Goal: Transaction & Acquisition: Share content

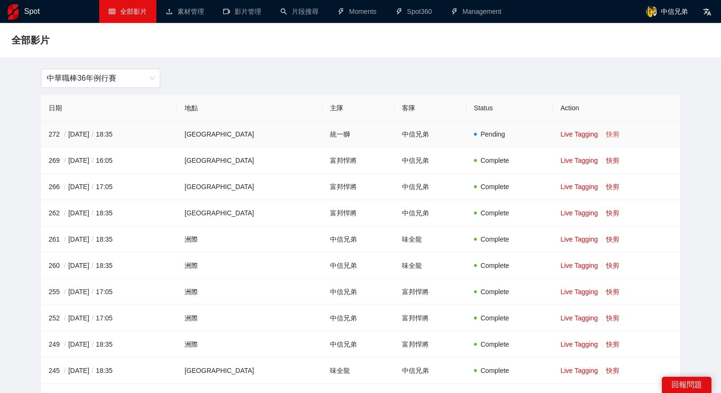
click at [606, 134] on link "快剪" at bounding box center [612, 134] width 13 height 8
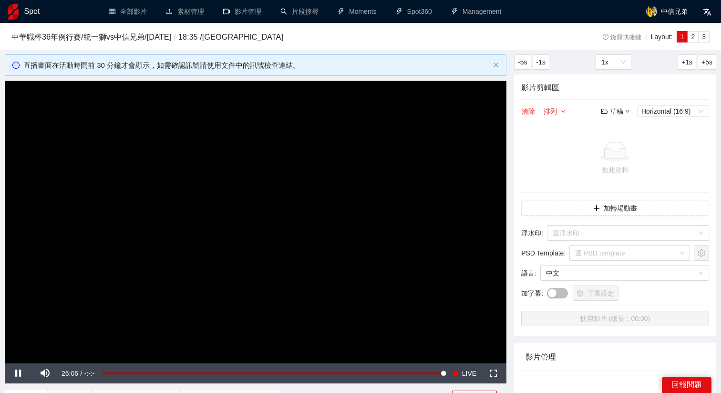
scroll to position [36, 0]
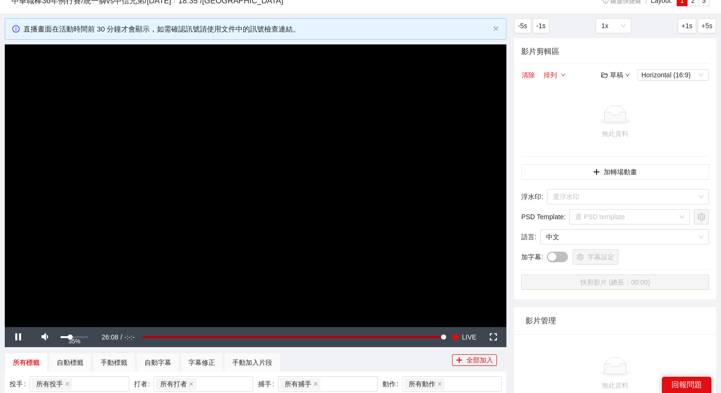
click at [70, 337] on div "Volume Level" at bounding box center [66, 337] width 10 height 2
drag, startPoint x: 83, startPoint y: 337, endPoint x: 94, endPoint y: 341, distance: 11.5
click at [94, 341] on div "Mute 93%" at bounding box center [64, 337] width 67 height 20
click at [79, 337] on div "Volume Level" at bounding box center [70, 337] width 18 height 2
click at [386, 217] on video "Video Player" at bounding box center [256, 185] width 502 height 282
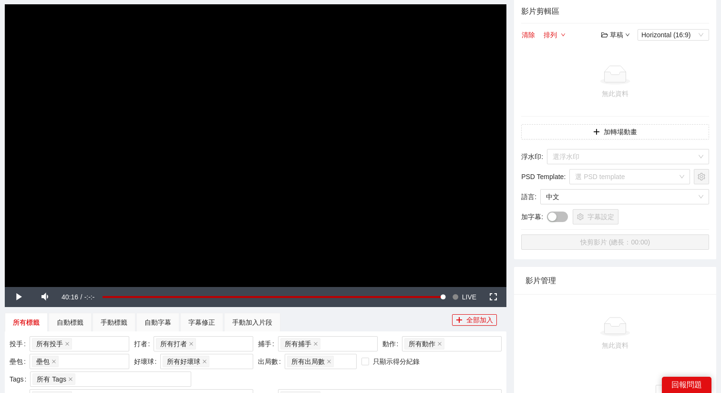
scroll to position [79, 0]
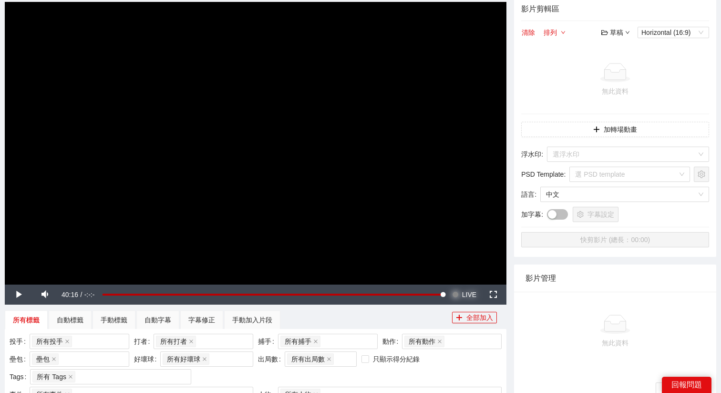
click at [468, 292] on span "LIVE" at bounding box center [469, 294] width 14 height 20
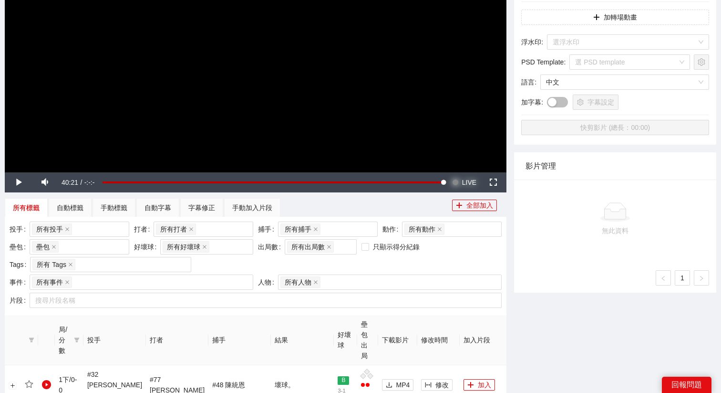
scroll to position [202, 0]
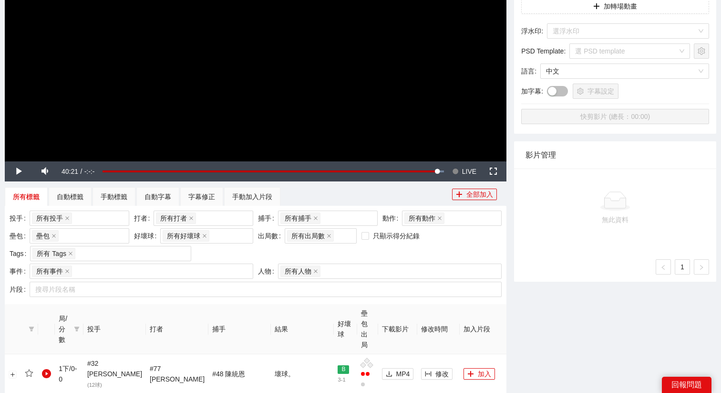
click at [306, 59] on video "Video Player" at bounding box center [256, 20] width 502 height 282
click at [464, 169] on span "LIVE" at bounding box center [469, 171] width 14 height 20
click at [385, 105] on video "Video Player" at bounding box center [256, 20] width 502 height 282
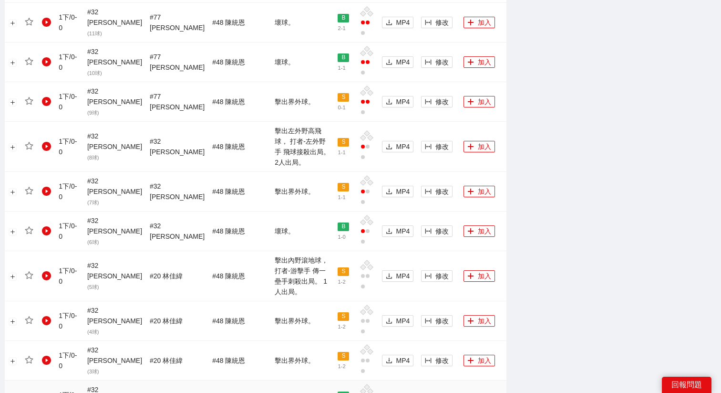
scroll to position [597, 0]
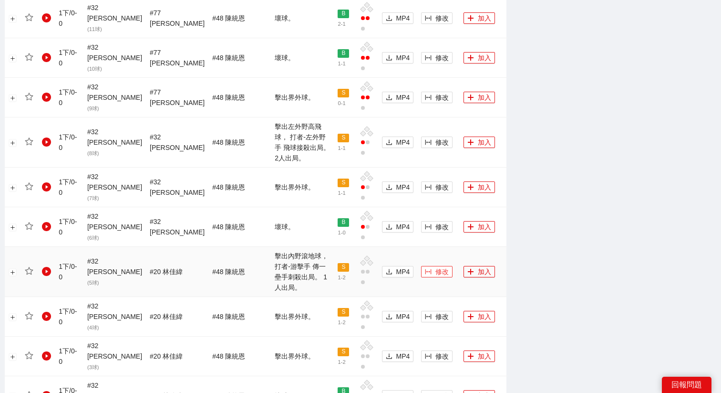
click at [435, 266] on span "修改" at bounding box center [441, 271] width 13 height 10
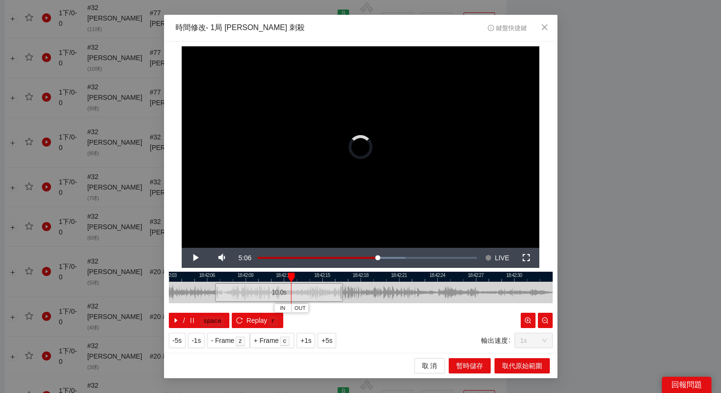
drag, startPoint x: 336, startPoint y: 288, endPoint x: 251, endPoint y: 288, distance: 84.9
click at [251, 288] on div "10.0 s" at bounding box center [279, 292] width 128 height 19
drag, startPoint x: 251, startPoint y: 288, endPoint x: 232, endPoint y: 288, distance: 19.1
click at [232, 288] on div "10.0 s" at bounding box center [256, 292] width 128 height 19
click at [235, 292] on div "10.0 s" at bounding box center [254, 292] width 128 height 19
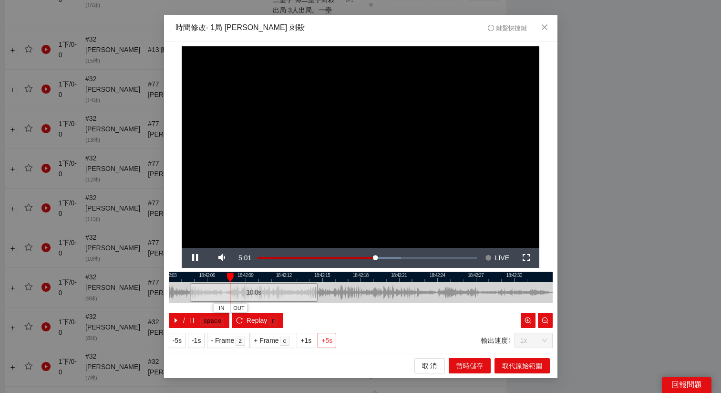
click at [329, 340] on span "+5s" at bounding box center [326, 340] width 11 height 10
click at [383, 310] on button "OUT" at bounding box center [378, 307] width 17 height 9
click at [265, 274] on div at bounding box center [361, 276] width 384 height 10
click at [239, 274] on div at bounding box center [361, 276] width 384 height 10
click at [532, 364] on span "取代原始範圍" at bounding box center [522, 365] width 40 height 10
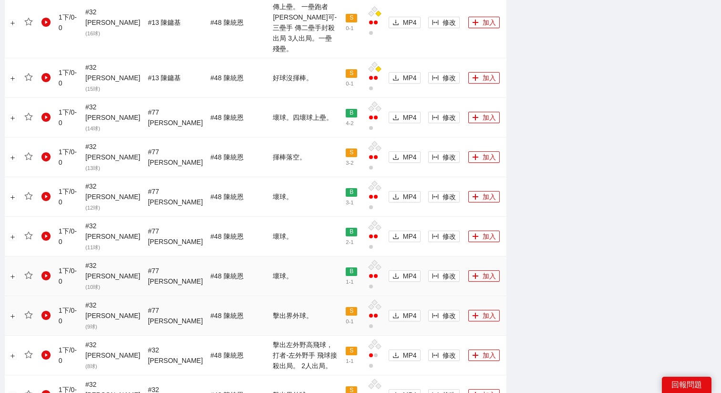
scroll to position [555, 0]
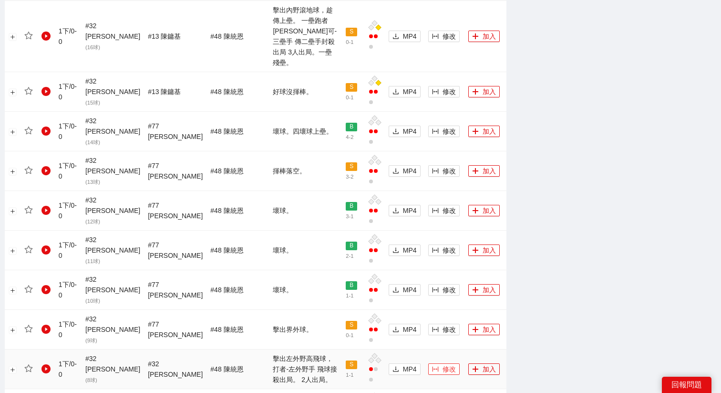
click at [443, 363] on span "修改" at bounding box center [449, 368] width 13 height 10
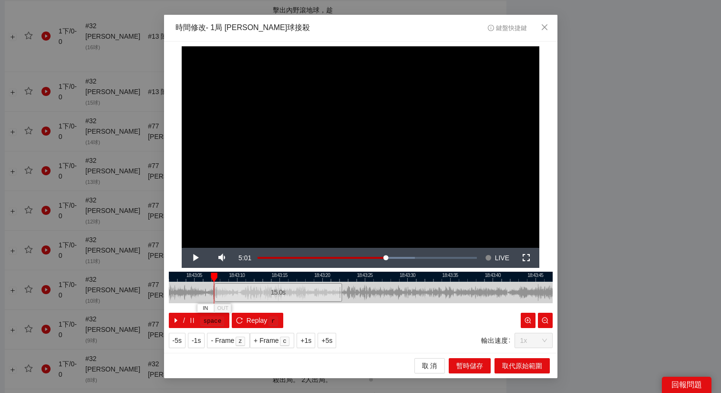
drag, startPoint x: 372, startPoint y: 294, endPoint x: 289, endPoint y: 294, distance: 82.5
click at [289, 294] on div "15.0 s" at bounding box center [278, 292] width 128 height 19
click at [336, 339] on button "+5s" at bounding box center [327, 339] width 19 height 15
click at [321, 309] on span "OUT" at bounding box center [319, 308] width 11 height 9
click at [511, 363] on span "取代原始範圍" at bounding box center [522, 365] width 40 height 10
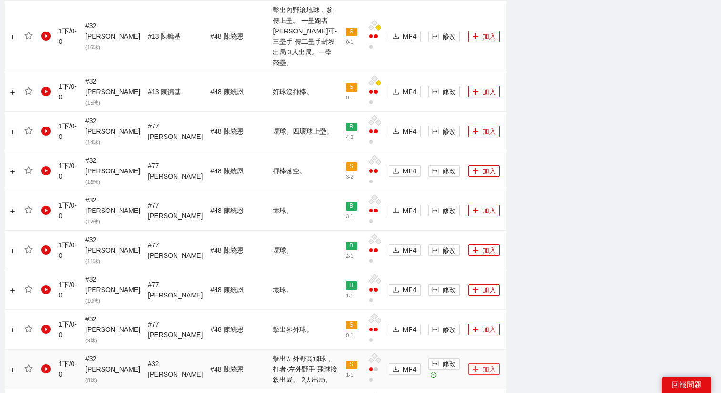
click at [468, 363] on button "加入" at bounding box center [483, 368] width 31 height 11
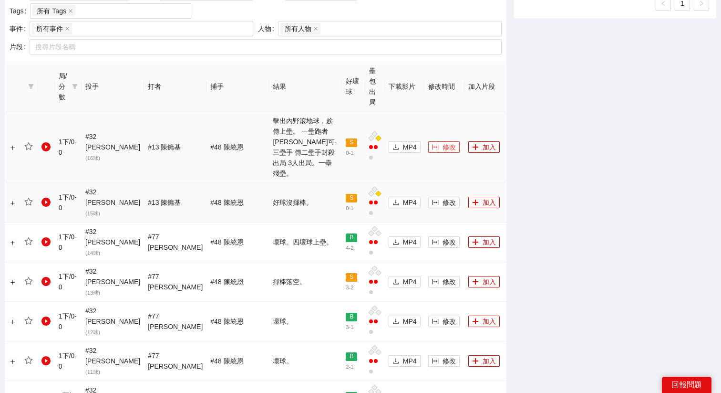
scroll to position [443, 0]
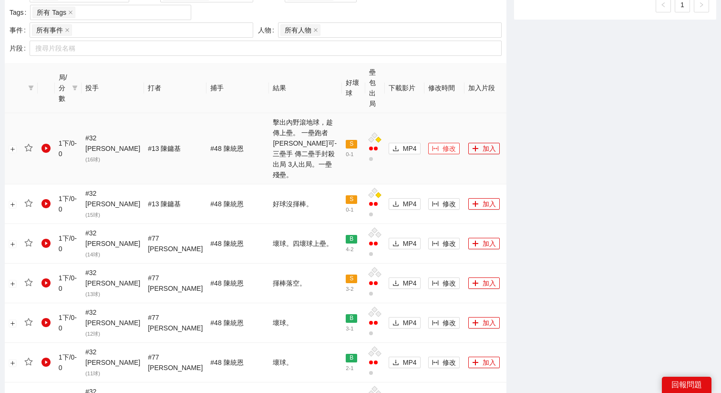
click at [443, 143] on span "修改" at bounding box center [449, 148] width 13 height 10
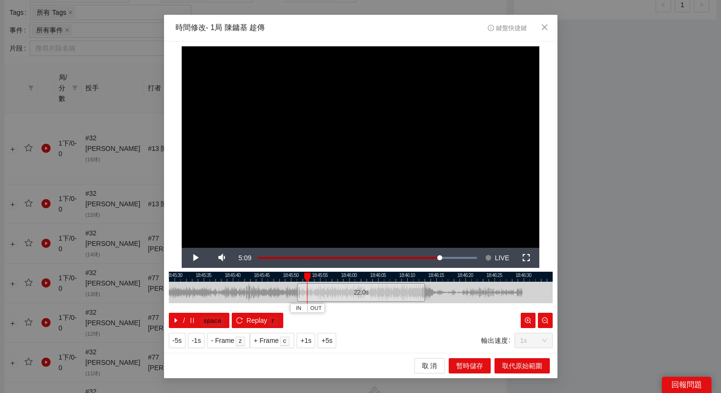
click at [333, 294] on div "22.0 s" at bounding box center [361, 292] width 128 height 19
click at [335, 293] on div "22.0 s" at bounding box center [365, 292] width 128 height 19
click at [329, 341] on span "+5s" at bounding box center [326, 340] width 11 height 10
click at [309, 341] on span "+1s" at bounding box center [305, 340] width 11 height 10
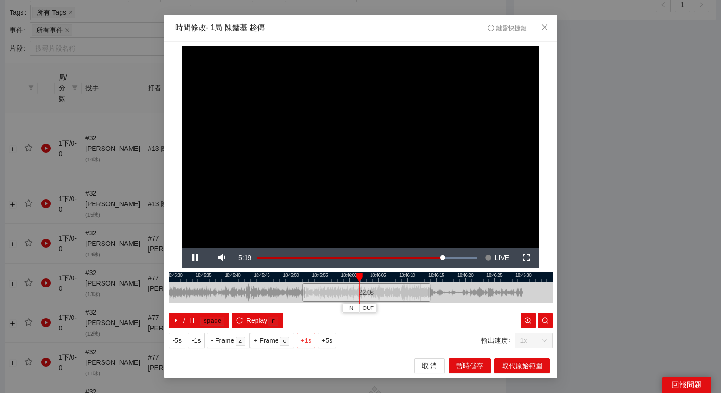
click at [309, 341] on span "+1s" at bounding box center [305, 340] width 11 height 10
click at [408, 308] on button "OUT" at bounding box center [401, 307] width 17 height 9
click at [263, 324] on span "Replay" at bounding box center [257, 320] width 21 height 10
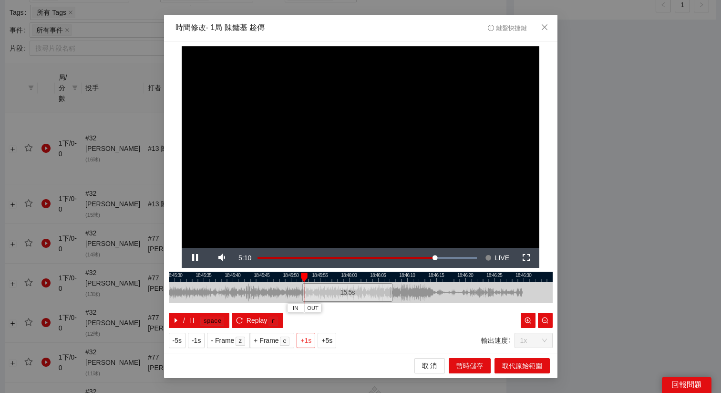
click at [302, 342] on button "+1s" at bounding box center [306, 339] width 19 height 15
click at [307, 340] on span "+1s" at bounding box center [305, 340] width 11 height 10
click at [304, 335] on span "+1s" at bounding box center [305, 340] width 11 height 10
click at [513, 361] on span "取代原始範圍" at bounding box center [522, 365] width 40 height 10
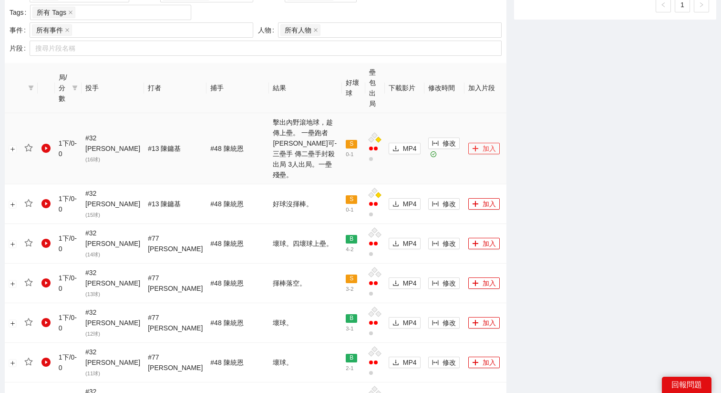
click at [468, 143] on button "加入" at bounding box center [483, 148] width 31 height 11
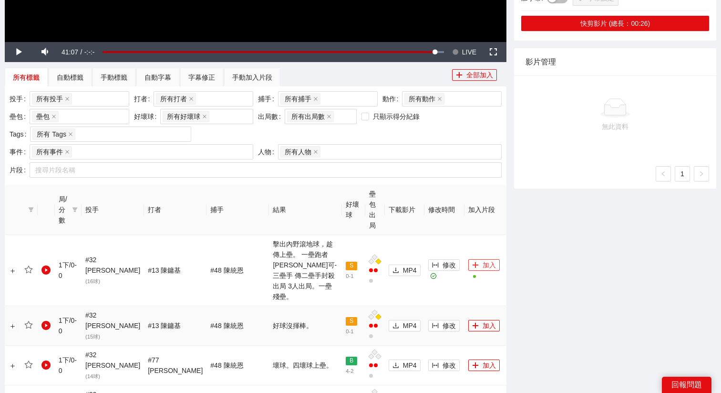
scroll to position [230, 0]
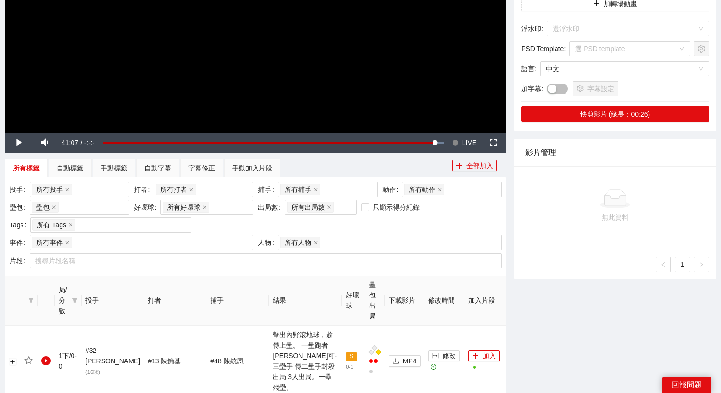
click at [456, 138] on span "Video Player" at bounding box center [455, 143] width 7 height 20
click at [259, 169] on div "手動加入片段" at bounding box center [252, 168] width 40 height 10
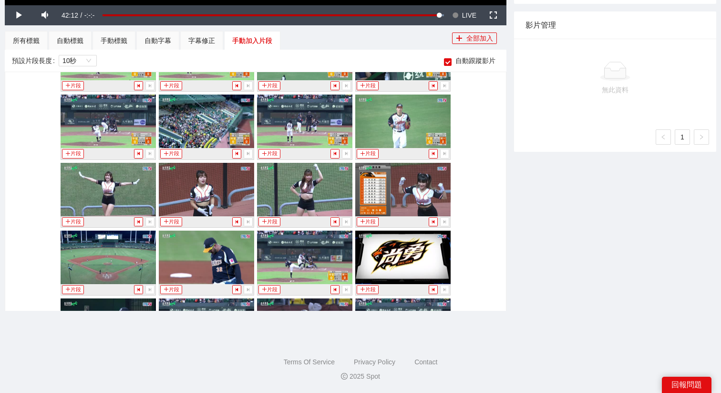
scroll to position [1814, 0]
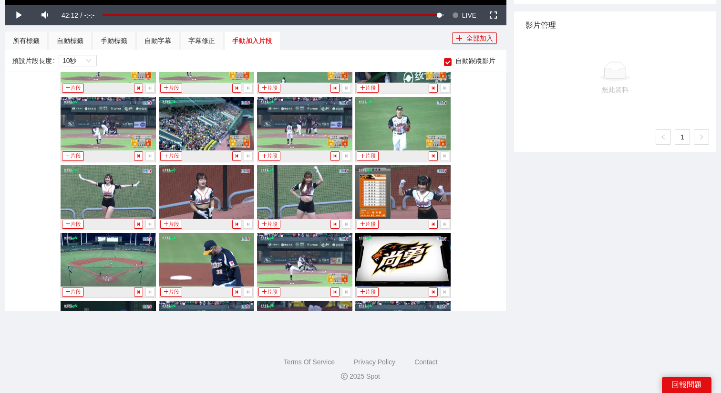
click at [217, 253] on img at bounding box center [206, 259] width 95 height 53
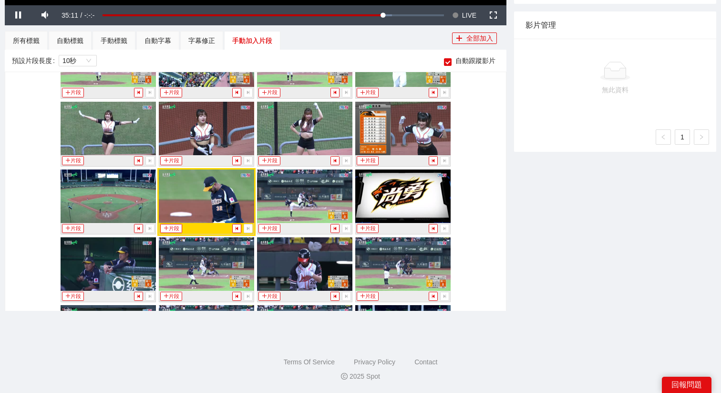
scroll to position [1879, 0]
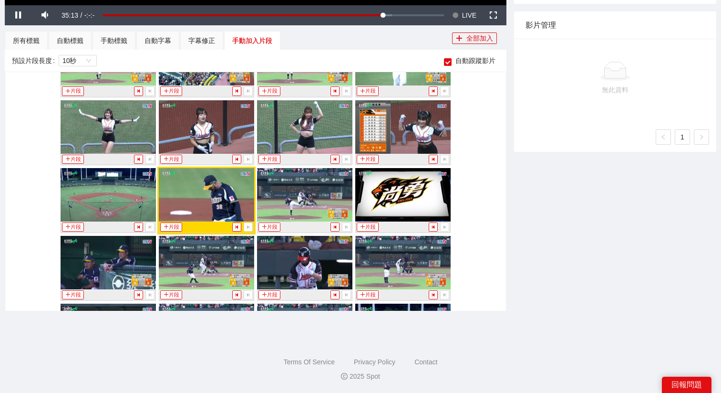
click at [170, 219] on img at bounding box center [206, 194] width 95 height 53
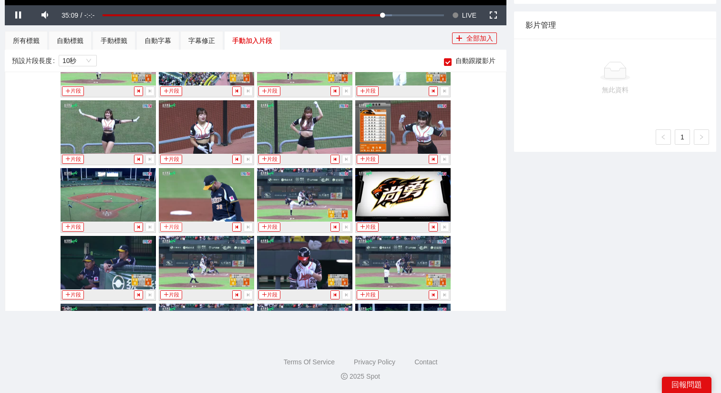
scroll to position [1877, 0]
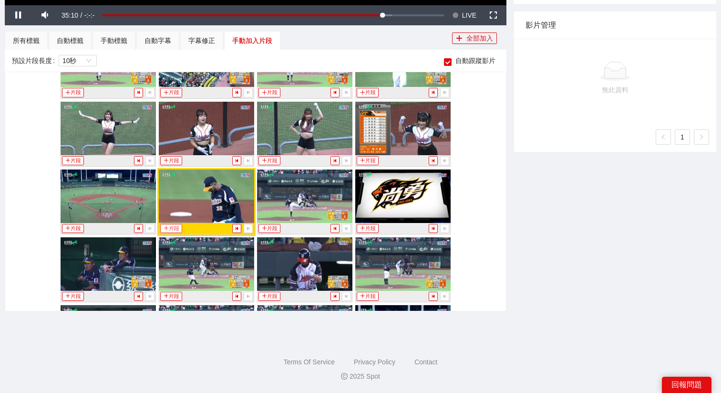
click at [171, 224] on button "片段" at bounding box center [171, 228] width 22 height 9
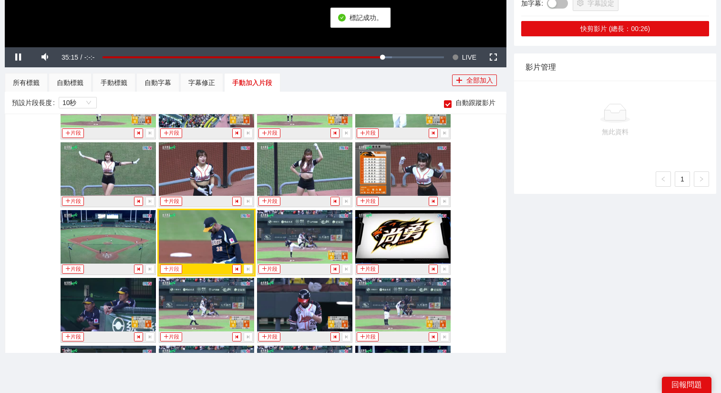
scroll to position [307, 0]
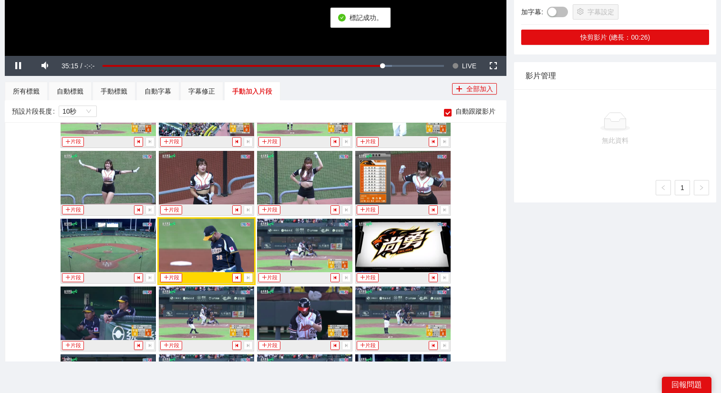
click at [469, 62] on span "LIVE" at bounding box center [469, 66] width 14 height 20
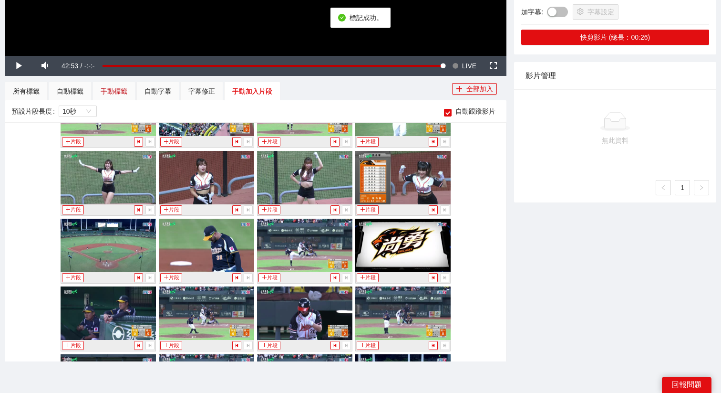
click at [113, 87] on div "手動標籤" at bounding box center [114, 91] width 27 height 10
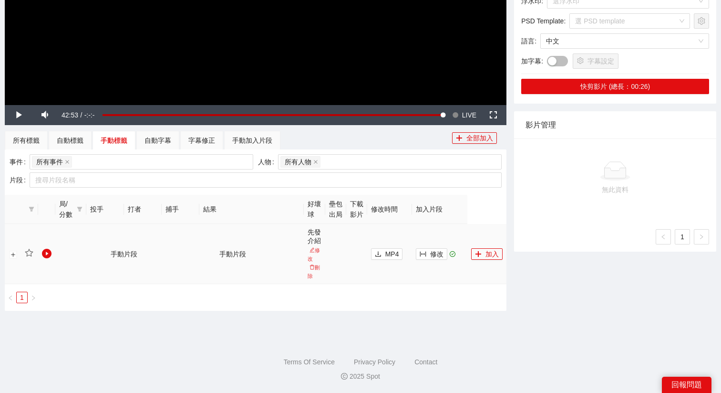
click at [432, 245] on td "修改" at bounding box center [439, 254] width 55 height 60
click at [434, 249] on span "修改" at bounding box center [436, 254] width 13 height 10
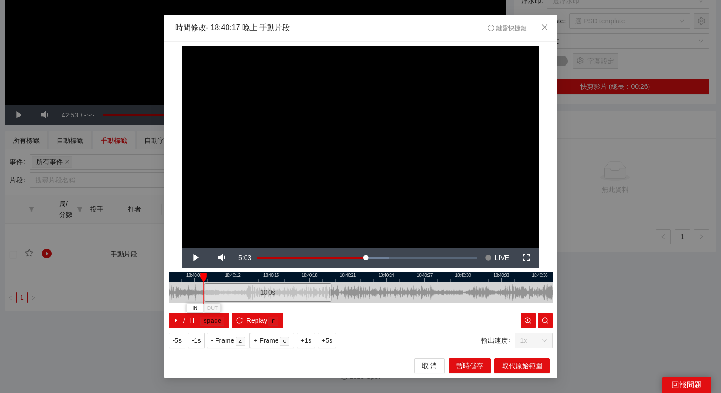
drag, startPoint x: 352, startPoint y: 296, endPoint x: 259, endPoint y: 298, distance: 93.0
click at [259, 298] on div "10.0 s" at bounding box center [268, 292] width 128 height 19
click at [228, 309] on span "IN" at bounding box center [226, 308] width 5 height 9
click at [263, 322] on span "Replay" at bounding box center [257, 320] width 21 height 10
click at [381, 308] on span "OUT" at bounding box center [385, 308] width 11 height 9
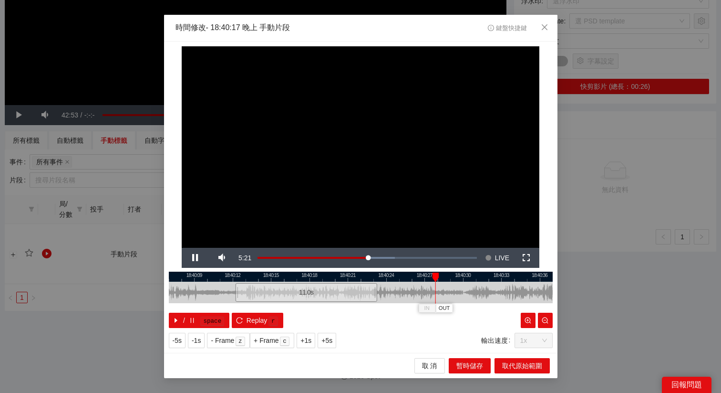
click at [400, 273] on div at bounding box center [361, 276] width 384 height 10
click at [373, 269] on div "**********" at bounding box center [361, 196] width 394 height 311
click at [279, 323] on span "r" at bounding box center [273, 320] width 12 height 11
click at [330, 339] on span "+5s" at bounding box center [326, 340] width 11 height 10
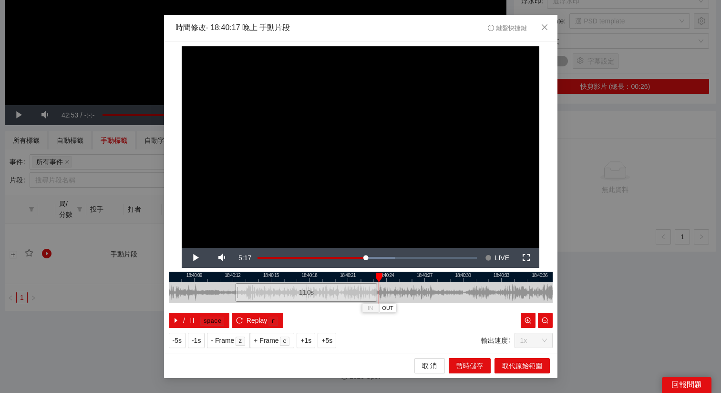
click at [338, 269] on div "**********" at bounding box center [361, 196] width 394 height 311
click at [335, 277] on div at bounding box center [361, 276] width 384 height 10
click at [272, 319] on kbd "r" at bounding box center [274, 321] width 10 height 10
click at [366, 277] on div at bounding box center [361, 276] width 384 height 10
click at [514, 361] on span "取代原始範圍" at bounding box center [522, 365] width 40 height 10
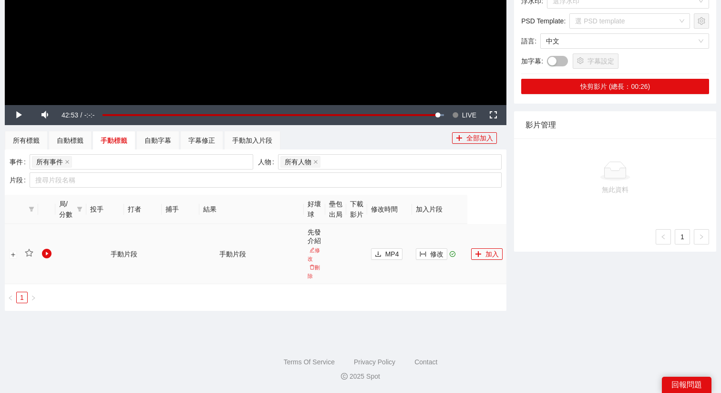
click at [470, 253] on td "加入" at bounding box center [486, 254] width 39 height 60
click at [483, 253] on button "加入" at bounding box center [486, 253] width 31 height 11
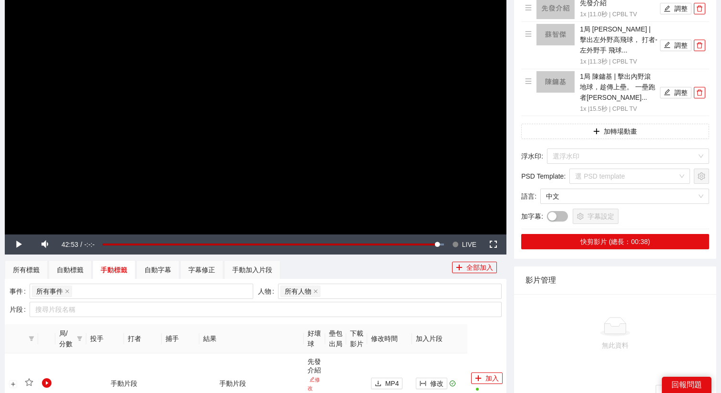
scroll to position [132, 0]
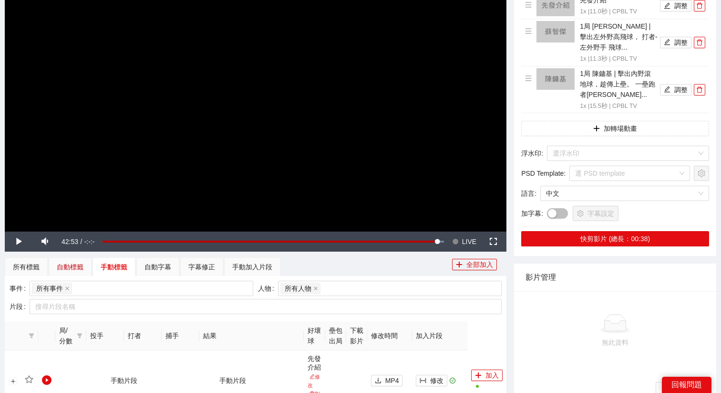
click at [58, 269] on div "自動標籤" at bounding box center [70, 266] width 27 height 10
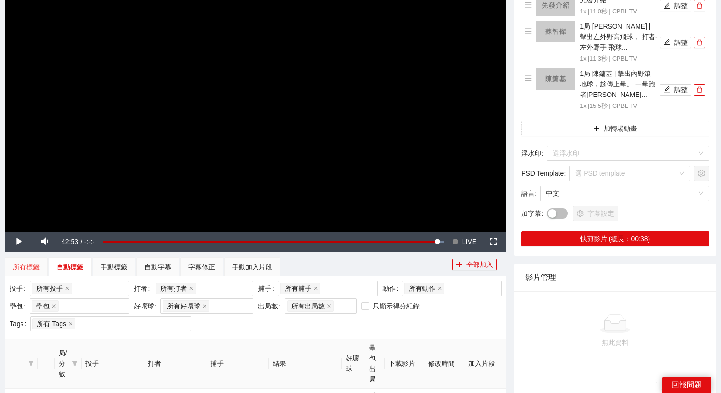
click at [40, 267] on div "所有標籤" at bounding box center [26, 266] width 43 height 19
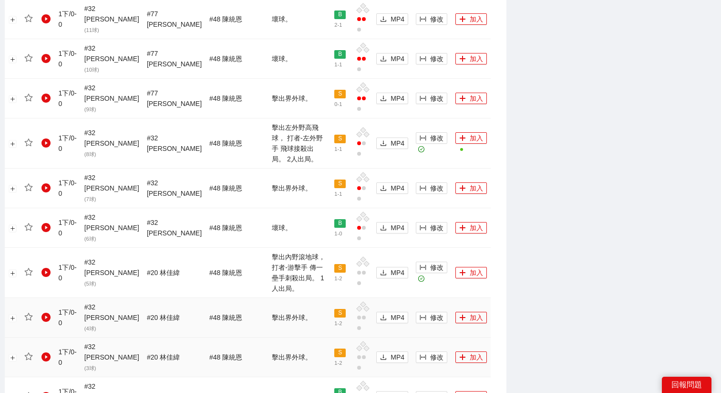
scroll to position [837, 0]
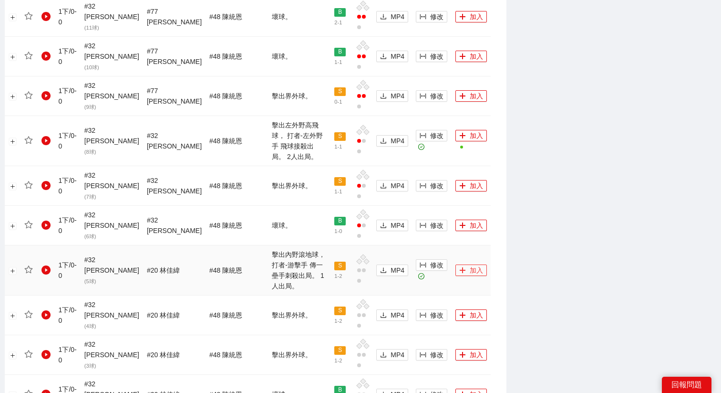
click at [456, 264] on button "加入" at bounding box center [471, 269] width 31 height 11
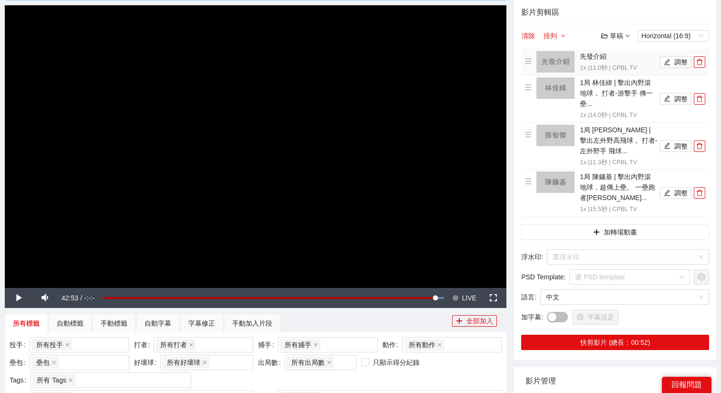
scroll to position [64, 0]
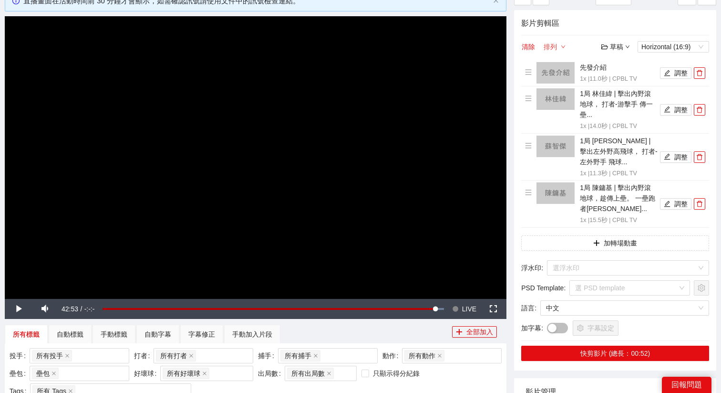
click at [553, 42] on button "排列" at bounding box center [554, 46] width 23 height 11
click at [531, 43] on button "清除" at bounding box center [528, 46] width 14 height 11
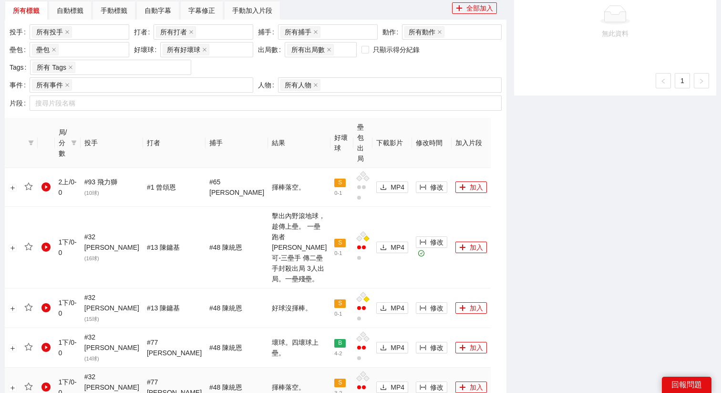
scroll to position [248, 0]
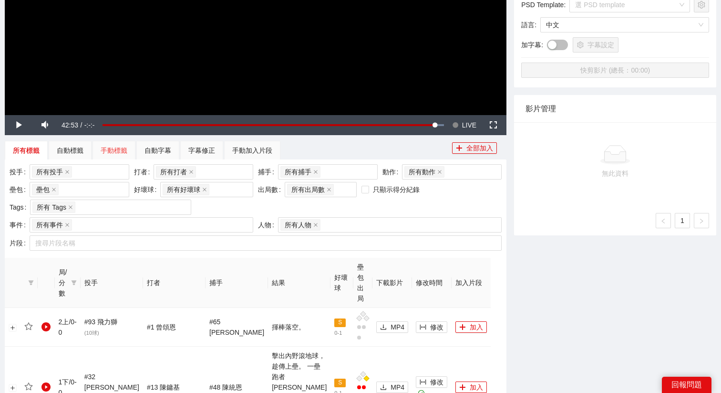
click at [122, 156] on div "手動標籤" at bounding box center [114, 150] width 43 height 19
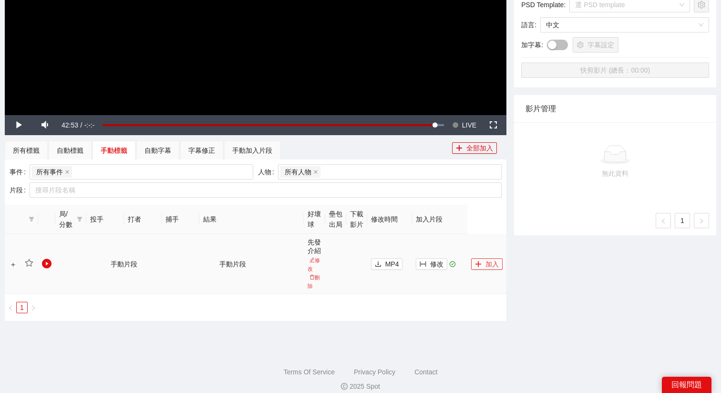
click at [482, 265] on button "加入" at bounding box center [486, 263] width 31 height 11
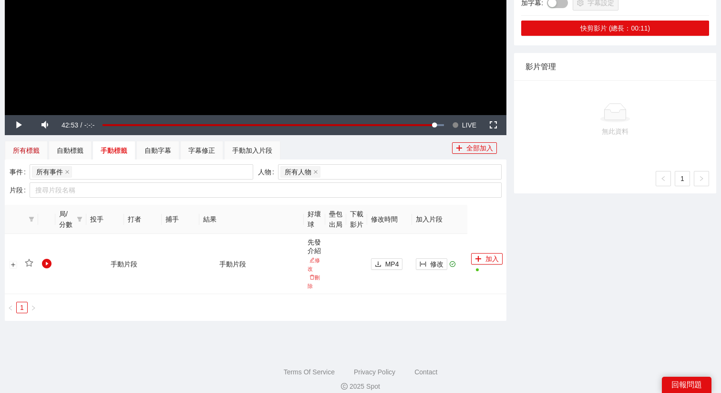
click at [22, 146] on div "所有標籤" at bounding box center [26, 150] width 27 height 10
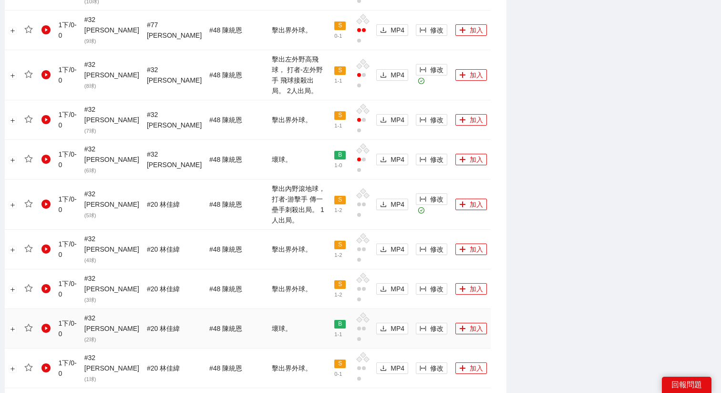
scroll to position [910, 0]
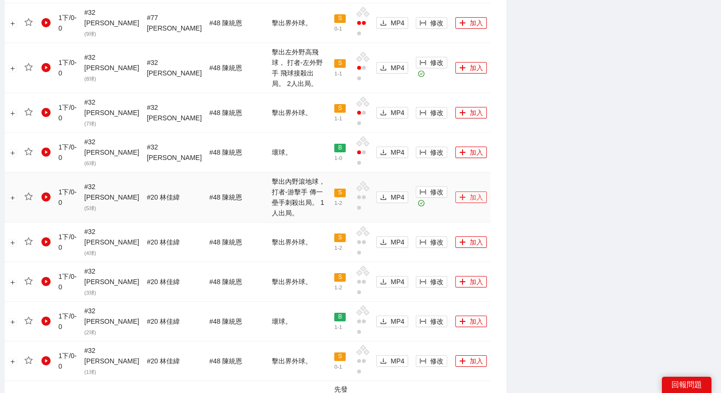
click at [459, 194] on icon "plus" at bounding box center [462, 197] width 7 height 7
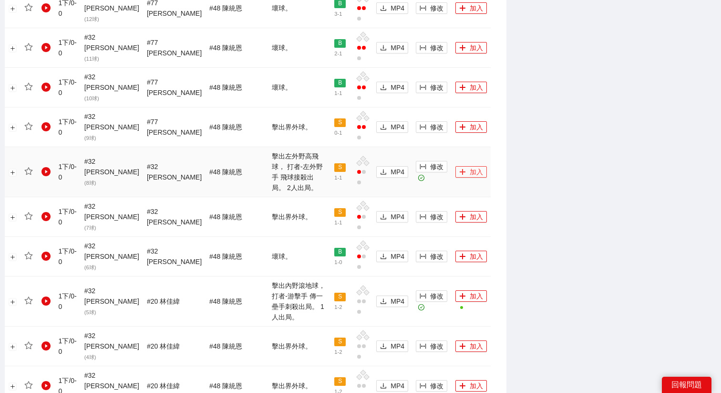
click at [456, 166] on button "加入" at bounding box center [471, 171] width 31 height 11
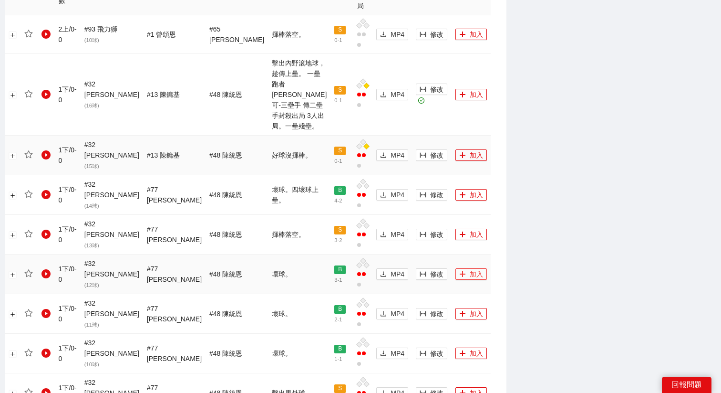
scroll to position [535, 0]
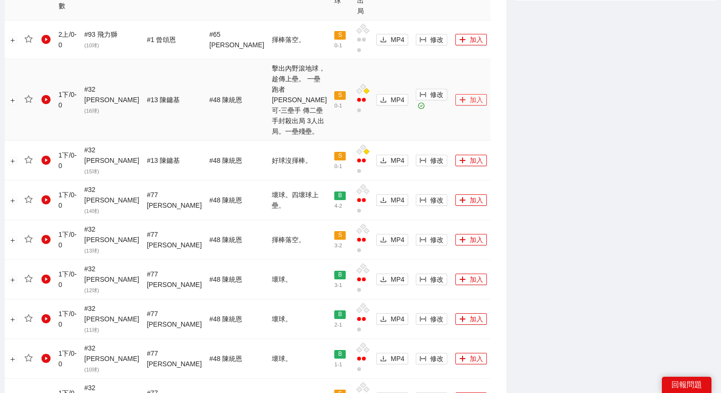
click at [456, 94] on button "加入" at bounding box center [471, 99] width 31 height 11
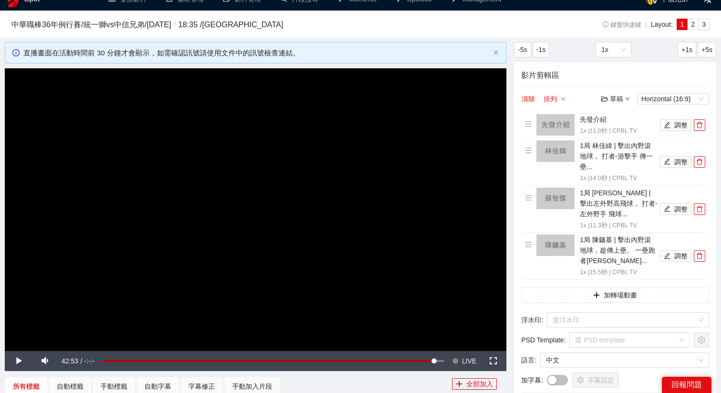
scroll to position [0, 0]
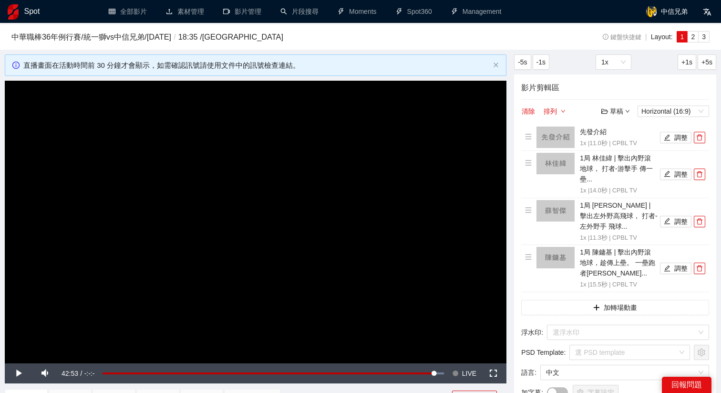
click at [618, 103] on div "影片剪輯區 清除 排列 草稿 Horizontal (16:9) 先發介紹 1x | 11.0 秒 | CPBL TV 調整 1局 林佳緯 | 擊出內野滾地球…" at bounding box center [615, 254] width 202 height 360
click at [616, 107] on div "草稿" at bounding box center [615, 111] width 29 height 10
click at [617, 164] on link "儲存新檔" at bounding box center [624, 163] width 35 height 8
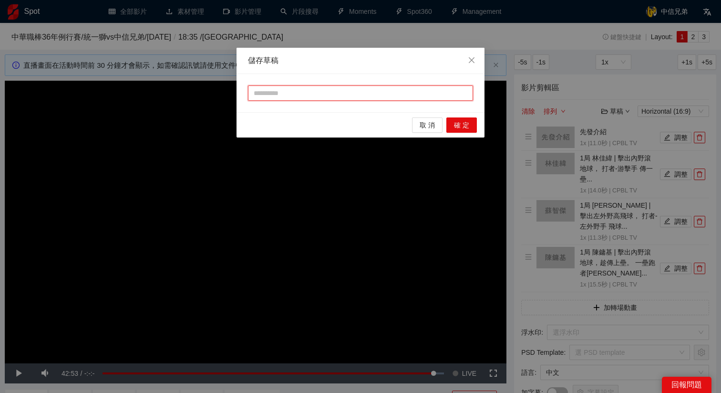
click at [361, 89] on input "text" at bounding box center [360, 92] width 225 height 15
type input "**"
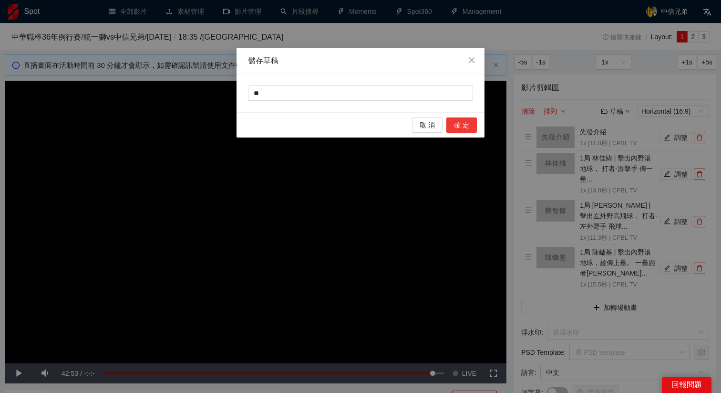
click at [468, 128] on span "確 定" at bounding box center [461, 125] width 15 height 10
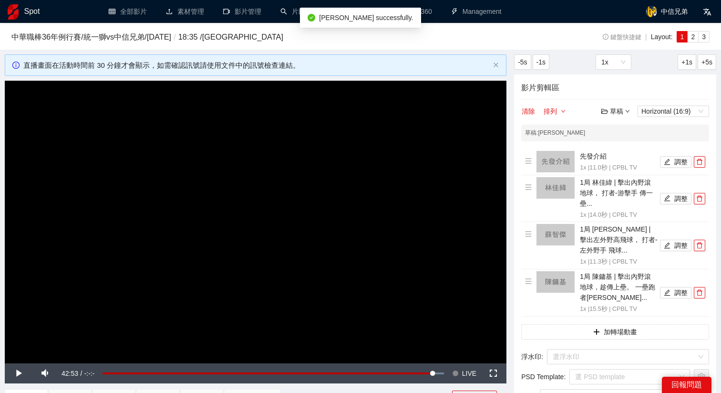
click at [376, 220] on video "Video Player" at bounding box center [256, 222] width 502 height 282
click at [422, 285] on video "Video Player" at bounding box center [256, 222] width 502 height 282
click at [468, 372] on span "LIVE" at bounding box center [469, 373] width 14 height 20
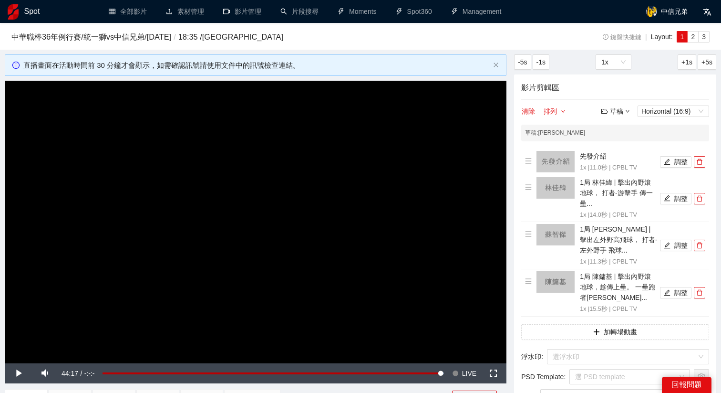
click at [379, 217] on video "Video Player" at bounding box center [256, 222] width 502 height 282
click at [352, 217] on video "Video Player" at bounding box center [256, 222] width 502 height 282
click at [468, 373] on span "LIVE" at bounding box center [469, 373] width 14 height 20
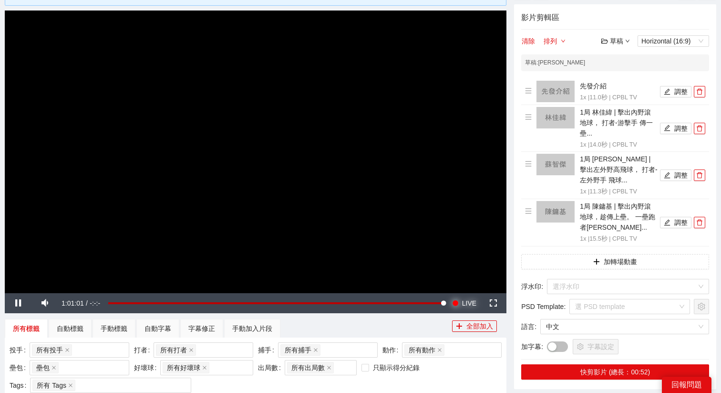
scroll to position [74, 0]
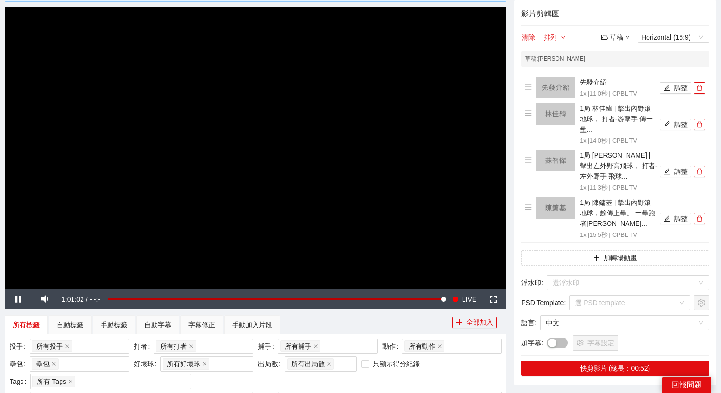
click at [198, 185] on video "Video Player" at bounding box center [256, 148] width 502 height 282
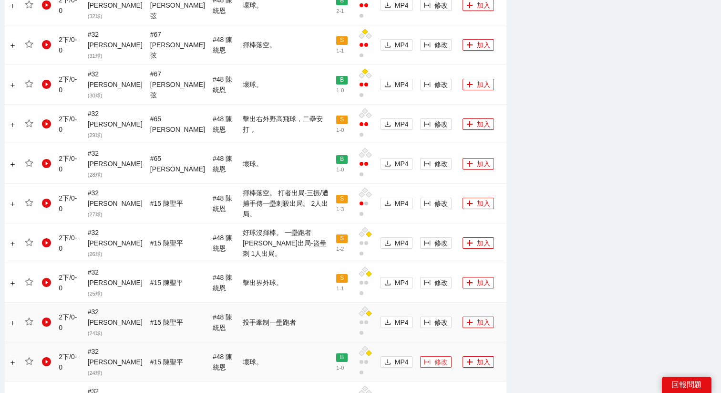
scroll to position [727, 0]
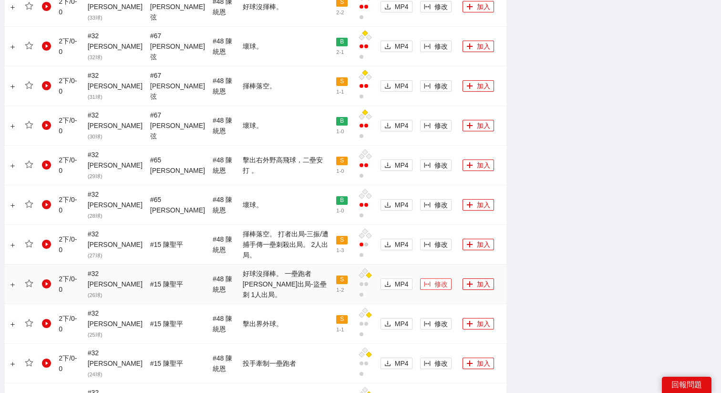
click at [421, 278] on button "修改" at bounding box center [435, 283] width 31 height 11
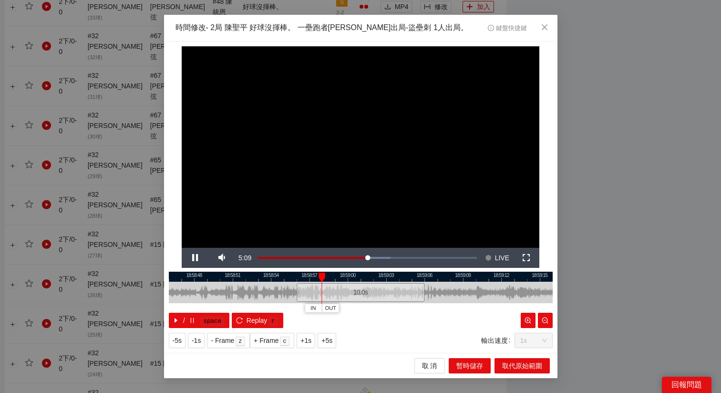
click at [390, 301] on div at bounding box center [361, 291] width 384 height 21
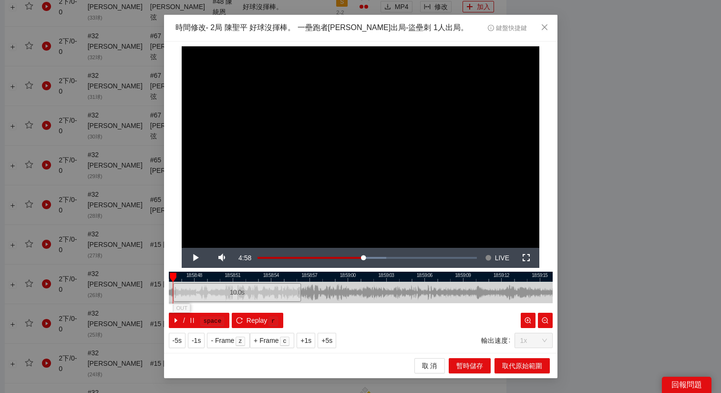
drag, startPoint x: 392, startPoint y: 295, endPoint x: 269, endPoint y: 293, distance: 123.1
click at [268, 293] on div "10.0 s" at bounding box center [237, 292] width 128 height 19
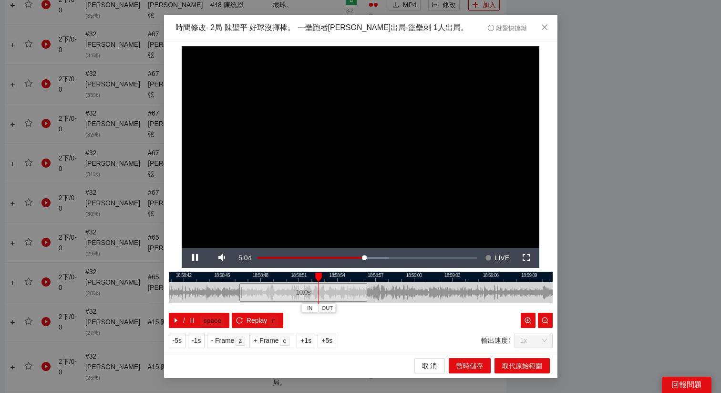
drag, startPoint x: 273, startPoint y: 277, endPoint x: 345, endPoint y: 276, distance: 71.5
click at [345, 276] on div at bounding box center [427, 276] width 384 height 10
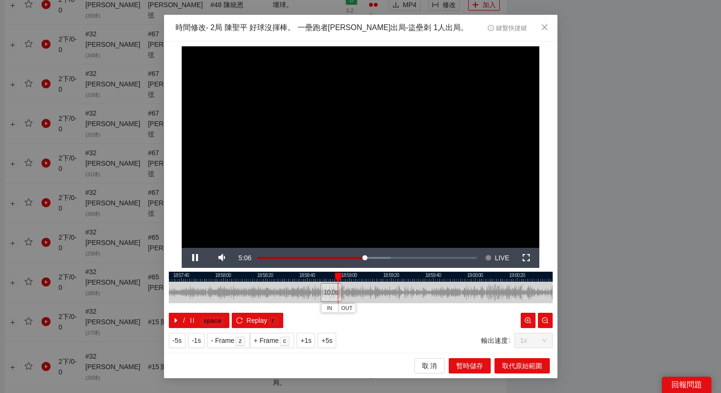
drag, startPoint x: 379, startPoint y: 274, endPoint x: 354, endPoint y: 274, distance: 24.3
click at [354, 274] on div at bounding box center [339, 276] width 384 height 10
click at [332, 340] on span "+5s" at bounding box center [326, 340] width 11 height 10
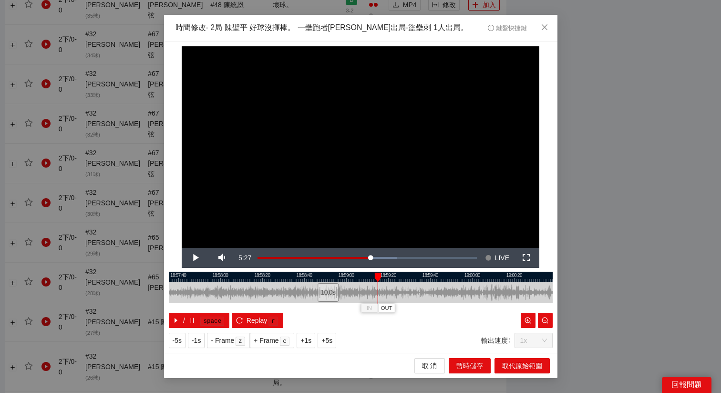
click at [370, 274] on div at bounding box center [361, 276] width 384 height 10
click at [367, 275] on div at bounding box center [361, 276] width 384 height 10
click at [382, 309] on span "OUT" at bounding box center [379, 308] width 11 height 9
click at [250, 322] on span "Replay" at bounding box center [257, 320] width 21 height 10
click at [316, 287] on div at bounding box center [317, 291] width 6 height 21
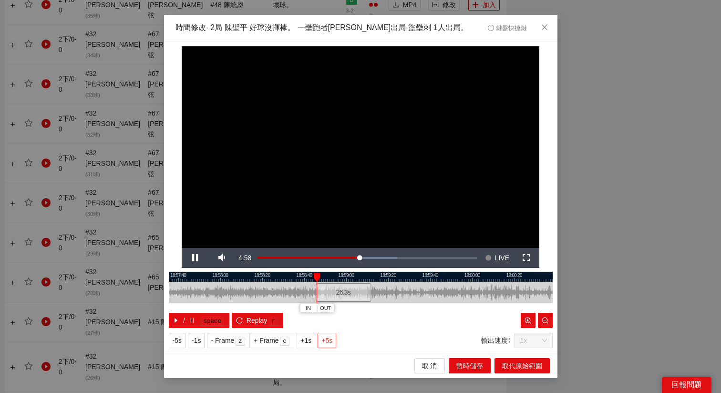
click at [332, 336] on span "+5s" at bounding box center [326, 340] width 11 height 10
click at [320, 278] on div at bounding box center [361, 276] width 384 height 10
click at [363, 276] on div at bounding box center [361, 276] width 384 height 10
click at [534, 365] on span "取代原始範圍" at bounding box center [522, 365] width 40 height 10
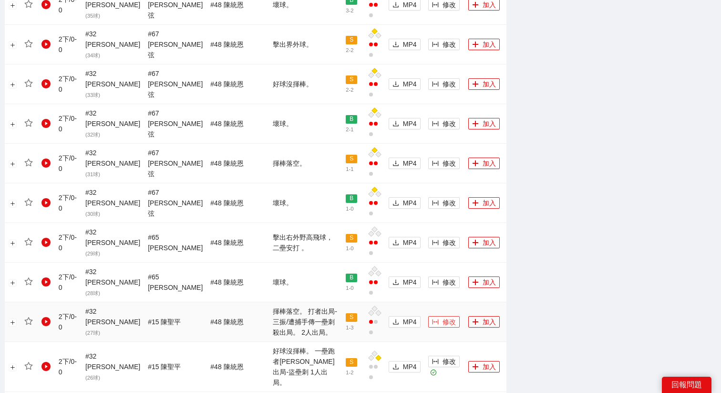
click at [443, 316] on span "修改" at bounding box center [449, 321] width 13 height 10
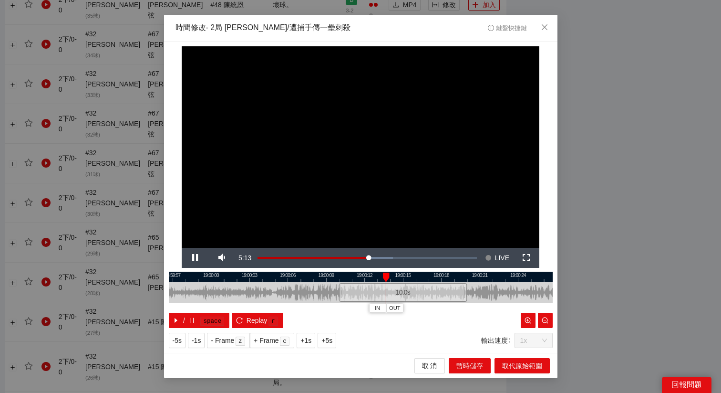
drag, startPoint x: 359, startPoint y: 276, endPoint x: 432, endPoint y: 276, distance: 73.0
click at [432, 276] on div at bounding box center [403, 276] width 384 height 10
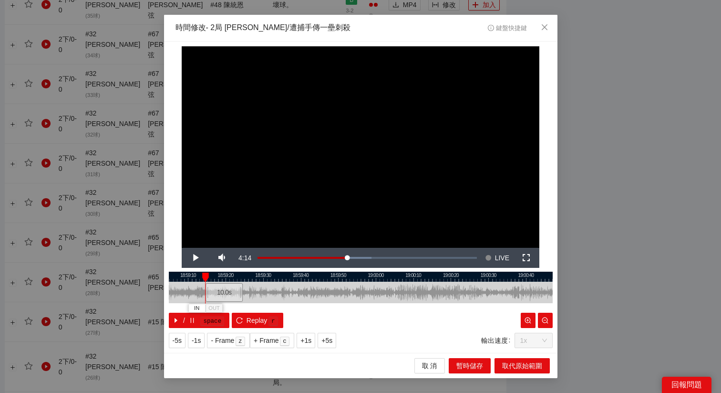
drag, startPoint x: 430, startPoint y: 285, endPoint x: 222, endPoint y: 281, distance: 207.5
click at [222, 281] on div "10.0 s" at bounding box center [361, 291] width 384 height 21
click at [221, 284] on div "10.0 s" at bounding box center [224, 292] width 38 height 19
click at [336, 338] on button "+5s" at bounding box center [327, 339] width 19 height 15
click at [331, 342] on span "+5s" at bounding box center [326, 340] width 11 height 10
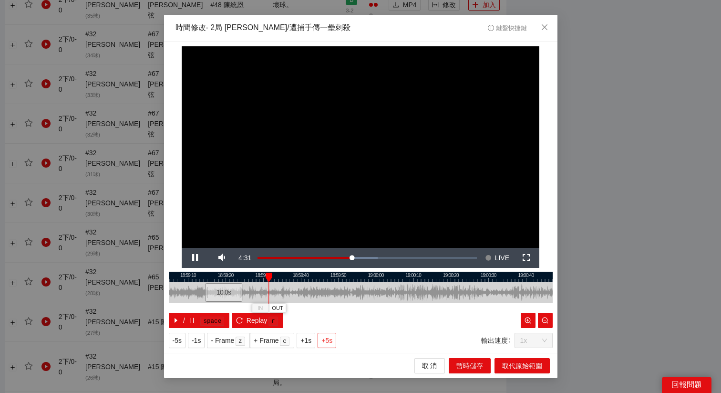
click at [331, 342] on span "+5s" at bounding box center [326, 340] width 11 height 10
click at [274, 275] on div at bounding box center [361, 276] width 384 height 10
click at [310, 339] on span "+1s" at bounding box center [305, 340] width 11 height 10
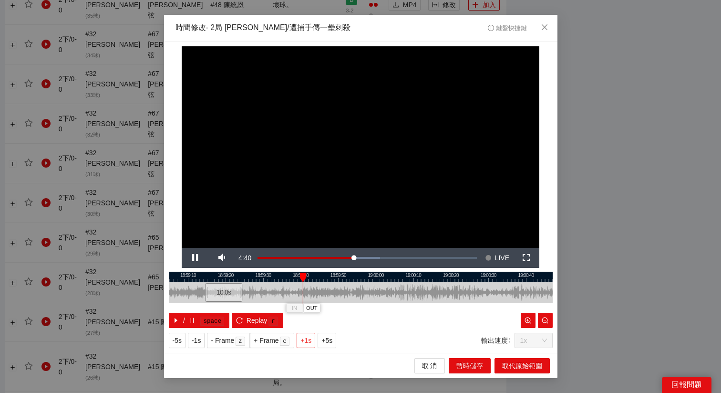
click at [310, 339] on span "+1s" at bounding box center [305, 340] width 11 height 10
click at [307, 277] on div at bounding box center [361, 276] width 384 height 10
click at [299, 277] on div at bounding box center [361, 276] width 384 height 10
click at [321, 311] on span "OUT" at bounding box center [319, 308] width 11 height 9
click at [538, 367] on span "取代原始範圍" at bounding box center [522, 365] width 40 height 10
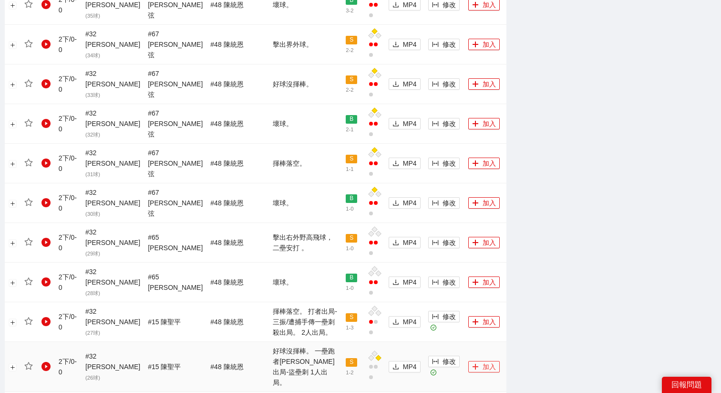
click at [468, 361] on button "加入" at bounding box center [483, 366] width 31 height 11
click at [472, 318] on icon "plus" at bounding box center [475, 321] width 7 height 7
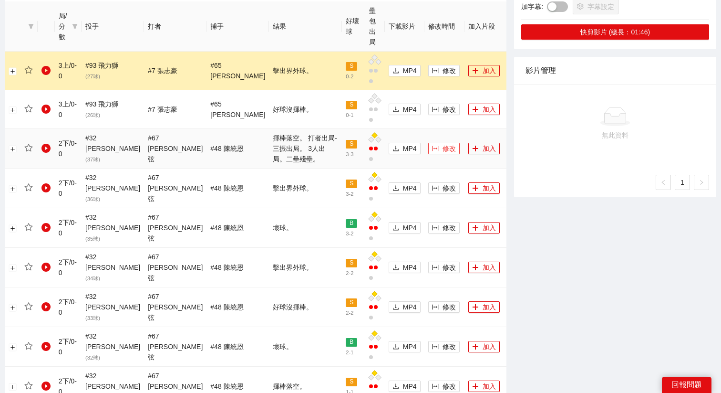
scroll to position [504, 0]
click at [443, 143] on span "修改" at bounding box center [449, 148] width 13 height 10
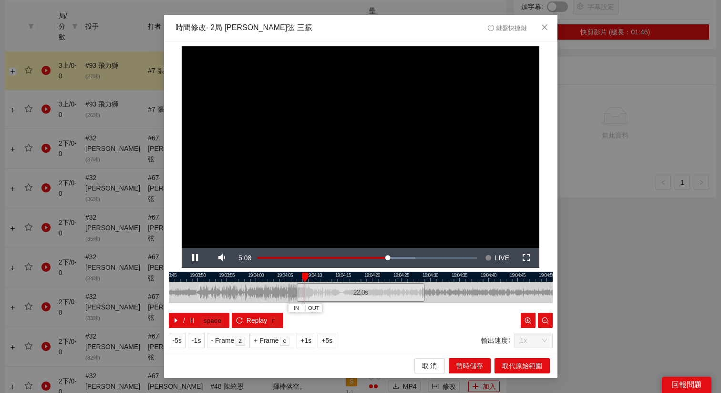
click at [352, 291] on div "22.0 s" at bounding box center [361, 292] width 128 height 19
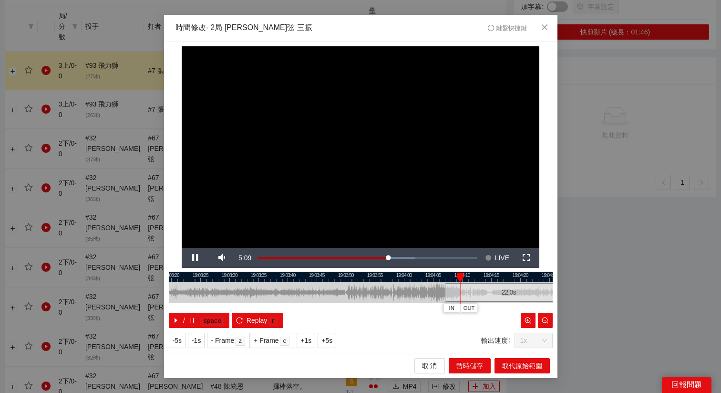
drag, startPoint x: 333, startPoint y: 275, endPoint x: 481, endPoint y: 282, distance: 148.0
click at [482, 282] on div "19:03:15 19:03:20 19:03:25 19:03:30 19:03:35 19:03:40 19:03:45 19:03:50 19:03:5…" at bounding box center [361, 299] width 384 height 56
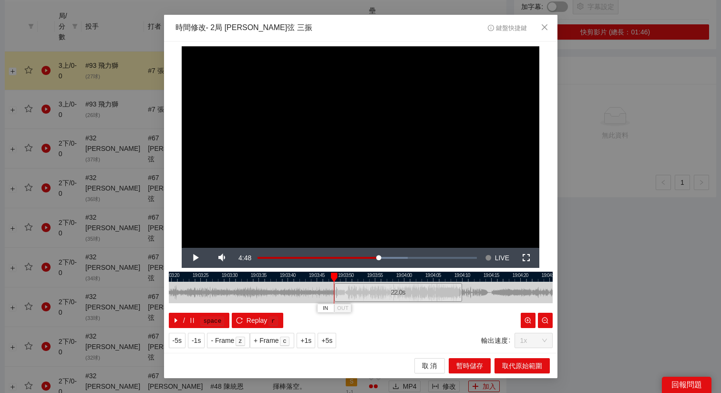
drag, startPoint x: 497, startPoint y: 294, endPoint x: 386, endPoint y: 295, distance: 110.7
click at [386, 295] on div "22.0 s" at bounding box center [398, 292] width 128 height 19
drag, startPoint x: 391, startPoint y: 277, endPoint x: 369, endPoint y: 277, distance: 21.9
click at [369, 277] on div at bounding box center [357, 276] width 384 height 10
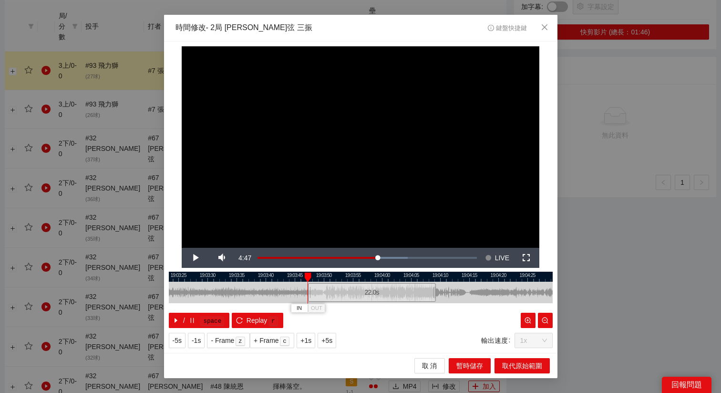
click at [359, 296] on div "22.0 s" at bounding box center [372, 292] width 128 height 19
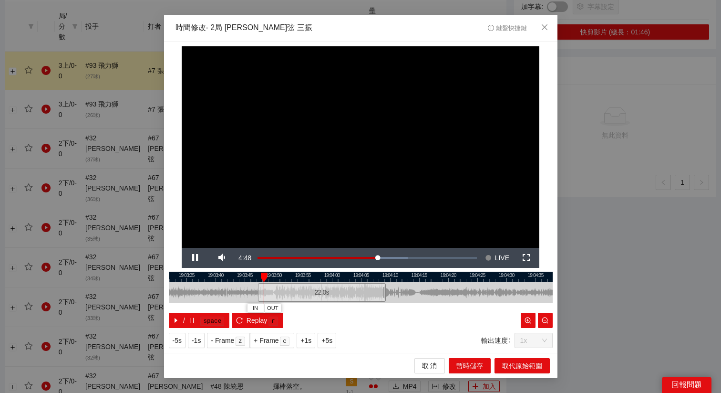
drag, startPoint x: 396, startPoint y: 277, endPoint x: 337, endPoint y: 278, distance: 58.7
click at [337, 278] on div at bounding box center [311, 276] width 384 height 10
click at [331, 341] on span "+5s" at bounding box center [326, 340] width 11 height 10
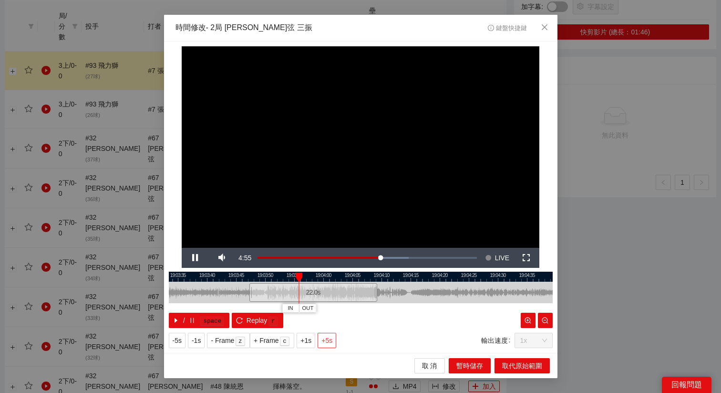
click at [327, 342] on span "+5s" at bounding box center [326, 340] width 11 height 10
click at [331, 339] on span "+5s" at bounding box center [326, 340] width 11 height 10
click at [334, 274] on div at bounding box center [361, 276] width 384 height 10
click at [269, 277] on div at bounding box center [361, 276] width 384 height 10
click at [302, 274] on div at bounding box center [361, 276] width 384 height 10
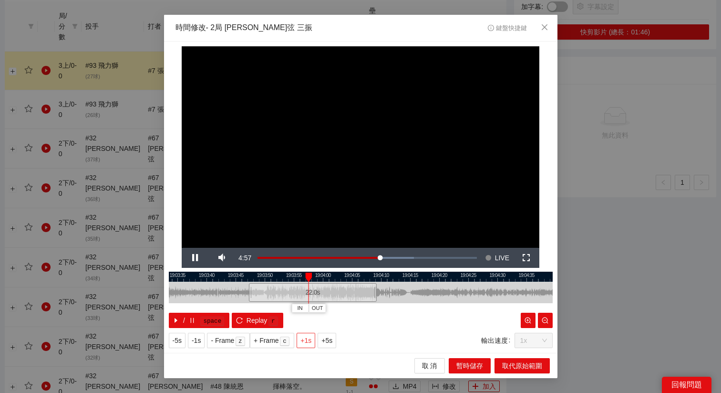
click at [309, 342] on span "+1s" at bounding box center [305, 340] width 11 height 10
click at [347, 282] on div at bounding box center [361, 291] width 384 height 21
click at [367, 310] on span "OUT" at bounding box center [362, 308] width 11 height 9
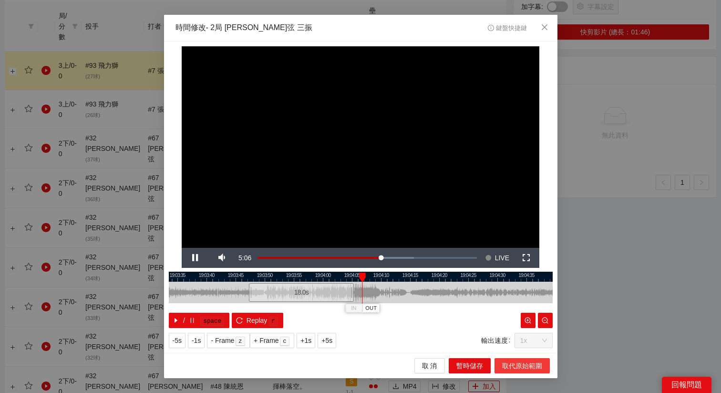
click at [517, 369] on span "取代原始範圍" at bounding box center [522, 365] width 40 height 10
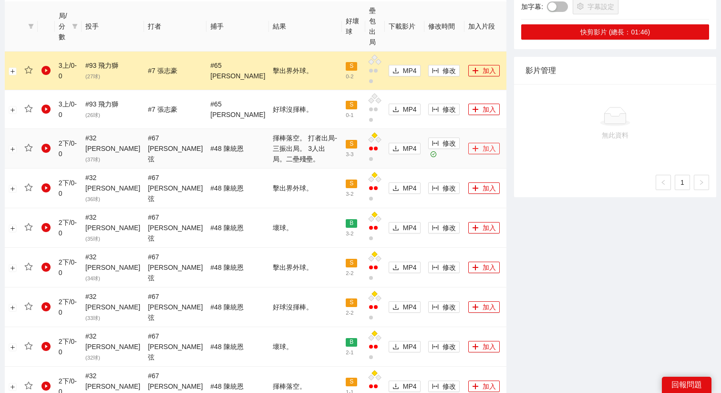
click at [468, 143] on button "加入" at bounding box center [483, 148] width 31 height 11
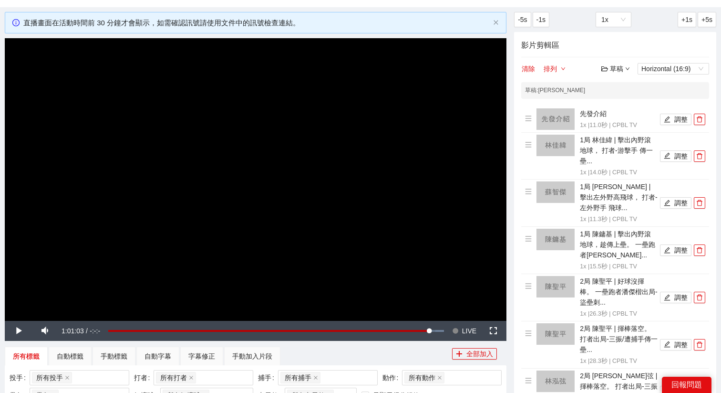
scroll to position [43, 0]
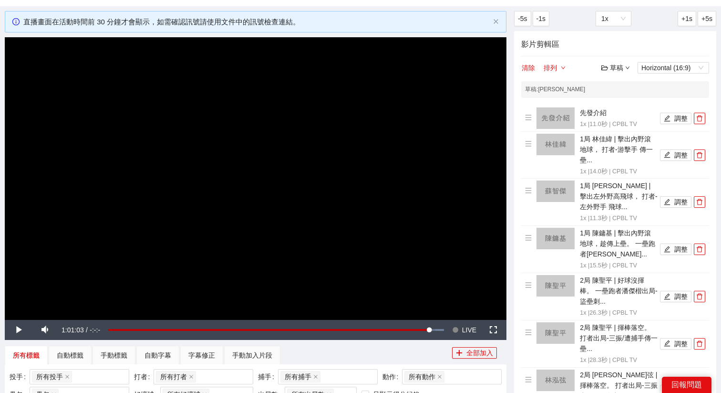
click at [392, 172] on video "Video Player" at bounding box center [256, 178] width 502 height 282
click at [464, 324] on span "LIVE" at bounding box center [469, 330] width 14 height 20
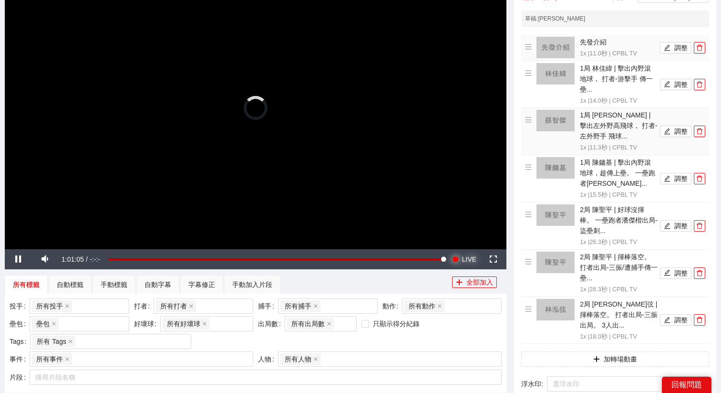
scroll to position [115, 0]
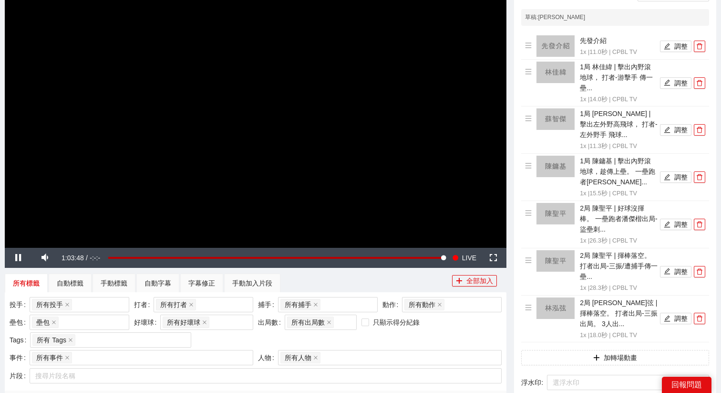
click at [384, 128] on video "Video Player" at bounding box center [256, 106] width 502 height 282
click at [359, 116] on video "Video Player" at bounding box center [256, 106] width 502 height 282
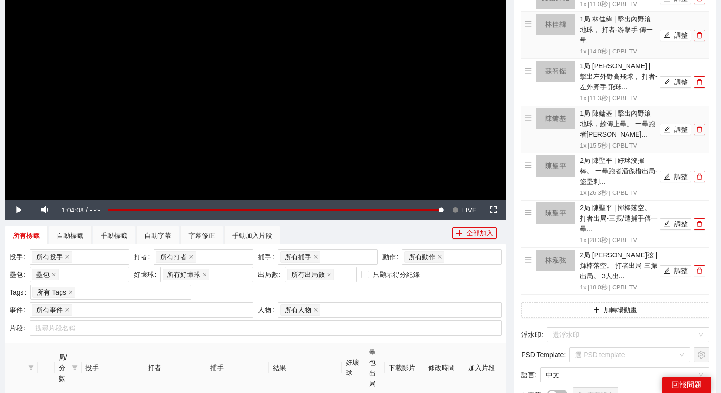
scroll to position [170, 0]
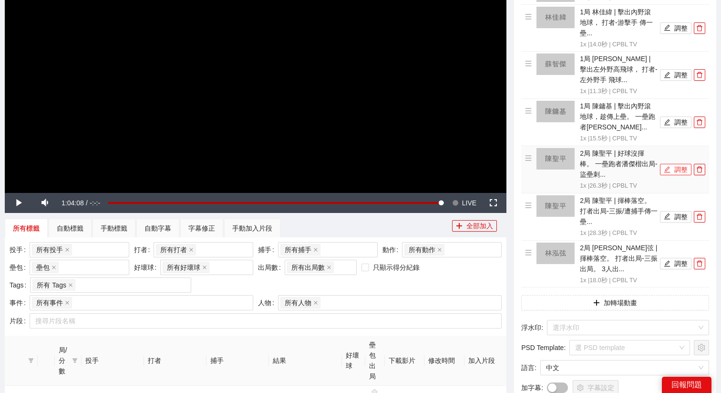
click at [681, 169] on button "調整" at bounding box center [675, 169] width 31 height 11
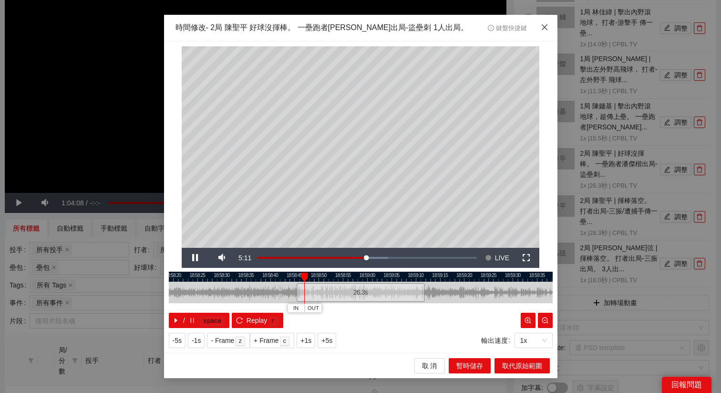
click at [541, 24] on icon "close" at bounding box center [545, 27] width 8 height 8
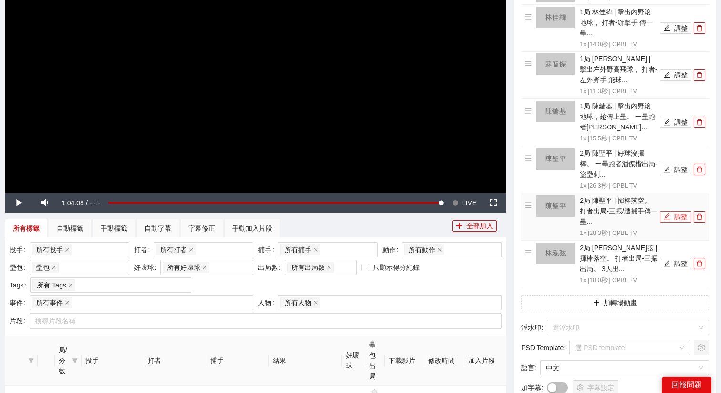
click at [667, 214] on icon "edit" at bounding box center [667, 216] width 7 height 7
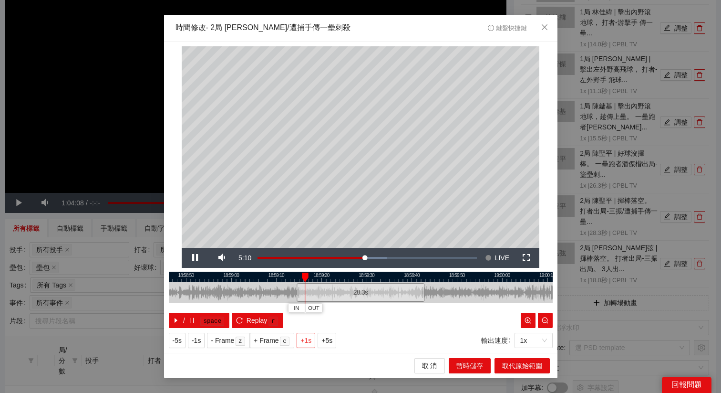
click at [310, 340] on span "+1s" at bounding box center [305, 340] width 11 height 10
click at [302, 274] on div at bounding box center [361, 276] width 384 height 10
click at [547, 28] on icon "close" at bounding box center [545, 27] width 8 height 8
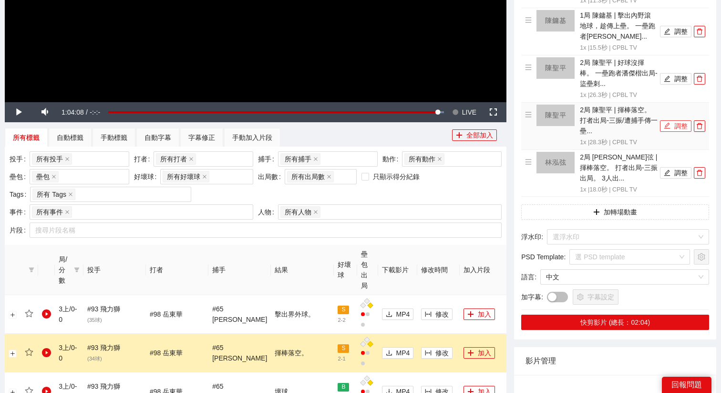
scroll to position [267, 0]
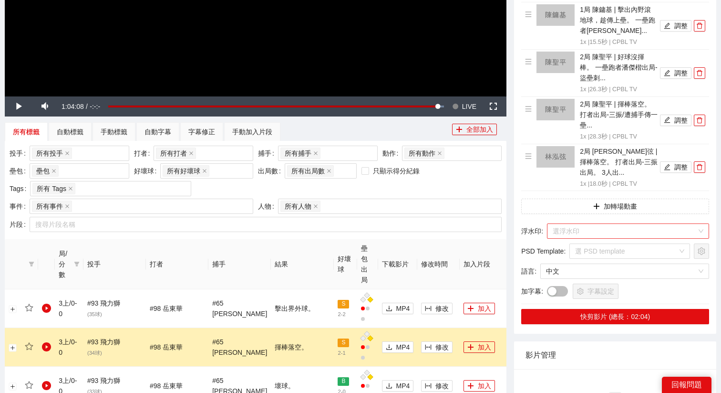
click at [578, 233] on input "search" at bounding box center [625, 231] width 144 height 14
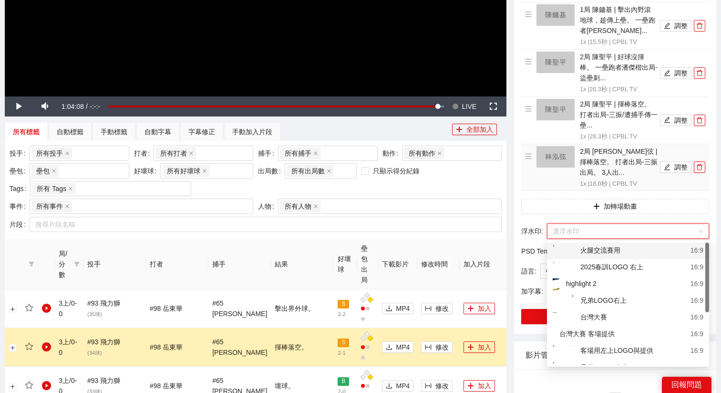
scroll to position [301, 0]
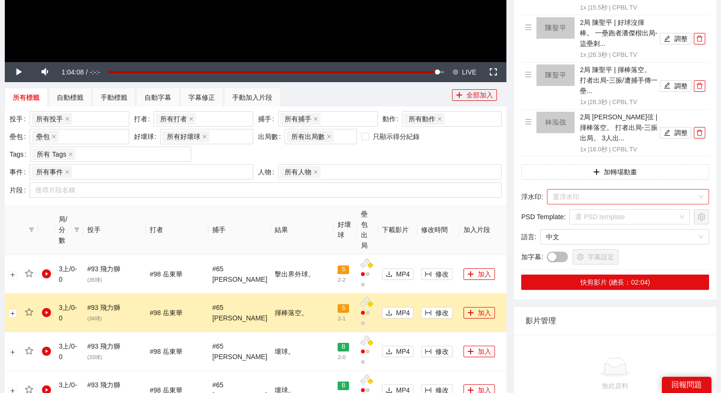
click at [565, 197] on input "search" at bounding box center [625, 196] width 144 height 14
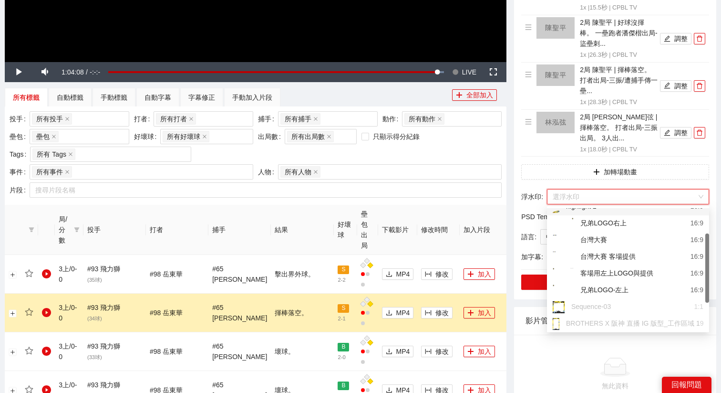
scroll to position [44, 0]
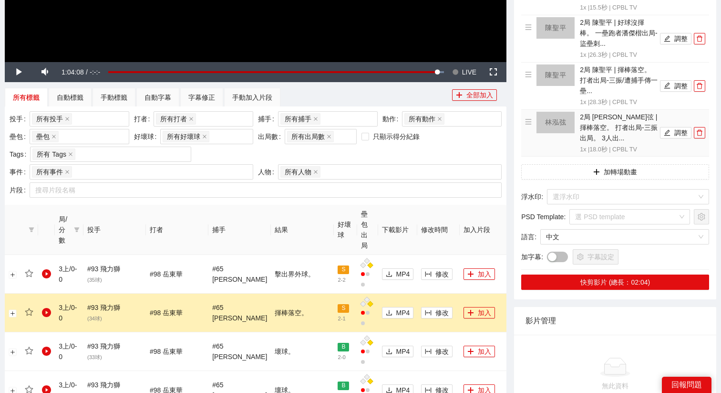
click at [540, 149] on div "2局 林泓弦 | 揮棒落空。 打者出局-三振出局。 3人出... 1x | 18.0 秒 | CPBL TV" at bounding box center [591, 133] width 133 height 43
click at [579, 196] on input "search" at bounding box center [625, 196] width 144 height 14
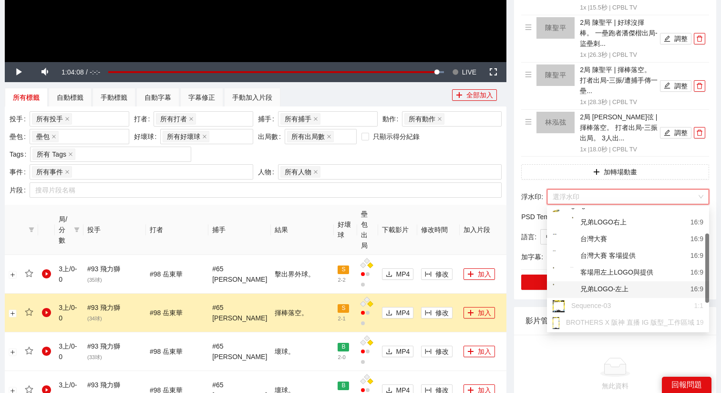
click at [595, 286] on div "兄弟LOGO-左上" at bounding box center [591, 289] width 76 height 12
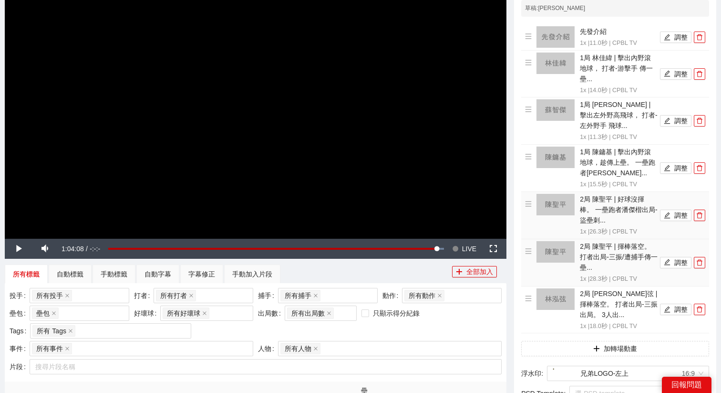
scroll to position [103, 0]
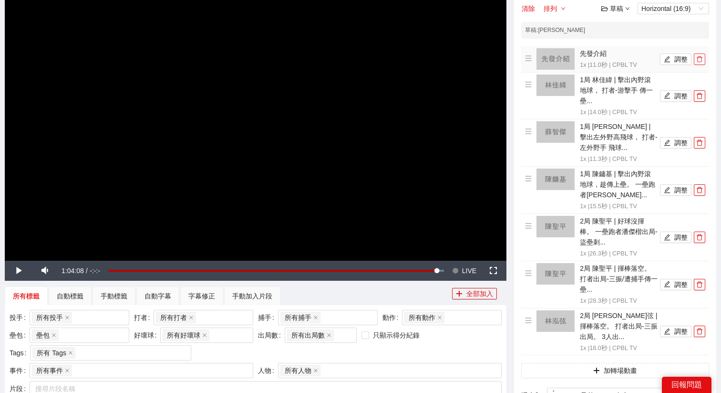
click at [701, 59] on icon "delete" at bounding box center [699, 59] width 7 height 7
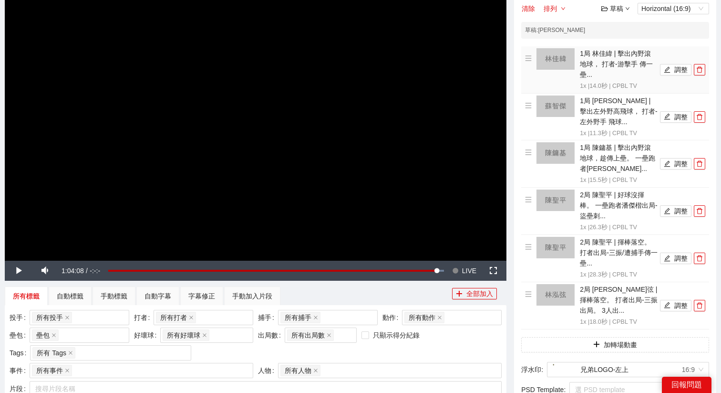
click at [701, 59] on li "1局 林佳緯 | 擊出內野滾地球， 打者-游擊手 傳一壘... 1x | 14.0 秒 | CPBL TV 調整" at bounding box center [615, 69] width 180 height 43
click at [701, 68] on icon "delete" at bounding box center [699, 69] width 7 height 7
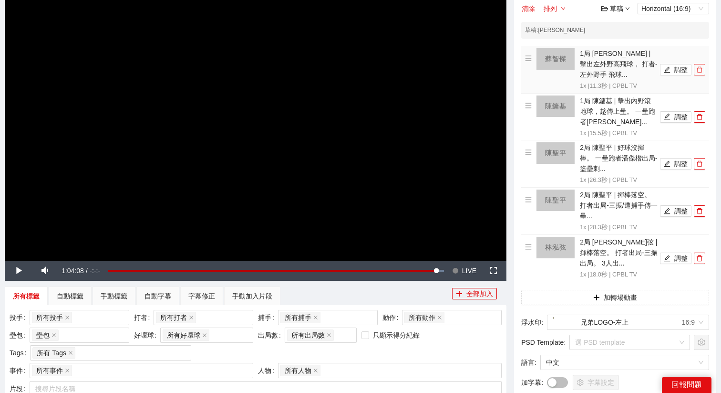
click at [701, 68] on icon "delete" at bounding box center [699, 69] width 7 height 7
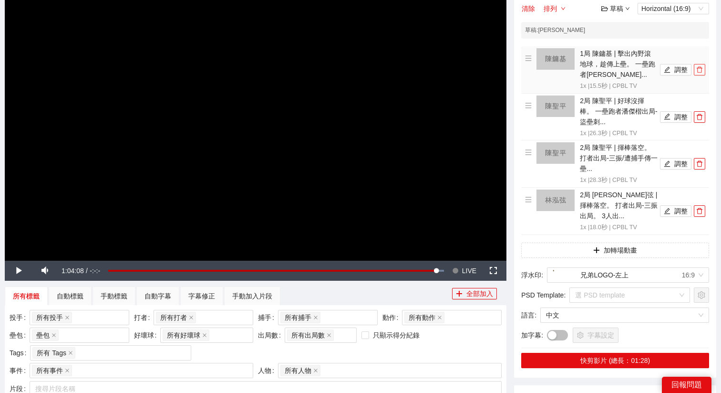
click at [701, 68] on icon "delete" at bounding box center [699, 69] width 7 height 7
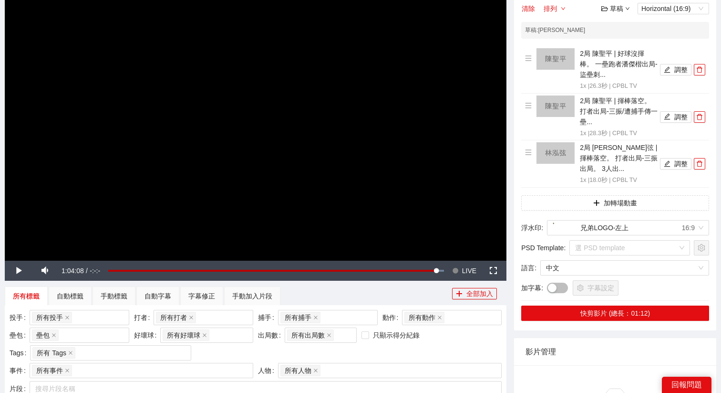
click at [610, 12] on div "草稿" at bounding box center [615, 8] width 29 height 10
click at [613, 76] on link "退出" at bounding box center [618, 80] width 22 height 8
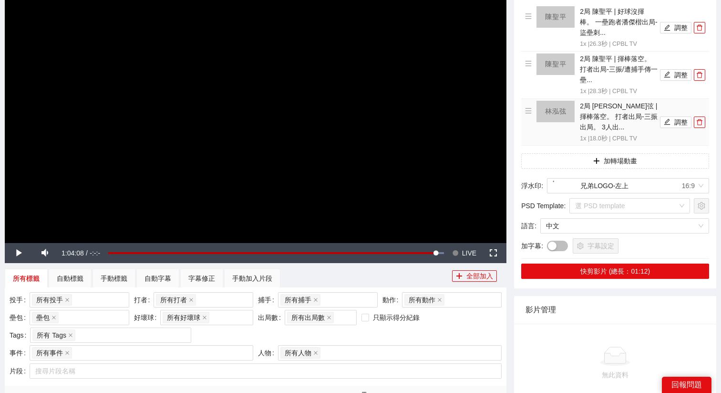
scroll to position [113, 0]
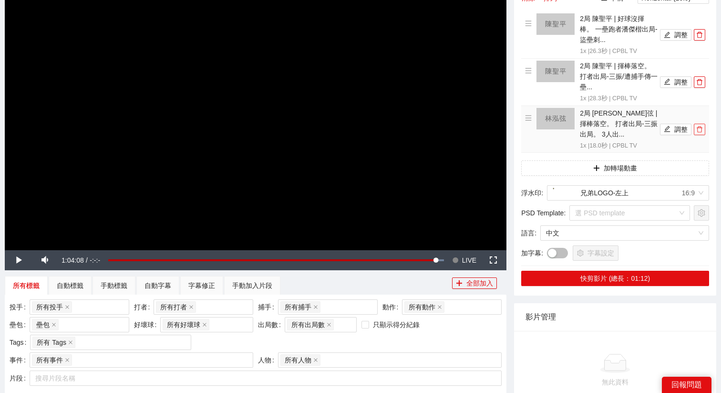
click at [702, 134] on button "button" at bounding box center [699, 129] width 11 height 11
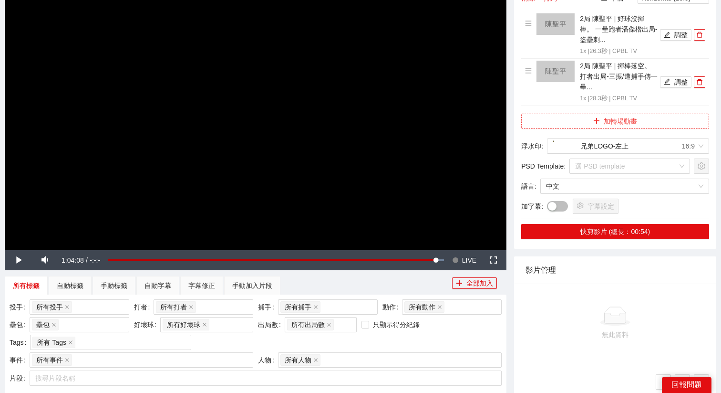
click at [617, 114] on button "加轉場動畫" at bounding box center [615, 121] width 188 height 15
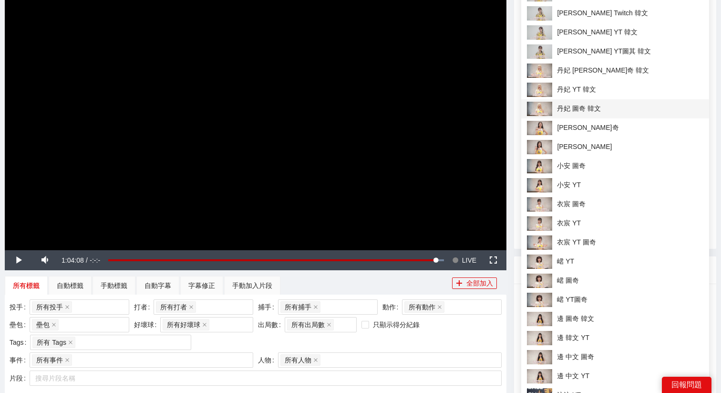
click at [549, 104] on span "丹妃 圖奇 韓文" at bounding box center [615, 109] width 176 height 14
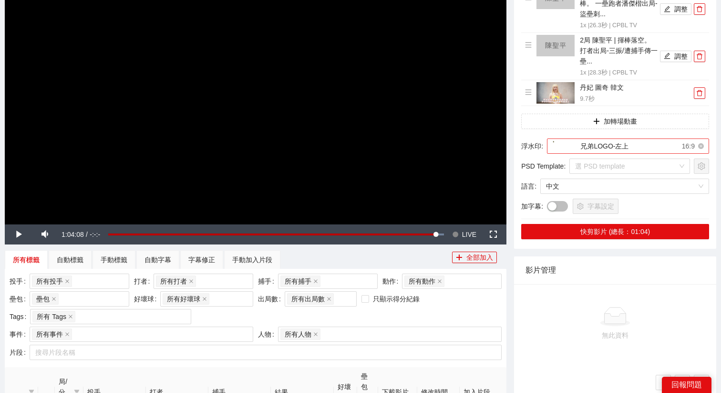
scroll to position [144, 0]
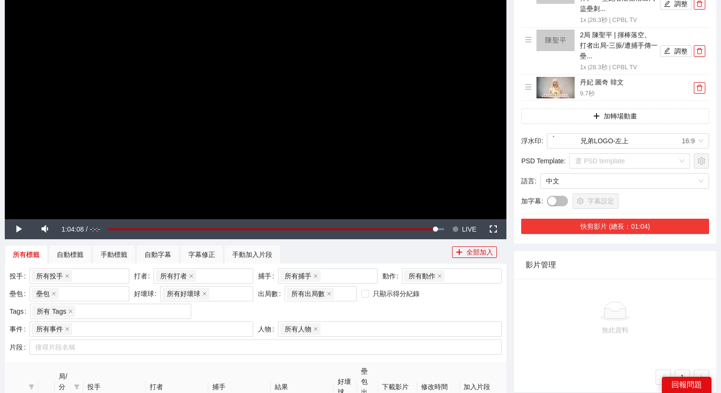
click at [606, 225] on button "快剪影片 (總長：01:04)" at bounding box center [615, 225] width 188 height 15
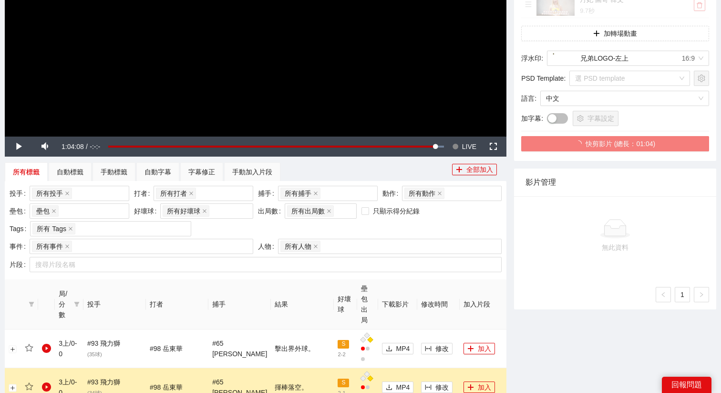
scroll to position [257, 0]
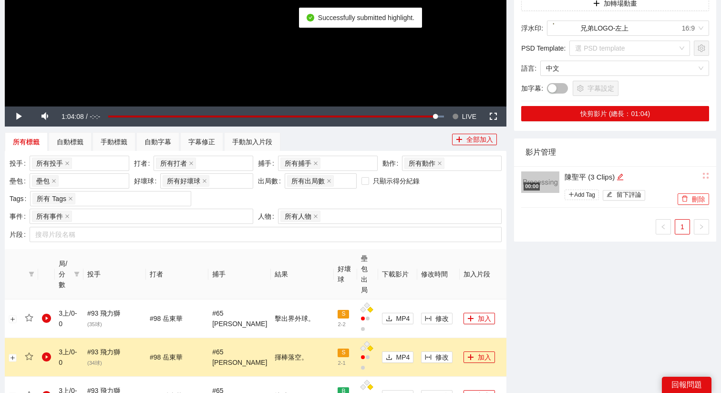
click at [690, 199] on button "刪除" at bounding box center [693, 198] width 31 height 11
click at [708, 172] on span "Yes" at bounding box center [703, 171] width 11 height 10
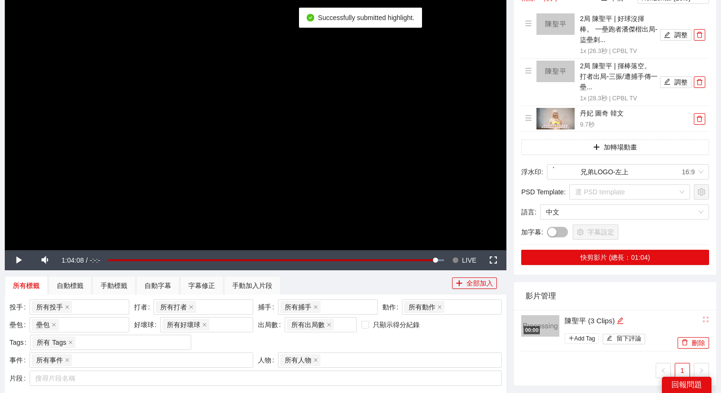
scroll to position [55, 0]
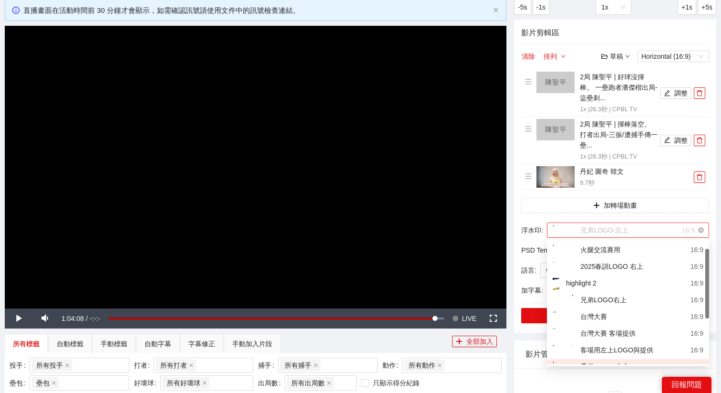
click at [657, 226] on div "兄弟LOGO-左上 16:9" at bounding box center [624, 230] width 142 height 14
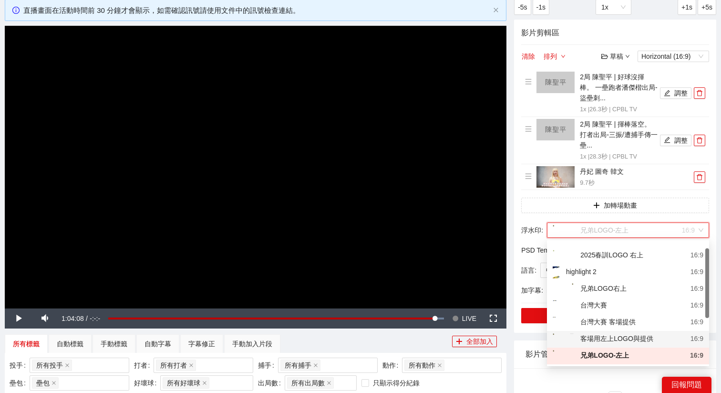
click at [624, 336] on div "客場用左上LOGO與提供" at bounding box center [603, 339] width 101 height 12
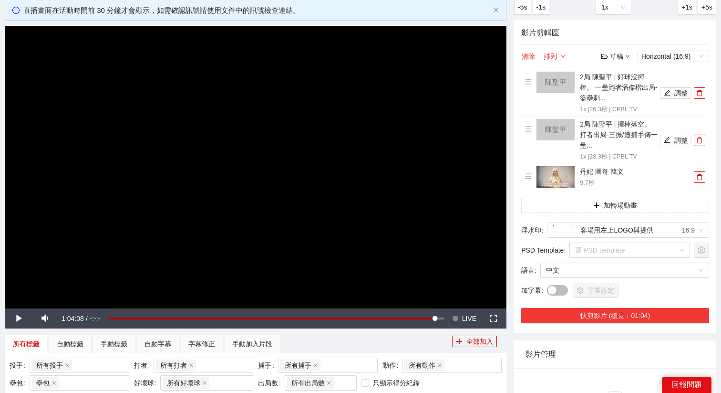
click at [638, 316] on button "快剪影片 (總長：01:04)" at bounding box center [615, 315] width 188 height 15
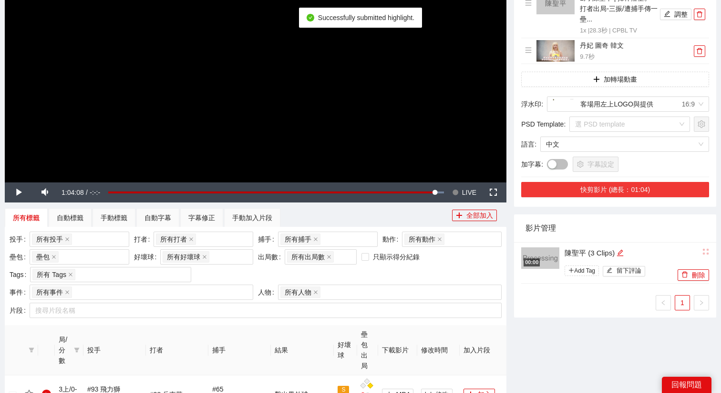
scroll to position [214, 0]
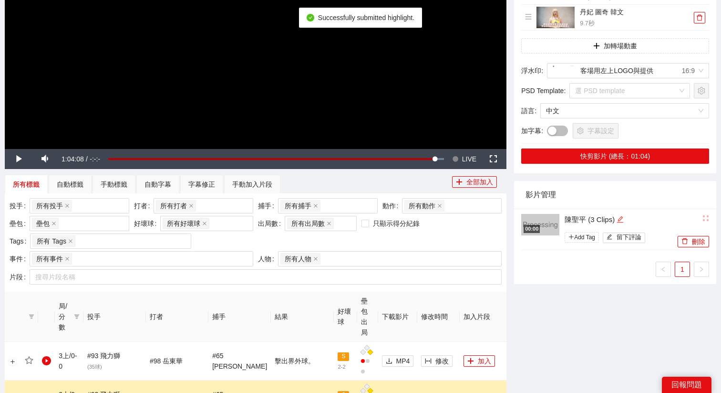
click at [624, 221] on icon "edit" at bounding box center [620, 219] width 7 height 7
drag, startPoint x: 624, startPoint y: 218, endPoint x: 556, endPoint y: 216, distance: 68.2
click at [556, 216] on div "**********" at bounding box center [598, 229] width 154 height 33
type textarea "*"
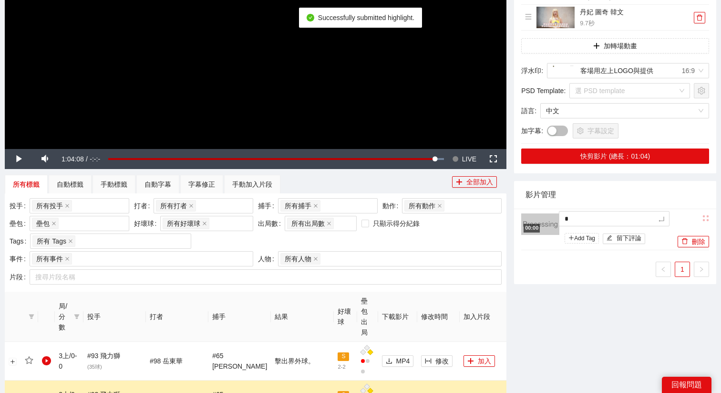
type textarea "**"
type textarea "*"
type textarea "**"
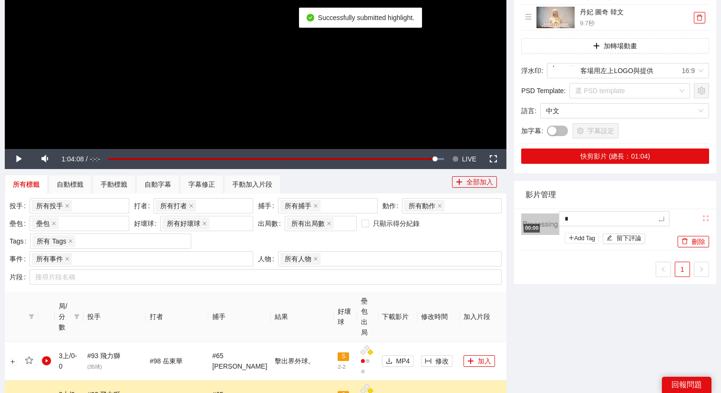
type textarea "**"
type textarea "***"
type textarea "****"
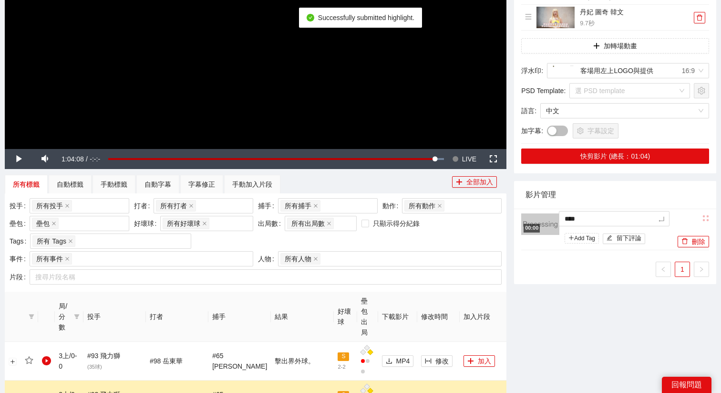
type textarea "**"
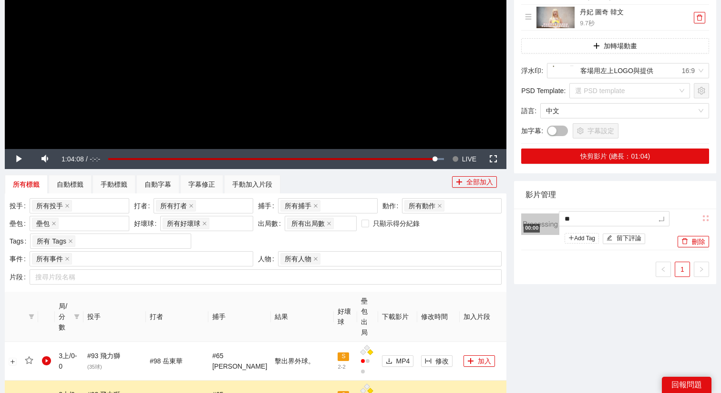
type textarea "***"
type textarea "**"
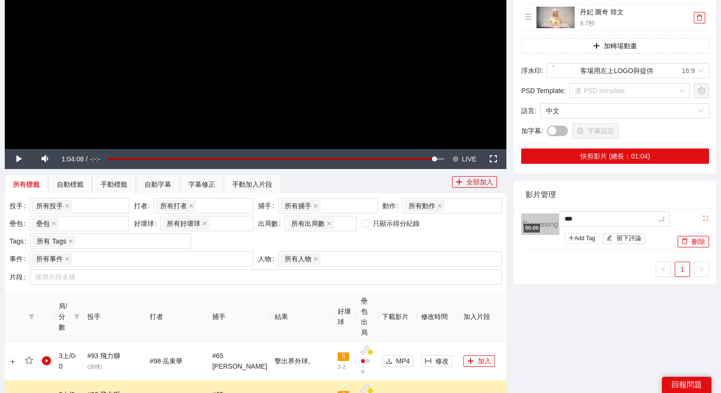
type textarea "**"
type textarea "***"
type textarea "****"
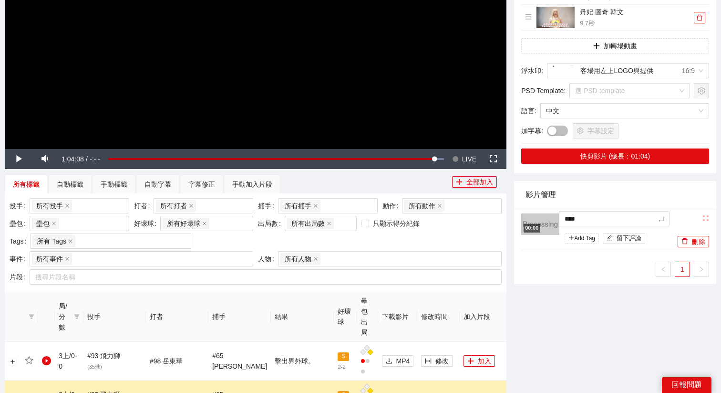
type textarea "*****"
type textarea "***"
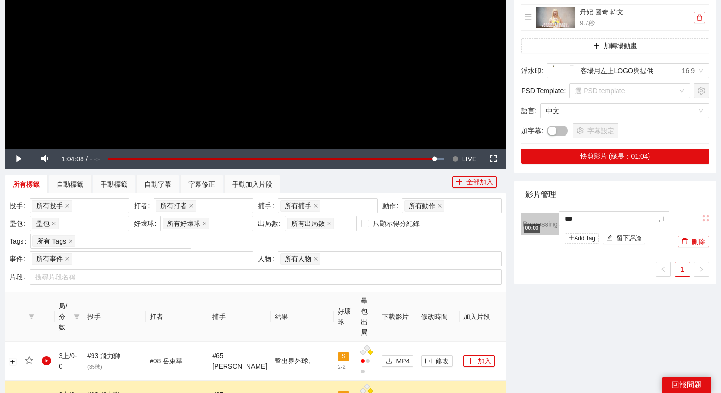
type textarea "***"
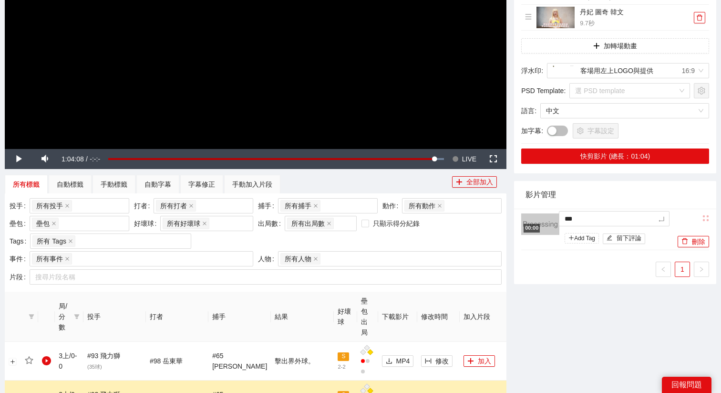
type textarea "***"
type textarea "****"
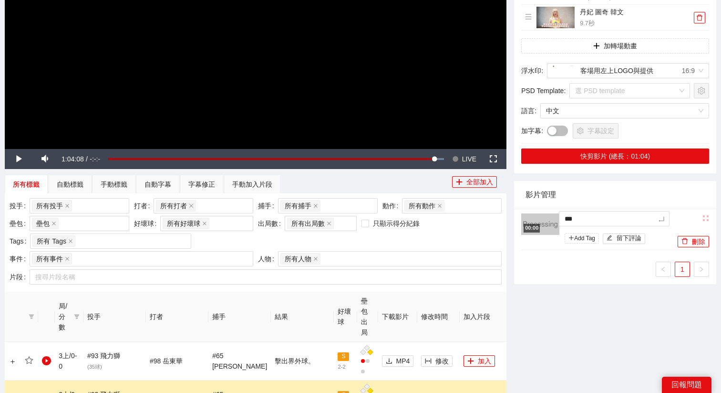
type textarea "****"
type textarea "***"
type textarea "****"
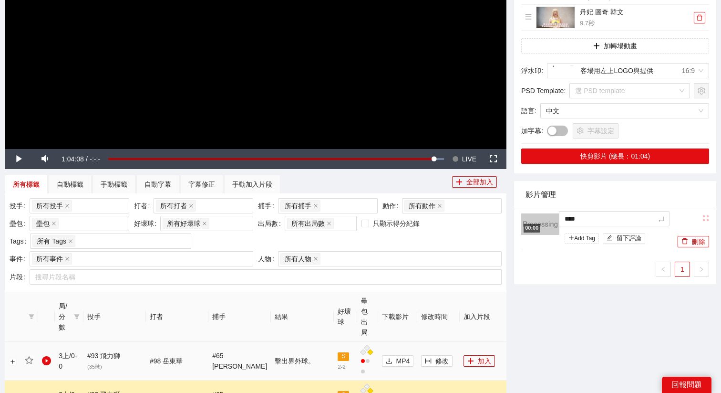
type textarea "*****"
type textarea "******"
type textarea "*******"
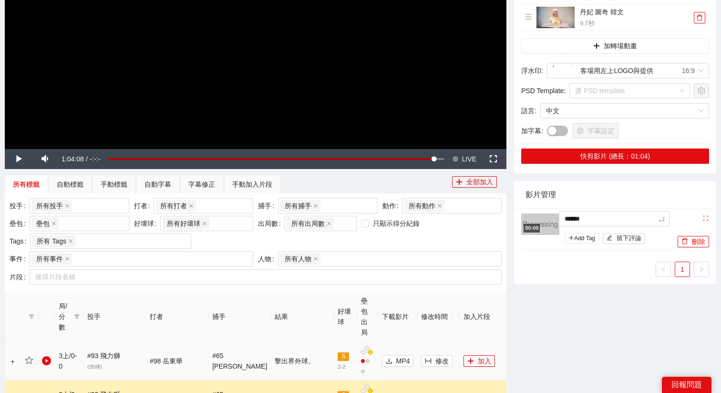
type textarea "*******"
type textarea "********"
type textarea "*********"
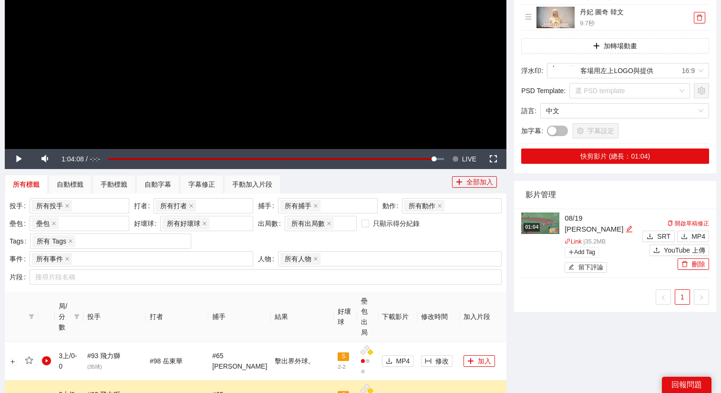
click at [370, 122] on video "Video Player" at bounding box center [256, 7] width 502 height 282
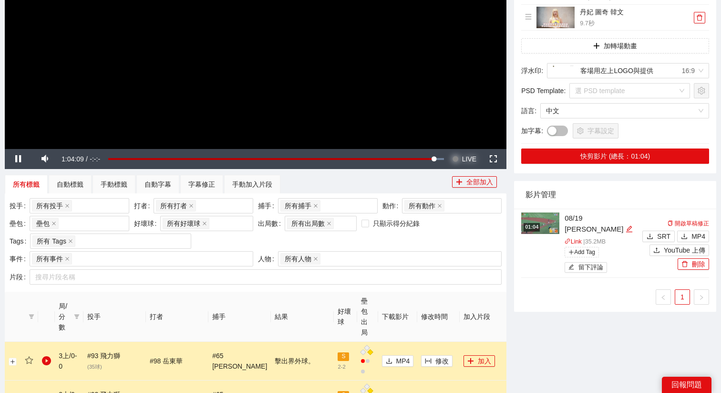
click at [464, 156] on span "LIVE" at bounding box center [469, 159] width 14 height 20
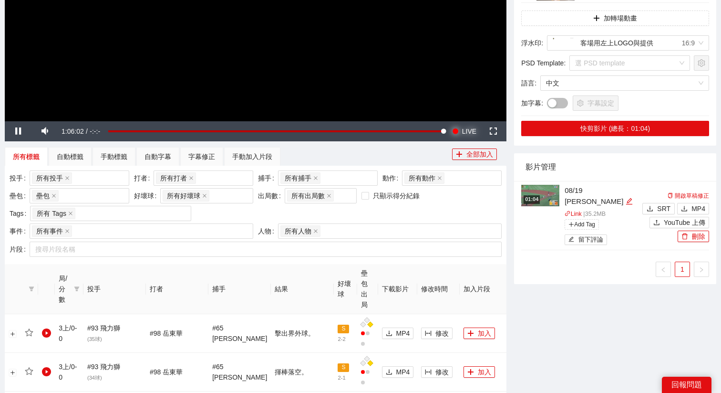
scroll to position [236, 0]
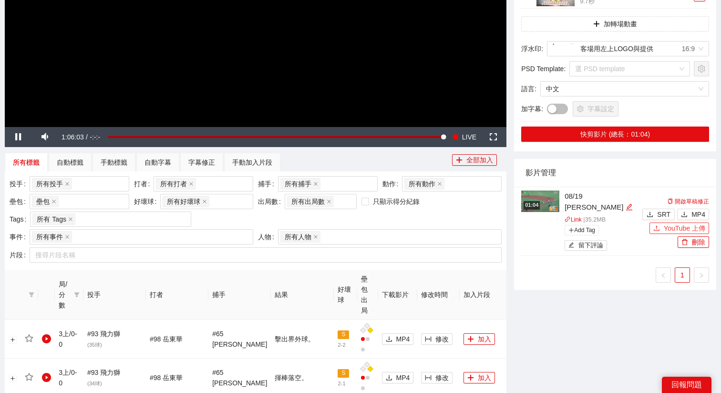
click at [666, 223] on span "YouTube 上傳" at bounding box center [684, 228] width 41 height 10
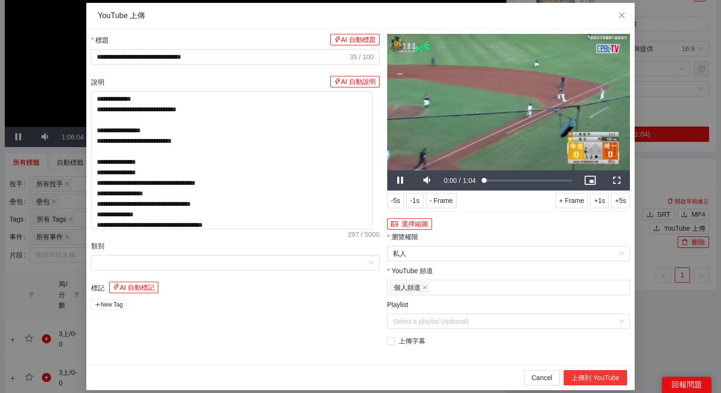
click at [588, 383] on button "上傳到 YouTube" at bounding box center [595, 377] width 63 height 15
click at [623, 11] on icon "close" at bounding box center [622, 15] width 8 height 8
type textarea "**********"
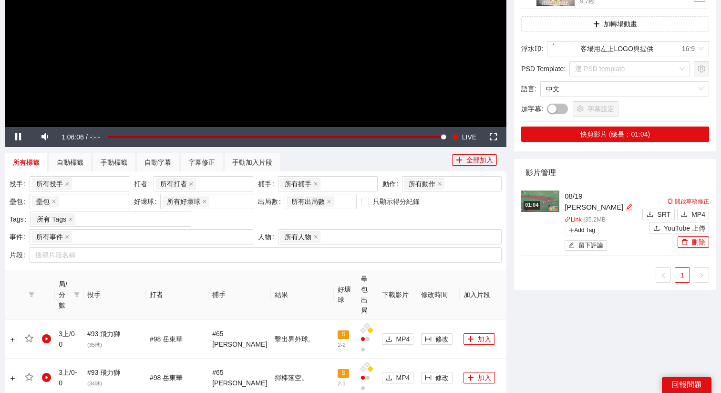
click at [554, 207] on img at bounding box center [540, 200] width 38 height 21
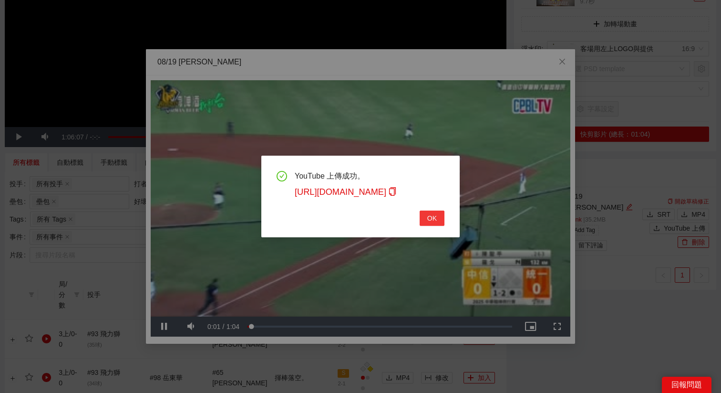
click at [420, 216] on button "OK" at bounding box center [432, 217] width 25 height 15
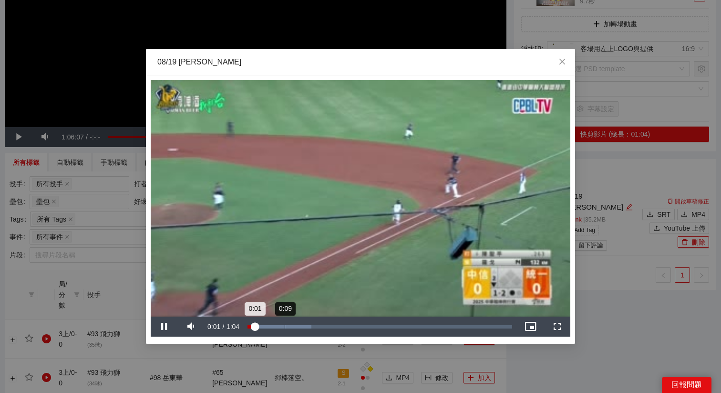
click at [303, 325] on div "Loaded : 24.08% 0:09 0:01" at bounding box center [380, 326] width 265 height 3
click at [307, 325] on div "0:14" at bounding box center [307, 326] width 0 height 3
click at [330, 325] on div "Loaded : 33.34% 0:18 0:16" at bounding box center [380, 326] width 265 height 3
click at [339, 325] on div "Loaded : 37.77% 0:21 0:20" at bounding box center [380, 326] width 265 height 3
click at [352, 325] on div "Loaded : 51.00% 0:25 0:22" at bounding box center [380, 326] width 265 height 3
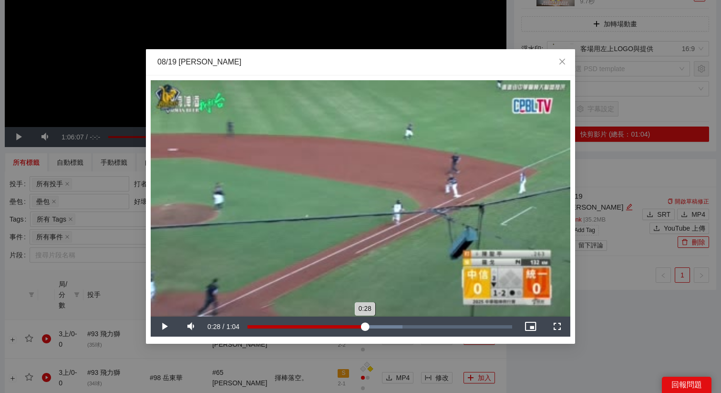
click at [364, 325] on div "Loaded : 58.54% 0:28 0:28" at bounding box center [380, 326] width 265 height 3
click at [376, 325] on div "Loaded : 63.98% 0:31 0:31" at bounding box center [380, 326] width 265 height 3
click at [386, 325] on div "Loaded : 69.93% 0:31 0:31" at bounding box center [380, 326] width 265 height 3
click at [403, 325] on div "Loaded : 85.17% 0:37 0:33" at bounding box center [380, 326] width 265 height 3
click at [426, 325] on div "Loaded : 88.78% 0:43 0:38" at bounding box center [380, 326] width 265 height 3
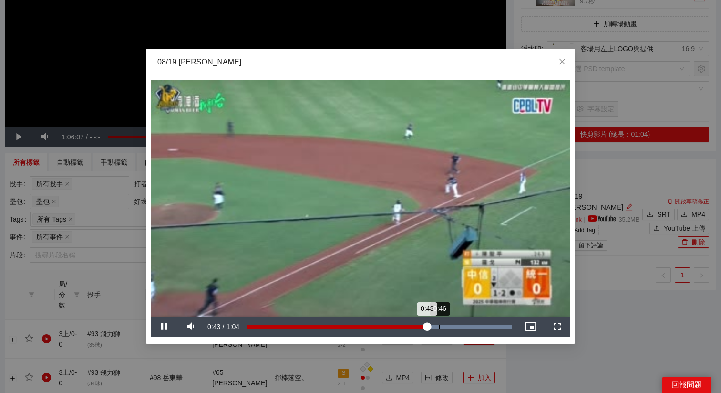
click at [440, 325] on div "Loaded : 100.00% 0:46 0:43" at bounding box center [380, 326] width 265 height 3
click at [459, 323] on div "Loaded : 100.00% 0:51 0:47" at bounding box center [380, 326] width 274 height 20
click at [461, 325] on div "0:51" at bounding box center [354, 326] width 213 height 3
click at [482, 322] on div "Loaded : 100.00% 0:55 0:53" at bounding box center [380, 326] width 274 height 20
click at [409, 326] on div "0:57" at bounding box center [365, 326] width 235 height 3
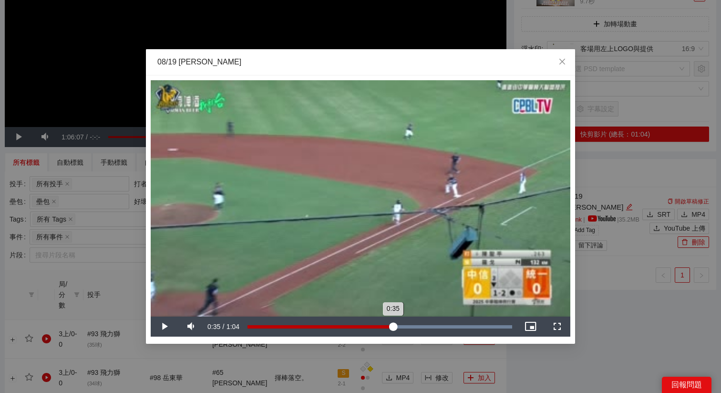
click at [393, 329] on div "Loaded : 100.00% 0:35 0:35" at bounding box center [380, 326] width 274 height 20
click at [409, 329] on div "Loaded : 100.00% 0:35 0:35" at bounding box center [380, 326] width 274 height 20
click at [418, 329] on div "Loaded : 100.00% 0:39 0:39" at bounding box center [380, 326] width 274 height 20
click at [426, 329] on div "Loaded : 100.00% 0:41 0:41" at bounding box center [380, 326] width 274 height 20
click at [435, 328] on div "Loaded : 100.00% 0:45 0:45" at bounding box center [380, 326] width 274 height 20
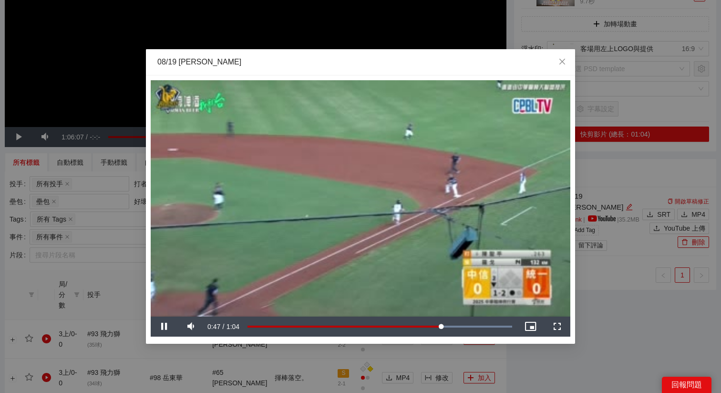
click at [384, 271] on video "Video Player" at bounding box center [361, 198] width 420 height 236
click at [323, 334] on div "Loaded : 100.00% 0:18 0:18" at bounding box center [380, 326] width 274 height 20
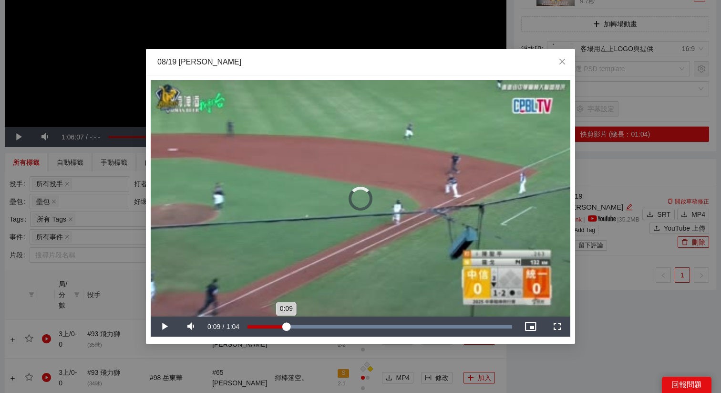
click at [286, 331] on div "Loaded : 100.00% 0:09 0:09" at bounding box center [380, 326] width 274 height 20
click at [294, 69] on div "08/19 [PERSON_NAME]" at bounding box center [360, 62] width 429 height 26
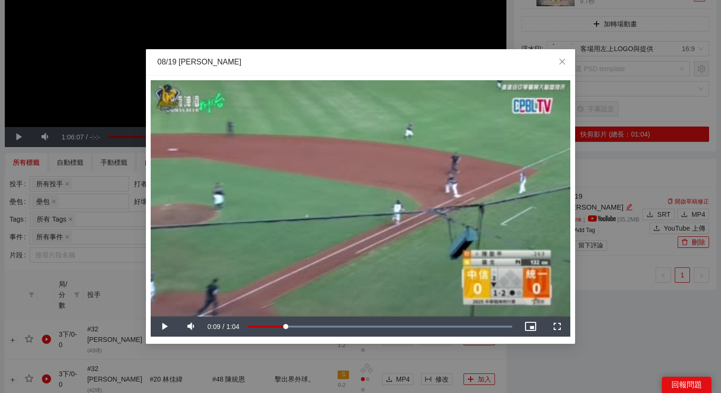
click at [141, 10] on div "**********" at bounding box center [360, 196] width 721 height 393
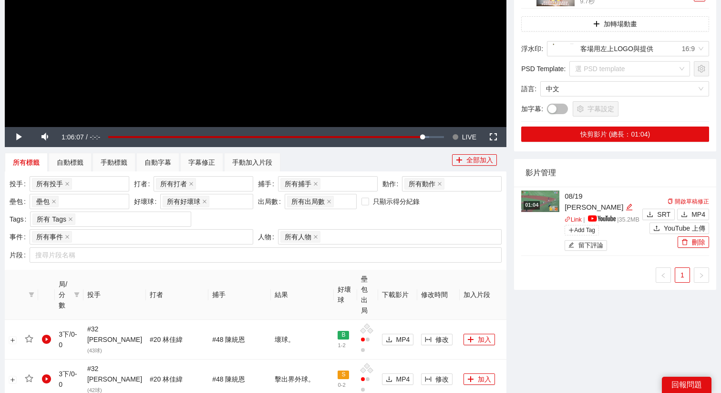
click at [462, 145] on span "LIVE" at bounding box center [469, 137] width 14 height 20
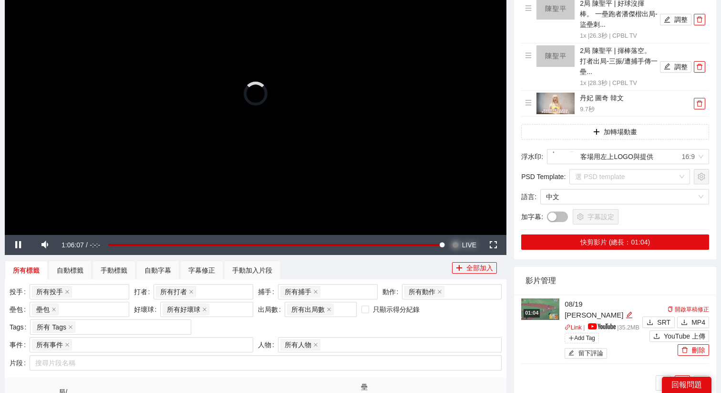
scroll to position [0, 0]
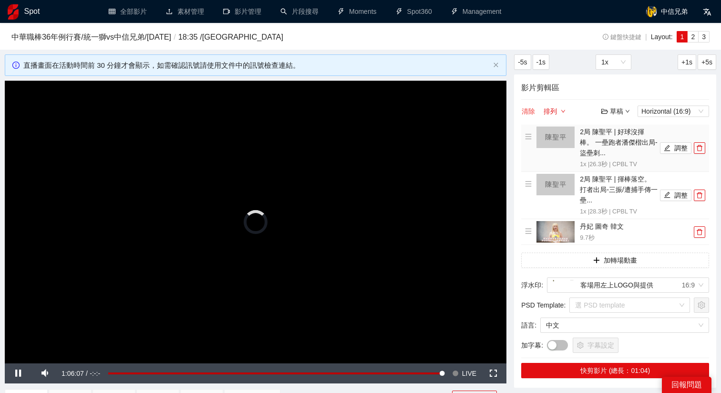
click at [529, 115] on button "清除" at bounding box center [528, 110] width 14 height 11
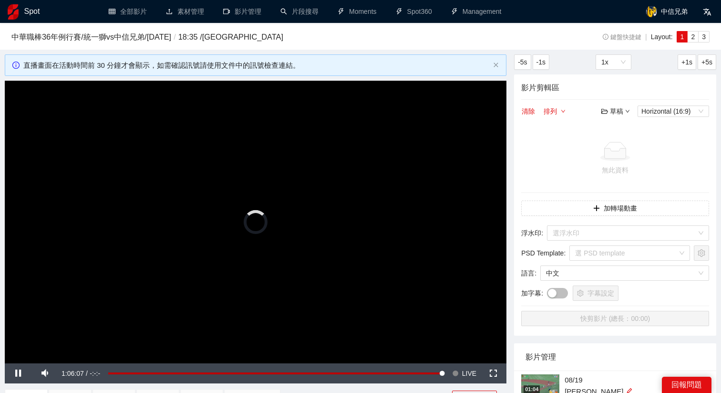
click at [617, 114] on div "草稿" at bounding box center [615, 111] width 29 height 10
click at [614, 125] on link "開啟" at bounding box center [618, 128] width 22 height 8
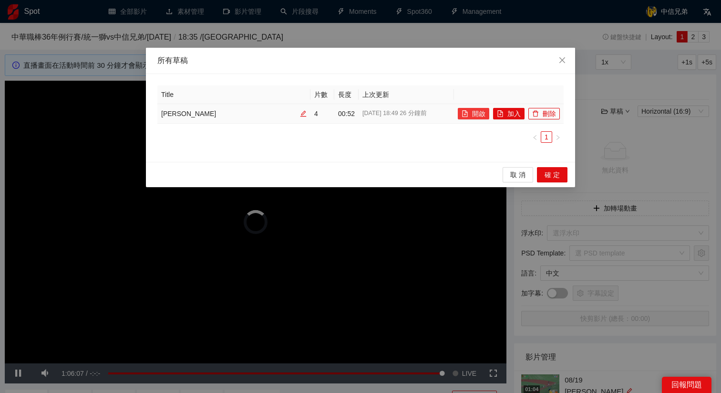
click at [477, 115] on button "開啟" at bounding box center [473, 113] width 31 height 11
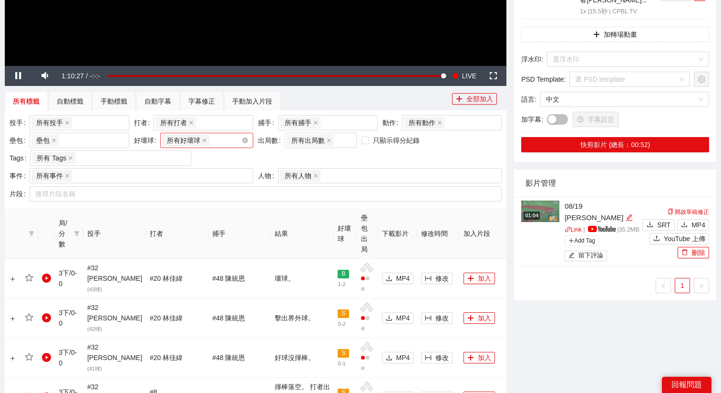
scroll to position [307, 0]
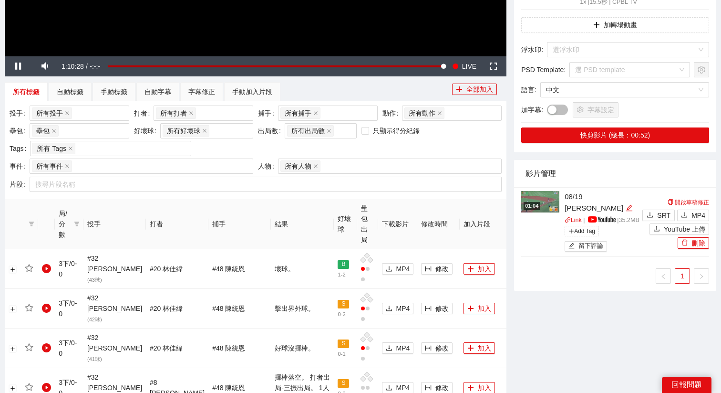
click at [70, 215] on span "局/分數" at bounding box center [64, 223] width 11 height 31
click at [79, 216] on span at bounding box center [77, 223] width 10 height 35
click at [66, 324] on div "重置 確 定" at bounding box center [55, 332] width 57 height 19
click at [67, 327] on span "確 定" at bounding box center [69, 332] width 15 height 10
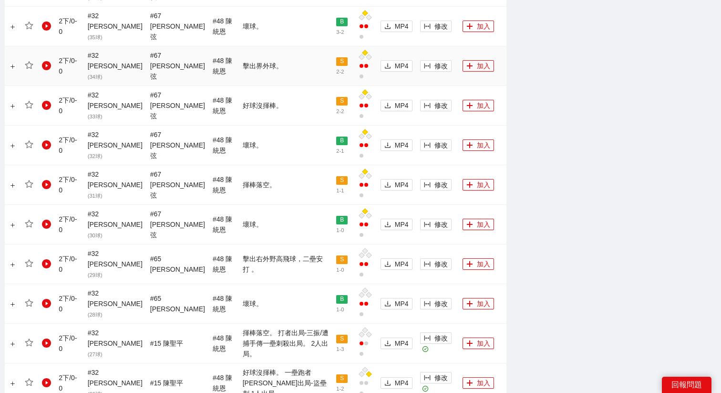
scroll to position [635, 0]
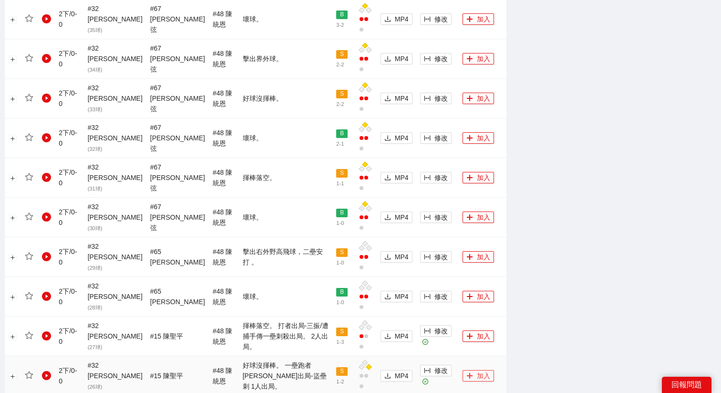
click at [466, 370] on button "加入" at bounding box center [478, 375] width 31 height 11
click at [469, 333] on icon "plus" at bounding box center [469, 335] width 0 height 5
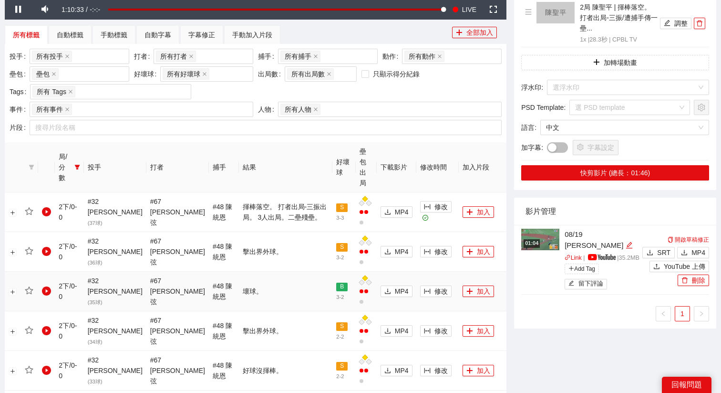
scroll to position [354, 0]
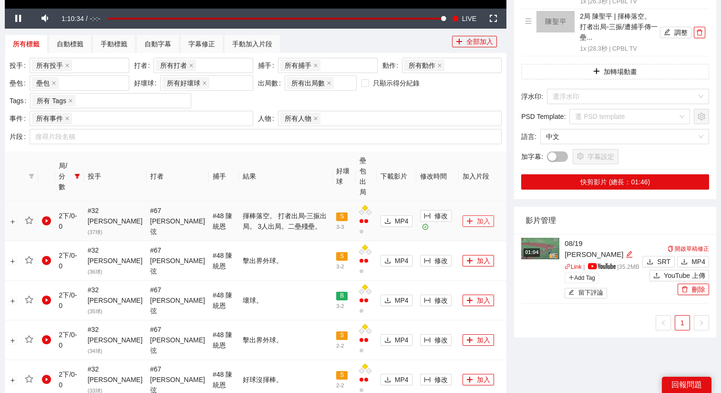
click at [469, 218] on icon "plus" at bounding box center [469, 220] width 0 height 5
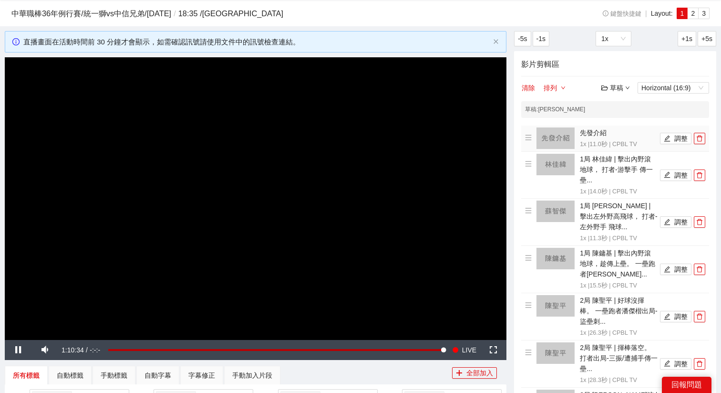
scroll to position [0, 0]
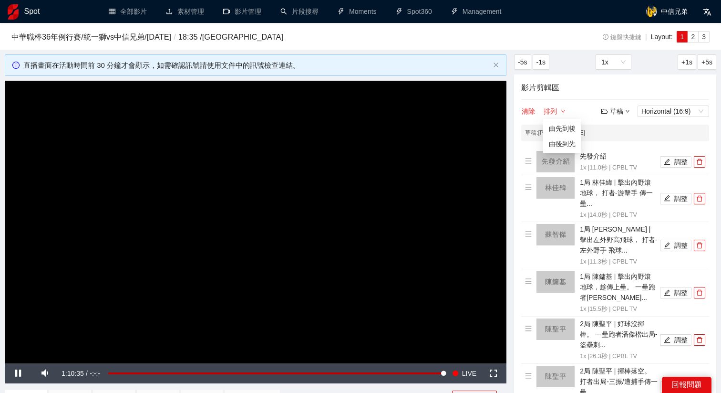
click at [554, 113] on button "排列" at bounding box center [554, 110] width 23 height 11
click at [609, 112] on div "草稿" at bounding box center [615, 111] width 29 height 10
click at [619, 151] on link "儲存" at bounding box center [618, 148] width 22 height 8
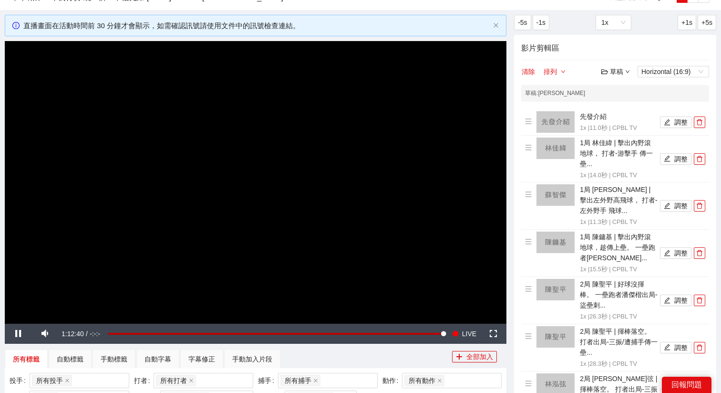
scroll to position [40, 0]
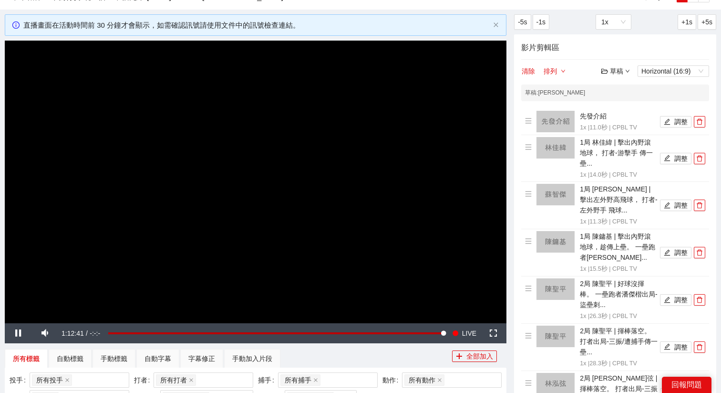
click at [615, 68] on div "草稿" at bounding box center [615, 71] width 29 height 10
click at [617, 140] on link "退出" at bounding box center [618, 142] width 22 height 8
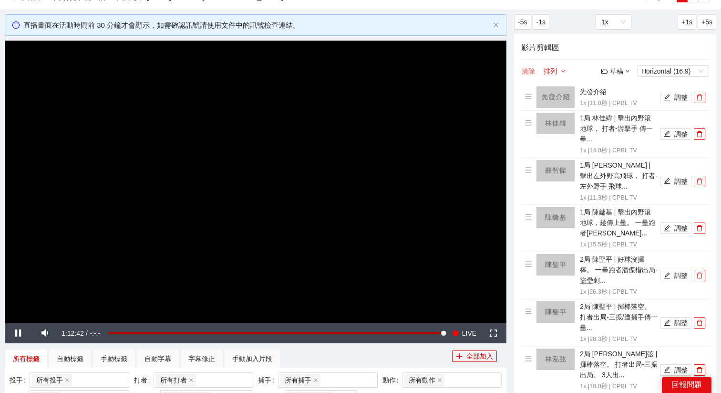
click at [530, 68] on button "清除" at bounding box center [528, 70] width 14 height 11
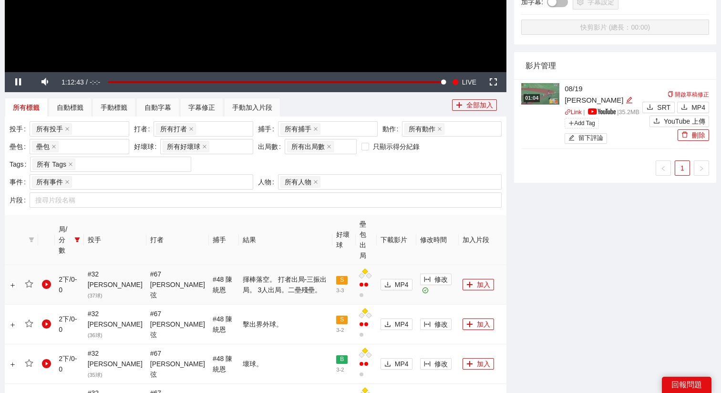
scroll to position [380, 0]
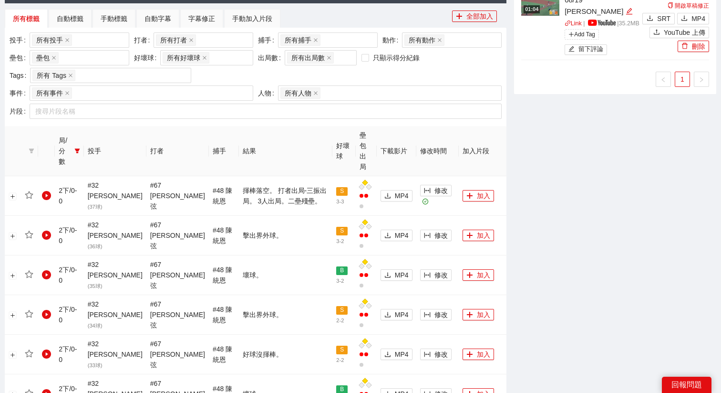
click at [70, 140] on span "局/分數" at bounding box center [64, 150] width 11 height 31
click at [80, 149] on icon "filter" at bounding box center [76, 151] width 5 height 5
click at [44, 206] on span "2下" at bounding box center [48, 210] width 14 height 8
click at [48, 238] on span "3下" at bounding box center [48, 241] width 14 height 8
click at [75, 258] on span "確 定" at bounding box center [69, 259] width 15 height 10
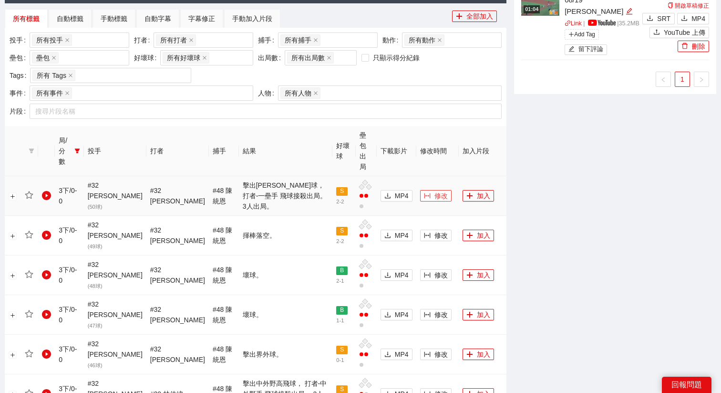
click at [435, 190] on span "修改" at bounding box center [441, 195] width 13 height 10
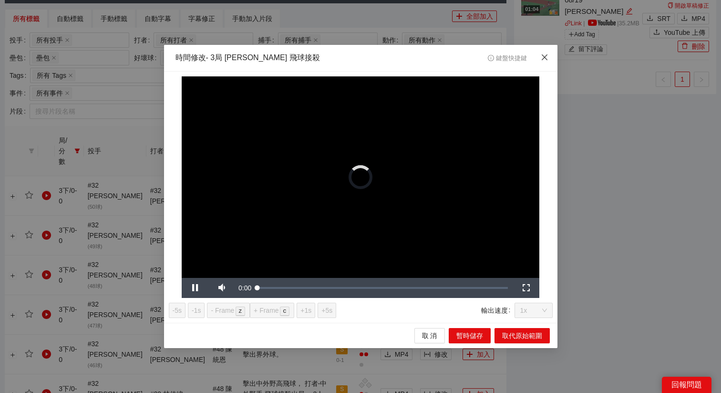
click at [541, 63] on span "Close" at bounding box center [545, 58] width 26 height 26
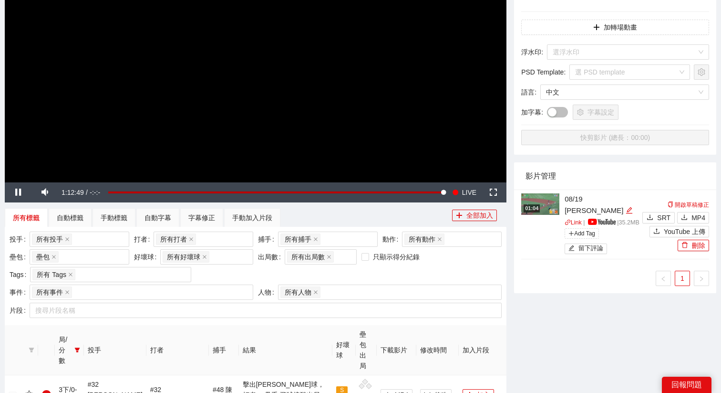
click at [426, 63] on video "Video Player" at bounding box center [256, 41] width 502 height 282
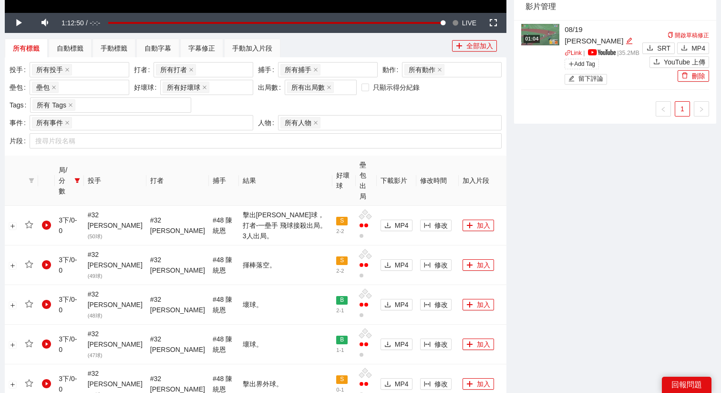
scroll to position [385, 0]
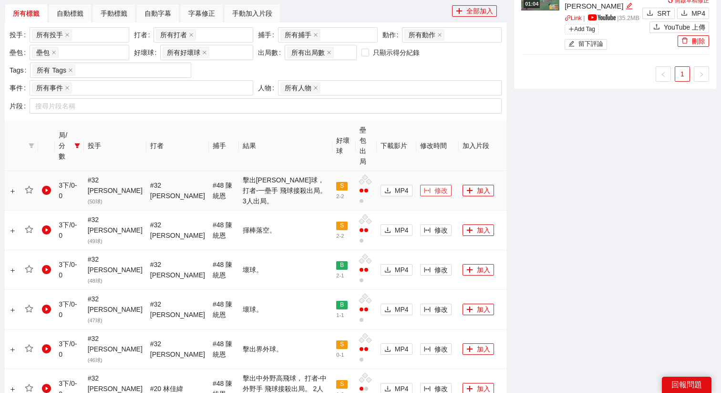
click at [420, 185] on button "修改" at bounding box center [435, 190] width 31 height 11
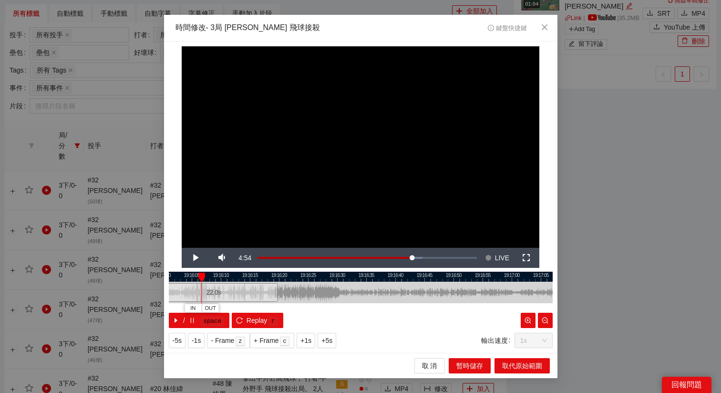
drag, startPoint x: 364, startPoint y: 296, endPoint x: 218, endPoint y: 296, distance: 146.0
click at [218, 296] on div "22.0 s" at bounding box center [214, 292] width 128 height 19
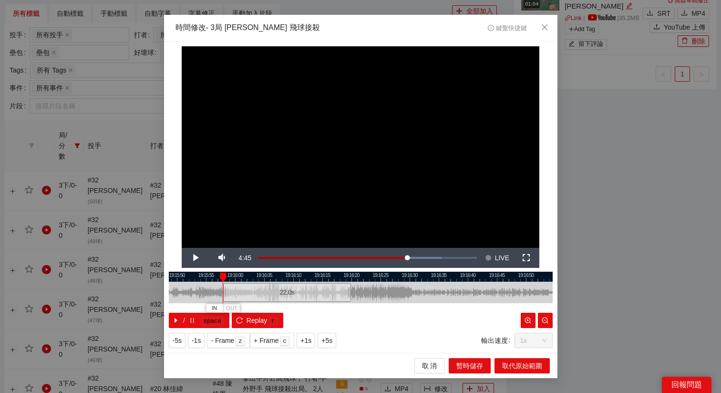
drag, startPoint x: 249, startPoint y: 275, endPoint x: 320, endPoint y: 280, distance: 71.2
click at [320, 280] on div at bounding box center [433, 276] width 384 height 10
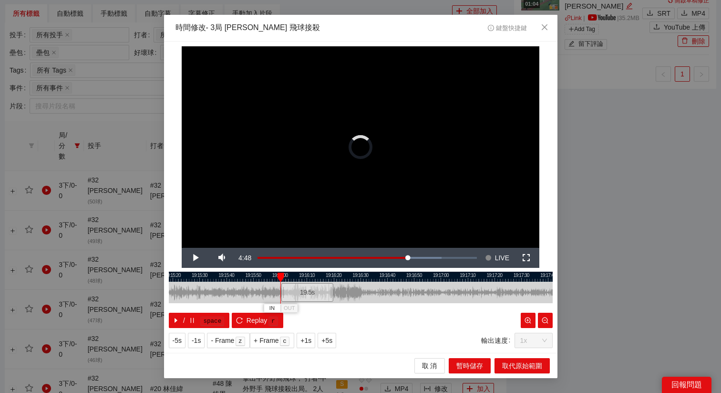
drag, startPoint x: 274, startPoint y: 285, endPoint x: 281, endPoint y: 288, distance: 7.3
click at [281, 288] on div at bounding box center [283, 291] width 6 height 21
click at [293, 291] on div "19.5 s" at bounding box center [306, 292] width 52 height 19
click at [336, 340] on button "+5s" at bounding box center [327, 339] width 19 height 15
click at [289, 278] on div at bounding box center [361, 276] width 384 height 10
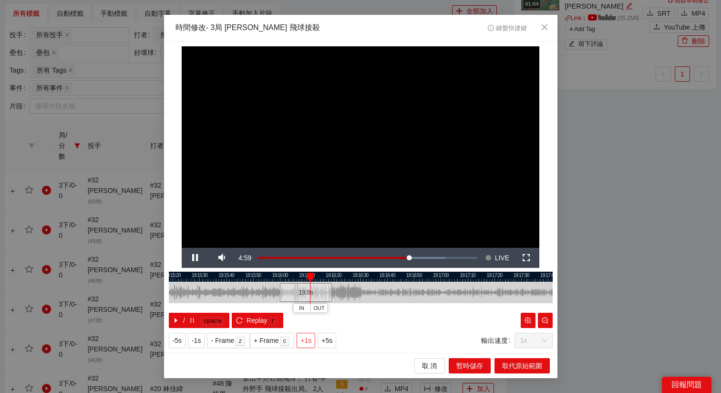
click at [309, 340] on span "+1s" at bounding box center [305, 340] width 11 height 10
click at [320, 277] on div at bounding box center [361, 276] width 384 height 10
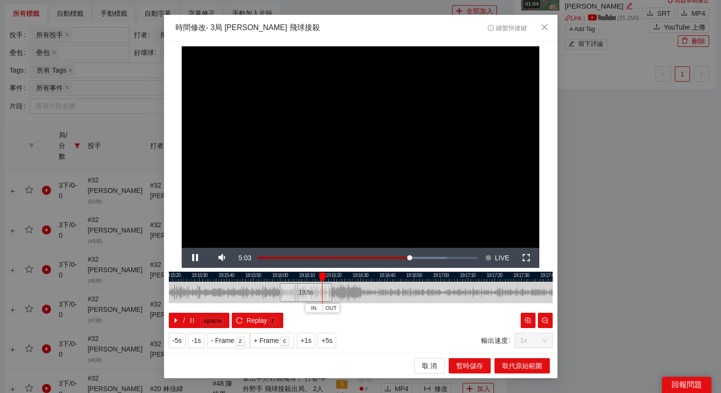
click at [313, 274] on div at bounding box center [361, 276] width 384 height 10
click at [327, 344] on span "+5s" at bounding box center [326, 340] width 11 height 10
click at [366, 306] on span "OUT" at bounding box center [370, 308] width 11 height 9
click at [518, 374] on div "取 消 暫時儲存 取代原始範圍" at bounding box center [361, 364] width 394 height 25
click at [518, 367] on span "取代原始範圍" at bounding box center [522, 365] width 40 height 10
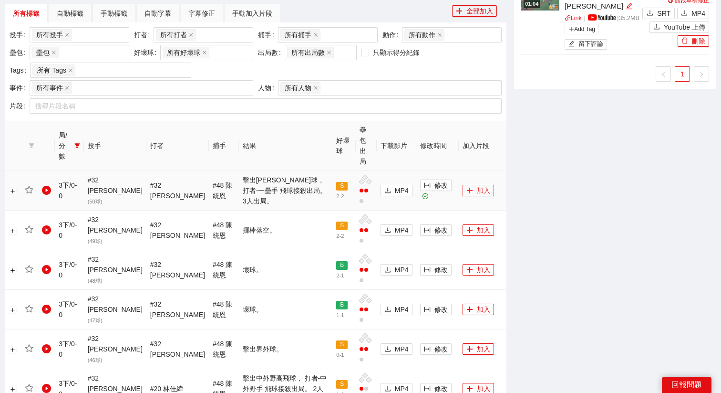
click at [465, 185] on button "加入" at bounding box center [478, 190] width 31 height 11
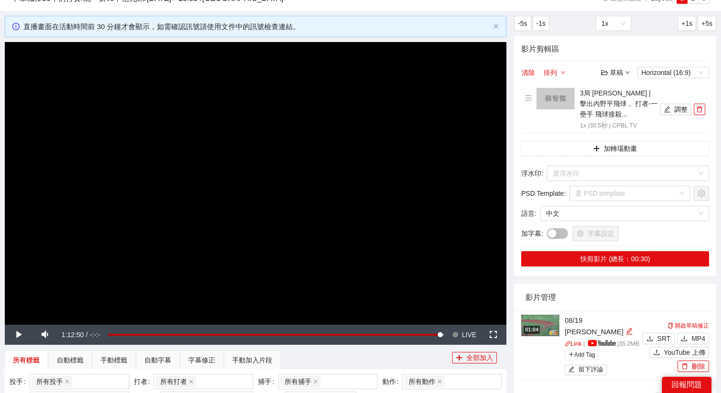
scroll to position [0, 0]
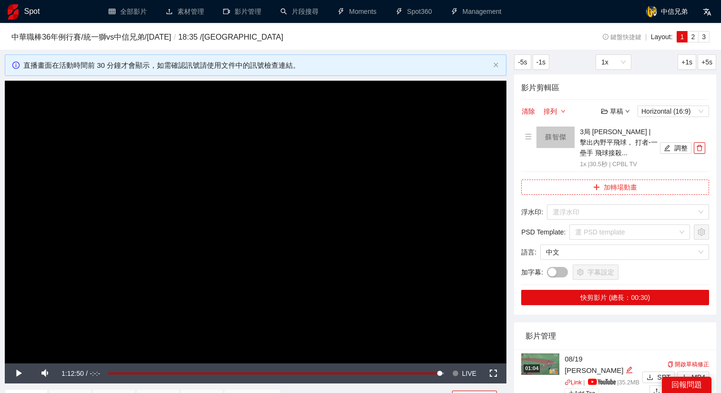
click at [621, 186] on button "加轉場動畫" at bounding box center [615, 186] width 188 height 15
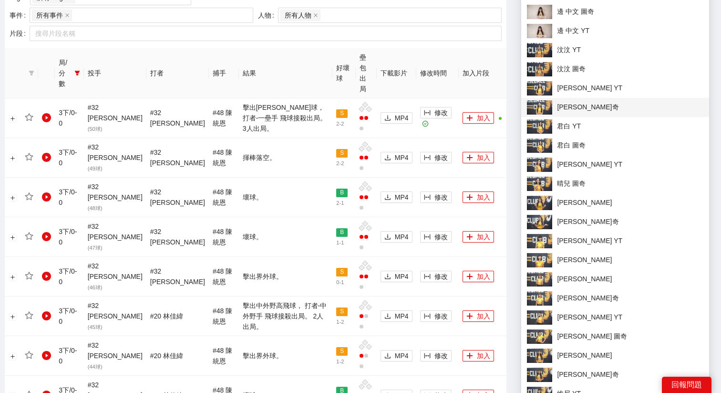
scroll to position [465, 0]
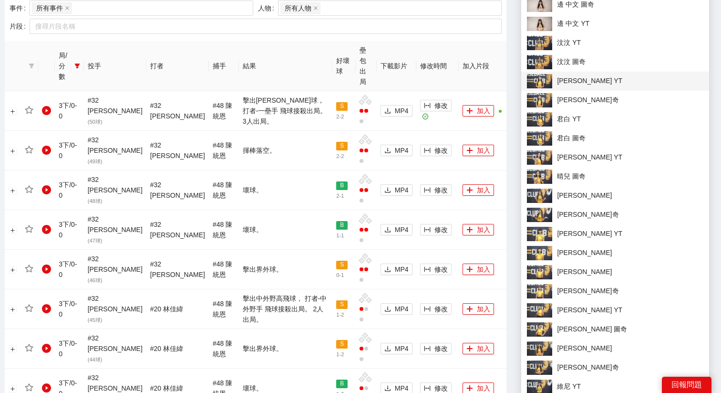
click at [548, 78] on img at bounding box center [539, 81] width 25 height 14
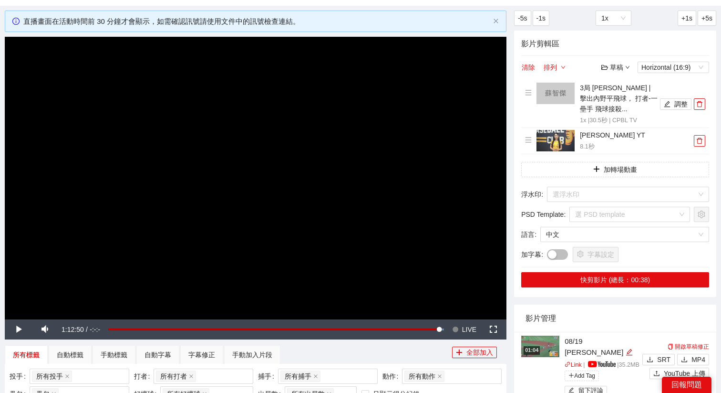
scroll to position [52, 0]
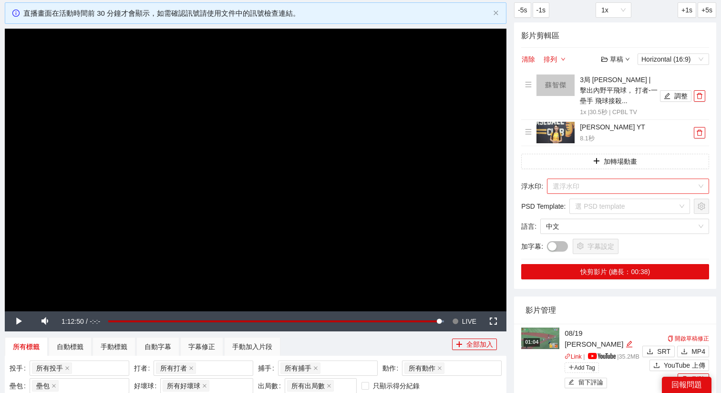
click at [570, 184] on input "search" at bounding box center [625, 186] width 144 height 14
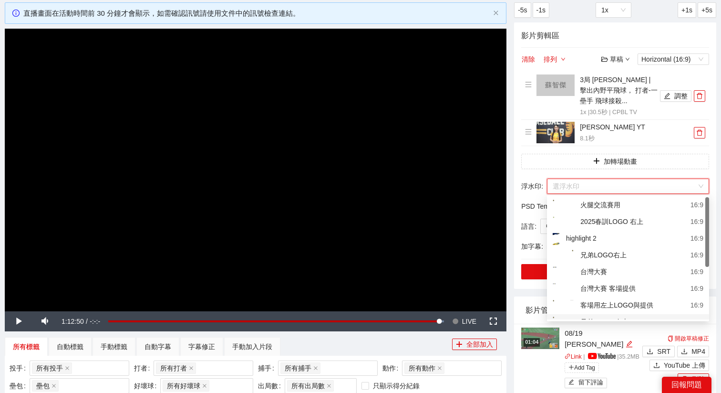
click at [603, 306] on div "客場用左上LOGO與提供" at bounding box center [603, 306] width 101 height 12
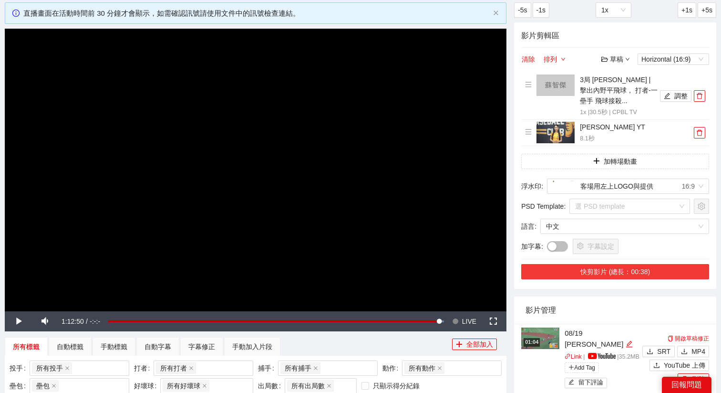
click at [607, 271] on button "快剪影片 (總長：00:38)" at bounding box center [615, 271] width 188 height 15
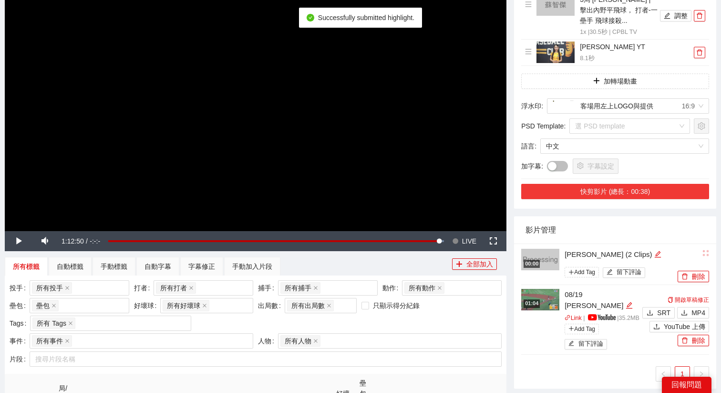
scroll to position [152, 0]
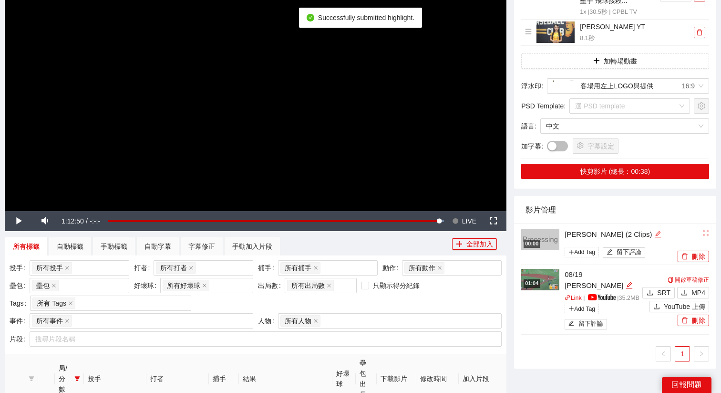
click at [654, 237] on icon "edit" at bounding box center [657, 234] width 6 height 6
drag, startPoint x: 623, startPoint y: 237, endPoint x: 552, endPoint y: 232, distance: 71.2
click at [554, 233] on div "**********" at bounding box center [598, 244] width 154 height 33
type textarea "*"
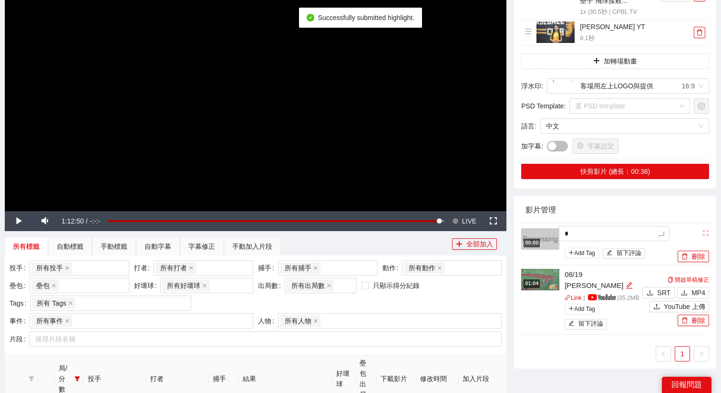
type textarea "**"
type textarea "*"
type textarea "**"
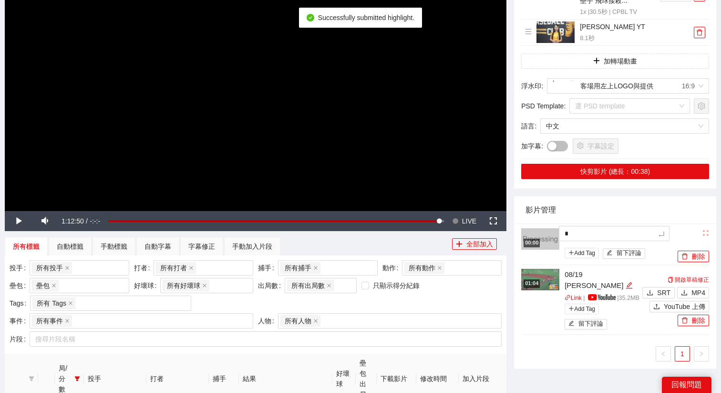
type textarea "**"
type textarea "***"
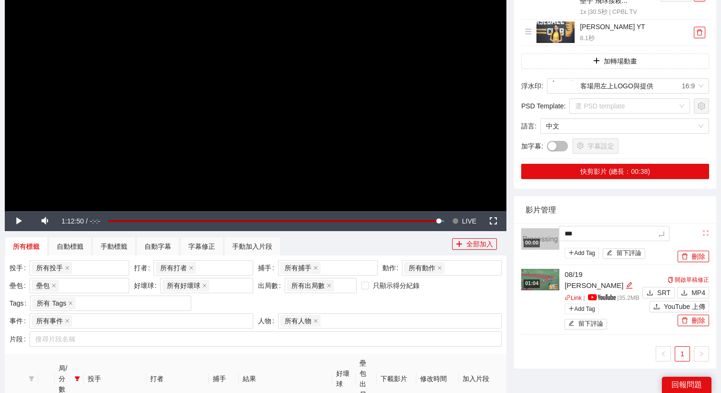
type textarea "***"
type textarea "**"
type textarea "***"
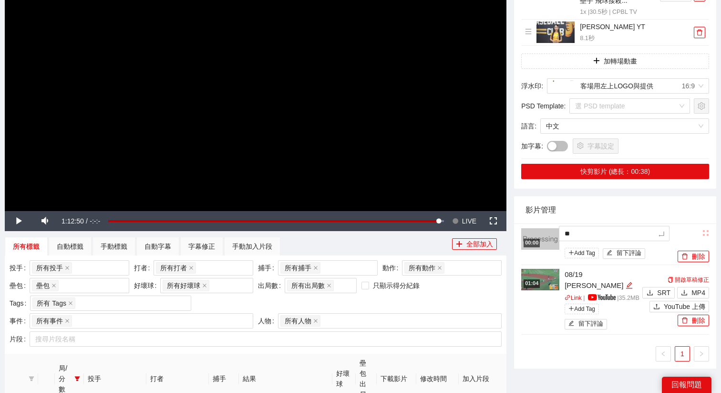
type textarea "***"
type textarea "****"
type textarea "*****"
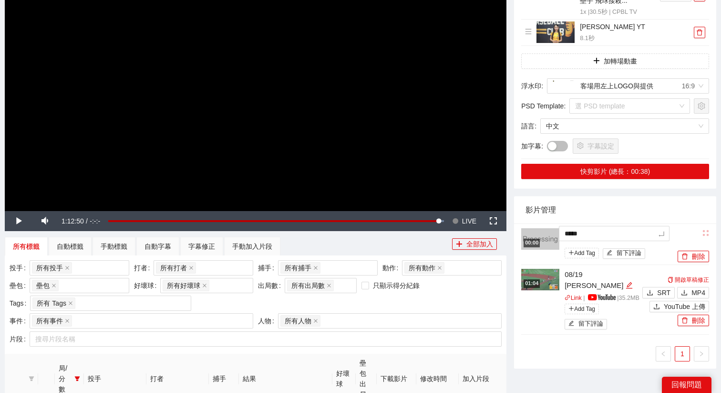
type textarea "***"
type textarea "**"
type textarea "***"
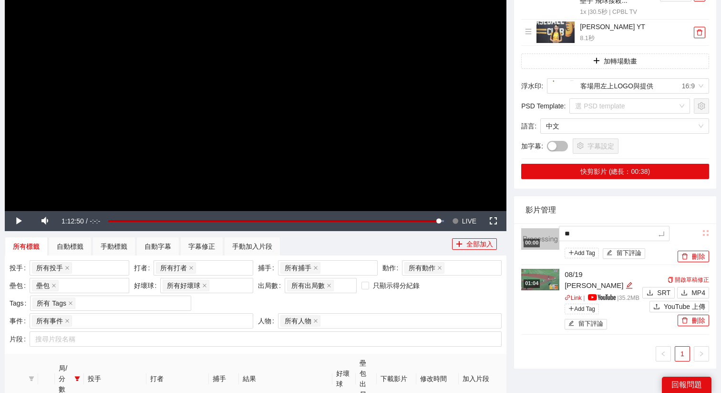
type textarea "***"
type textarea "****"
type textarea "***"
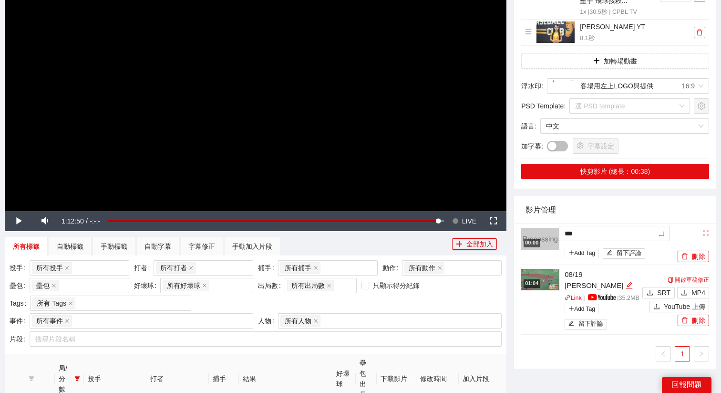
type textarea "****"
type textarea "*****"
type textarea "******"
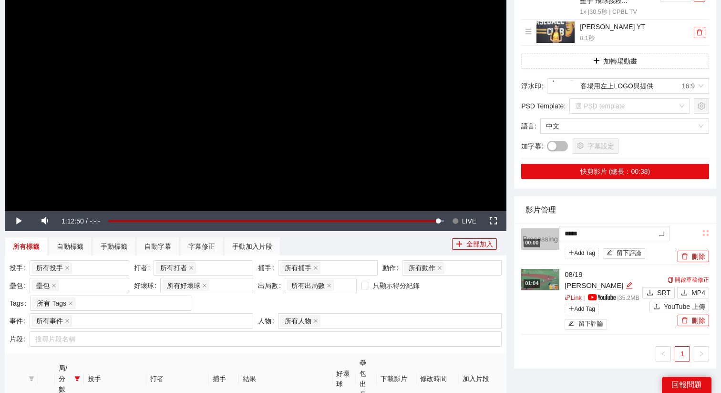
type textarea "******"
type textarea "*******"
type textarea "********"
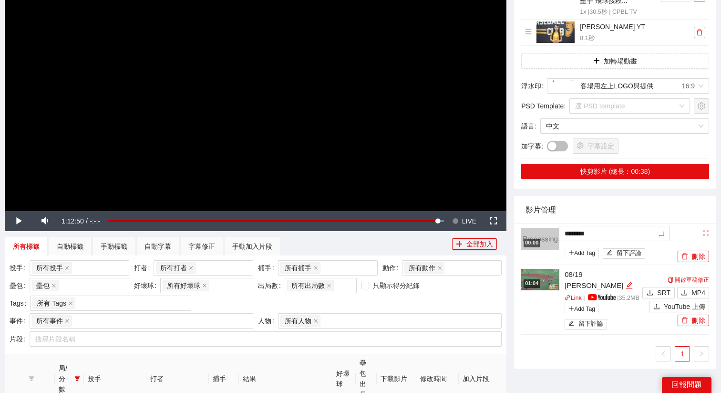
type textarea "*********"
type textarea "**********"
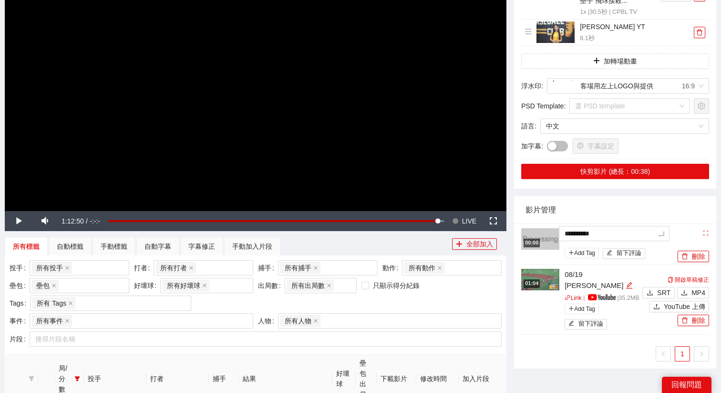
type textarea "**********"
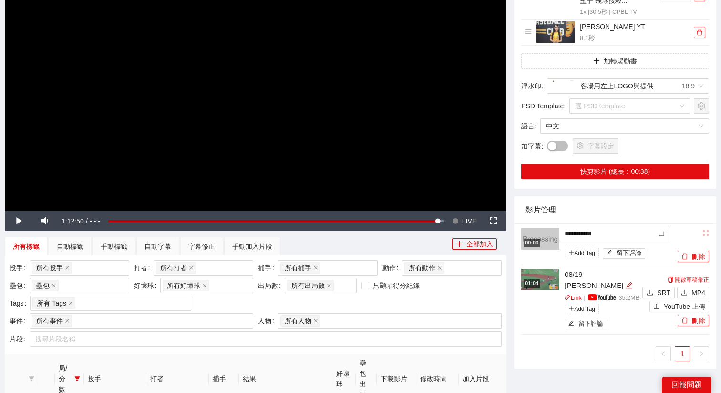
type textarea "**********"
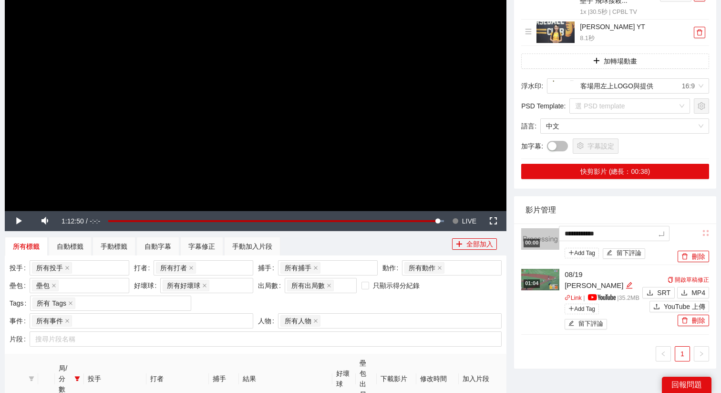
type textarea "**********"
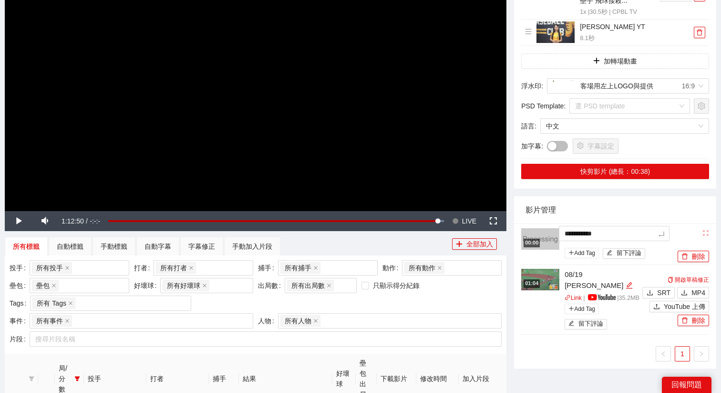
type textarea "**********"
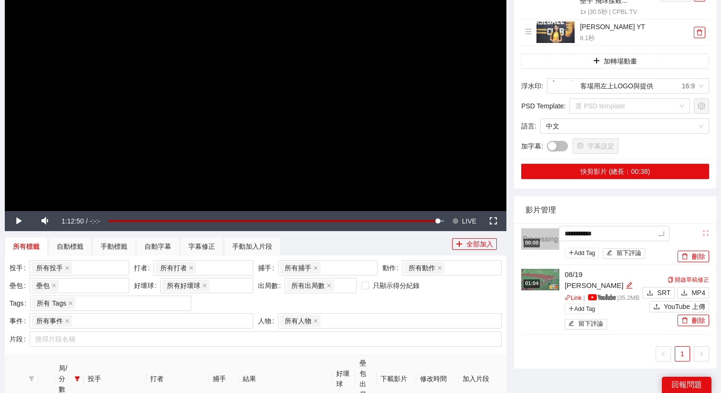
type textarea "**********"
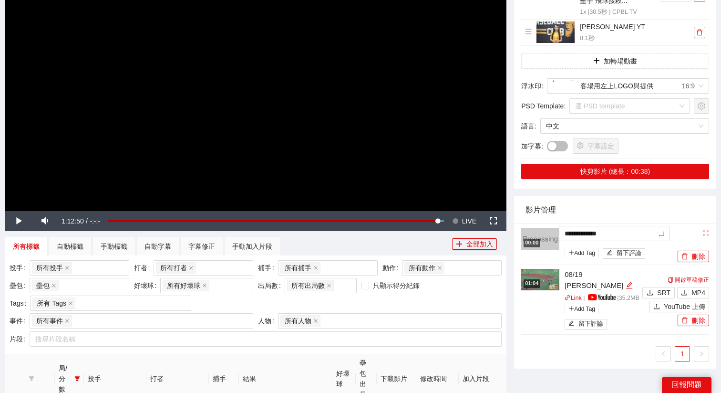
type textarea "**********"
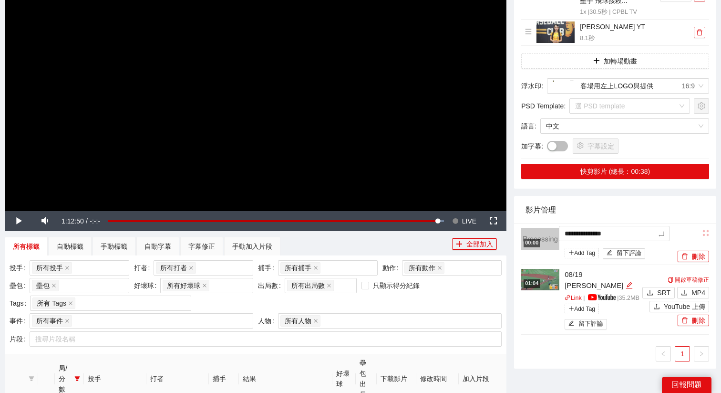
type textarea "**********"
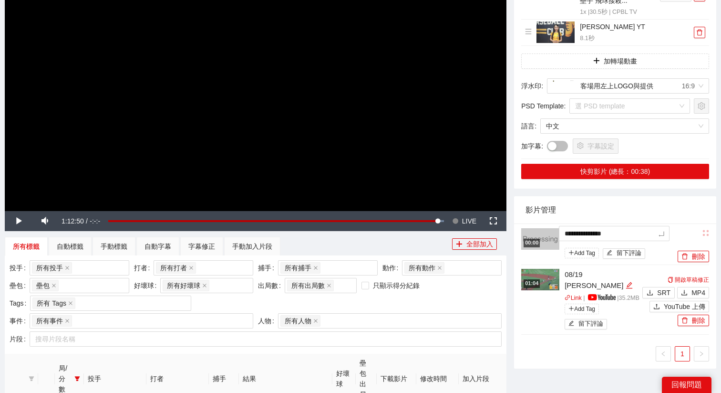
type textarea "**********"
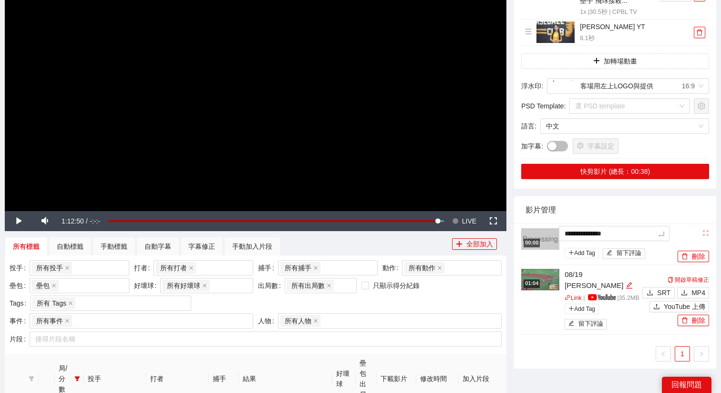
type textarea "**********"
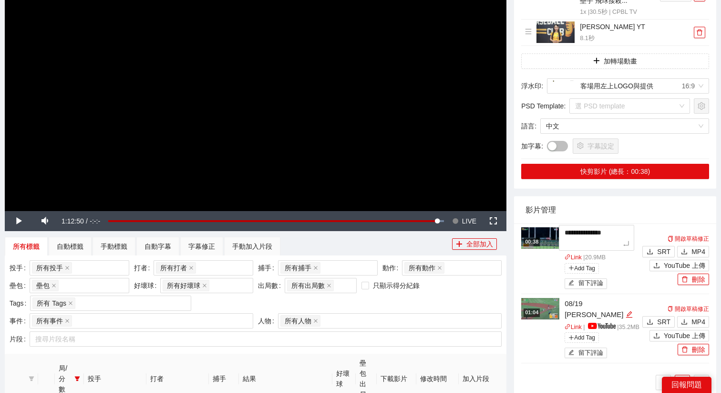
type textarea "**********"
click at [672, 262] on span "YouTube 上傳" at bounding box center [684, 264] width 41 height 10
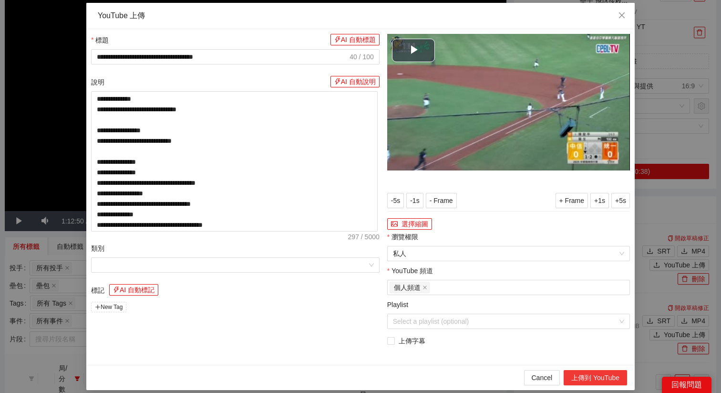
click at [580, 378] on button "上傳到 YouTube" at bounding box center [595, 377] width 63 height 15
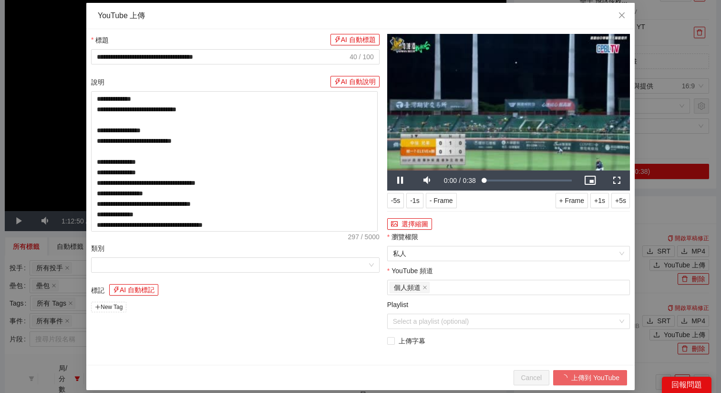
click at [653, 240] on div "**********" at bounding box center [360, 196] width 721 height 393
type textarea "**********"
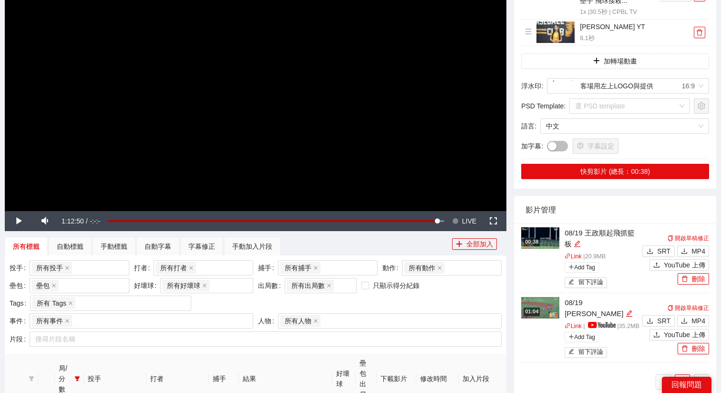
click at [529, 229] on img at bounding box center [540, 237] width 38 height 21
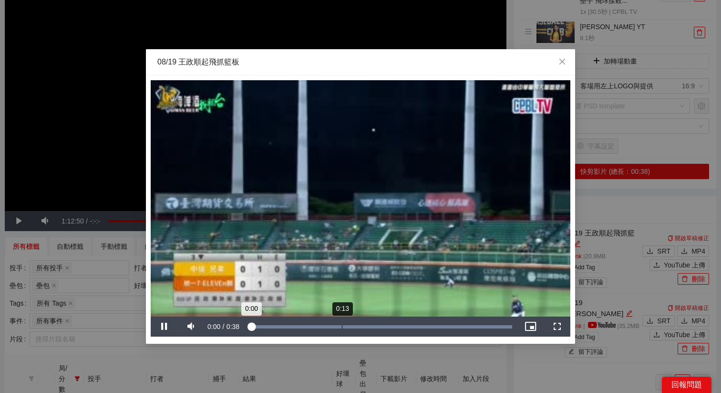
click at [342, 321] on div "Loaded : 100.00% 0:13 0:00" at bounding box center [380, 326] width 274 height 20
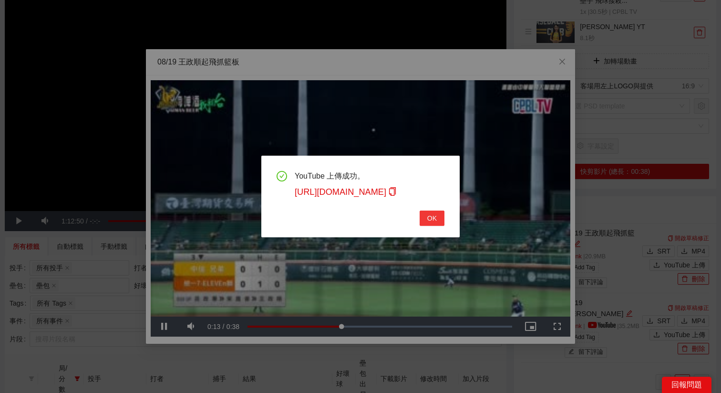
click at [432, 214] on span "OK" at bounding box center [432, 218] width 10 height 10
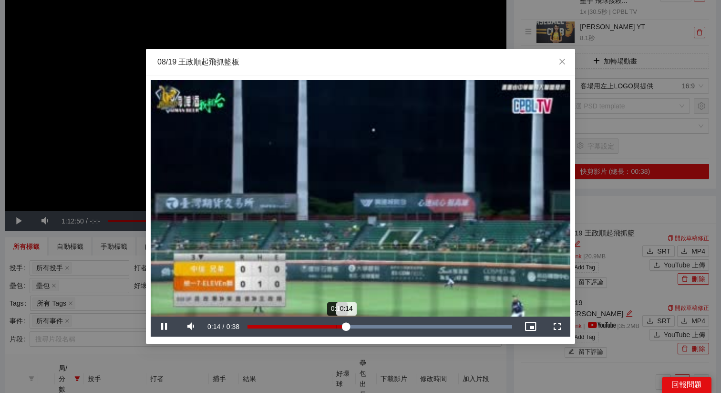
click at [319, 324] on div "Loaded : 100.00% 0:13 0:14" at bounding box center [380, 326] width 274 height 20
click at [380, 319] on div "Loaded : 100.00% 0:19 0:10" at bounding box center [380, 326] width 274 height 20
click at [164, 326] on span "Video Player" at bounding box center [164, 326] width 0 height 0
click at [395, 325] on div "0:21" at bounding box center [322, 326] width 148 height 3
click at [355, 70] on div "08/19 王政順起飛抓籃板" at bounding box center [360, 62] width 429 height 26
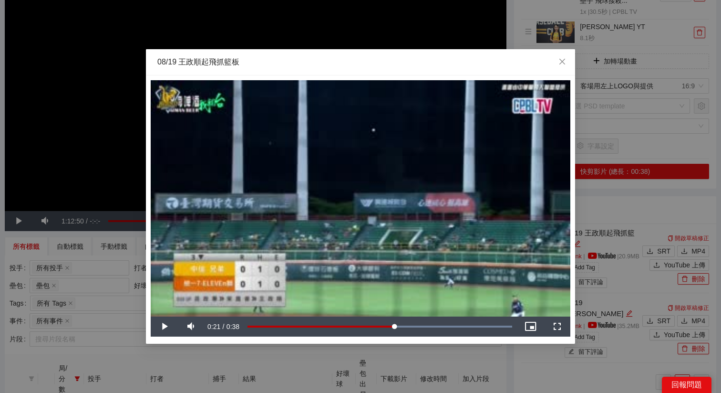
click at [624, 198] on div "**********" at bounding box center [360, 196] width 721 height 393
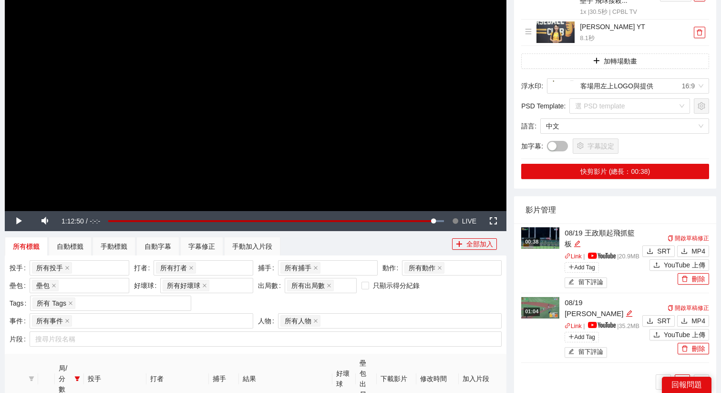
click at [532, 233] on img at bounding box center [540, 237] width 38 height 21
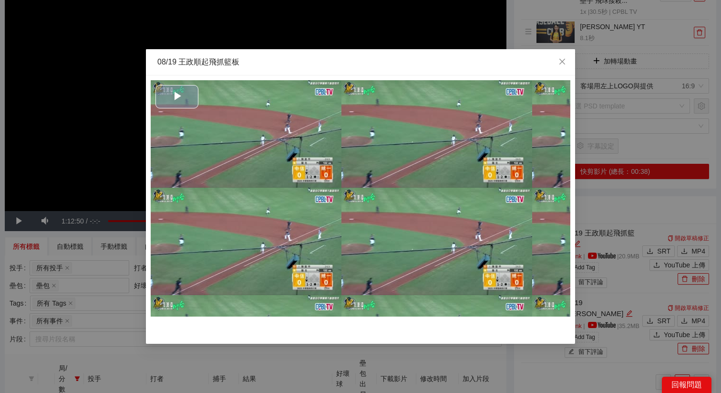
click at [278, 221] on div "Video Player" at bounding box center [361, 198] width 420 height 236
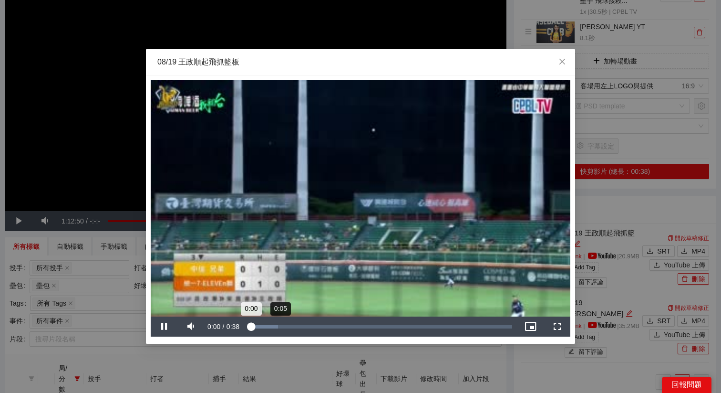
click at [285, 327] on div "Loaded : 11.43% 0:05 0:00" at bounding box center [380, 326] width 265 height 3
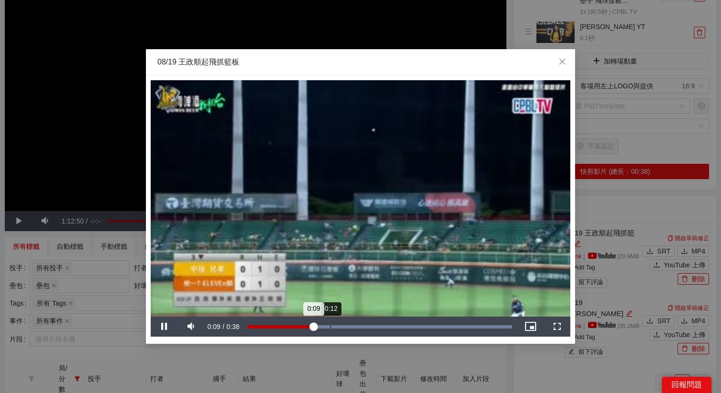
click at [330, 327] on div "Loaded : 100.00% 0:12 0:09" at bounding box center [380, 326] width 265 height 3
click at [441, 237] on video "Video Player" at bounding box center [361, 198] width 420 height 236
click at [392, 190] on video "Video Player" at bounding box center [361, 198] width 420 height 236
click at [417, 320] on div "Loaded : 100.00% 0:24 0:15" at bounding box center [380, 326] width 274 height 20
click at [440, 325] on div "Loaded : 100.00% 0:28 0:25" at bounding box center [380, 326] width 265 height 3
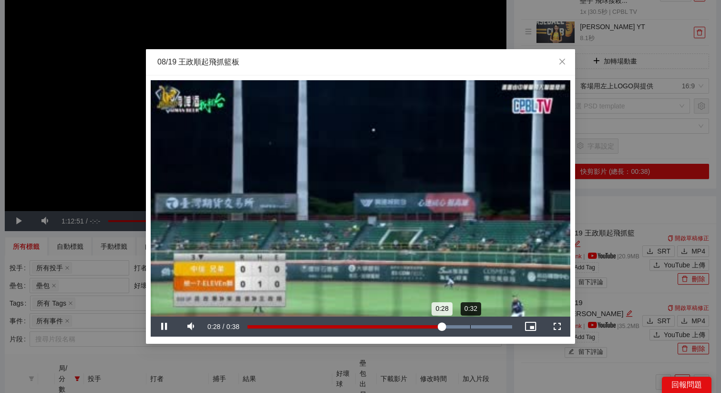
click at [470, 329] on div "Loaded : 100.00% 0:32 0:28" at bounding box center [380, 326] width 274 height 20
click at [393, 329] on div "Loaded : 100.00% 0:21 0:32" at bounding box center [380, 326] width 274 height 20
click at [301, 326] on div "Loaded : 100.00% 0:07 0:23" at bounding box center [380, 326] width 265 height 3
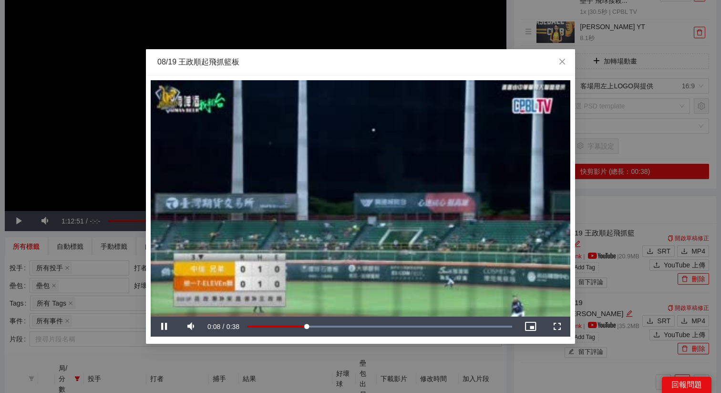
click at [400, 259] on video "Video Player" at bounding box center [361, 198] width 420 height 236
click at [117, 134] on div "**********" at bounding box center [360, 196] width 721 height 393
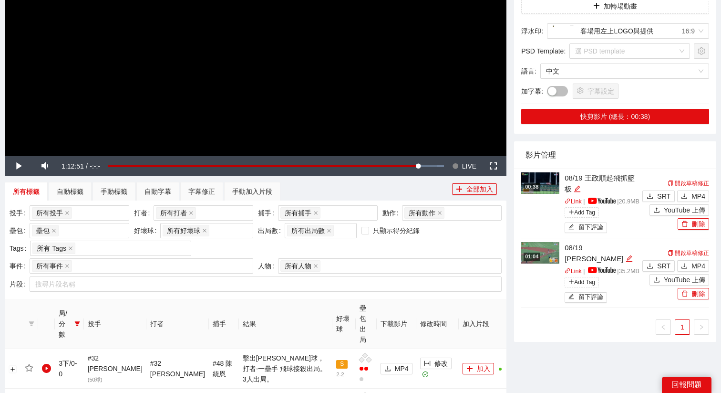
scroll to position [117, 0]
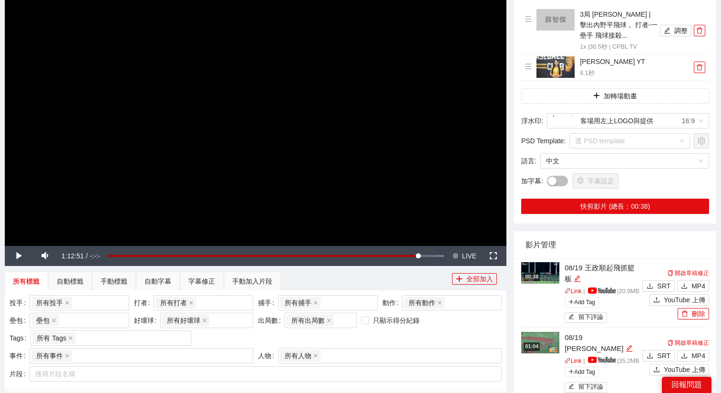
click at [305, 127] on video "Video Player" at bounding box center [256, 104] width 502 height 282
click at [467, 259] on span "LIVE" at bounding box center [469, 256] width 14 height 20
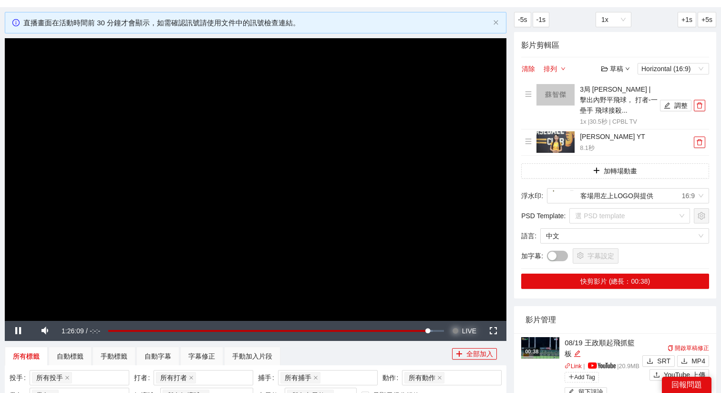
scroll to position [0, 0]
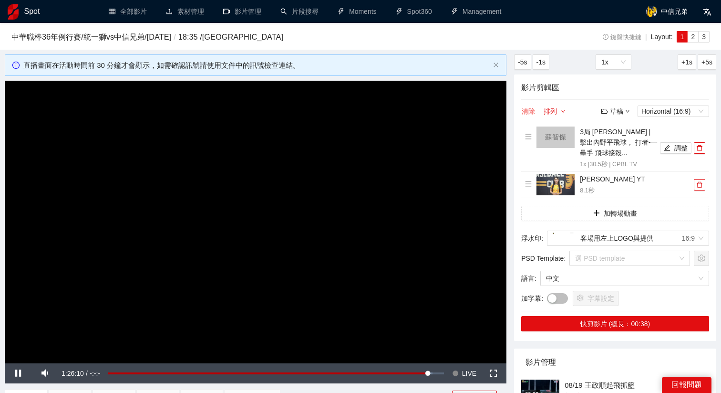
click at [530, 111] on button "清除" at bounding box center [528, 110] width 14 height 11
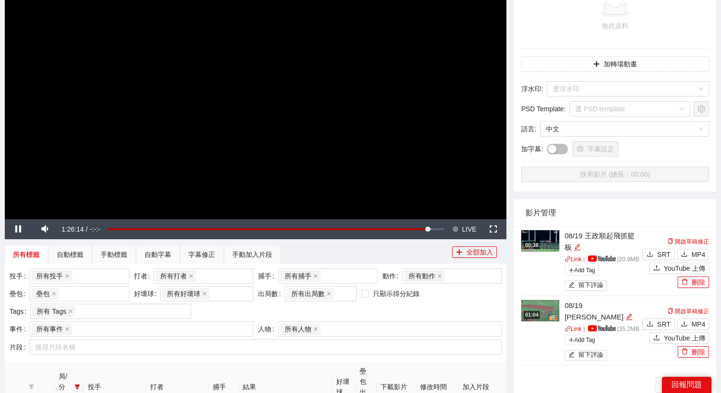
scroll to position [200, 0]
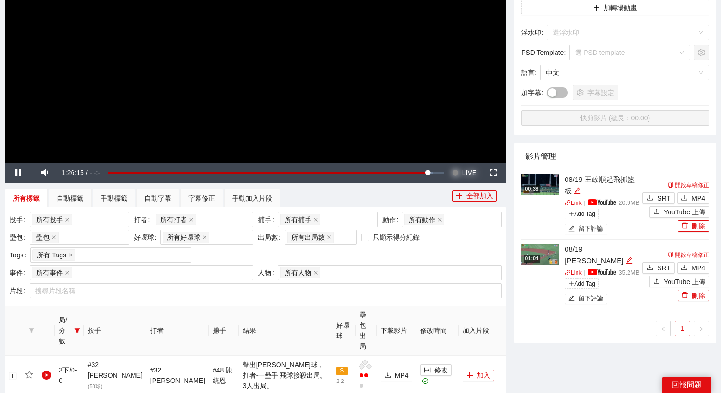
click at [478, 176] on button "Seek to live, currently behind live LIVE" at bounding box center [464, 173] width 31 height 20
click at [360, 85] on video "Video Player" at bounding box center [256, 21] width 502 height 282
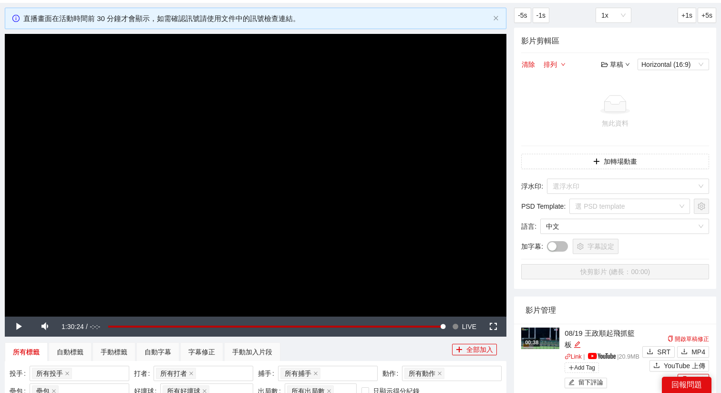
scroll to position [30, 0]
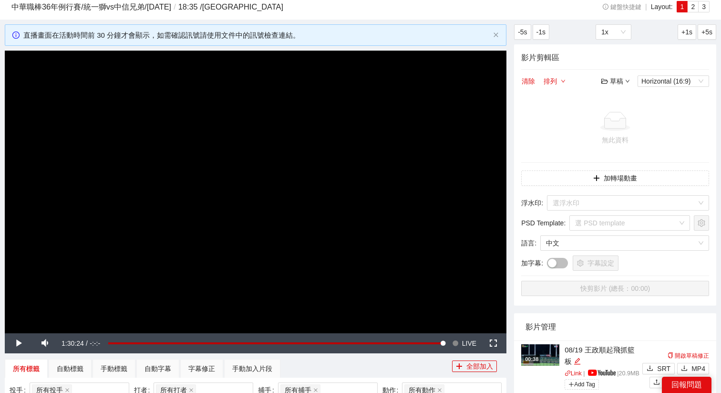
click at [621, 81] on div "草稿" at bounding box center [615, 81] width 29 height 10
click at [620, 95] on link "開啟" at bounding box center [618, 98] width 22 height 8
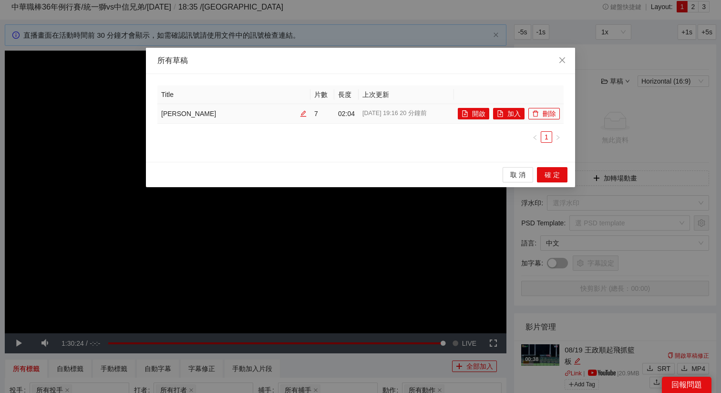
click at [469, 105] on td "開啟 加入 刪除" at bounding box center [509, 114] width 110 height 20
click at [469, 114] on button "開啟" at bounding box center [473, 113] width 31 height 11
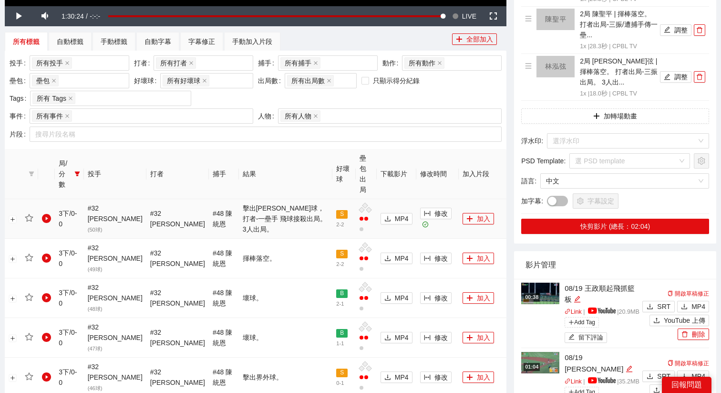
scroll to position [373, 0]
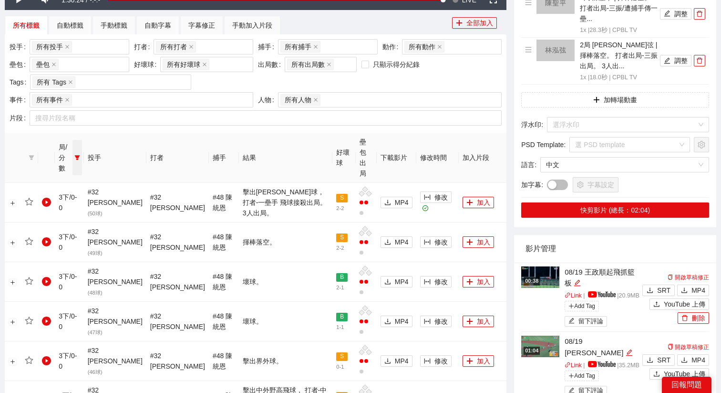
click at [79, 155] on icon "filter" at bounding box center [76, 157] width 5 height 5
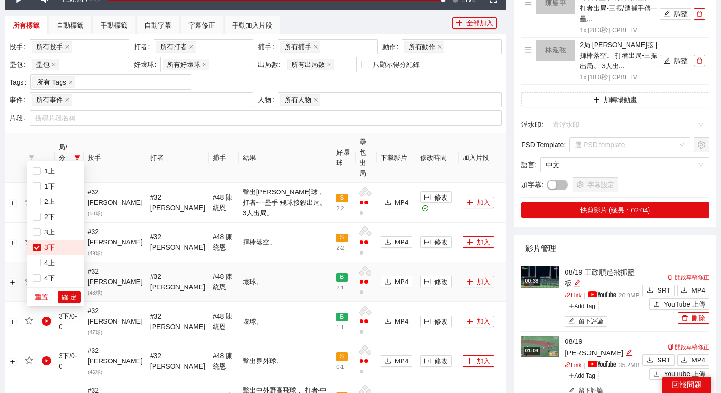
click at [264, 262] on td "壞球。" at bounding box center [285, 282] width 93 height 40
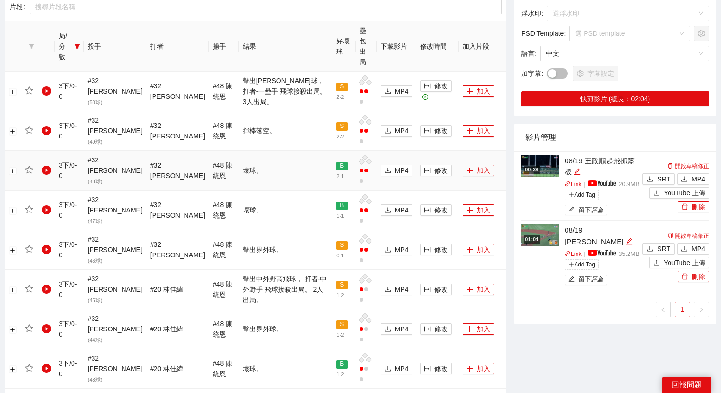
scroll to position [630, 0]
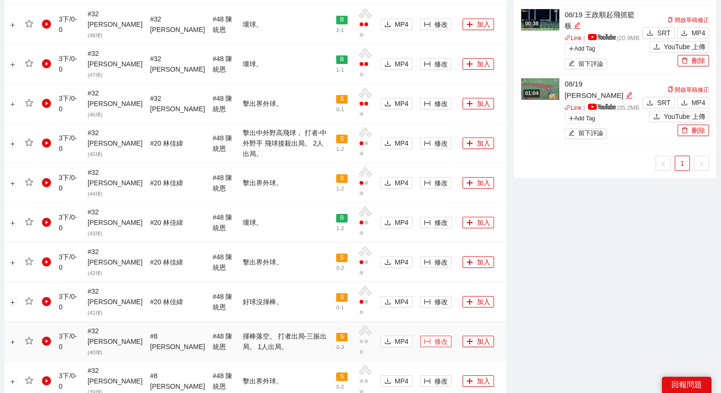
click at [435, 336] on span "修改" at bounding box center [441, 341] width 13 height 10
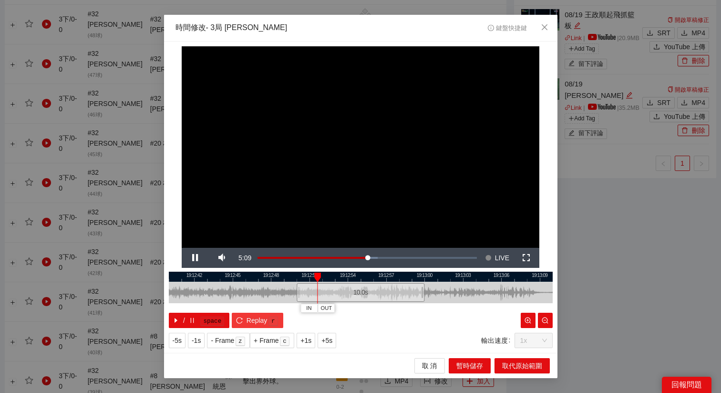
click at [251, 321] on span "Replay" at bounding box center [257, 320] width 21 height 10
click at [330, 339] on span "+5s" at bounding box center [326, 340] width 11 height 10
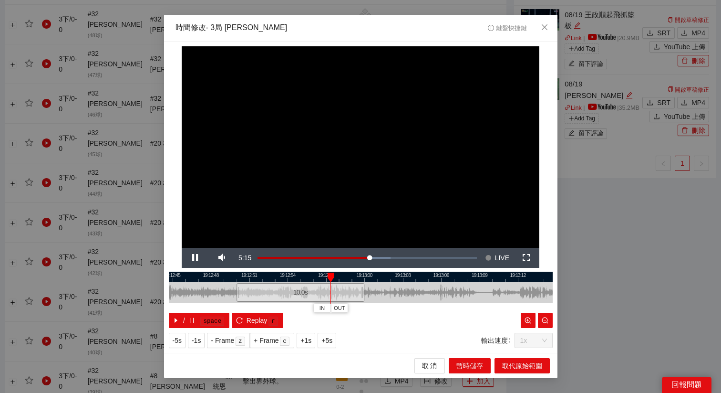
drag, startPoint x: 456, startPoint y: 277, endPoint x: 345, endPoint y: 282, distance: 110.8
click at [345, 283] on div "19:12:42 19:12:45 19:12:48 19:12:51 19:12:54 19:12:57 19:13:00 19:13:03 19:13:0…" at bounding box center [361, 299] width 384 height 56
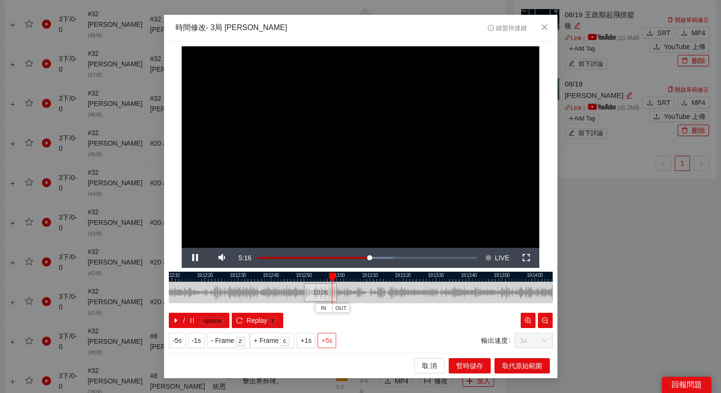
click at [332, 339] on span "+5s" at bounding box center [326, 340] width 11 height 10
click at [357, 278] on div at bounding box center [361, 276] width 384 height 10
click at [349, 275] on div at bounding box center [361, 276] width 384 height 10
click at [370, 311] on button "OUT" at bounding box center [361, 307] width 17 height 9
click at [509, 367] on span "取代原始範圍" at bounding box center [522, 365] width 40 height 10
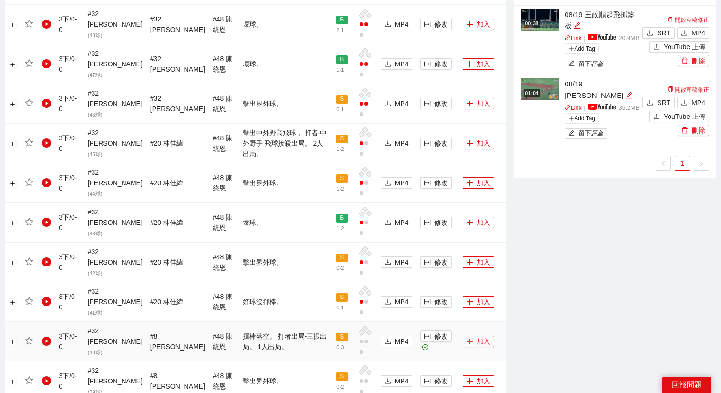
click at [470, 335] on button "加入" at bounding box center [478, 340] width 31 height 11
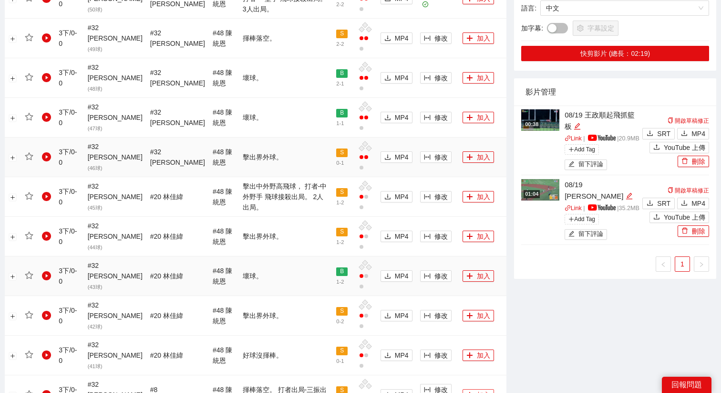
scroll to position [558, 0]
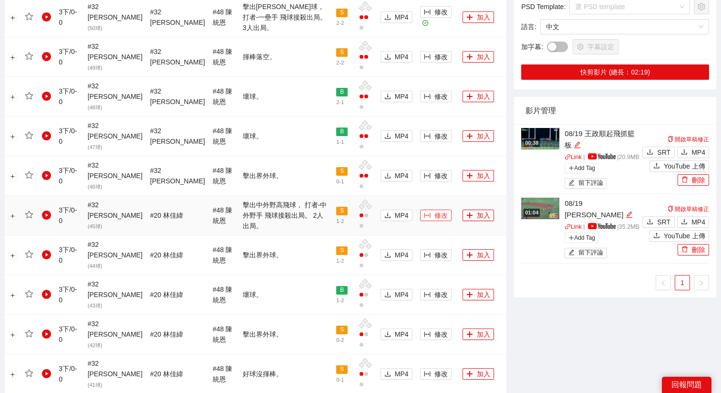
click at [435, 210] on span "修改" at bounding box center [441, 215] width 13 height 10
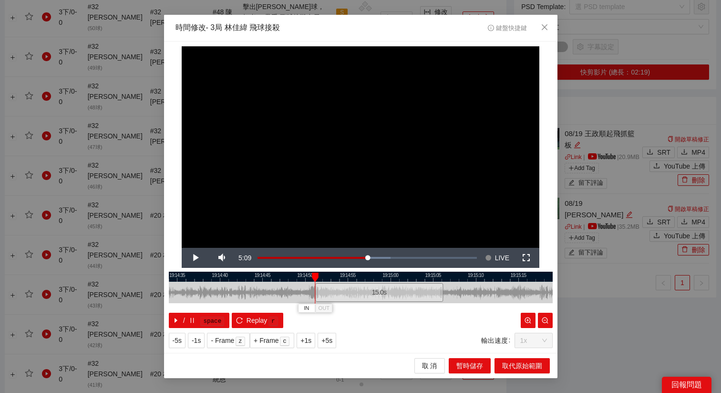
drag, startPoint x: 324, startPoint y: 295, endPoint x: 343, endPoint y: 299, distance: 19.0
click at [343, 299] on div "15.0 s" at bounding box center [379, 292] width 128 height 19
click at [340, 299] on div "15.0 s" at bounding box center [376, 292] width 128 height 19
click at [339, 299] on div "15.0 s" at bounding box center [379, 292] width 128 height 19
click at [328, 342] on span "+5s" at bounding box center [326, 340] width 11 height 10
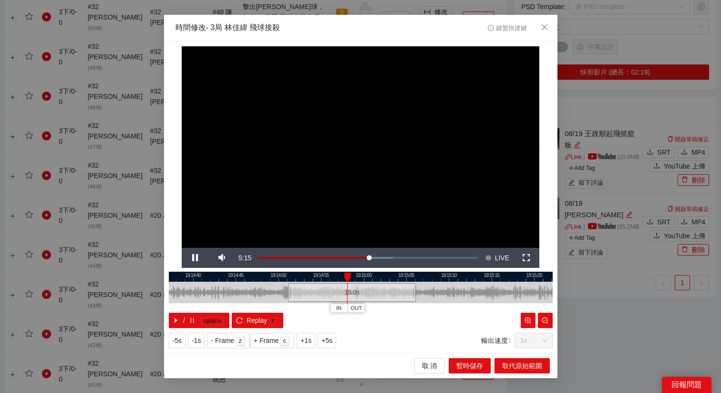
drag, startPoint x: 451, startPoint y: 279, endPoint x: 413, endPoint y: 281, distance: 38.7
click at [413, 281] on div "19:14:35 19:14:40 19:14:45 19:14:50 19:14:55 19:15:00 19:15:05 19:15:10 19:15:1…" at bounding box center [361, 299] width 384 height 56
click at [315, 277] on div at bounding box center [361, 276] width 384 height 10
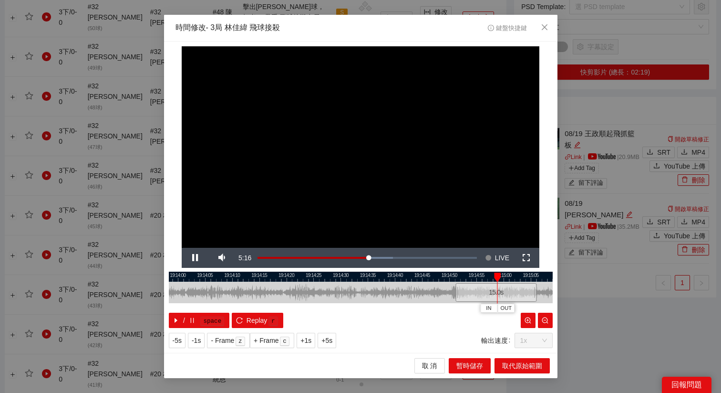
drag, startPoint x: 356, startPoint y: 280, endPoint x: 531, endPoint y: 292, distance: 176.0
click at [531, 292] on div "19:13:55 19:14:00 19:14:05 19:14:10 19:14:15 19:14:20 19:14:25 19:14:30 19:14:3…" at bounding box center [361, 299] width 384 height 56
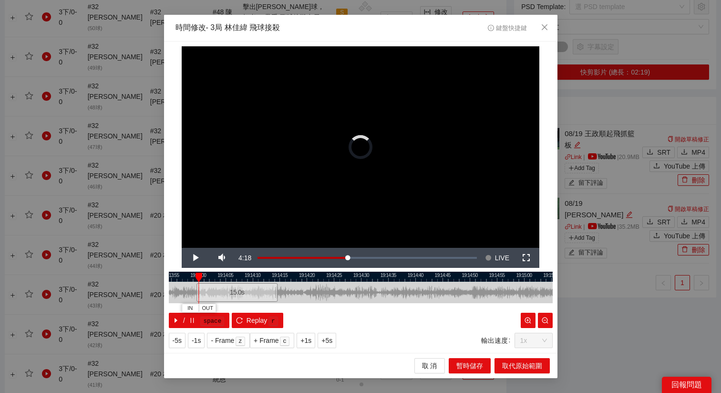
drag, startPoint x: 531, startPoint y: 292, endPoint x: 252, endPoint y: 281, distance: 279.7
click at [252, 281] on div "15.0 s" at bounding box center [361, 291] width 384 height 21
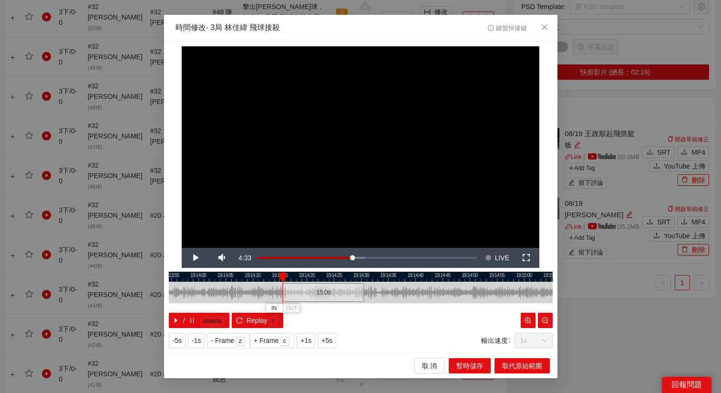
drag, startPoint x: 239, startPoint y: 289, endPoint x: 326, endPoint y: 292, distance: 86.9
click at [326, 292] on div "15.0 s" at bounding box center [324, 292] width 82 height 19
drag, startPoint x: 325, startPoint y: 293, endPoint x: 338, endPoint y: 293, distance: 12.4
click at [338, 293] on div "15.0 s" at bounding box center [337, 292] width 82 height 19
click at [334, 293] on div "15.0 s" at bounding box center [333, 292] width 82 height 19
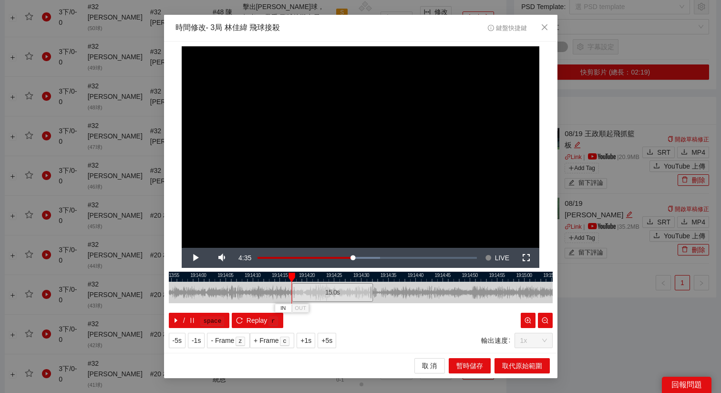
click at [334, 293] on div "15.0 s" at bounding box center [333, 292] width 82 height 19
click at [330, 291] on div "15.0 s" at bounding box center [330, 292] width 82 height 19
click at [329, 341] on span "+5s" at bounding box center [326, 340] width 11 height 10
click at [348, 277] on div at bounding box center [361, 276] width 384 height 10
click at [364, 308] on span "OUT" at bounding box center [361, 308] width 11 height 9
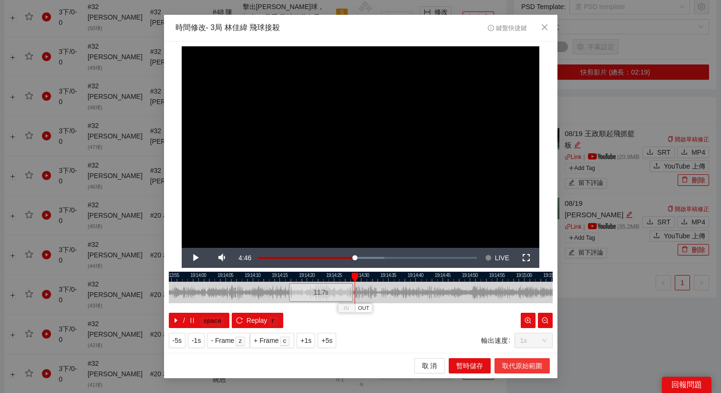
click at [503, 361] on span "取代原始範圍" at bounding box center [522, 365] width 40 height 10
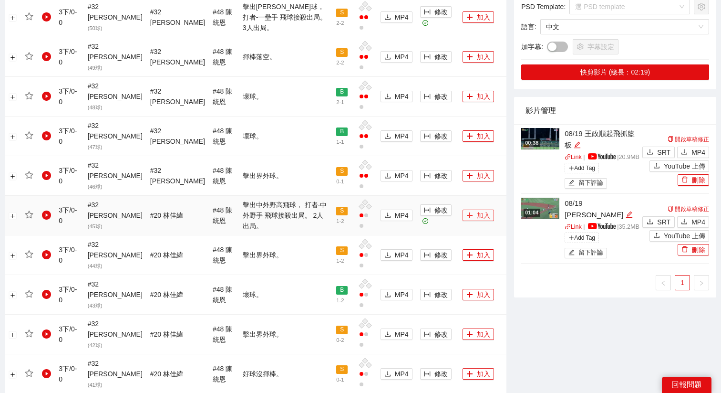
click at [468, 209] on button "加入" at bounding box center [478, 214] width 31 height 11
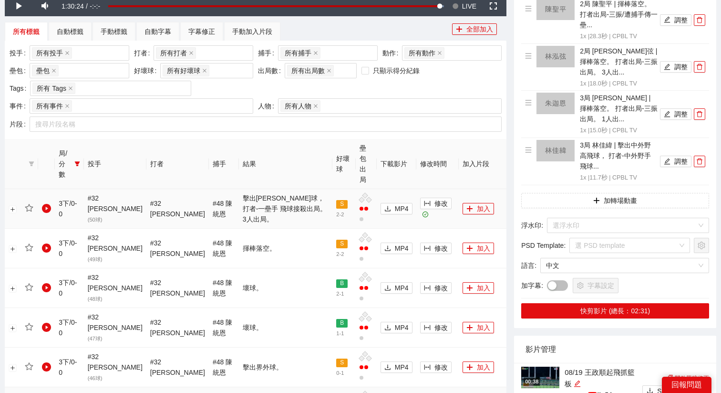
scroll to position [352, 0]
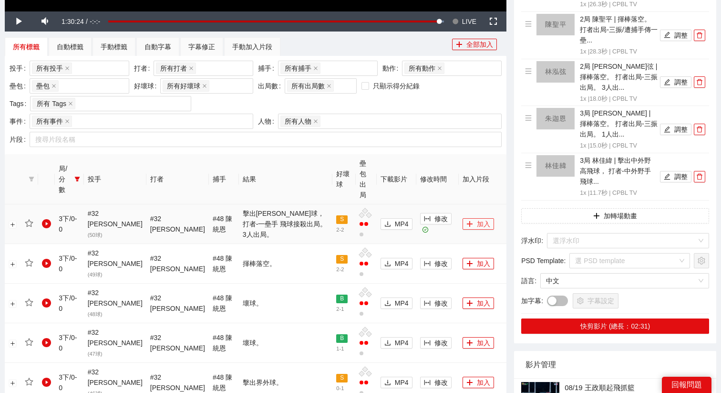
click at [468, 218] on button "加入" at bounding box center [478, 223] width 31 height 11
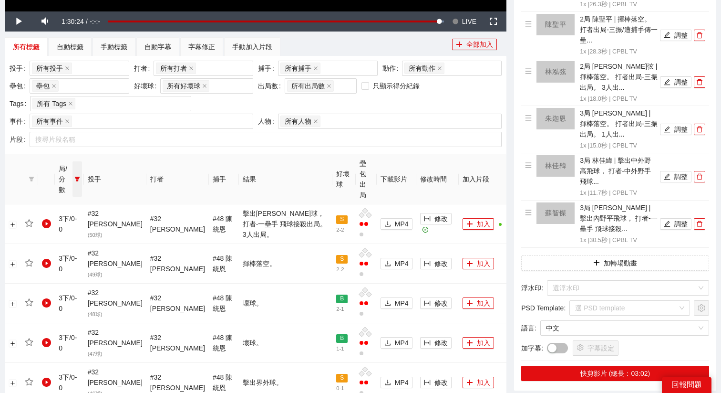
click at [78, 176] on icon "filter" at bounding box center [77, 179] width 6 height 6
click at [50, 265] on span "3下" at bounding box center [48, 269] width 14 height 8
click at [45, 296] on span "4下" at bounding box center [48, 300] width 14 height 8
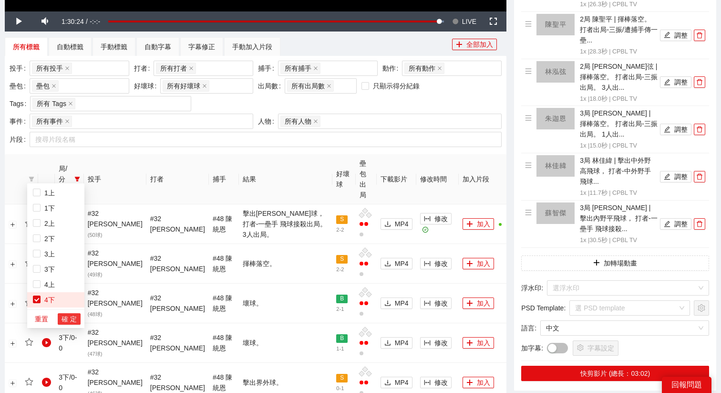
click at [66, 314] on span "確 定" at bounding box center [69, 318] width 15 height 10
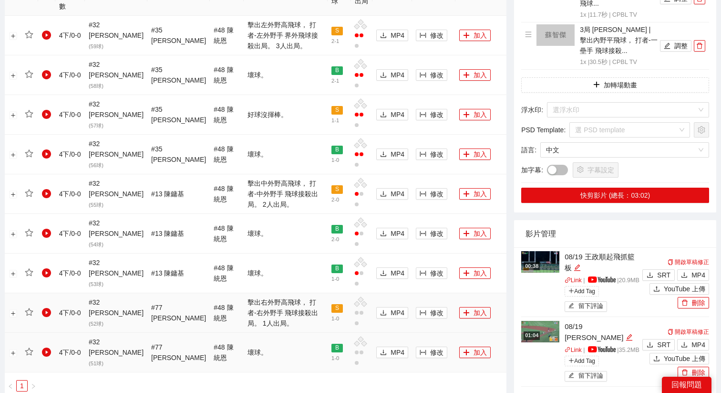
scroll to position [539, 0]
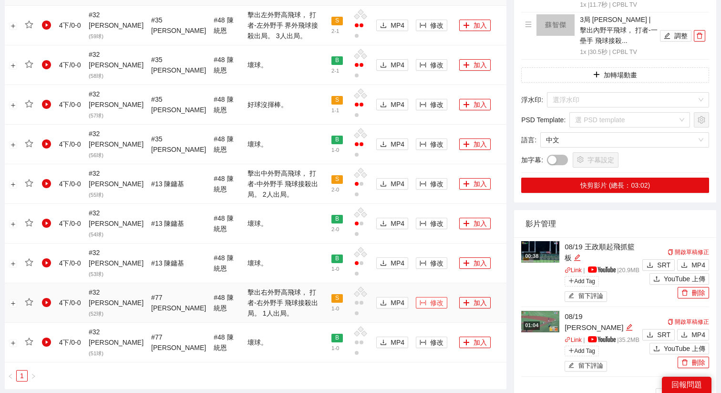
click at [430, 297] on span "修改" at bounding box center [436, 302] width 13 height 10
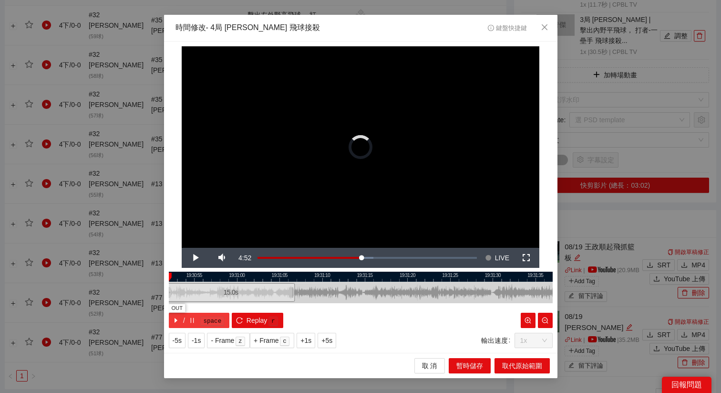
drag, startPoint x: 323, startPoint y: 300, endPoint x: 192, endPoint y: 313, distance: 131.8
click at [192, 313] on div "19:30:50 19:30:55 19:31:00 19:31:05 19:31:10 19:31:15 19:31:20 19:31:25 19:31:3…" at bounding box center [361, 299] width 384 height 56
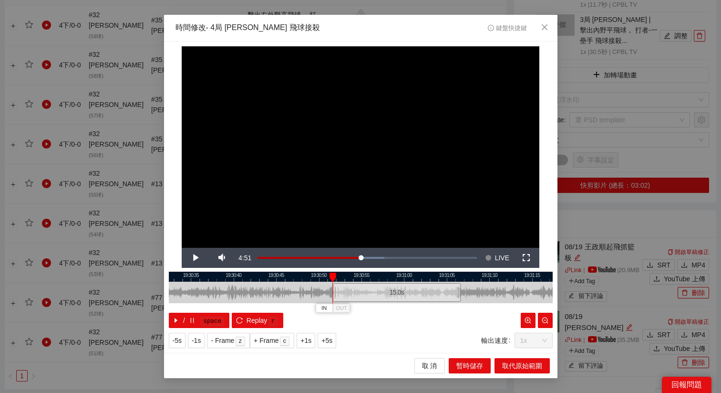
drag, startPoint x: 282, startPoint y: 277, endPoint x: 498, endPoint y: 282, distance: 216.1
click at [498, 282] on div "19:30:30 19:30:35 19:30:40 19:30:45 19:30:50 19:30:55 19:31:00 19:31:05 19:31:1…" at bounding box center [361, 299] width 384 height 56
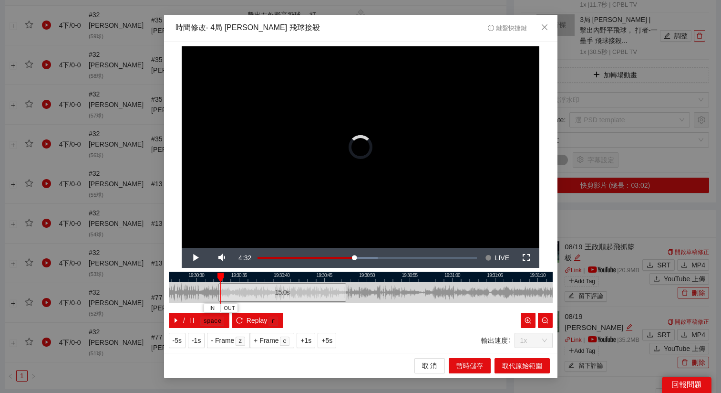
drag, startPoint x: 447, startPoint y: 290, endPoint x: 281, endPoint y: 292, distance: 166.0
click at [281, 292] on div "15.0 s" at bounding box center [282, 292] width 128 height 19
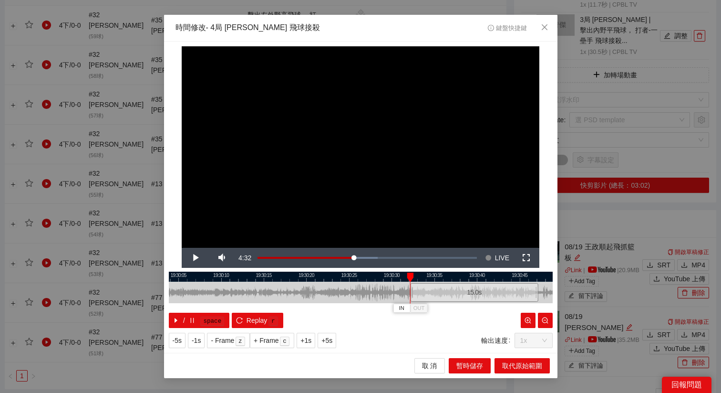
drag, startPoint x: 254, startPoint y: 277, endPoint x: 450, endPoint y: 285, distance: 196.2
click at [450, 285] on div "19:30:00 19:30:05 19:30:10 19:30:15 19:30:20 19:30:25 19:30:30 19:30:35 19:30:4…" at bounding box center [361, 299] width 384 height 56
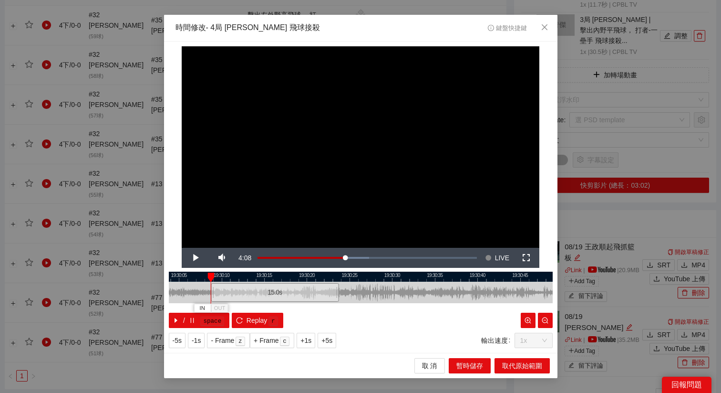
drag, startPoint x: 450, startPoint y: 287, endPoint x: 250, endPoint y: 294, distance: 199.5
click at [250, 294] on div "15.0 s" at bounding box center [275, 292] width 128 height 19
drag, startPoint x: 243, startPoint y: 295, endPoint x: 264, endPoint y: 295, distance: 21.0
click at [264, 295] on div "15.0 s" at bounding box center [297, 292] width 128 height 19
click at [328, 339] on span "+5s" at bounding box center [326, 340] width 11 height 10
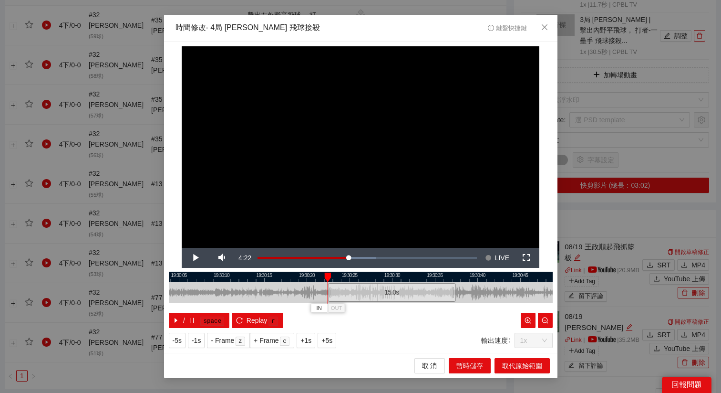
drag, startPoint x: 278, startPoint y: 293, endPoint x: 373, endPoint y: 307, distance: 96.0
click at [373, 307] on div "19:30:00 19:30:05 19:30:10 19:30:15 19:30:20 19:30:25 19:30:30 19:30:35 19:30:4…" at bounding box center [361, 299] width 384 height 56
click at [330, 341] on span "+5s" at bounding box center [326, 340] width 11 height 10
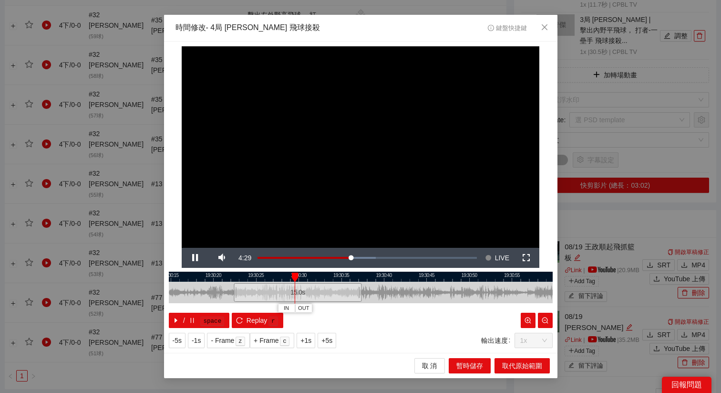
drag, startPoint x: 473, startPoint y: 273, endPoint x: 379, endPoint y: 273, distance: 94.0
click at [379, 273] on div at bounding box center [267, 276] width 384 height 10
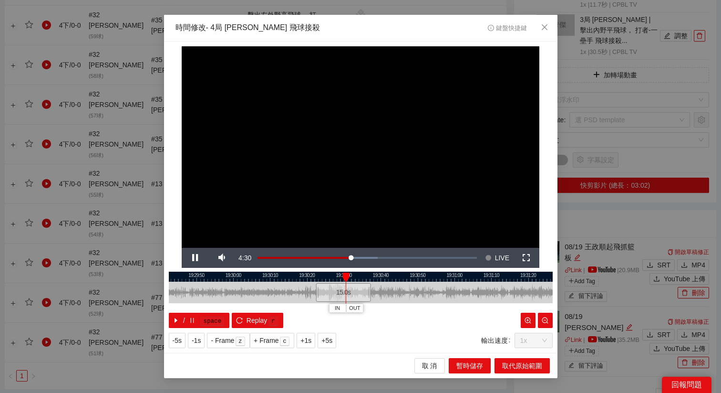
drag, startPoint x: 394, startPoint y: 279, endPoint x: 356, endPoint y: 279, distance: 37.7
click at [356, 279] on div at bounding box center [361, 276] width 384 height 10
click at [337, 306] on span "OUT" at bounding box center [333, 308] width 11 height 9
click at [352, 311] on span "OUT" at bounding box center [347, 308] width 11 height 9
click at [506, 361] on span "取代原始範圍" at bounding box center [522, 365] width 40 height 10
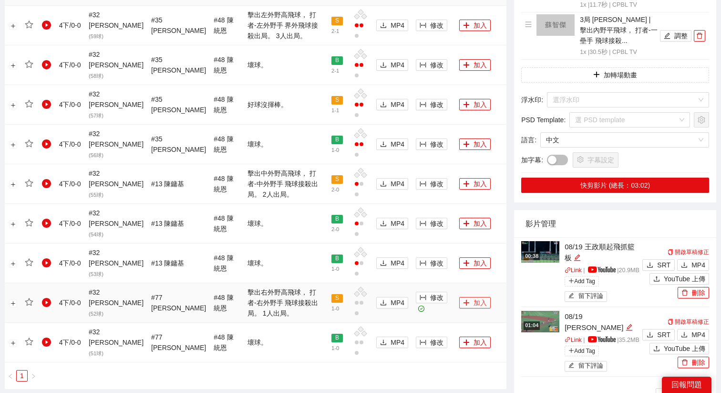
click at [472, 297] on button "加入" at bounding box center [474, 302] width 31 height 11
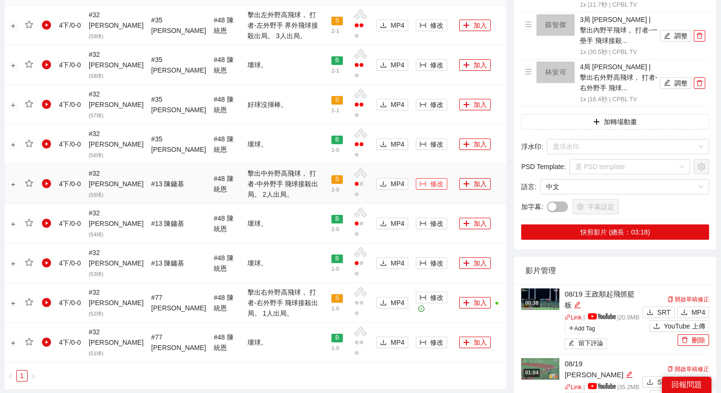
click at [430, 178] on span "修改" at bounding box center [436, 183] width 13 height 10
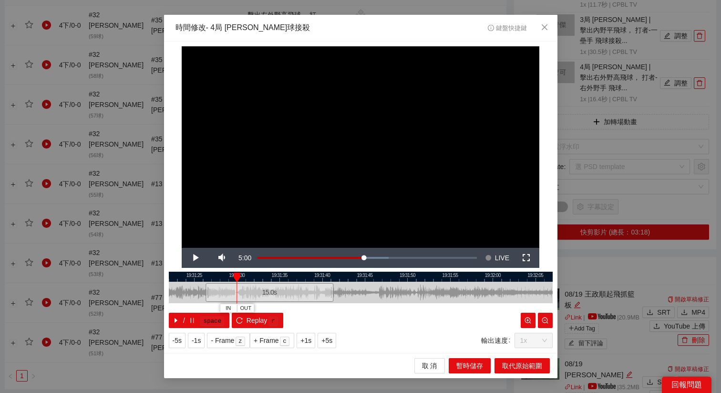
drag, startPoint x: 365, startPoint y: 295, endPoint x: 274, endPoint y: 296, distance: 90.6
click at [274, 296] on div "15.0 s" at bounding box center [270, 292] width 128 height 19
click at [271, 296] on div "15.0 s" at bounding box center [267, 292] width 128 height 19
click at [195, 258] on span "Video Player" at bounding box center [195, 258] width 0 height 0
click at [254, 326] on button "Replay r" at bounding box center [257, 319] width 51 height 15
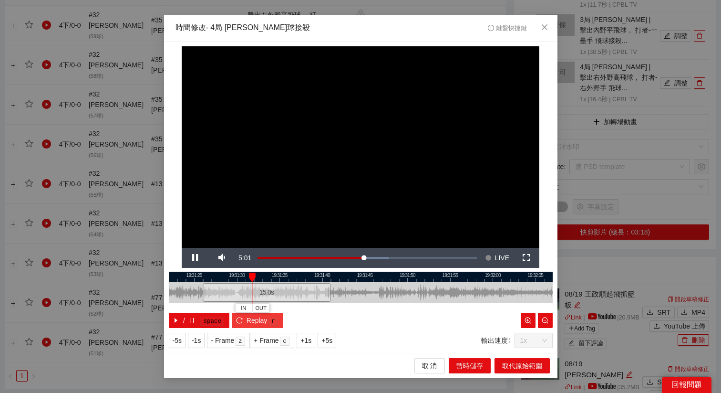
click at [261, 321] on span "Replay" at bounding box center [257, 320] width 21 height 10
click at [530, 361] on span "取代原始範圍" at bounding box center [522, 365] width 40 height 10
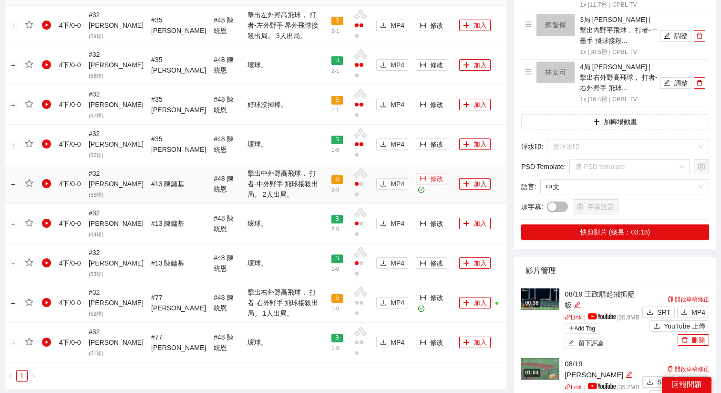
click at [430, 173] on span "修改" at bounding box center [436, 178] width 13 height 10
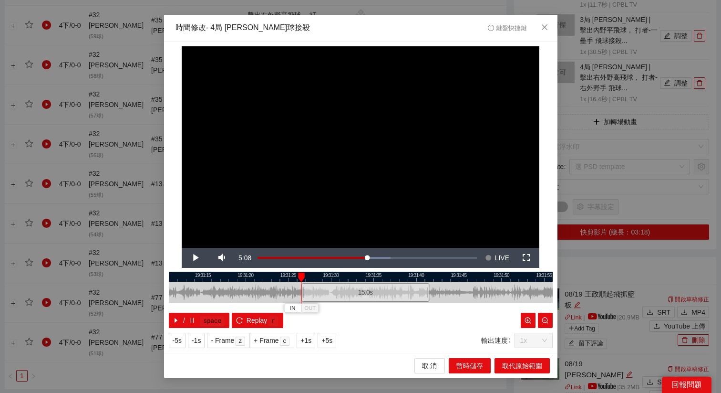
drag, startPoint x: 323, startPoint y: 285, endPoint x: 331, endPoint y: 285, distance: 8.1
click at [331, 285] on div "15.0 s" at bounding box center [365, 292] width 128 height 19
click at [326, 336] on span "+5s" at bounding box center [326, 340] width 11 height 10
click at [310, 336] on span "+1s" at bounding box center [305, 340] width 11 height 10
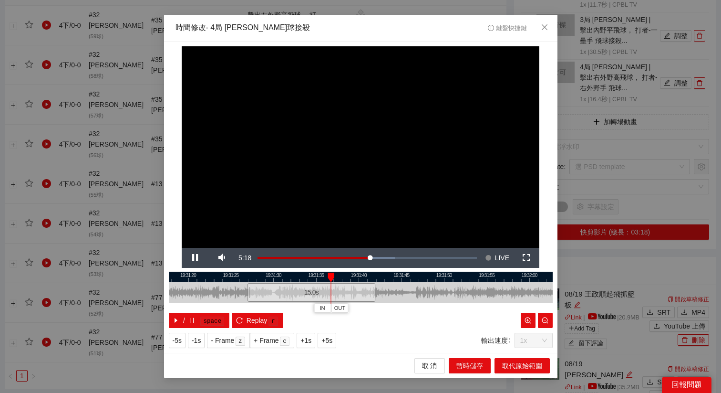
drag, startPoint x: 428, startPoint y: 280, endPoint x: 365, endPoint y: 289, distance: 63.6
click at [366, 289] on div "19:31:15 19:31:20 19:31:25 19:31:30 19:31:35 19:31:40 19:31:45 19:31:50 19:31:5…" at bounding box center [361, 299] width 384 height 56
click at [359, 310] on span "OUT" at bounding box center [354, 308] width 11 height 9
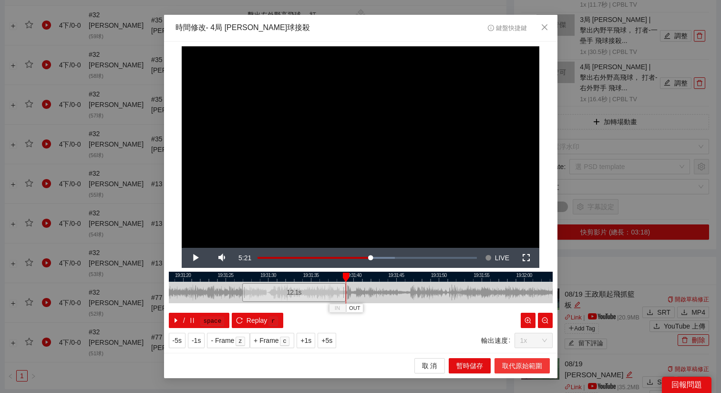
click at [513, 365] on span "取代原始範圍" at bounding box center [522, 365] width 40 height 10
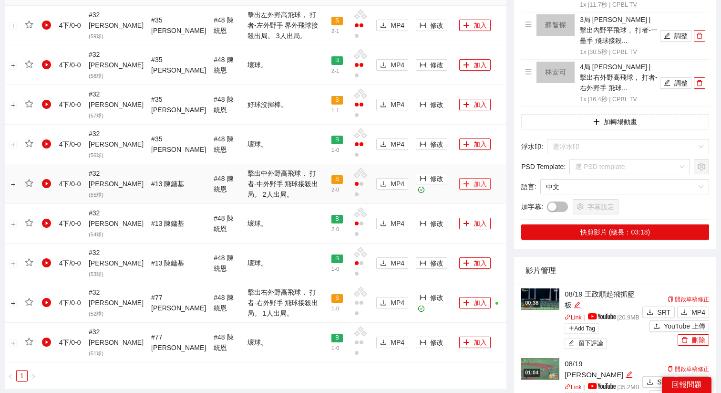
click at [463, 180] on icon "plus" at bounding box center [466, 183] width 7 height 7
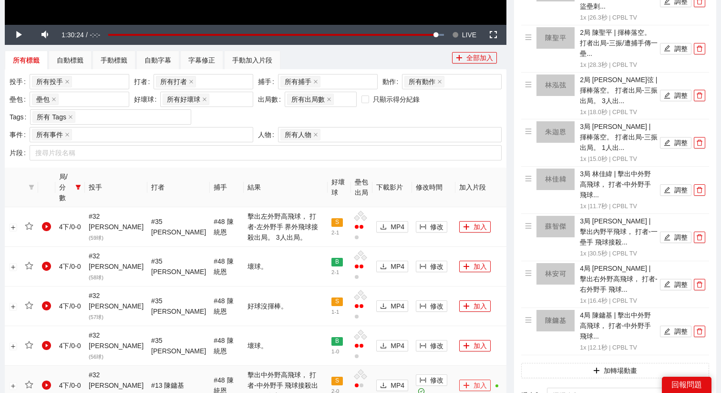
scroll to position [312, 0]
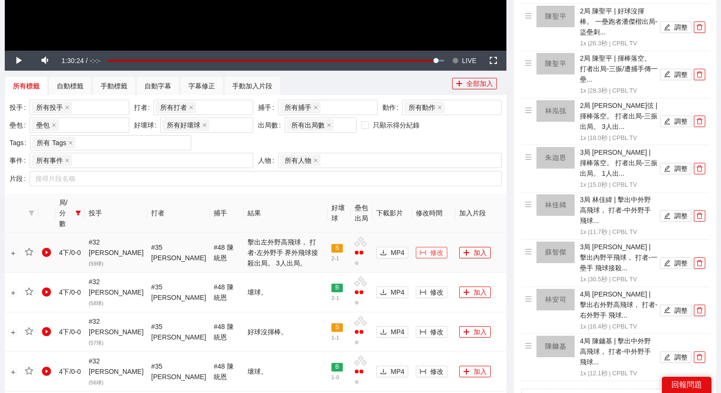
click at [430, 247] on span "修改" at bounding box center [436, 252] width 13 height 10
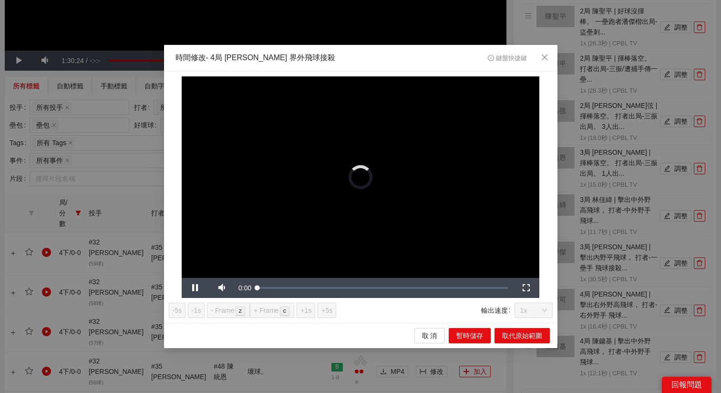
click at [219, 96] on video "Video Player" at bounding box center [361, 176] width 358 height 201
click at [195, 288] on span "Video Player" at bounding box center [195, 288] width 0 height 0
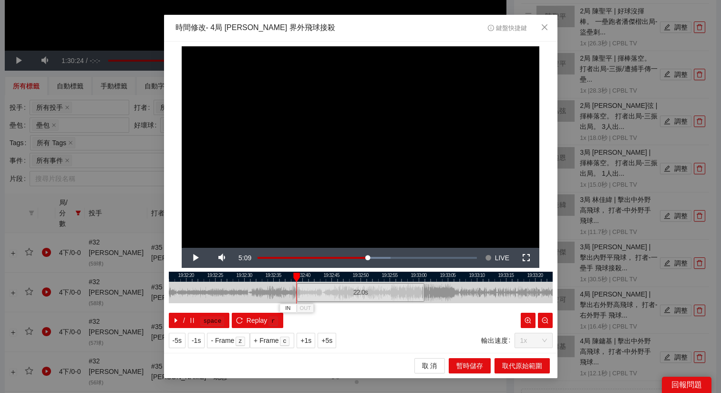
click at [315, 294] on div "22.0 s" at bounding box center [361, 292] width 128 height 19
drag, startPoint x: 315, startPoint y: 296, endPoint x: 325, endPoint y: 296, distance: 10.0
click at [325, 296] on div "22.0 s" at bounding box center [371, 292] width 128 height 19
click at [326, 340] on span "+5s" at bounding box center [326, 340] width 11 height 10
click at [259, 320] on span "Replay" at bounding box center [257, 320] width 21 height 10
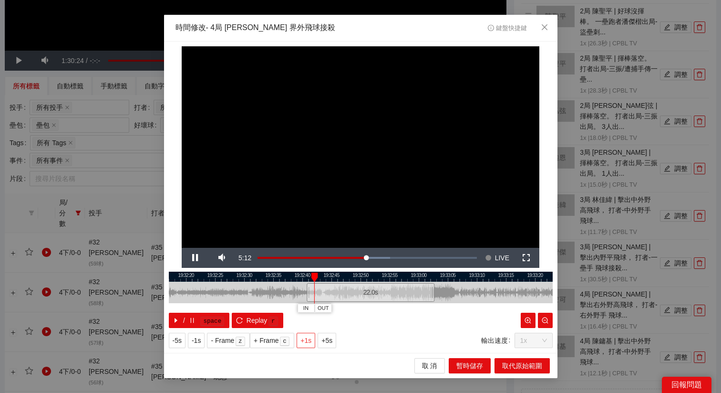
click at [307, 340] on span "+1s" at bounding box center [305, 340] width 11 height 10
click at [307, 342] on span "+1s" at bounding box center [305, 340] width 11 height 10
click at [306, 339] on span "+1s" at bounding box center [305, 340] width 11 height 10
click at [368, 276] on div at bounding box center [361, 276] width 384 height 10
click at [433, 310] on button "OUT" at bounding box center [425, 307] width 17 height 9
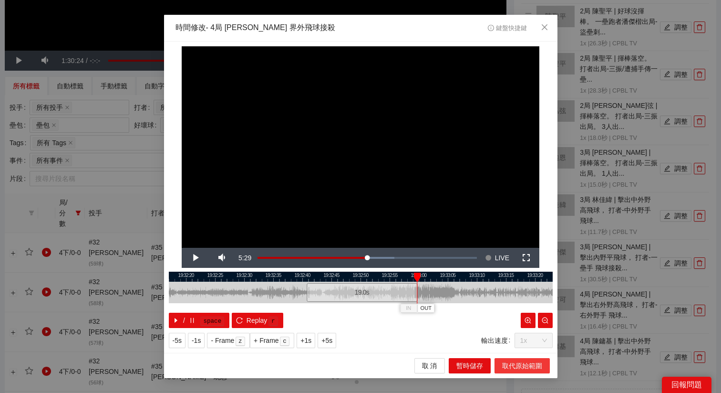
click at [516, 363] on span "取代原始範圍" at bounding box center [522, 365] width 40 height 10
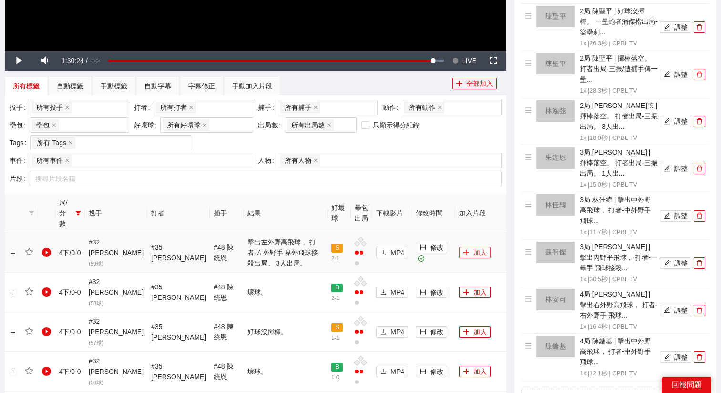
click at [463, 249] on span "plus" at bounding box center [466, 253] width 7 height 8
click at [80, 210] on icon "filter" at bounding box center [78, 213] width 6 height 6
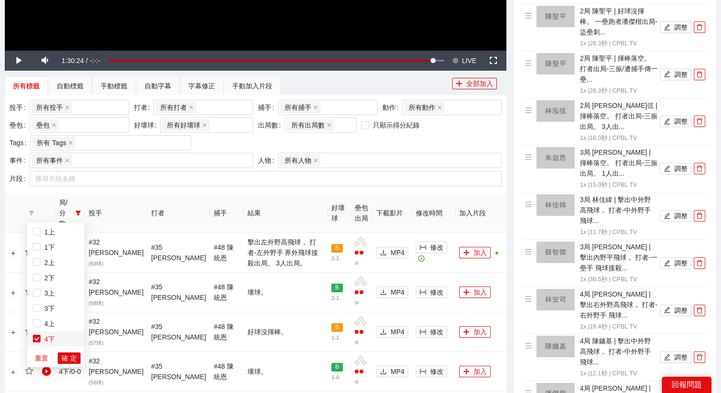
scroll to position [31, 0]
click at [41, 305] on span "4下" at bounding box center [48, 308] width 14 height 8
click at [68, 354] on span "確 定" at bounding box center [69, 357] width 15 height 10
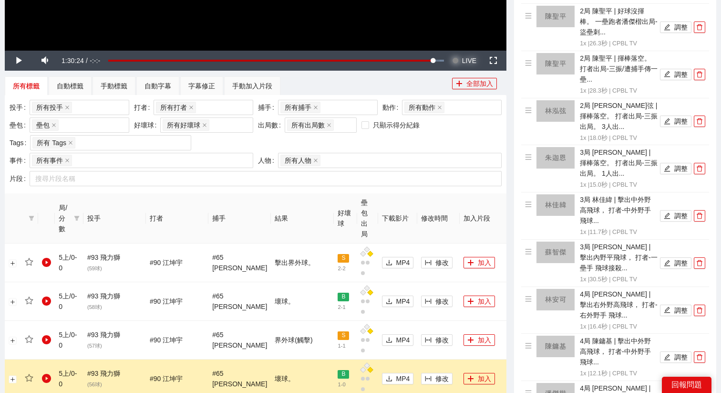
click at [468, 61] on span "LIVE" at bounding box center [469, 61] width 14 height 20
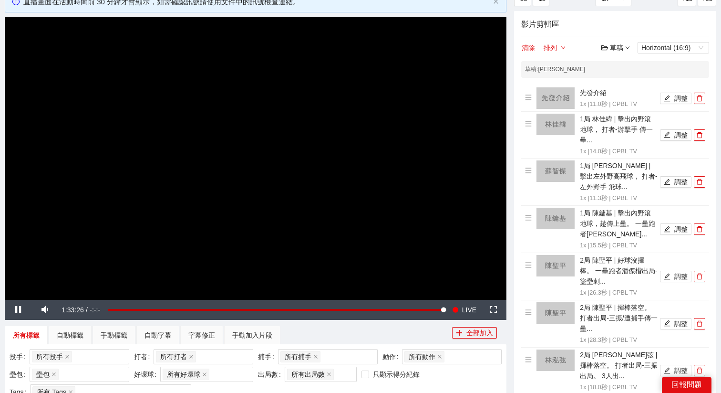
scroll to position [78, 0]
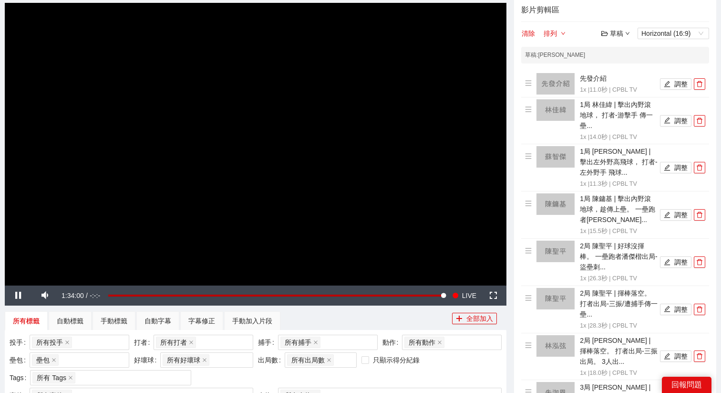
scroll to position [78, 0]
click at [619, 30] on div "草稿" at bounding box center [615, 33] width 29 height 10
click at [617, 67] on link "儲存" at bounding box center [618, 70] width 22 height 8
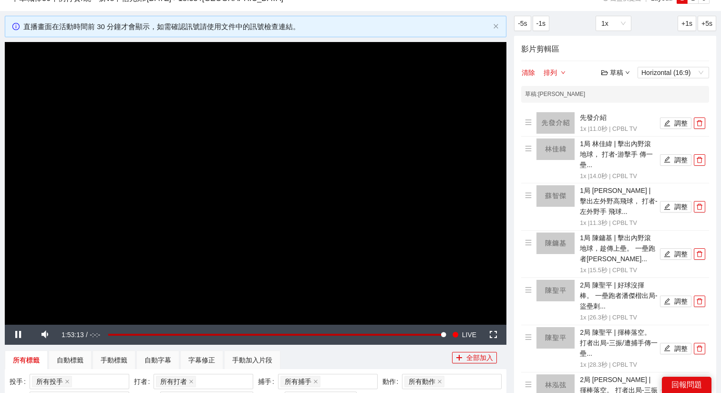
scroll to position [47, 0]
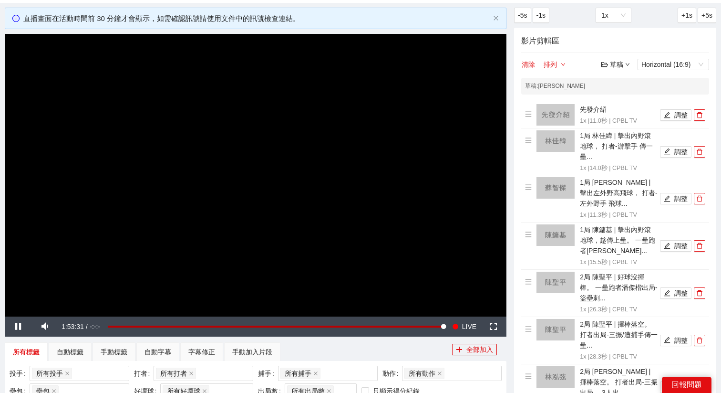
click at [619, 64] on div "草稿" at bounding box center [615, 64] width 29 height 10
click at [623, 139] on link "退出" at bounding box center [618, 136] width 22 height 8
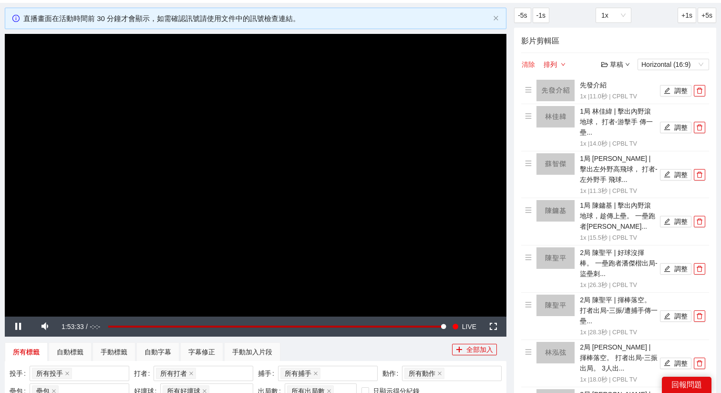
click at [528, 64] on button "清除" at bounding box center [528, 64] width 14 height 11
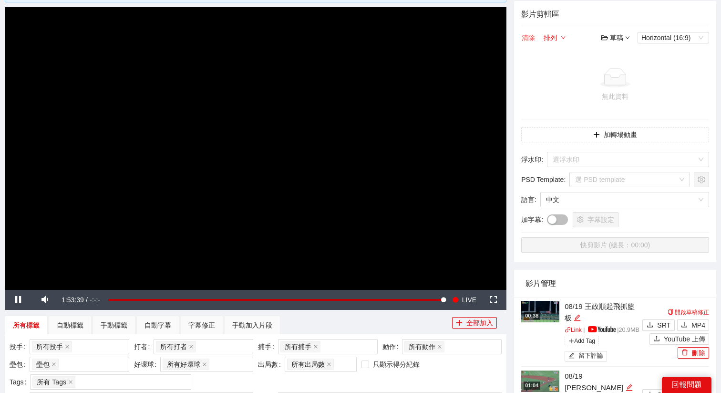
scroll to position [60, 0]
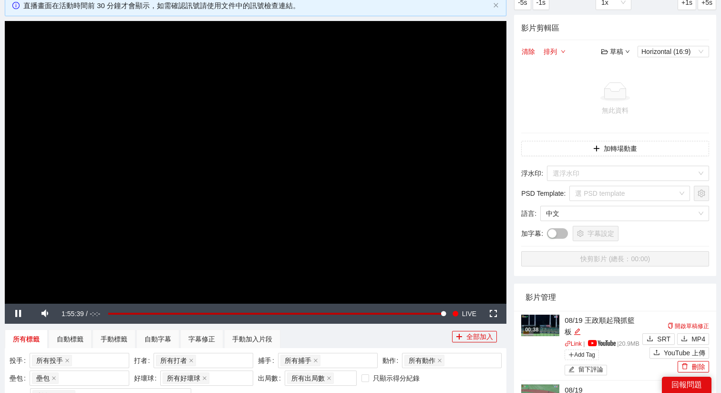
click at [242, 207] on video "Video Player" at bounding box center [256, 162] width 502 height 282
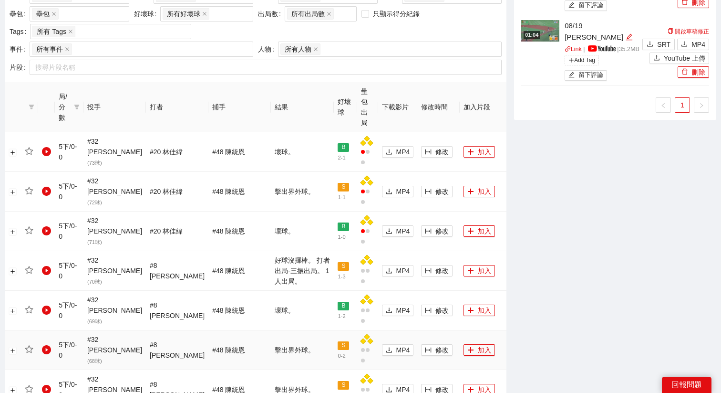
scroll to position [0, 0]
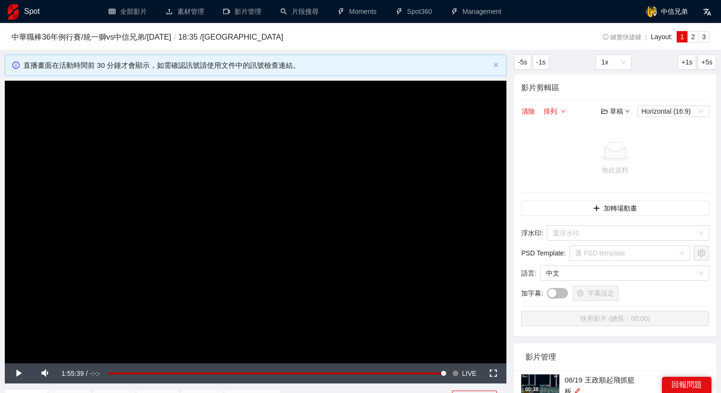
click at [302, 192] on video "Video Player" at bounding box center [256, 222] width 502 height 282
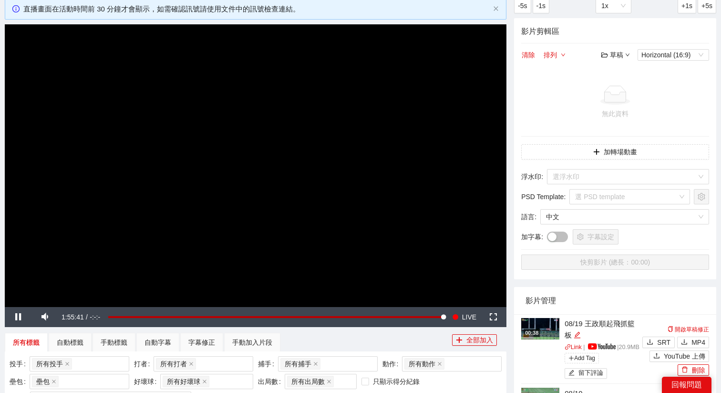
scroll to position [57, 0]
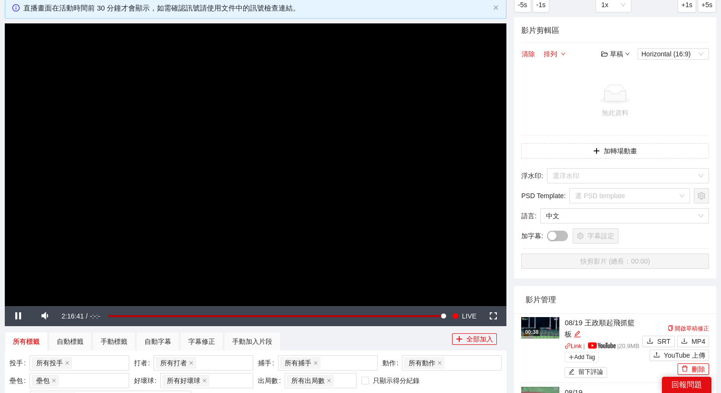
click at [241, 122] on video "Video Player" at bounding box center [256, 164] width 502 height 282
click at [334, 182] on video "Video Player" at bounding box center [256, 164] width 502 height 282
click at [466, 321] on span "LIVE" at bounding box center [469, 316] width 14 height 20
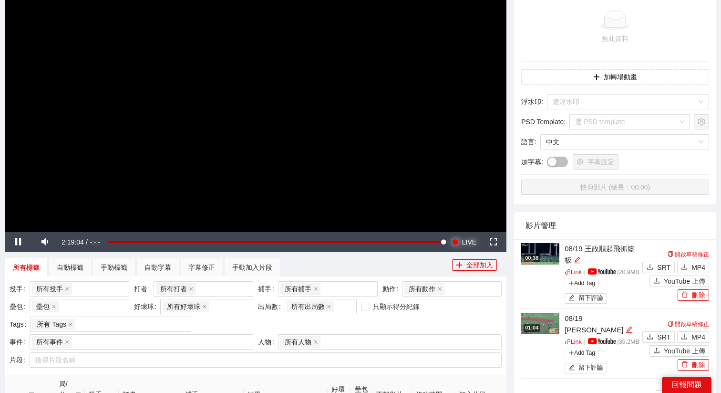
scroll to position [126, 0]
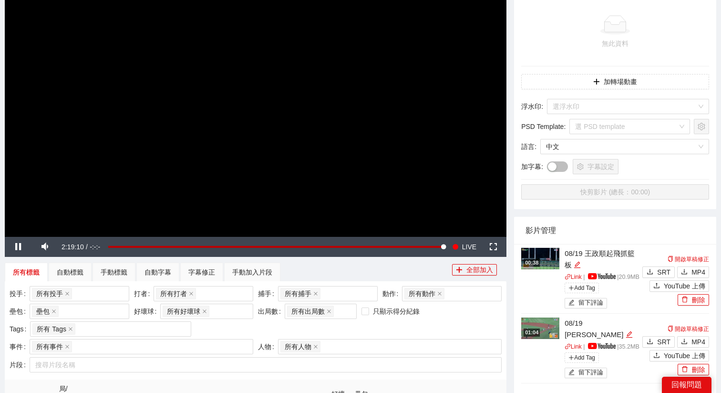
click at [277, 115] on video "Video Player" at bounding box center [256, 95] width 502 height 282
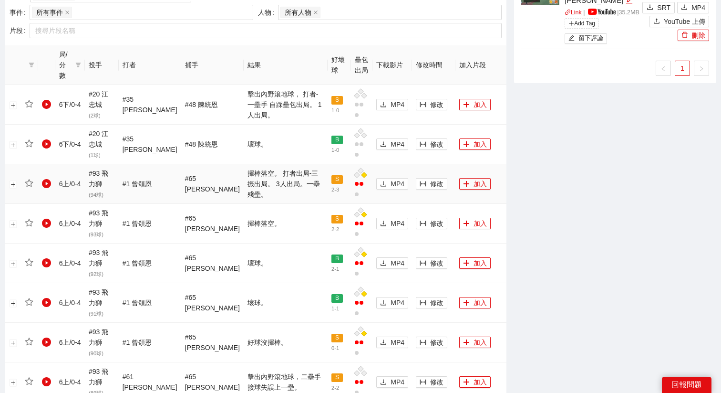
scroll to position [497, 0]
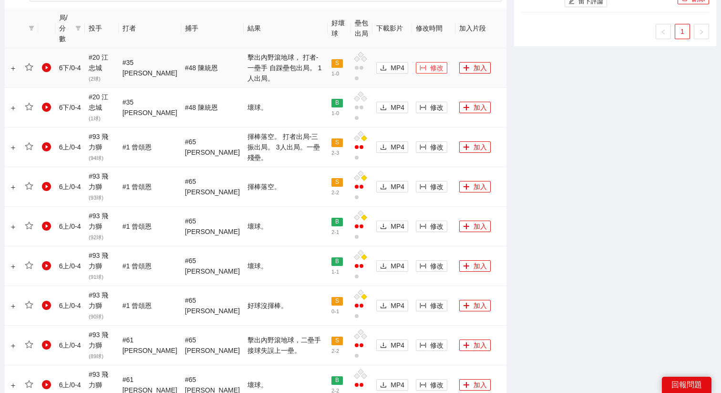
click at [430, 62] on span "修改" at bounding box center [436, 67] width 13 height 10
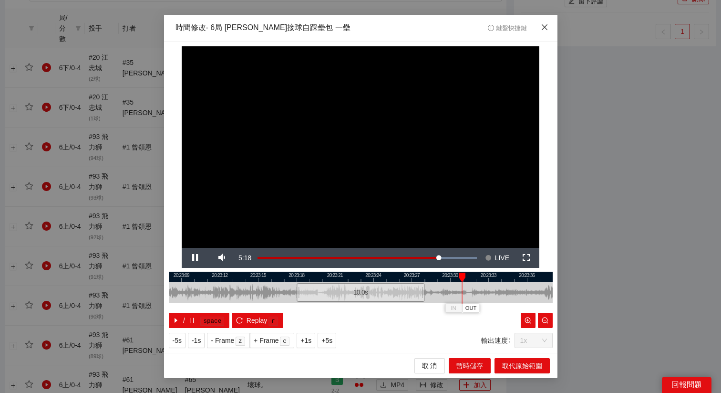
click at [539, 23] on span "Close" at bounding box center [545, 28] width 26 height 26
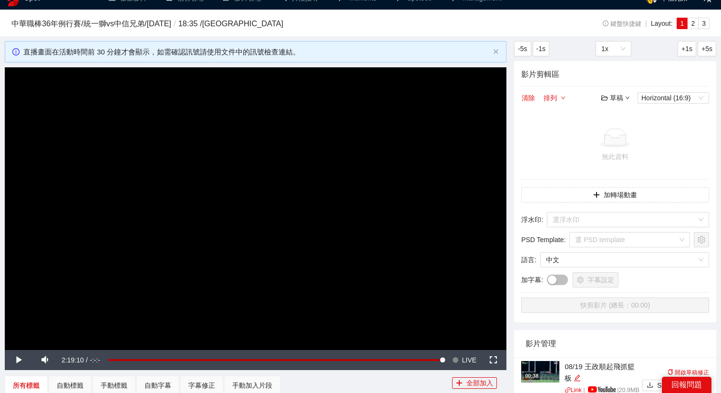
scroll to position [0, 0]
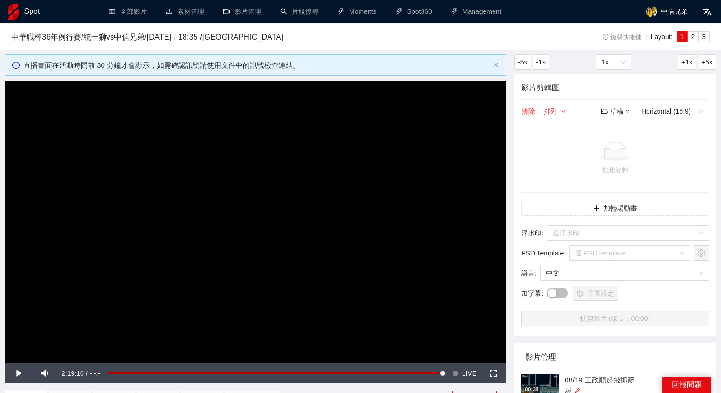
click at [612, 114] on div "草稿" at bounding box center [615, 111] width 29 height 10
click at [616, 127] on link "開啟" at bounding box center [618, 128] width 22 height 8
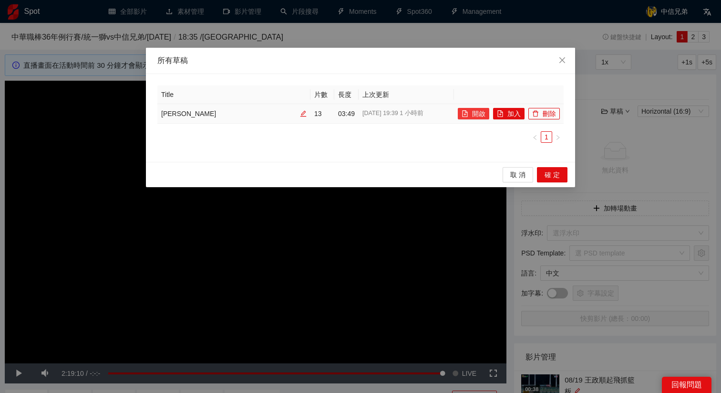
click at [472, 112] on button "開啟" at bounding box center [473, 113] width 31 height 11
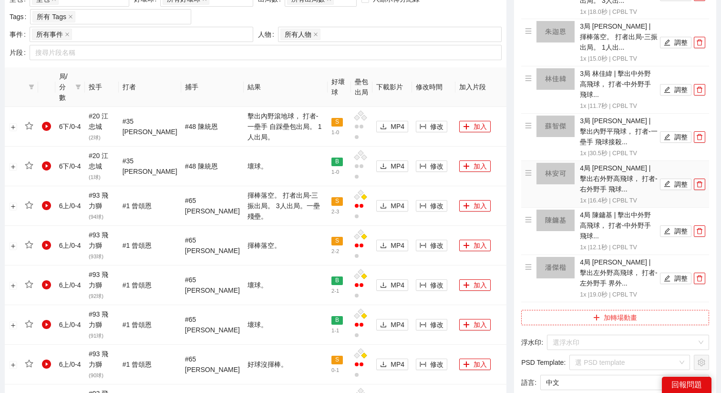
scroll to position [463, 0]
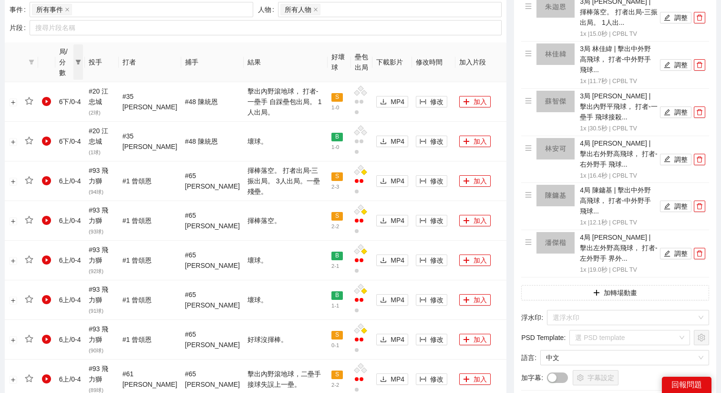
click at [78, 60] on icon "filter" at bounding box center [78, 62] width 5 height 5
click at [59, 202] on button "確 定" at bounding box center [69, 206] width 23 height 11
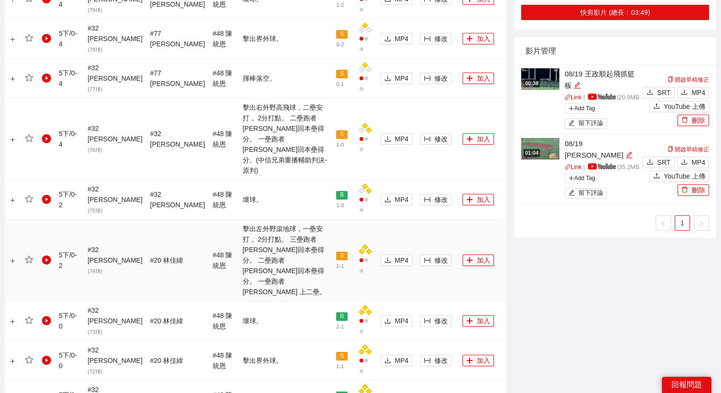
scroll to position [885, 0]
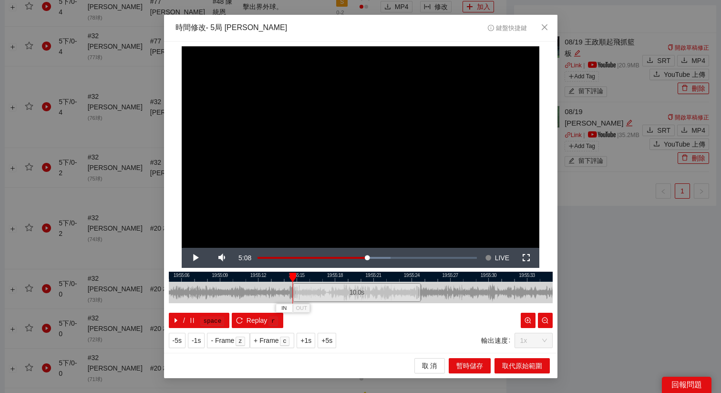
click at [352, 293] on div "10.0 s" at bounding box center [357, 292] width 128 height 19
click at [326, 340] on span "+5s" at bounding box center [326, 340] width 11 height 10
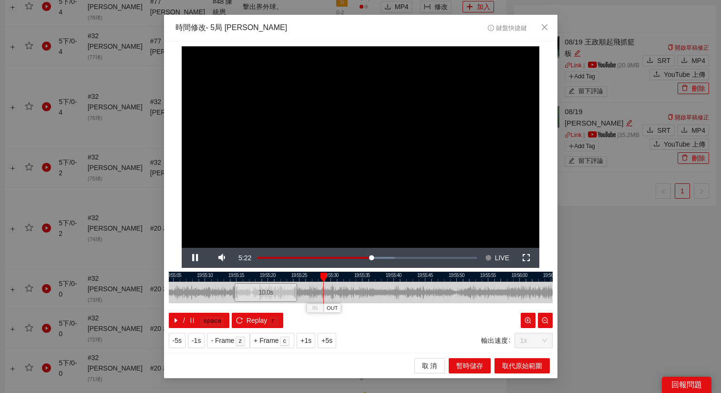
drag, startPoint x: 468, startPoint y: 278, endPoint x: 345, endPoint y: 279, distance: 123.5
click at [345, 279] on div at bounding box center [238, 276] width 384 height 10
click at [310, 339] on span "+1s" at bounding box center [305, 340] width 11 height 10
click at [311, 338] on span "+1s" at bounding box center [305, 340] width 11 height 10
click at [395, 309] on span "OUT" at bounding box center [393, 308] width 11 height 9
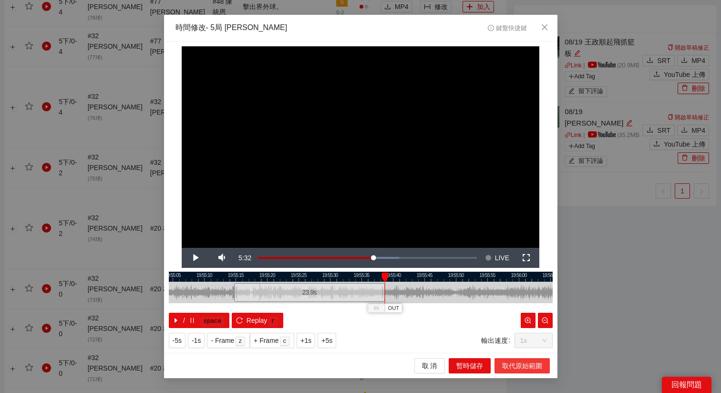
click at [518, 363] on span "取代原始範圍" at bounding box center [522, 365] width 40 height 10
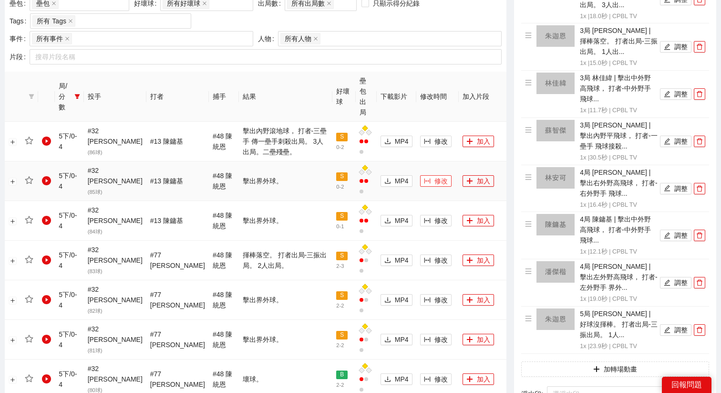
scroll to position [432, 0]
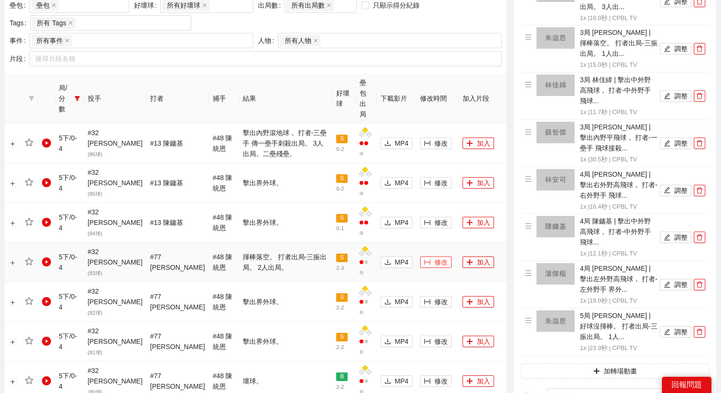
click at [435, 257] on span "修改" at bounding box center [441, 262] width 13 height 10
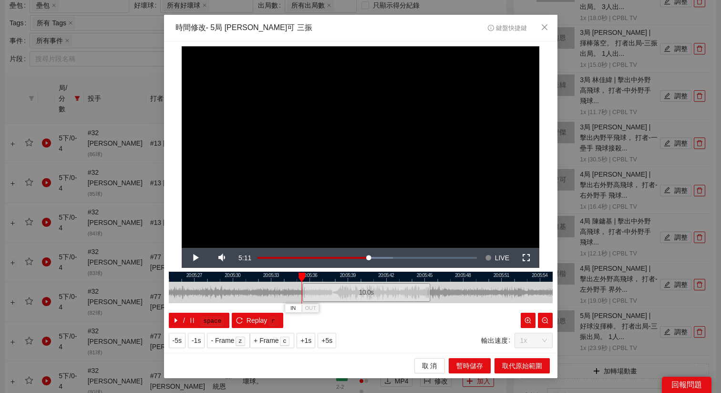
click at [336, 288] on div "10.0 s" at bounding box center [366, 292] width 128 height 19
click at [328, 338] on span "+5s" at bounding box center [326, 340] width 11 height 10
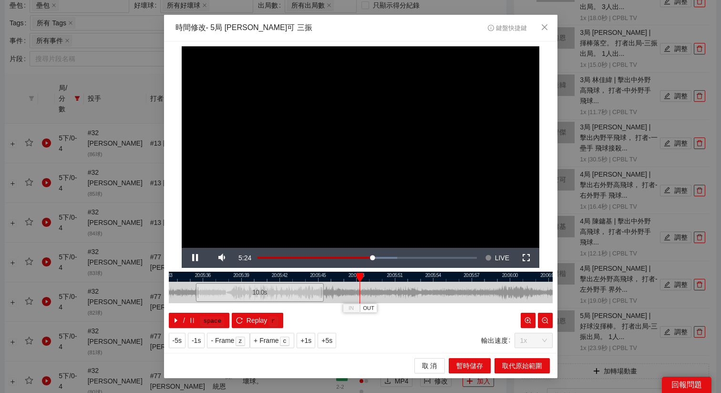
drag, startPoint x: 407, startPoint y: 280, endPoint x: 297, endPoint y: 288, distance: 110.0
click at [299, 289] on div "20:05:33 20:05:36 20:05:39 20:05:42 20:05:45 20:05:48 20:05:51 20:05:54 20:05:5…" at bounding box center [361, 299] width 384 height 56
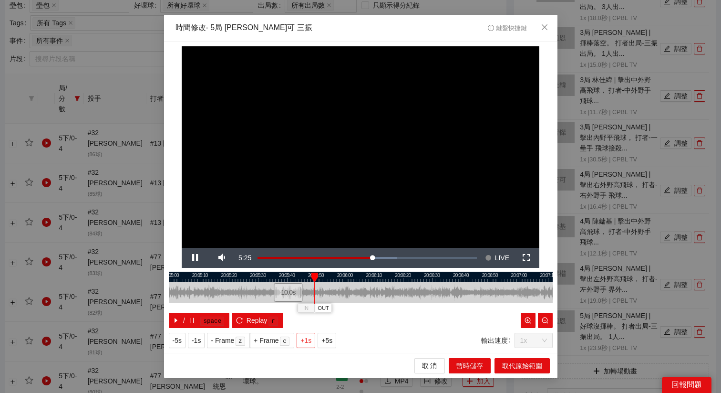
click at [311, 338] on span "+1s" at bounding box center [305, 340] width 11 height 10
click at [336, 308] on span "OUT" at bounding box center [332, 308] width 11 height 9
click at [518, 363] on span "取代原始範圍" at bounding box center [522, 365] width 40 height 10
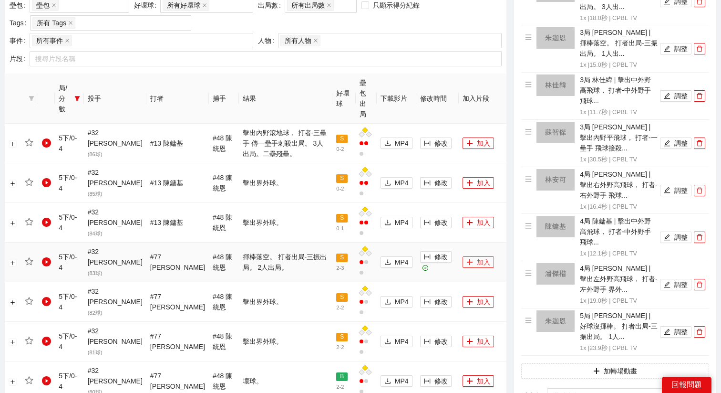
click at [466, 259] on icon "plus" at bounding box center [469, 262] width 7 height 7
click at [435, 138] on span "修改" at bounding box center [441, 143] width 13 height 10
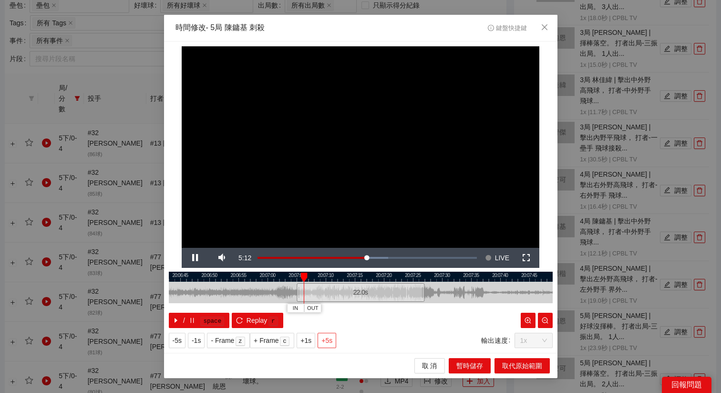
click at [332, 341] on span "+5s" at bounding box center [326, 340] width 11 height 10
click at [410, 310] on span "OUT" at bounding box center [406, 308] width 11 height 9
click at [387, 275] on div at bounding box center [361, 276] width 384 height 10
click at [406, 309] on span "OUT" at bounding box center [404, 308] width 11 height 9
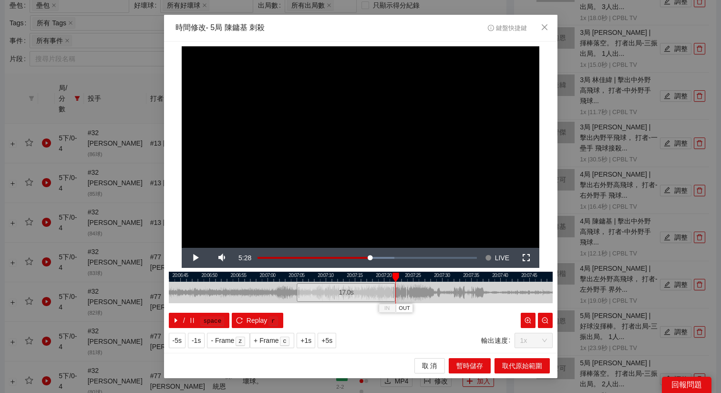
click at [346, 272] on div at bounding box center [361, 276] width 384 height 10
click at [371, 272] on div at bounding box center [361, 276] width 384 height 10
click at [390, 276] on div at bounding box center [361, 276] width 384 height 10
click at [393, 275] on div at bounding box center [361, 276] width 384 height 10
click at [505, 363] on span "取代原始範圍" at bounding box center [522, 365] width 40 height 10
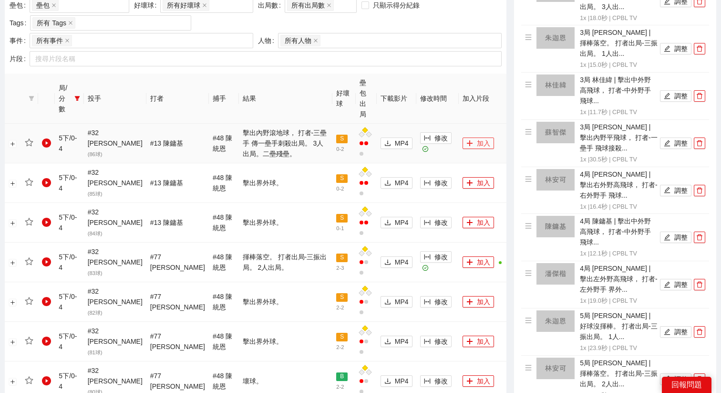
click at [466, 137] on button "加入" at bounding box center [478, 142] width 31 height 11
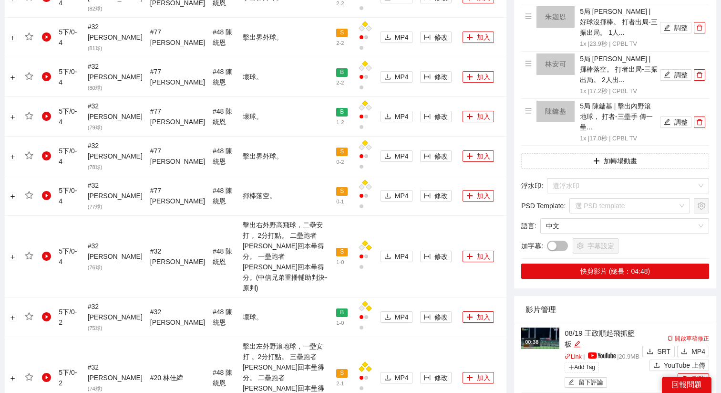
scroll to position [751, 0]
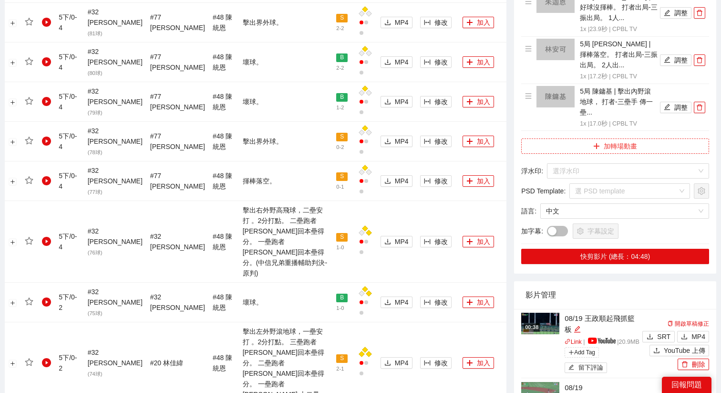
click at [597, 145] on icon "plus" at bounding box center [596, 146] width 7 height 7
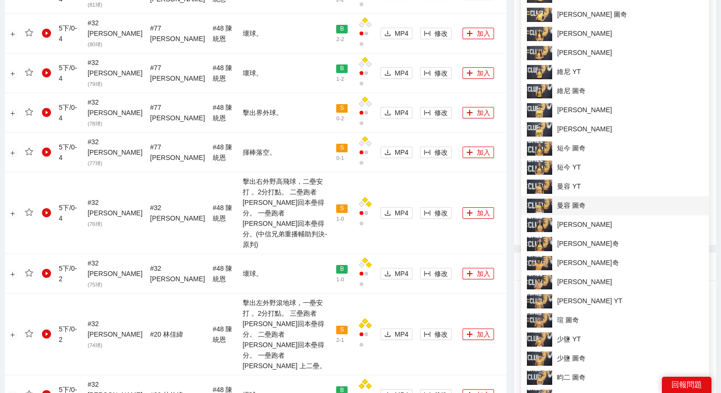
scroll to position [780, 0]
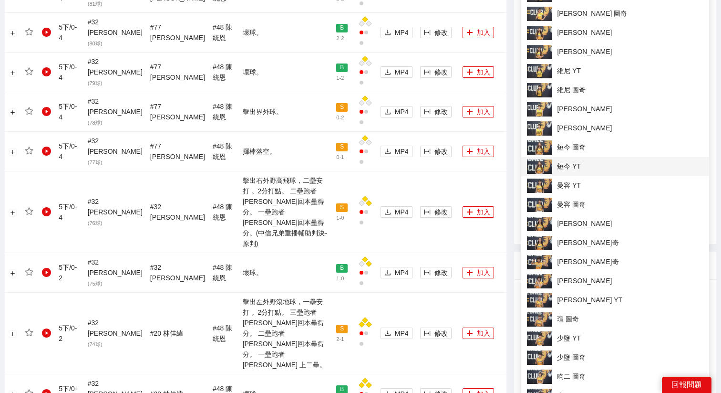
click at [555, 166] on span "短今 YT" at bounding box center [615, 166] width 176 height 14
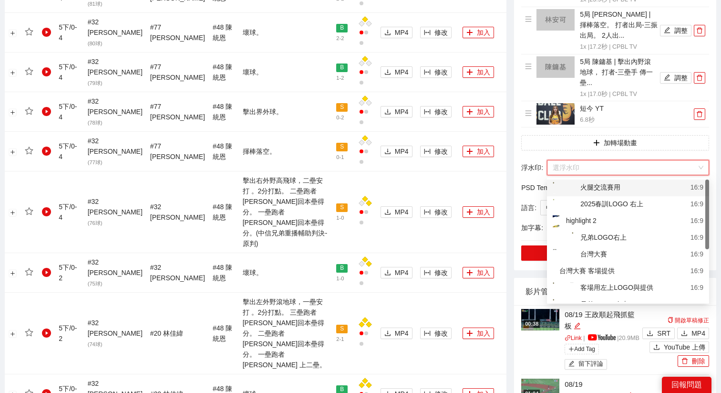
click at [559, 166] on input "search" at bounding box center [625, 167] width 144 height 14
click at [594, 280] on div "客場用左上LOGO與提供 16:9" at bounding box center [628, 288] width 162 height 17
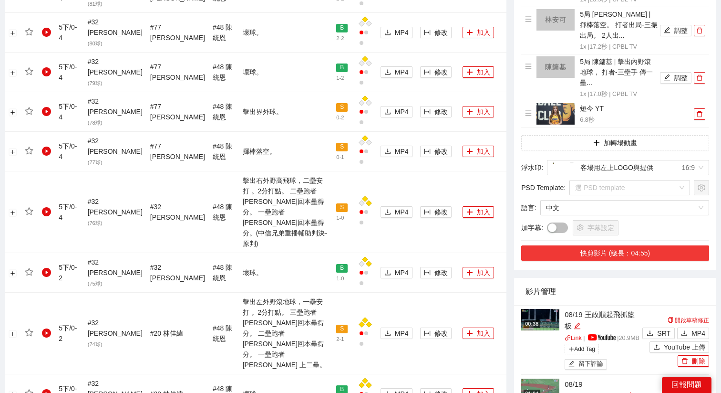
click at [602, 249] on button "快剪影片 (總長：04:55)" at bounding box center [615, 252] width 188 height 15
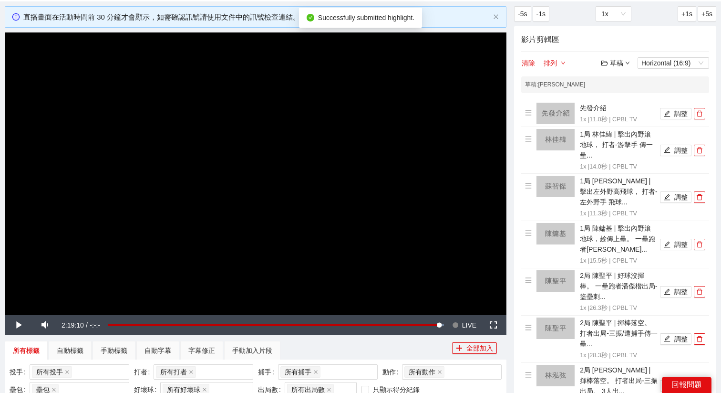
scroll to position [26, 0]
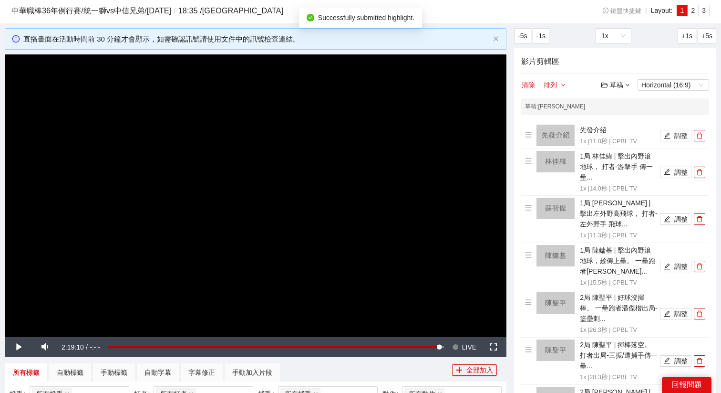
click at [607, 83] on icon "folder-open" at bounding box center [604, 85] width 7 height 5
click at [621, 122] on link "儲存" at bounding box center [618, 122] width 22 height 8
click at [618, 79] on div "草稿 Horizontal (16:9)" at bounding box center [655, 84] width 108 height 11
click at [617, 85] on div "草稿" at bounding box center [615, 85] width 29 height 10
click at [615, 153] on link "退出" at bounding box center [618, 157] width 22 height 8
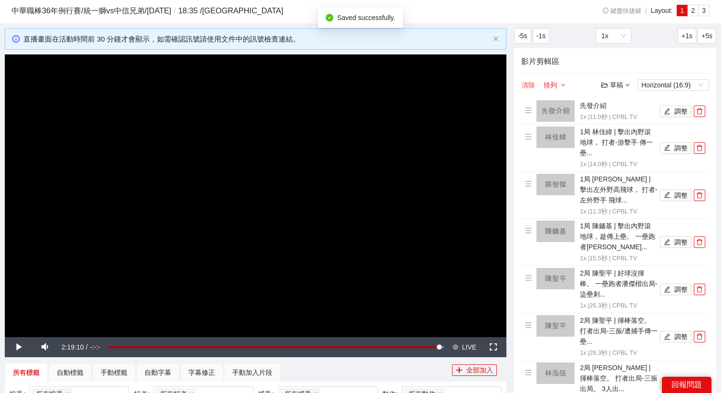
click at [532, 84] on button "清除" at bounding box center [528, 84] width 14 height 11
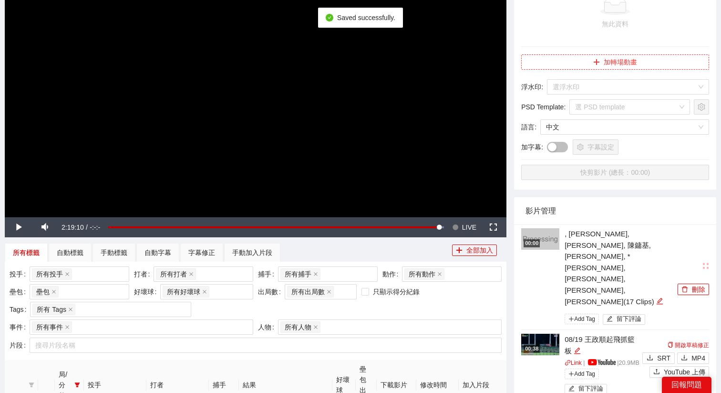
scroll to position [154, 0]
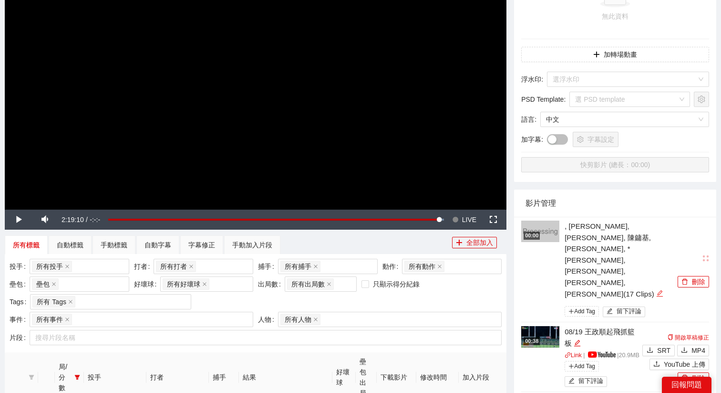
click at [656, 290] on icon "edit" at bounding box center [659, 293] width 7 height 7
type textarea "**********"
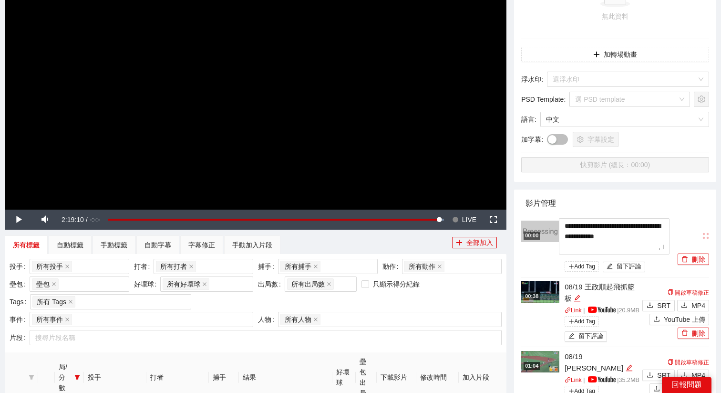
drag, startPoint x: 613, startPoint y: 248, endPoint x: 542, endPoint y: 214, distance: 79.0
click at [541, 215] on div "**********" at bounding box center [615, 319] width 202 height 261
type textarea "*"
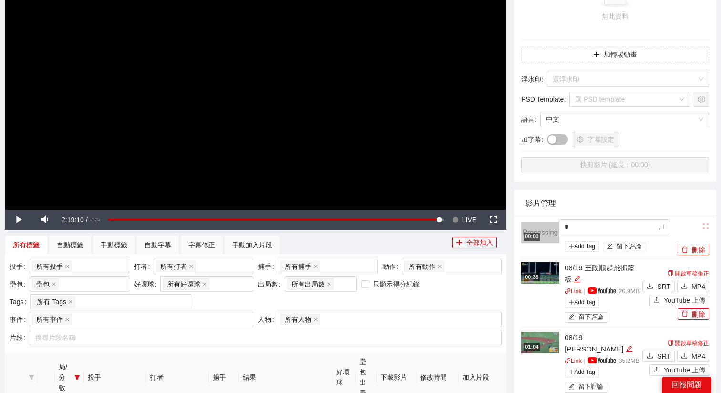
type textarea "**"
type textarea "***"
type textarea "****"
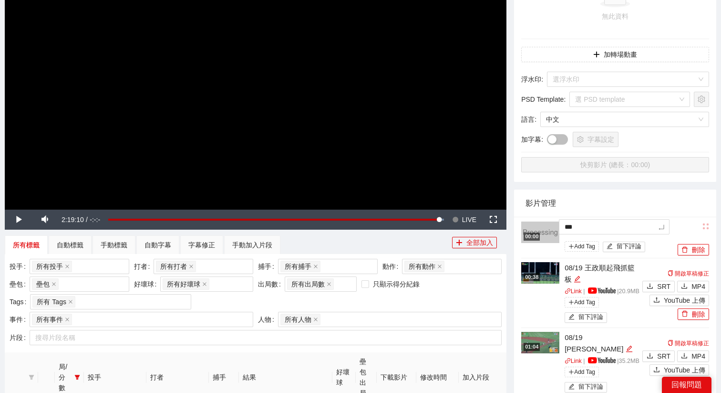
type textarea "****"
type textarea "*****"
type textarea "*********"
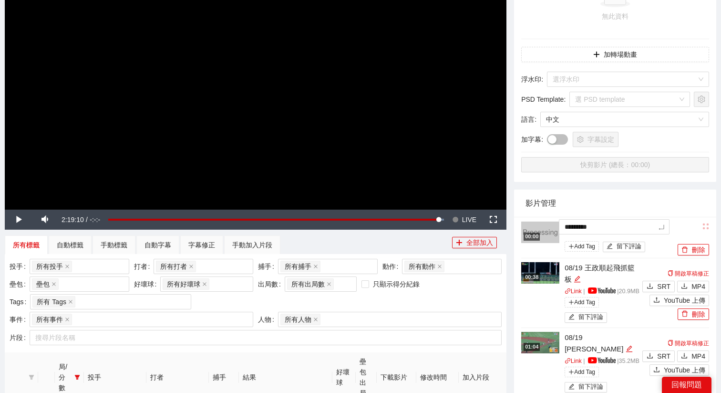
type textarea "*********"
type textarea "*******"
type textarea "********"
type textarea "*********"
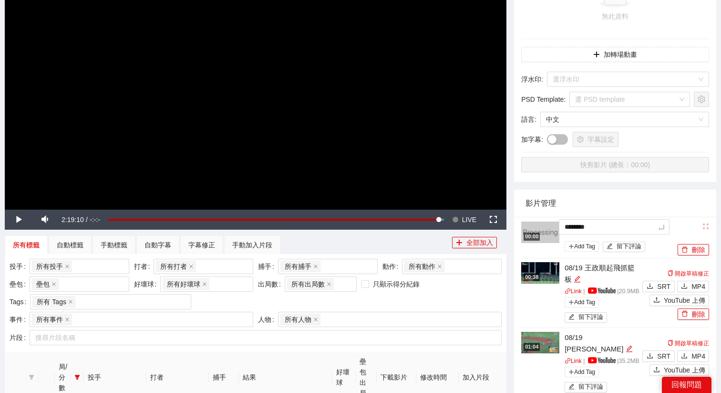
type textarea "*********"
type textarea "********"
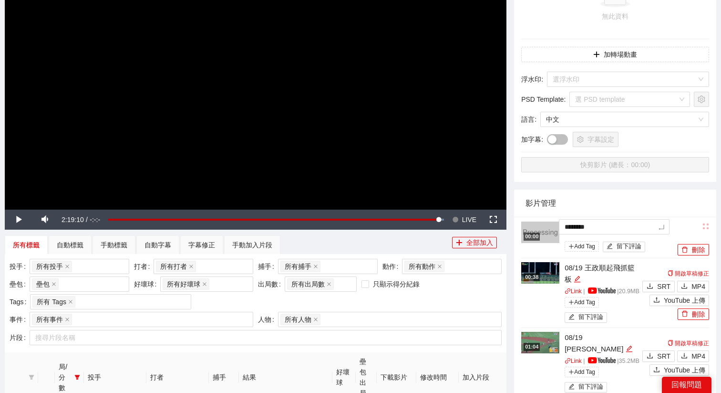
type textarea "*********"
type textarea "**********"
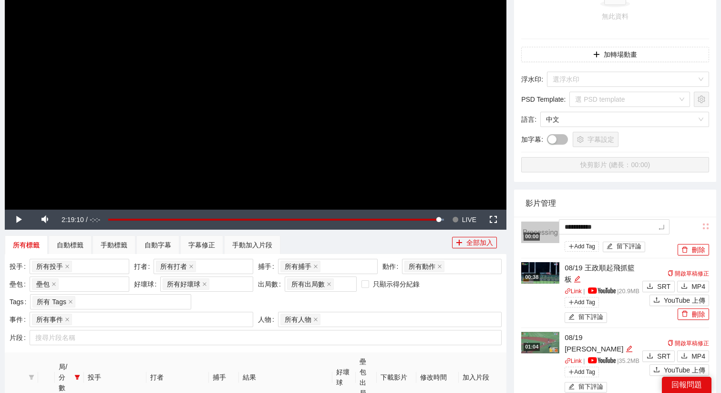
type textarea "*********"
type textarea "**********"
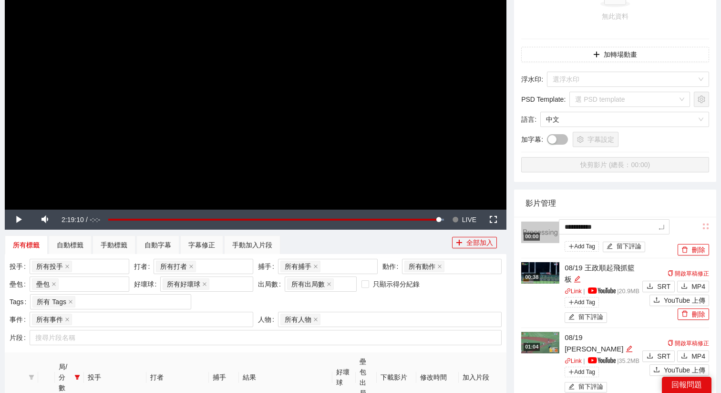
type textarea "**********"
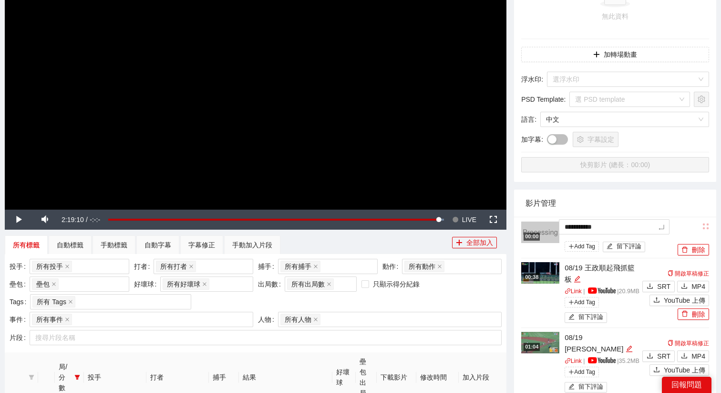
type textarea "**********"
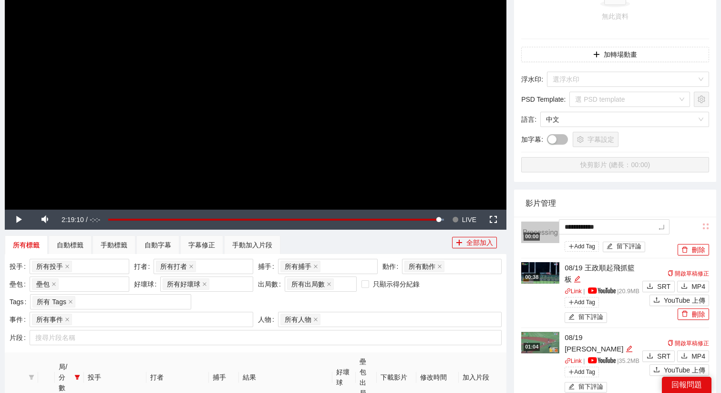
type textarea "**********"
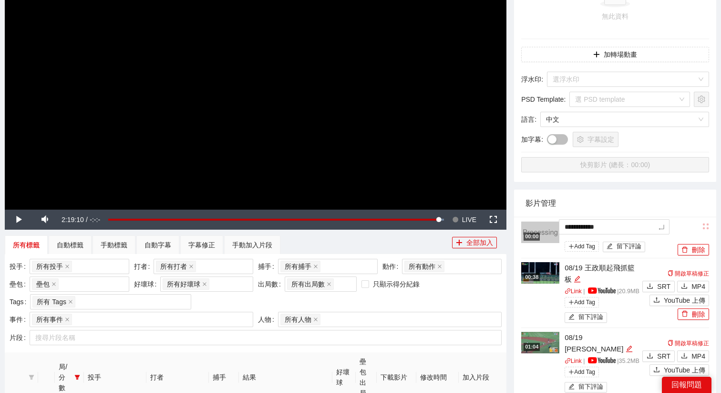
type textarea "**********"
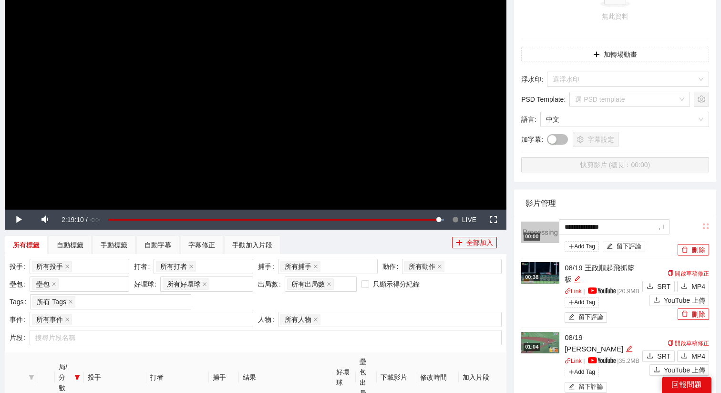
type textarea "**********"
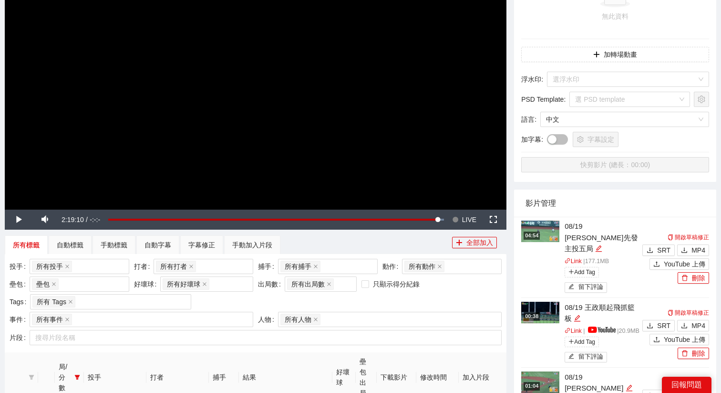
click at [552, 231] on img at bounding box center [540, 230] width 38 height 21
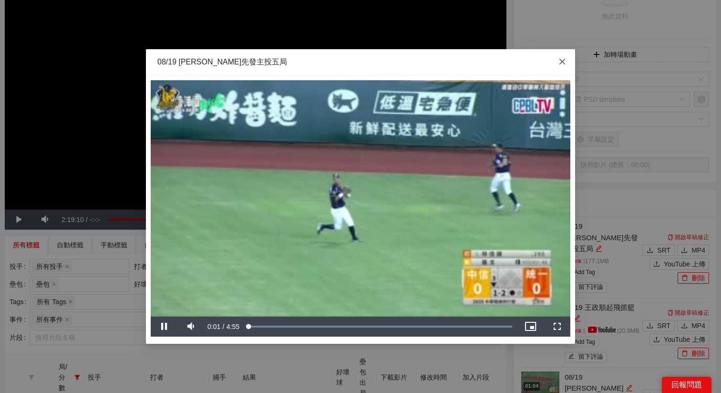
click at [564, 59] on icon "close" at bounding box center [563, 62] width 8 height 8
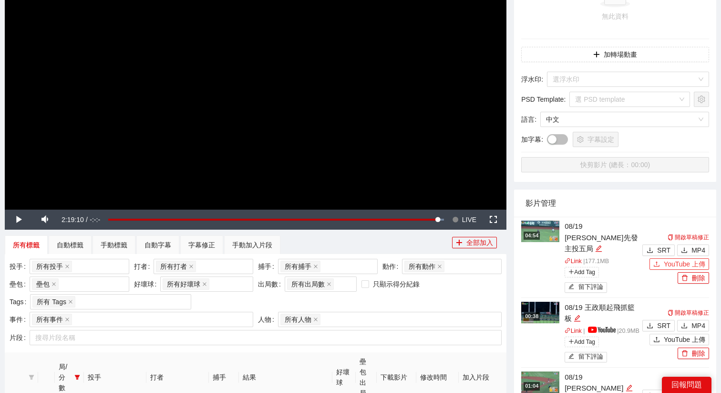
click at [663, 258] on button "YouTube 上傳" at bounding box center [680, 263] width 60 height 11
type textarea "**********"
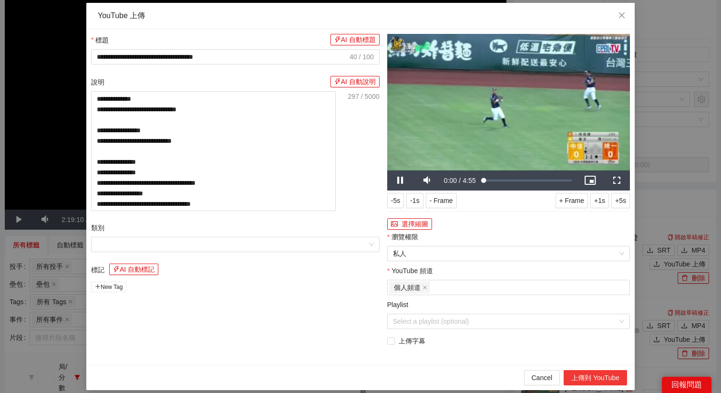
click at [587, 381] on button "上傳到 YouTube" at bounding box center [595, 377] width 63 height 15
click at [624, 17] on icon "close" at bounding box center [622, 15] width 6 height 6
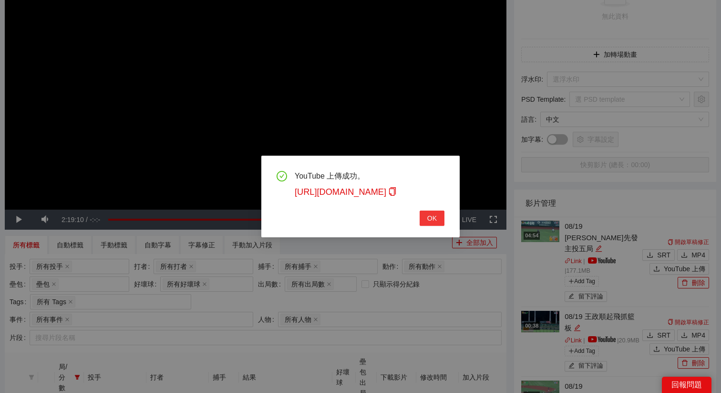
click at [428, 217] on span "OK" at bounding box center [432, 218] width 10 height 10
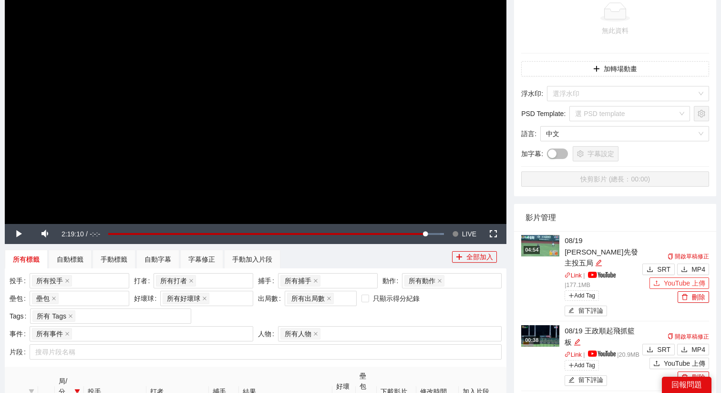
scroll to position [136, 0]
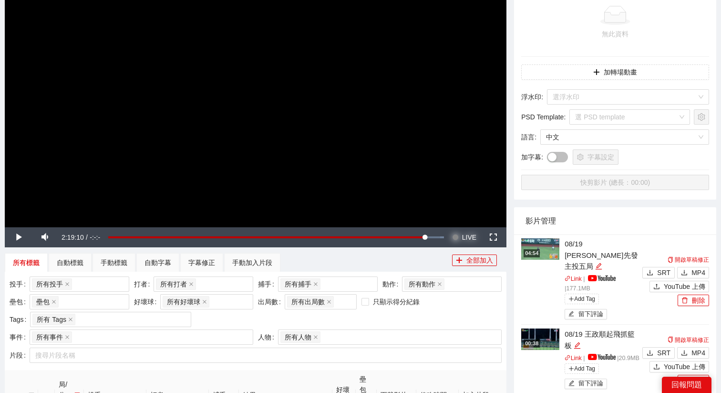
click at [466, 234] on span "LIVE" at bounding box center [469, 237] width 14 height 20
click at [421, 161] on video "Video Player" at bounding box center [256, 86] width 502 height 282
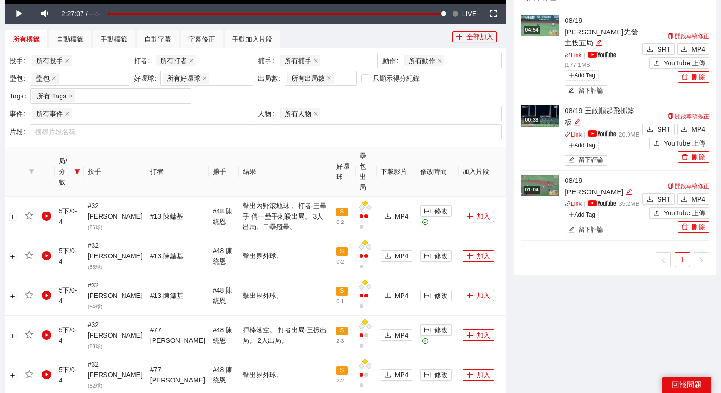
scroll to position [366, 0]
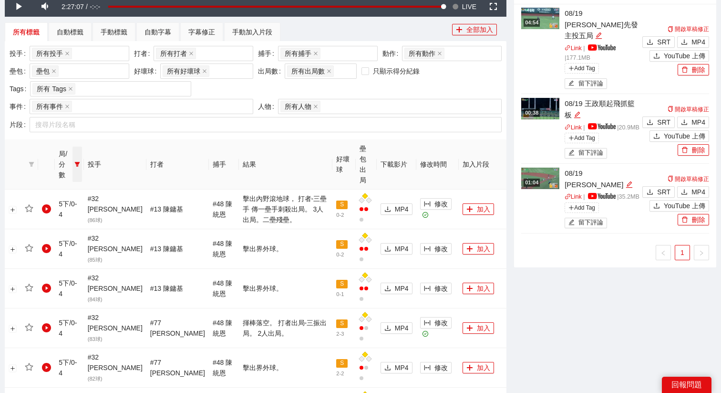
click at [79, 159] on span at bounding box center [78, 163] width 10 height 35
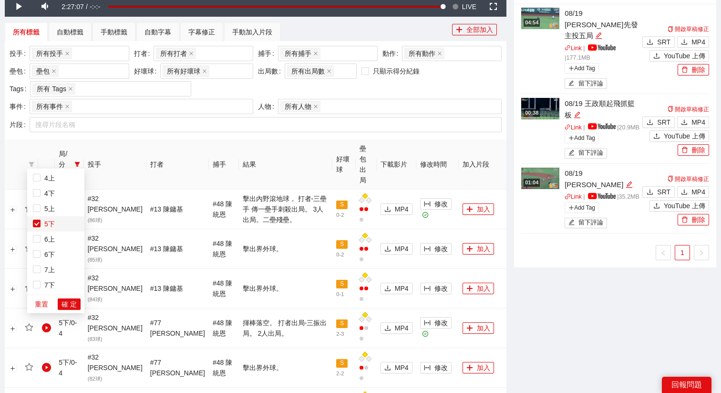
click at [45, 221] on span "5下" at bounding box center [48, 224] width 14 height 8
click at [46, 250] on span "6下" at bounding box center [48, 254] width 14 height 8
click at [67, 302] on span "確 定" at bounding box center [69, 304] width 15 height 10
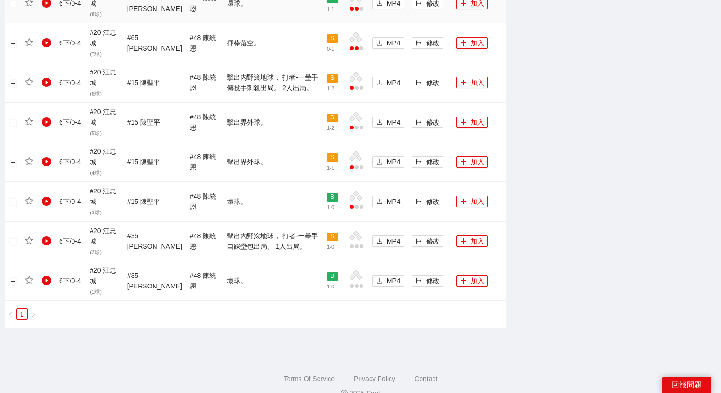
scroll to position [726, 0]
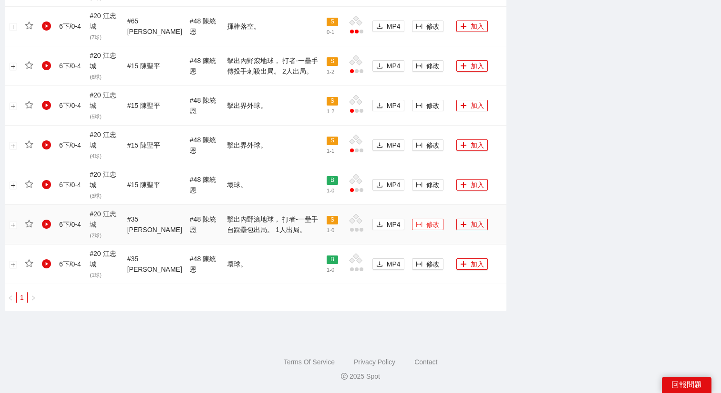
click at [437, 225] on button "修改" at bounding box center [427, 223] width 31 height 11
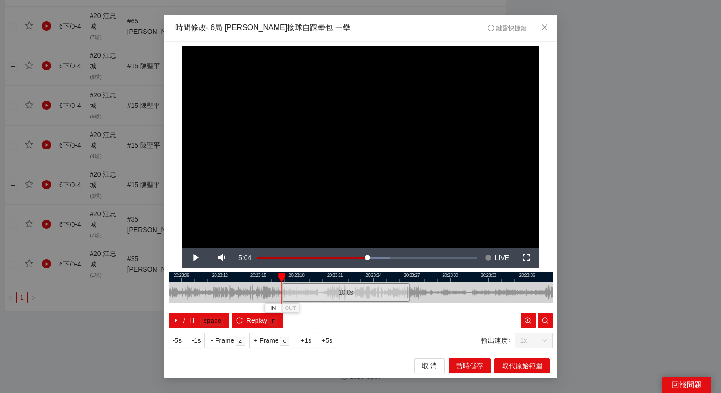
drag, startPoint x: 340, startPoint y: 299, endPoint x: 325, endPoint y: 299, distance: 14.3
click at [325, 299] on div "10.0 s" at bounding box center [346, 292] width 128 height 19
drag, startPoint x: 330, startPoint y: 290, endPoint x: 322, endPoint y: 290, distance: 8.1
click at [322, 290] on div "10.0 s" at bounding box center [339, 292] width 128 height 19
click at [331, 337] on span "+5s" at bounding box center [326, 340] width 11 height 10
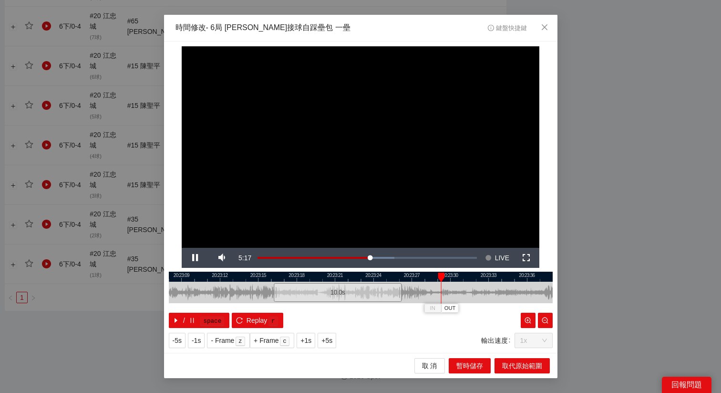
click at [425, 270] on div "**********" at bounding box center [361, 196] width 394 height 311
click at [418, 275] on div at bounding box center [361, 276] width 384 height 10
click at [441, 308] on button "OUT" at bounding box center [435, 307] width 17 height 9
click at [517, 371] on button "取代原始範圍" at bounding box center [522, 365] width 55 height 15
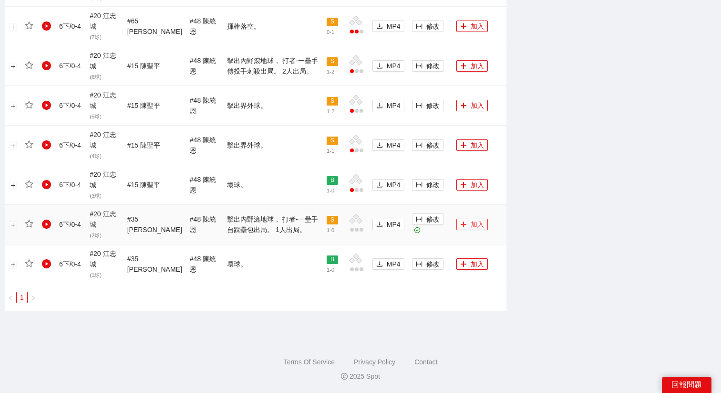
click at [461, 227] on span "plus" at bounding box center [463, 225] width 7 height 8
click at [427, 65] on span "修改" at bounding box center [432, 66] width 13 height 10
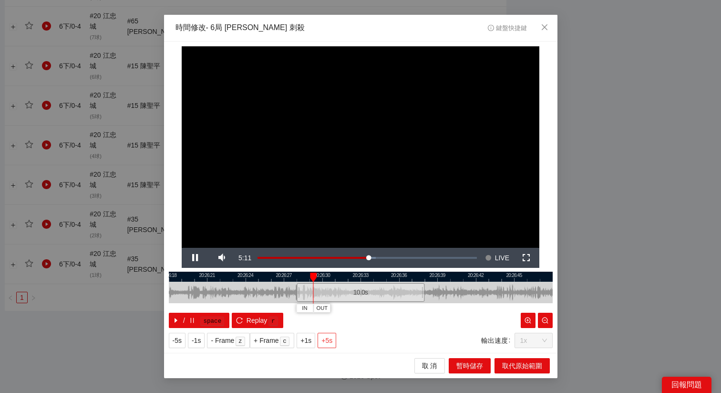
click at [332, 337] on span "+5s" at bounding box center [326, 340] width 11 height 10
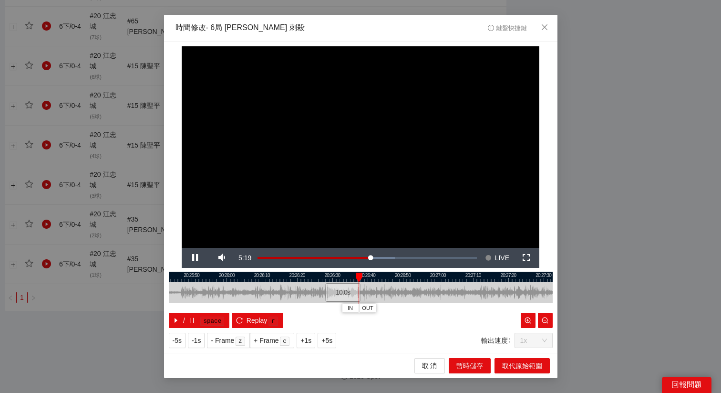
drag, startPoint x: 313, startPoint y: 272, endPoint x: 404, endPoint y: 275, distance: 90.7
click at [404, 275] on div at bounding box center [361, 276] width 384 height 10
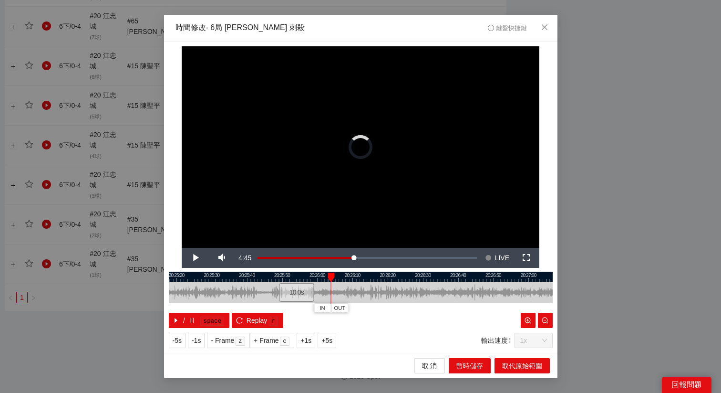
drag, startPoint x: 439, startPoint y: 289, endPoint x: 299, endPoint y: 291, distance: 140.3
click at [299, 291] on div "10.0 s" at bounding box center [296, 292] width 35 height 19
click at [283, 277] on div at bounding box center [361, 276] width 384 height 10
drag, startPoint x: 288, startPoint y: 288, endPoint x: 207, endPoint y: 287, distance: 80.6
click at [207, 287] on div "10.0 s" at bounding box center [212, 292] width 35 height 19
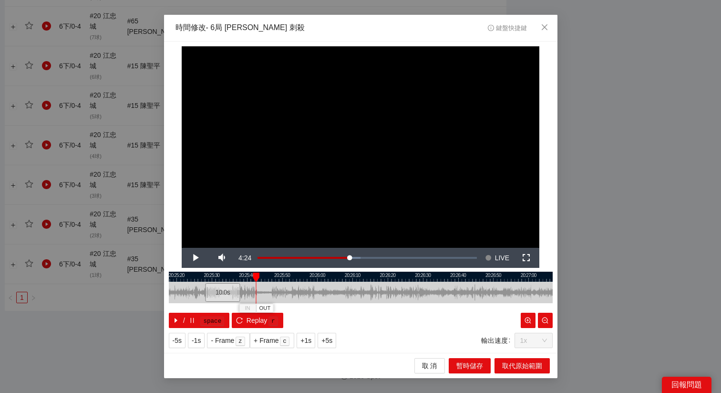
drag, startPoint x: 211, startPoint y: 290, endPoint x: 221, endPoint y: 291, distance: 10.1
click at [221, 291] on div "10.0 s" at bounding box center [222, 292] width 35 height 19
click at [255, 325] on button "Replay r" at bounding box center [257, 319] width 51 height 15
drag, startPoint x: 228, startPoint y: 295, endPoint x: 238, endPoint y: 295, distance: 10.5
click at [238, 295] on div "10.0 s" at bounding box center [233, 292] width 35 height 19
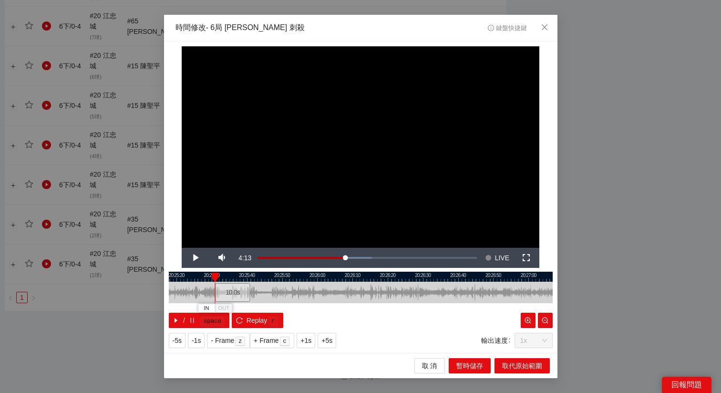
click at [238, 295] on div "10.0 s" at bounding box center [232, 292] width 35 height 19
click at [311, 342] on span "+1s" at bounding box center [305, 340] width 11 height 10
click at [271, 308] on span "OUT" at bounding box center [267, 308] width 11 height 9
click at [529, 367] on span "取代原始範圍" at bounding box center [522, 365] width 40 height 10
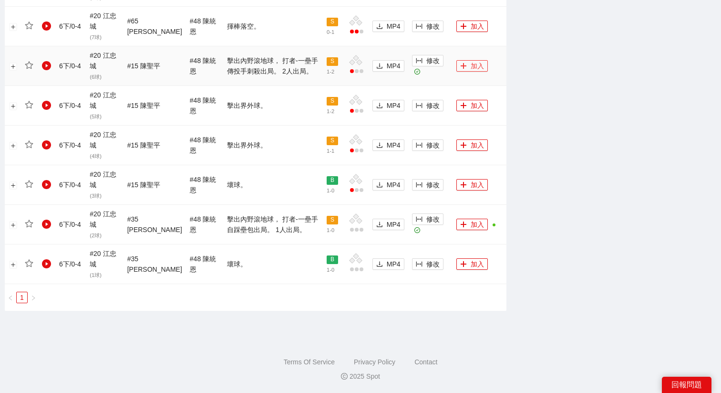
click at [470, 66] on button "加入" at bounding box center [471, 65] width 31 height 11
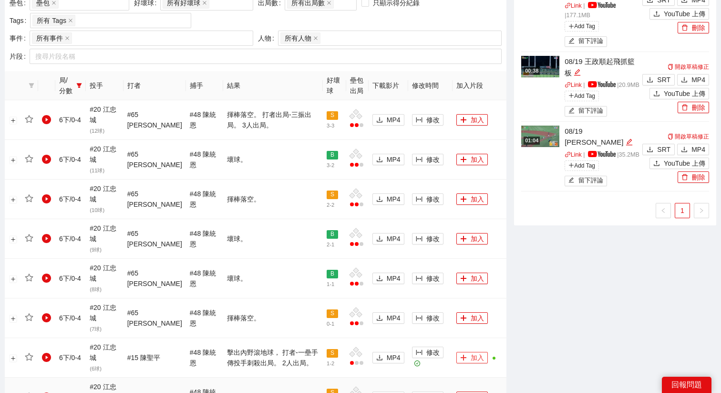
scroll to position [432, 0]
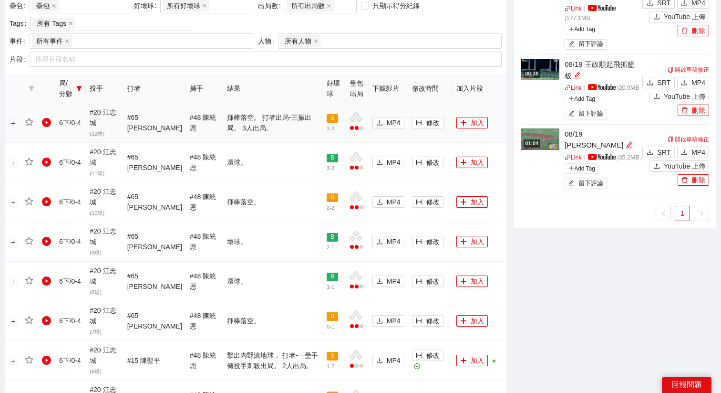
click at [423, 114] on td "修改" at bounding box center [430, 123] width 45 height 40
click at [426, 127] on span "修改" at bounding box center [432, 122] width 13 height 10
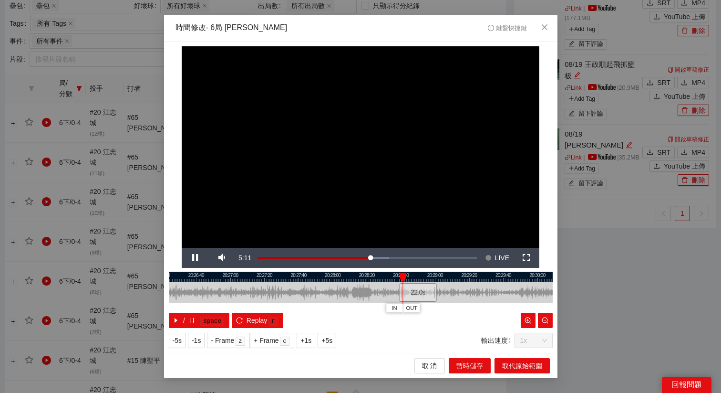
drag, startPoint x: 357, startPoint y: 280, endPoint x: 449, endPoint y: 281, distance: 92.1
click at [449, 281] on div "20:26:20 20:26:40 20:27:00 20:27:20 20:27:40 20:28:00 20:28:20 20:28:40 20:29:0…" at bounding box center [361, 299] width 384 height 56
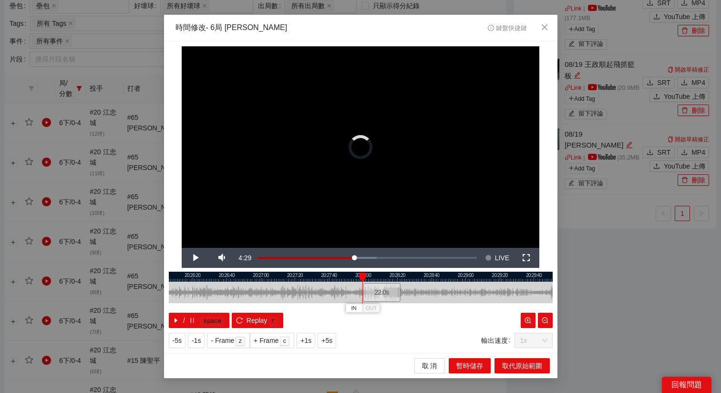
drag, startPoint x: 448, startPoint y: 290, endPoint x: 382, endPoint y: 311, distance: 69.3
click at [382, 311] on div "20:26:00 20:26:20 20:26:40 20:27:00 20:27:20 20:27:40 20:28:00 20:28:20 20:28:4…" at bounding box center [361, 299] width 384 height 56
click at [375, 292] on div "22.0 s" at bounding box center [381, 292] width 38 height 19
click at [332, 337] on span "+5s" at bounding box center [326, 340] width 11 height 10
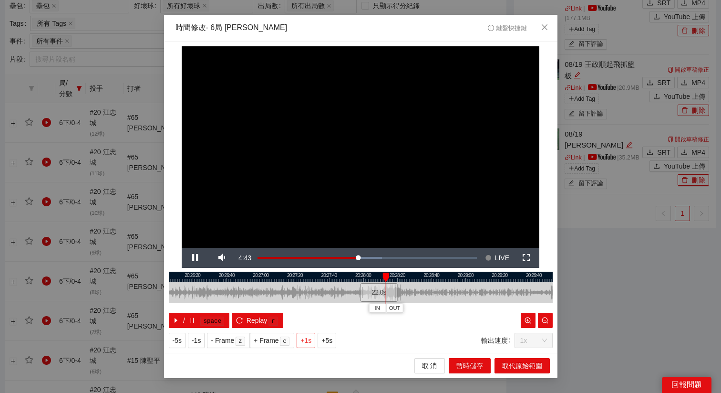
click at [307, 341] on span "+1s" at bounding box center [305, 340] width 11 height 10
click at [406, 310] on span "OUT" at bounding box center [402, 308] width 11 height 9
click at [530, 367] on span "取代原始範圍" at bounding box center [522, 365] width 40 height 10
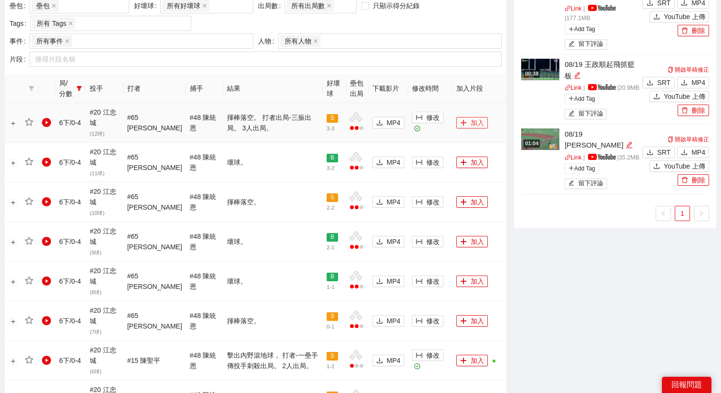
click at [462, 121] on icon "plus" at bounding box center [463, 122] width 7 height 7
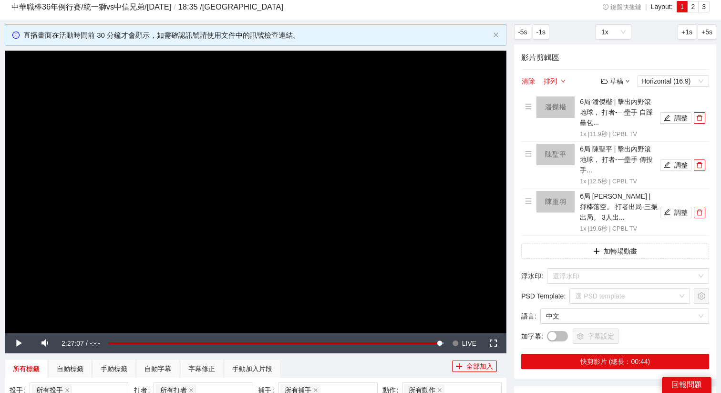
scroll to position [0, 0]
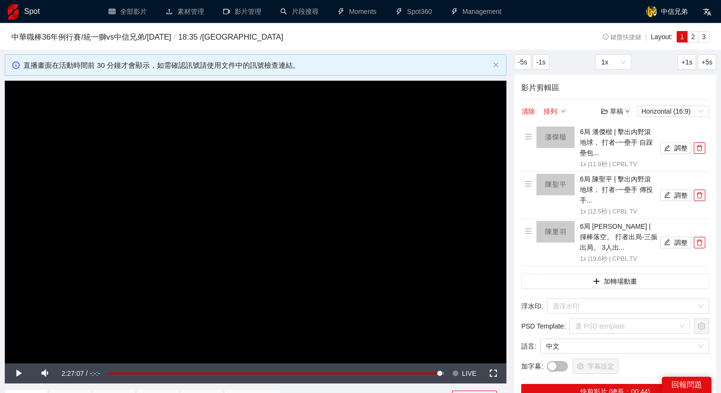
click at [615, 112] on div "草稿" at bounding box center [615, 111] width 29 height 10
click at [625, 163] on link "儲存新檔" at bounding box center [624, 163] width 35 height 8
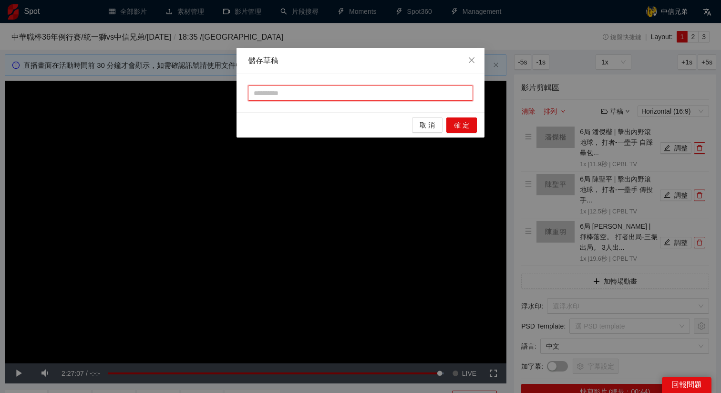
click at [456, 93] on input "text" at bounding box center [360, 92] width 225 height 15
type input "*"
type input "**"
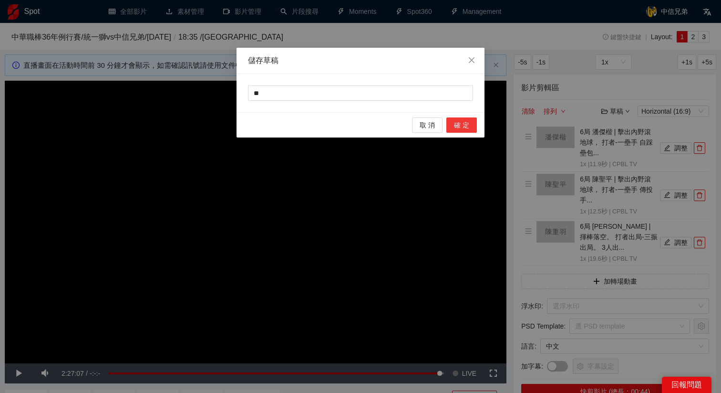
click at [466, 123] on span "確 定" at bounding box center [461, 125] width 15 height 10
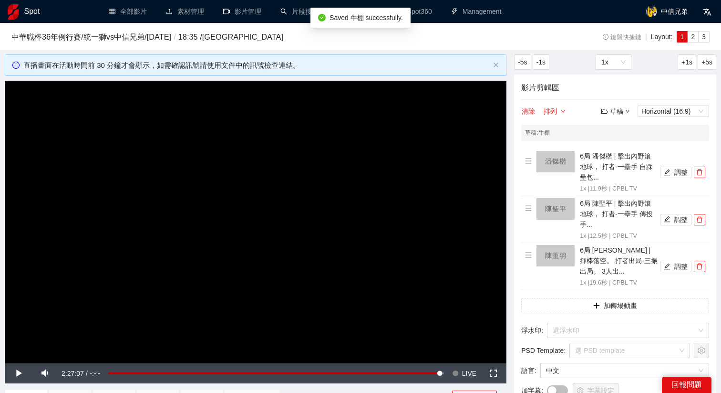
click at [612, 108] on div "草稿" at bounding box center [615, 111] width 29 height 10
click at [624, 178] on link "退出" at bounding box center [618, 182] width 22 height 8
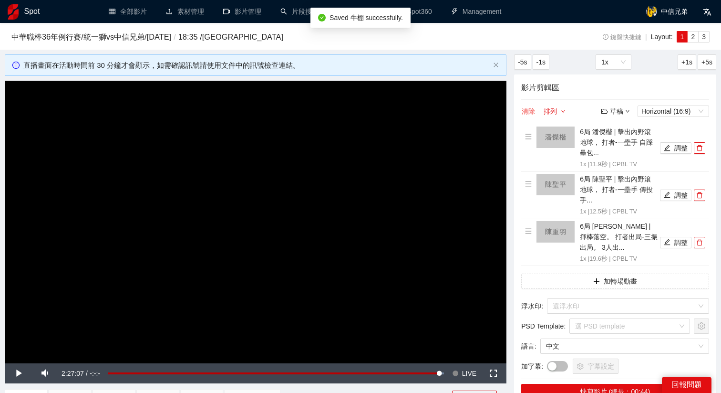
click at [528, 113] on button "清除" at bounding box center [528, 110] width 14 height 11
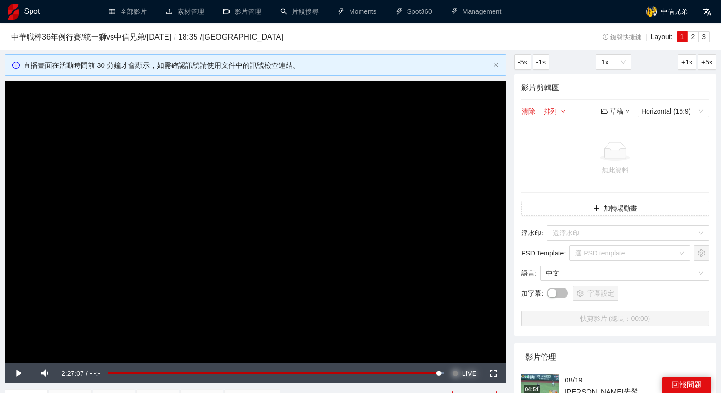
click at [463, 375] on span "LIVE" at bounding box center [469, 373] width 14 height 20
click at [395, 276] on video "Video Player" at bounding box center [256, 222] width 502 height 282
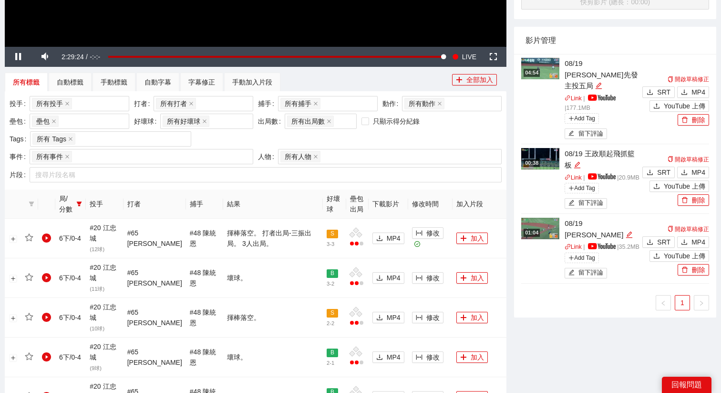
scroll to position [366, 0]
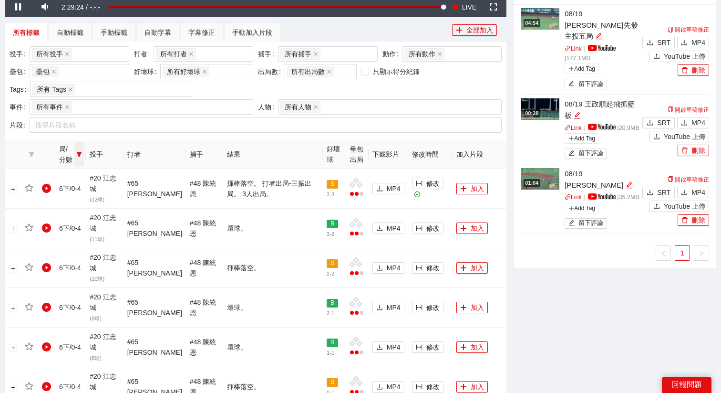
click at [82, 156] on icon "filter" at bounding box center [79, 154] width 6 height 6
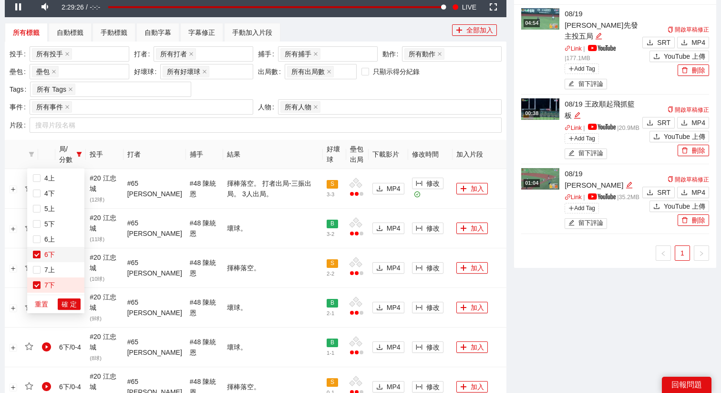
click at [39, 259] on label at bounding box center [37, 254] width 8 height 10
click at [67, 303] on span "確 定" at bounding box center [69, 304] width 15 height 10
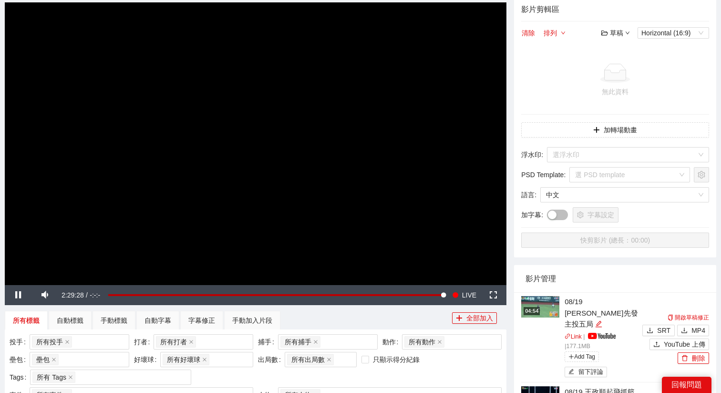
scroll to position [0, 0]
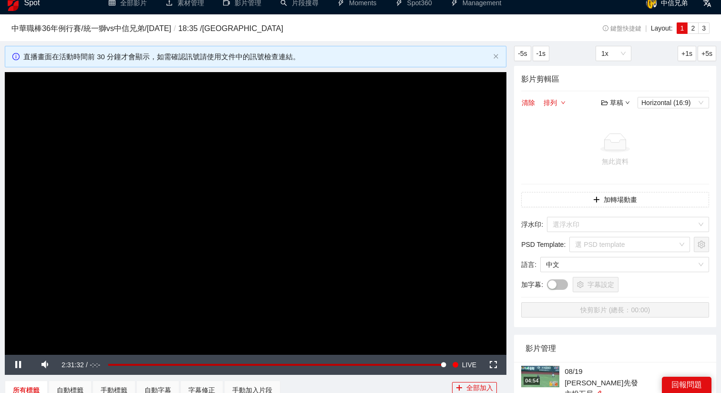
scroll to position [13, 0]
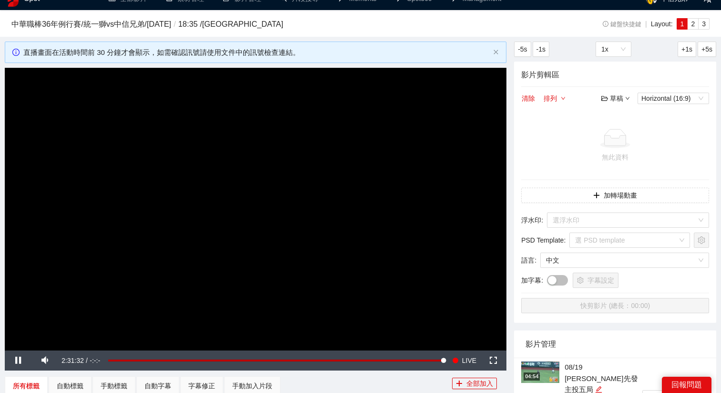
click at [323, 247] on video "Video Player" at bounding box center [256, 209] width 502 height 282
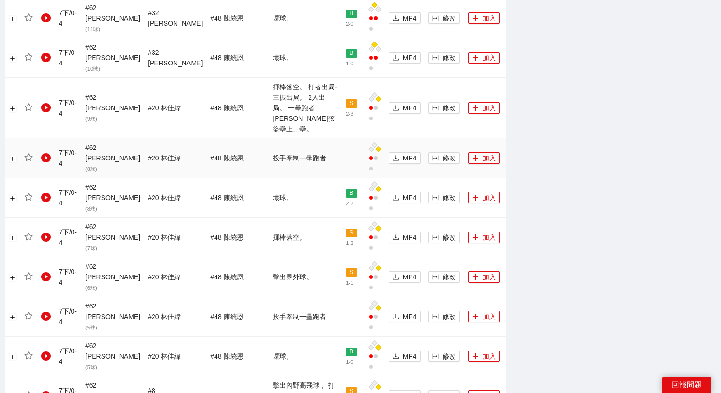
scroll to position [774, 0]
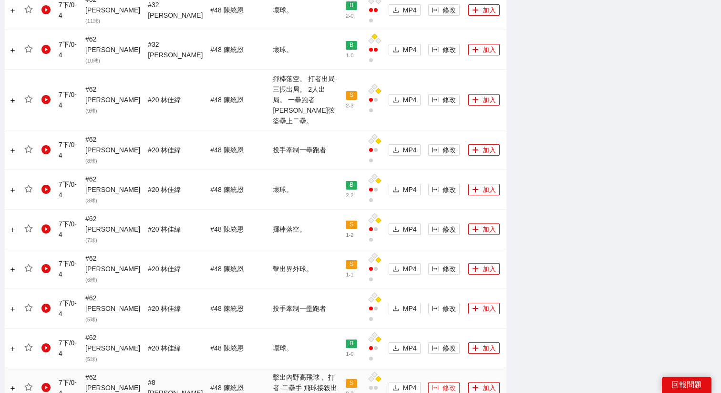
click at [443, 382] on span "修改" at bounding box center [449, 387] width 13 height 10
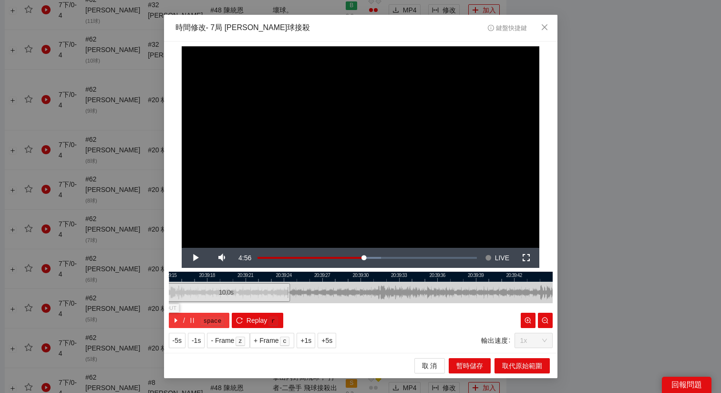
drag, startPoint x: 322, startPoint y: 299, endPoint x: 186, endPoint y: 321, distance: 137.7
click at [186, 321] on div "20:39:15 20:39:18 20:39:21 20:39:24 20:39:27 20:39:30 20:39:33 20:39:36 20:39:3…" at bounding box center [361, 299] width 384 height 56
click at [350, 260] on div "Loaded : 47.52% -05:54 -05:54" at bounding box center [367, 258] width 229 height 20
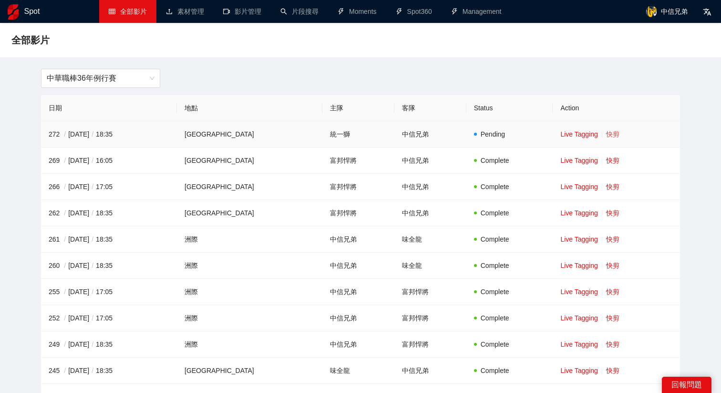
click at [606, 137] on link "快剪" at bounding box center [612, 134] width 13 height 8
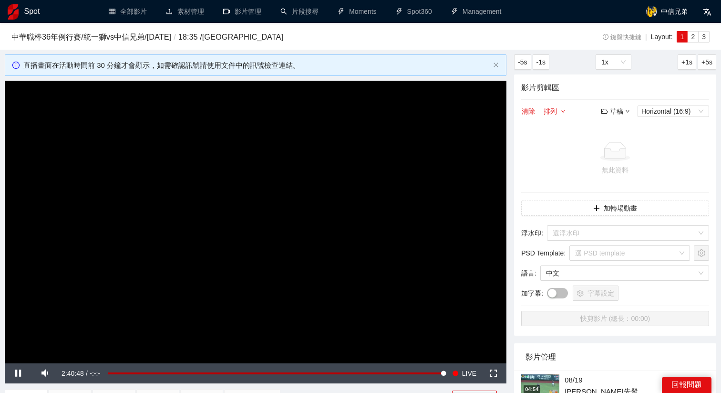
click at [603, 117] on div "影片剪輯區 清除 排列 草稿 Horizontal (16:9) 無此資料 加轉場動畫 浮水印 : 選浮水印 PSD Template : 選 PSD tem…" at bounding box center [615, 204] width 202 height 261
click at [614, 111] on div "草稿" at bounding box center [615, 111] width 29 height 10
click at [607, 129] on link "開啟" at bounding box center [618, 128] width 22 height 8
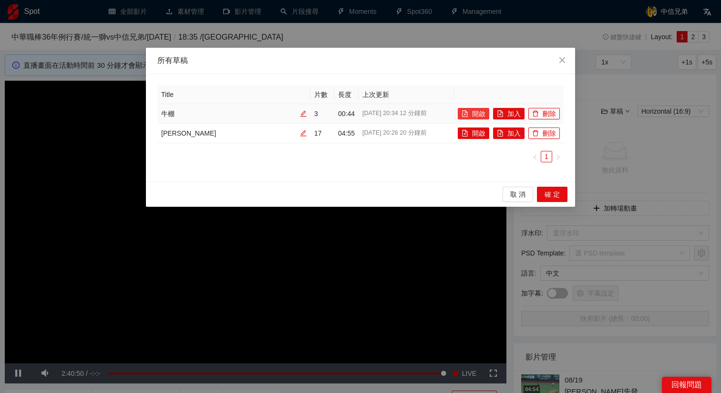
click at [464, 112] on icon "file-add" at bounding box center [465, 113] width 7 height 7
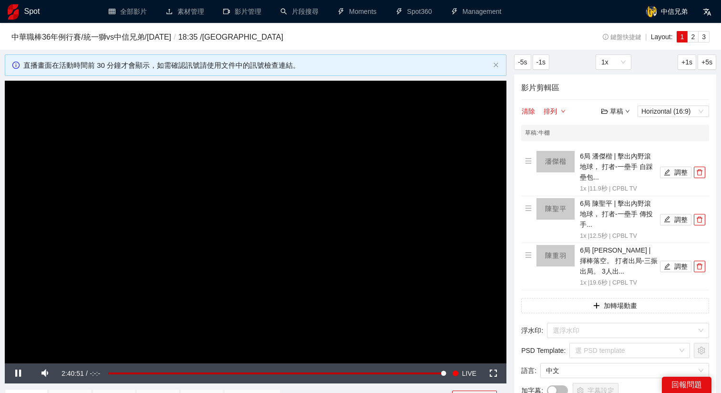
click at [358, 225] on video "Video Player" at bounding box center [256, 222] width 502 height 282
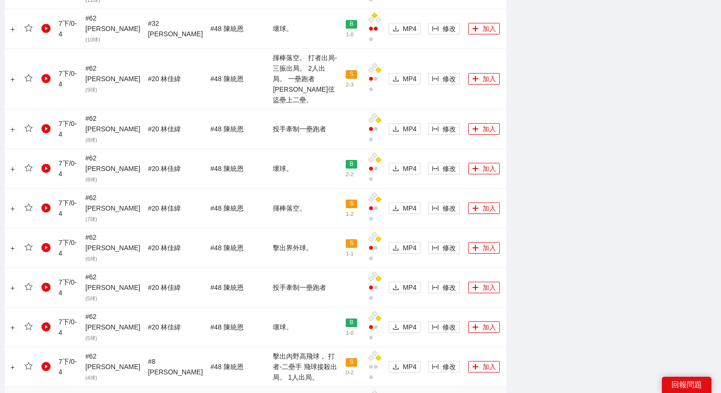
scroll to position [796, 0]
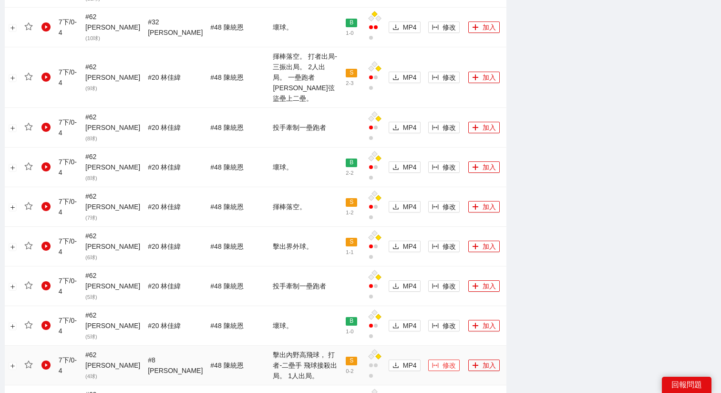
click at [443, 360] on span "修改" at bounding box center [449, 365] width 13 height 10
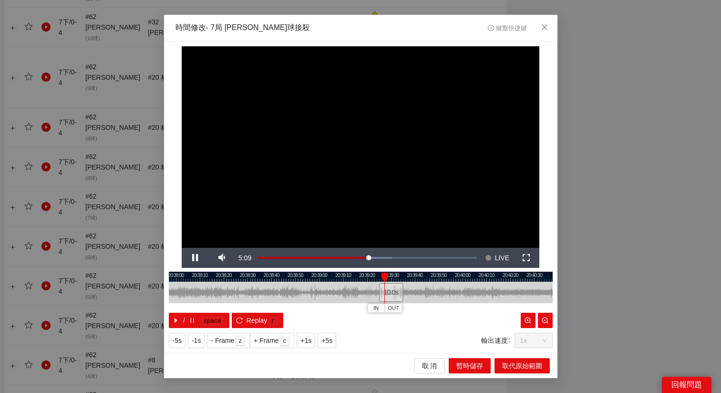
drag, startPoint x: 333, startPoint y: 277, endPoint x: 423, endPoint y: 284, distance: 90.4
click at [424, 284] on div "20:37:50 20:38:00 20:38:10 20:38:20 20:38:30 20:38:40 20:38:50 20:39:00 20:39:1…" at bounding box center [361, 299] width 384 height 56
drag, startPoint x: 416, startPoint y: 292, endPoint x: 312, endPoint y: 296, distance: 103.6
click at [313, 296] on div "10.0 s" at bounding box center [314, 292] width 24 height 19
drag, startPoint x: 315, startPoint y: 295, endPoint x: 310, endPoint y: 295, distance: 5.2
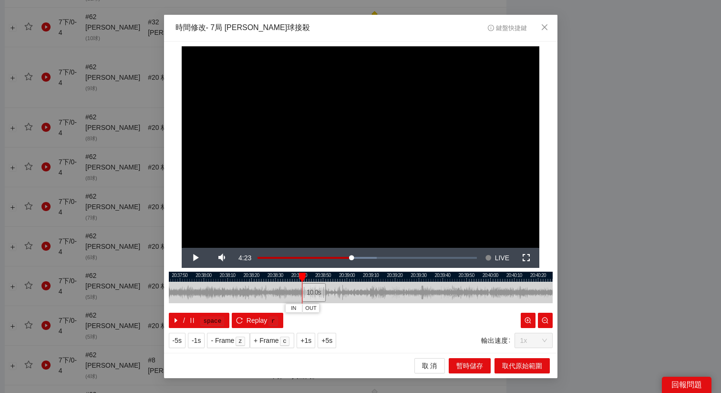
click at [310, 295] on div "10.0 s" at bounding box center [314, 292] width 24 height 19
click at [195, 258] on span "Video Player" at bounding box center [195, 258] width 0 height 0
click at [315, 293] on div "10.0 s" at bounding box center [314, 292] width 24 height 19
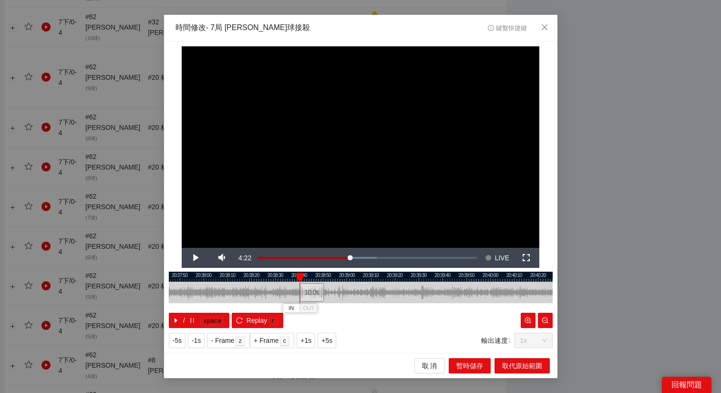
click at [311, 290] on div "10.0 s" at bounding box center [312, 292] width 24 height 19
click at [195, 258] on span "Video Player" at bounding box center [195, 258] width 0 height 0
click at [315, 342] on button "+1s" at bounding box center [306, 339] width 19 height 15
click at [310, 342] on span "+1s" at bounding box center [305, 340] width 11 height 10
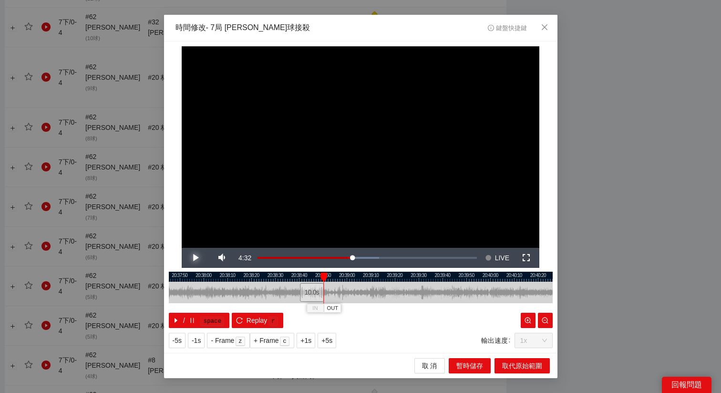
click at [195, 258] on span "Video Player" at bounding box center [195, 258] width 0 height 0
click at [345, 312] on button "OUT" at bounding box center [339, 307] width 17 height 9
click at [515, 362] on span "取代原始範圍" at bounding box center [522, 365] width 40 height 10
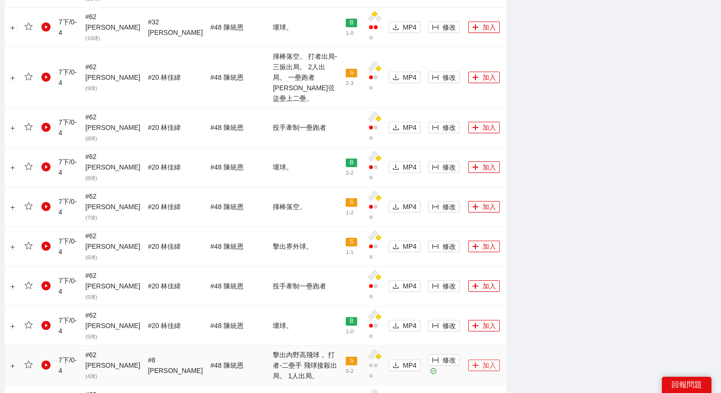
click at [472, 362] on icon "plus" at bounding box center [475, 365] width 7 height 7
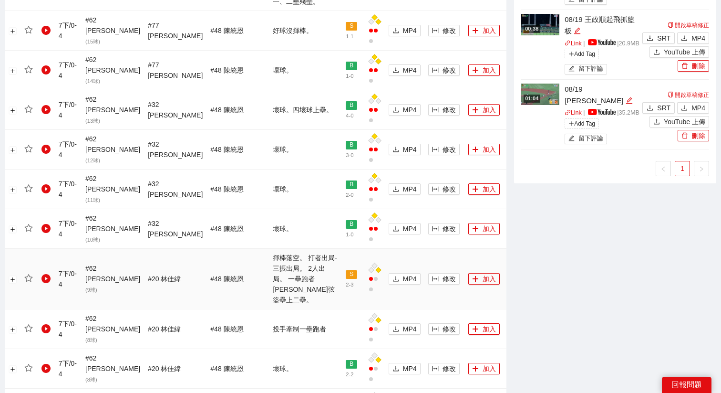
scroll to position [587, 0]
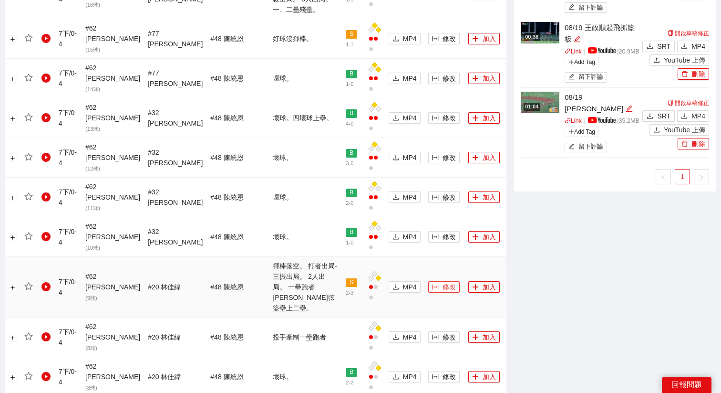
click at [443, 281] on span "修改" at bounding box center [449, 286] width 13 height 10
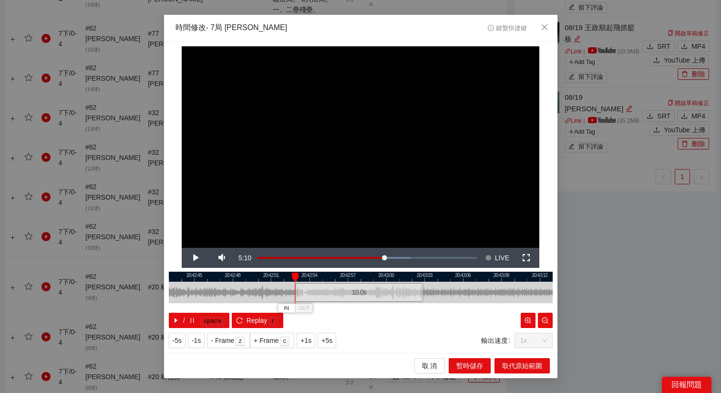
click at [370, 295] on div "10.0 s" at bounding box center [359, 292] width 128 height 19
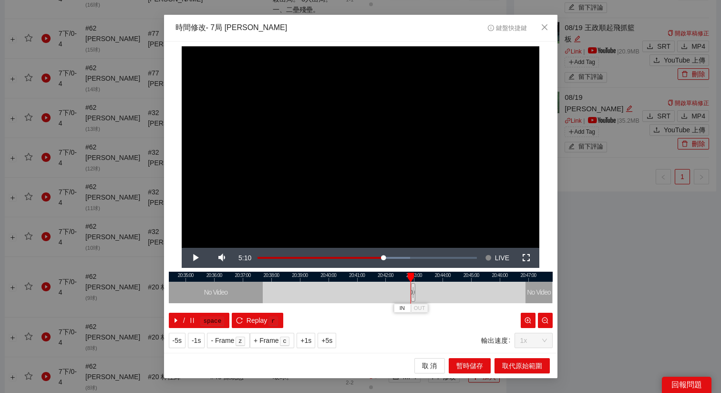
drag, startPoint x: 384, startPoint y: 278, endPoint x: 430, endPoint y: 285, distance: 46.8
click at [432, 283] on div "20:34:00 20:35:00 20:36:00 20:37:00 20:38:00 20:39:00 20:40:00 20:41:00 20:42:0…" at bounding box center [361, 299] width 384 height 56
drag, startPoint x: 415, startPoint y: 291, endPoint x: 393, endPoint y: 291, distance: 21.9
click at [395, 291] on div at bounding box center [398, 291] width 6 height 21
drag, startPoint x: 416, startPoint y: 295, endPoint x: 434, endPoint y: 296, distance: 17.7
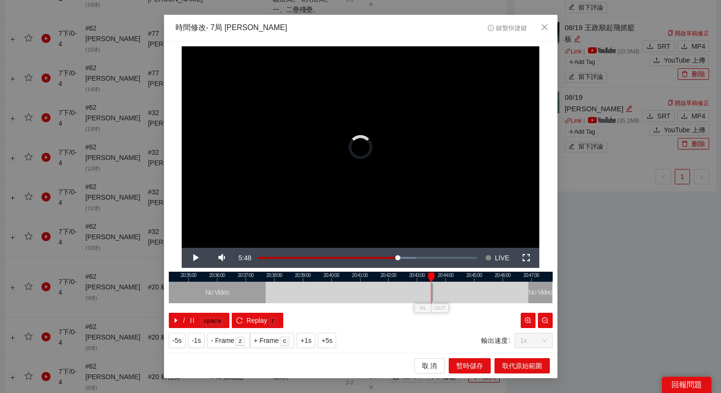
click at [435, 296] on div at bounding box center [433, 291] width 6 height 21
drag, startPoint x: 434, startPoint y: 296, endPoint x: 359, endPoint y: 299, distance: 74.9
click at [359, 299] on div at bounding box center [358, 291] width 6 height 21
drag, startPoint x: 375, startPoint y: 299, endPoint x: 398, endPoint y: 300, distance: 23.4
click at [398, 300] on div "1:23.1" at bounding box center [400, 292] width 40 height 19
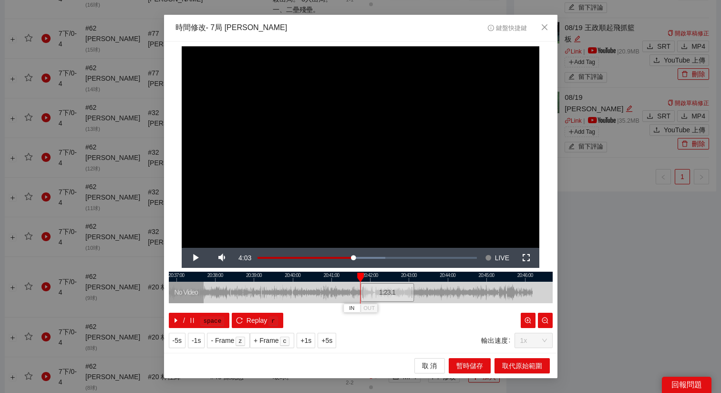
click at [378, 297] on div "1:23.1" at bounding box center [388, 292] width 54 height 19
drag, startPoint x: 196, startPoint y: 257, endPoint x: 312, endPoint y: 331, distance: 138.5
click at [313, 331] on div "**********" at bounding box center [361, 196] width 394 height 311
click at [310, 338] on span "+1s" at bounding box center [305, 340] width 11 height 10
click at [195, 258] on span "Video Player" at bounding box center [195, 258] width 0 height 0
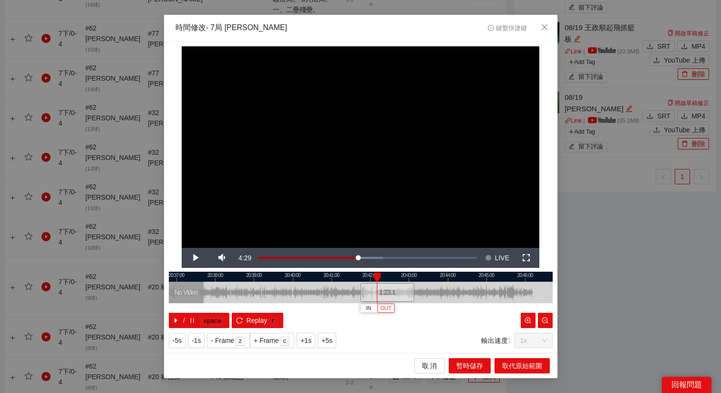
click at [383, 308] on span "OUT" at bounding box center [386, 308] width 11 height 9
click at [259, 316] on span "Replay" at bounding box center [257, 320] width 21 height 10
click at [513, 366] on span "取代原始範圍" at bounding box center [522, 365] width 40 height 10
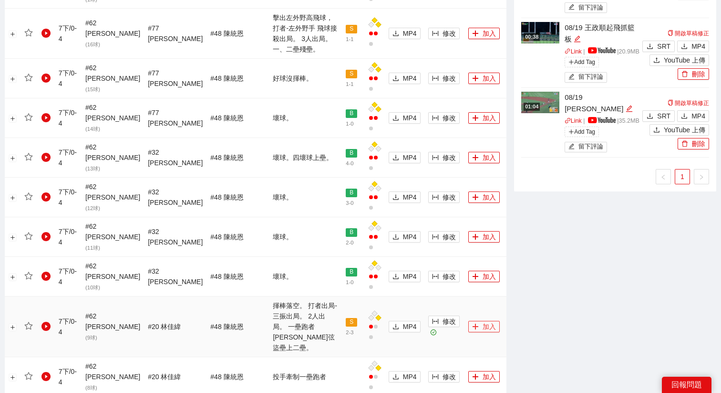
click at [468, 321] on button "加入" at bounding box center [483, 326] width 31 height 11
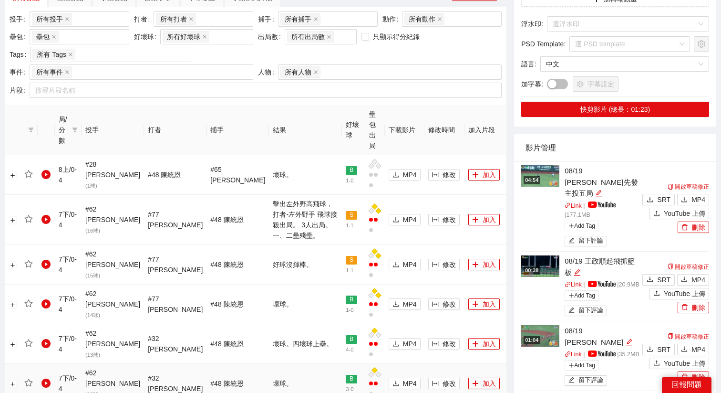
scroll to position [379, 0]
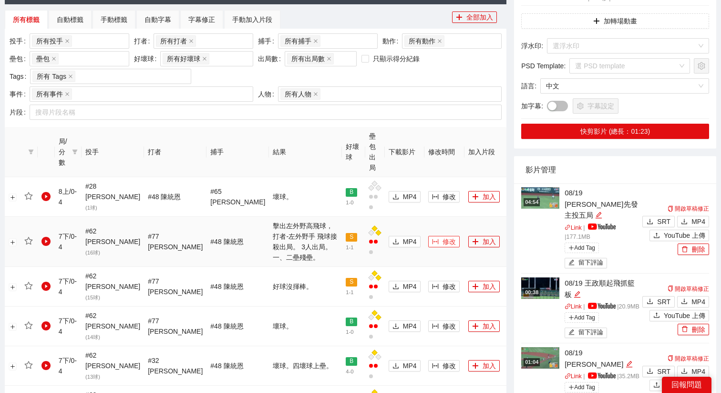
click at [443, 236] on span "修改" at bounding box center [449, 241] width 13 height 10
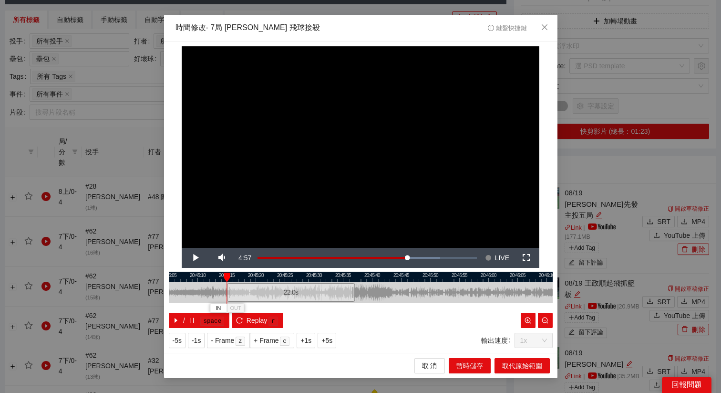
drag, startPoint x: 349, startPoint y: 291, endPoint x: 279, endPoint y: 292, distance: 69.6
click at [279, 292] on div "22.0 s" at bounding box center [291, 292] width 128 height 19
click at [195, 258] on span "Video Player" at bounding box center [195, 258] width 0 height 0
drag, startPoint x: 277, startPoint y: 300, endPoint x: 282, endPoint y: 300, distance: 5.7
click at [282, 300] on div "22.0 s" at bounding box center [297, 292] width 128 height 19
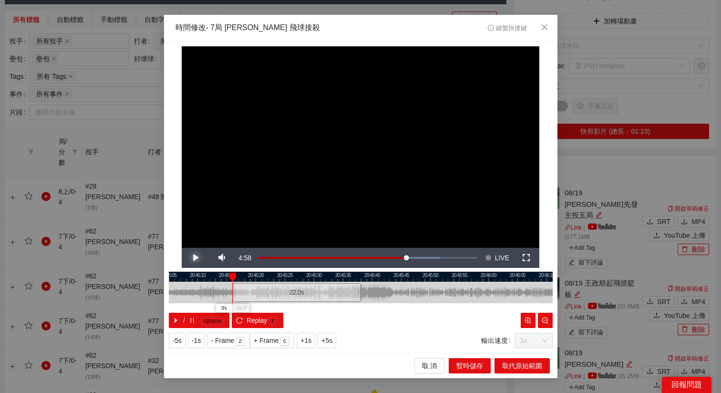
click at [195, 258] on span "Video Player" at bounding box center [195, 258] width 0 height 0
click at [332, 339] on span "+5s" at bounding box center [326, 340] width 11 height 10
click at [306, 335] on span "+1s" at bounding box center [305, 340] width 11 height 10
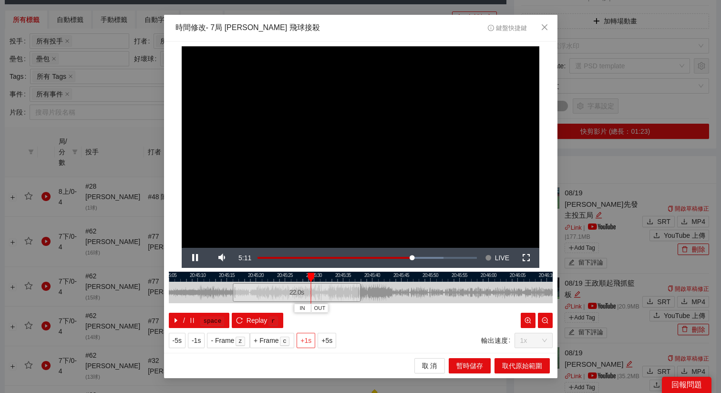
click at [306, 335] on span "+1s" at bounding box center [305, 340] width 11 height 10
click at [195, 258] on span "Video Player" at bounding box center [195, 258] width 0 height 0
click at [357, 308] on span "OUT" at bounding box center [353, 308] width 11 height 9
click at [518, 366] on span "取代原始範圍" at bounding box center [522, 365] width 40 height 10
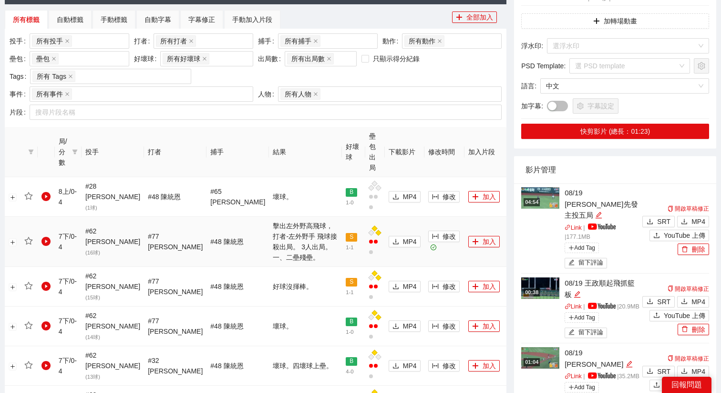
click at [472, 217] on td "加入" at bounding box center [486, 242] width 42 height 50
click at [472, 236] on button "加入" at bounding box center [483, 241] width 31 height 11
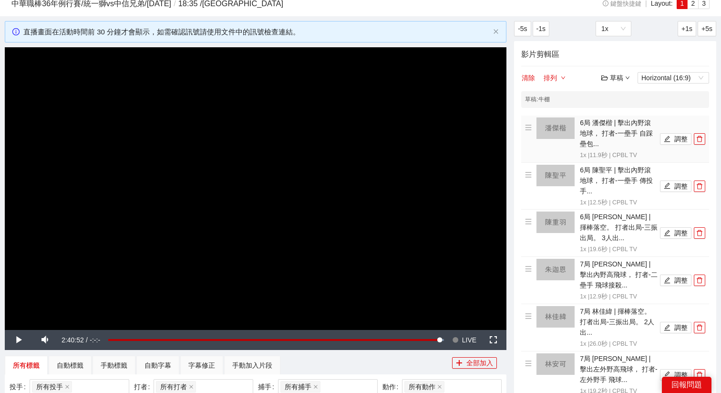
scroll to position [26, 0]
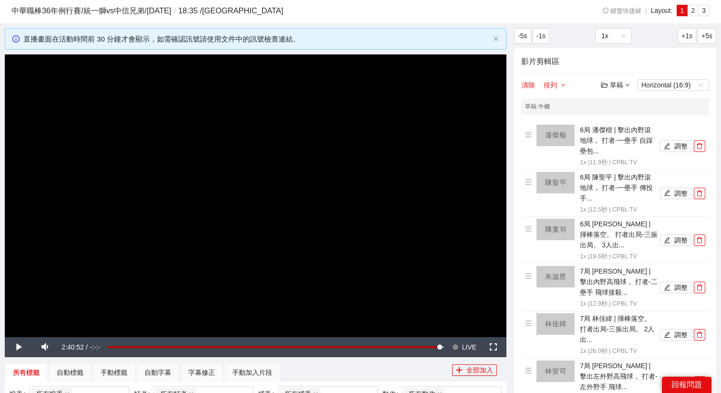
click at [620, 82] on div "草稿" at bounding box center [615, 85] width 29 height 10
click at [617, 120] on link "儲存" at bounding box center [618, 121] width 22 height 8
click at [394, 217] on video "Video Player" at bounding box center [256, 195] width 502 height 282
click at [463, 350] on span "LIVE" at bounding box center [469, 347] width 14 height 20
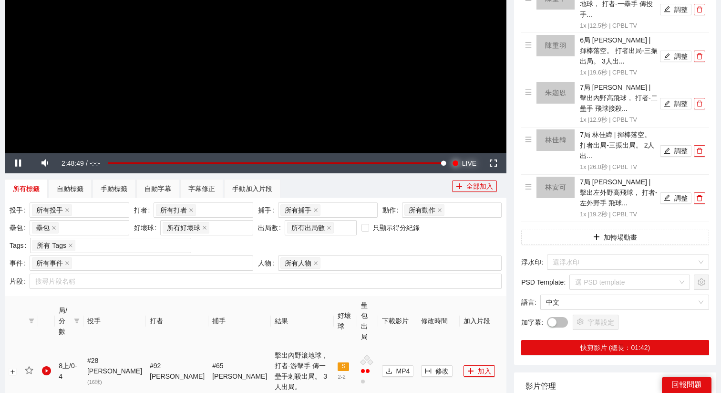
scroll to position [226, 0]
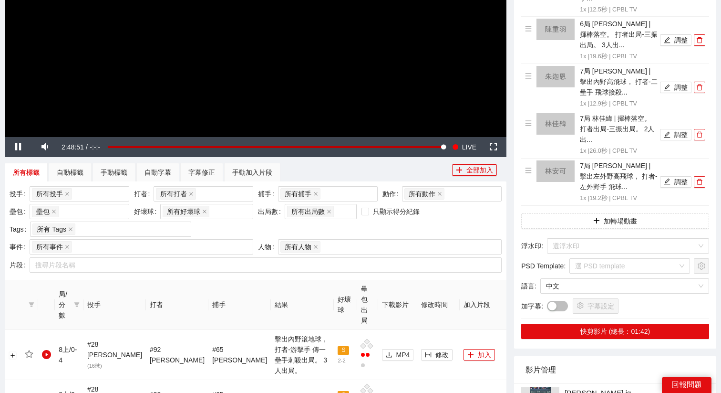
click at [482, 224] on div "投手 所有投手 + 0 ... 打者 所有打者 + 0 ... 捕手 所有捕手 + 0 ... 動作 所有動作 壘包 壘包 好壞球 所有好壞球 出局數 所有出…" at bounding box center [255, 212] width 497 height 53
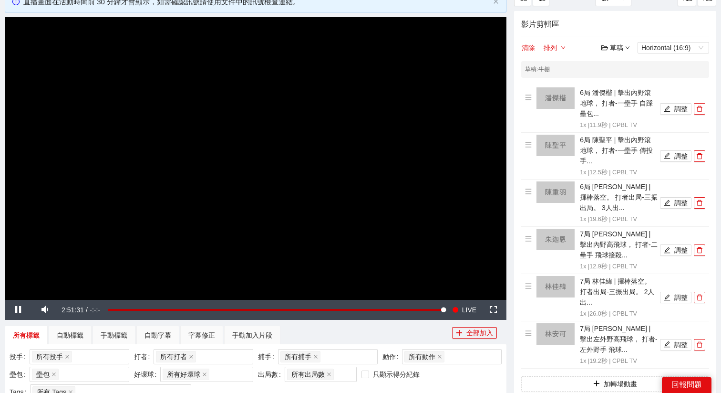
scroll to position [50, 0]
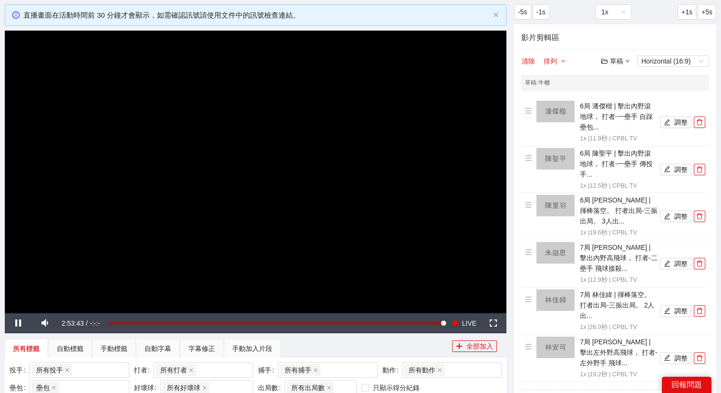
click at [399, 172] on video "Video Player" at bounding box center [256, 172] width 502 height 282
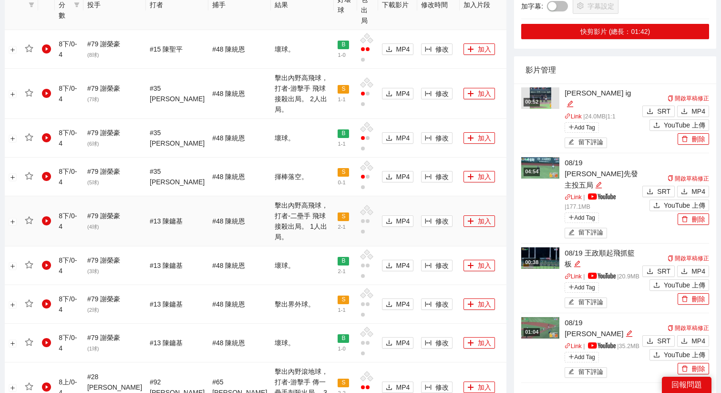
scroll to position [526, 0]
click at [420, 196] on td "修改" at bounding box center [438, 221] width 42 height 50
click at [435, 215] on span "修改" at bounding box center [441, 220] width 13 height 10
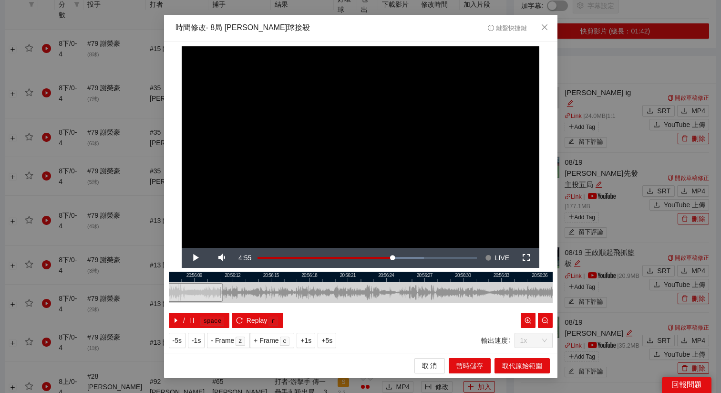
drag, startPoint x: 365, startPoint y: 297, endPoint x: 164, endPoint y: 301, distance: 201.3
click at [164, 301] on div "**********" at bounding box center [361, 196] width 394 height 311
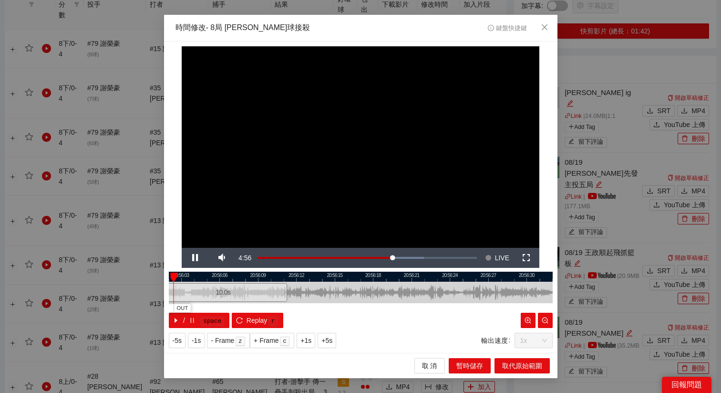
drag, startPoint x: 238, startPoint y: 273, endPoint x: 306, endPoint y: 274, distance: 68.2
click at [306, 274] on div at bounding box center [425, 276] width 384 height 10
drag, startPoint x: 261, startPoint y: 284, endPoint x: 257, endPoint y: 284, distance: 4.8
click at [257, 284] on div "10.0 s" at bounding box center [222, 292] width 128 height 19
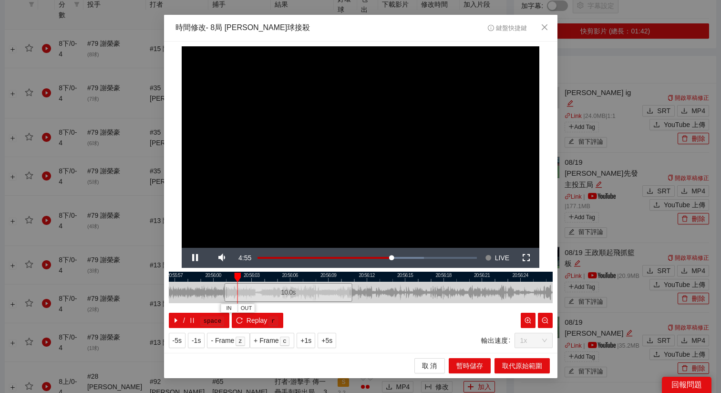
drag, startPoint x: 241, startPoint y: 273, endPoint x: 308, endPoint y: 280, distance: 66.7
click at [308, 280] on div at bounding box center [427, 276] width 384 height 10
click at [336, 338] on button "+5s" at bounding box center [327, 339] width 19 height 15
click at [310, 343] on span "+1s" at bounding box center [305, 340] width 11 height 10
click at [399, 307] on span "OUT" at bounding box center [393, 308] width 11 height 9
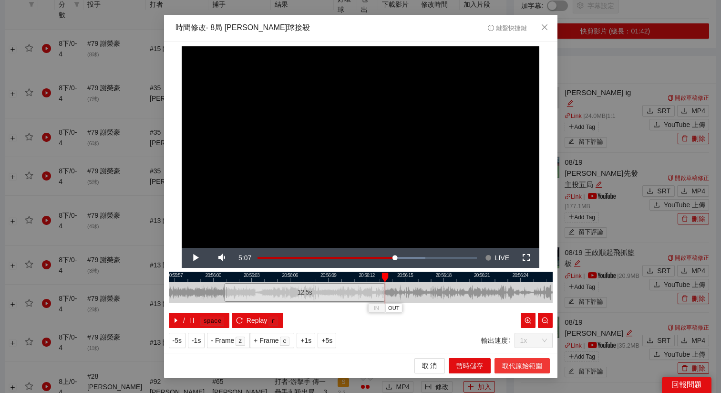
click at [536, 357] on div "取 消 暫時儲存 取代原始範圍" at bounding box center [361, 364] width 394 height 25
click at [535, 360] on span "取代原始範圍" at bounding box center [522, 365] width 40 height 10
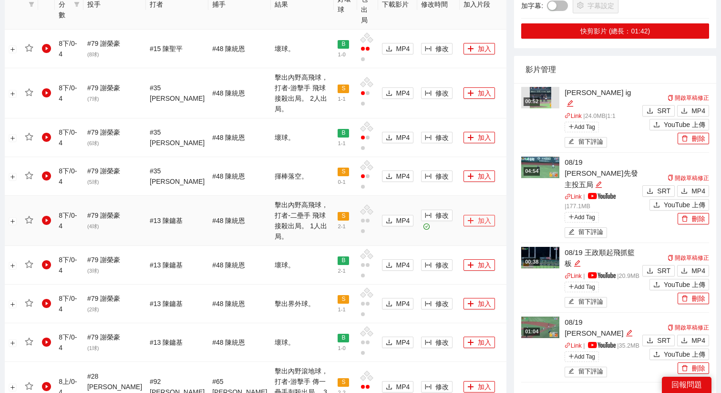
click at [468, 215] on button "加入" at bounding box center [479, 220] width 31 height 11
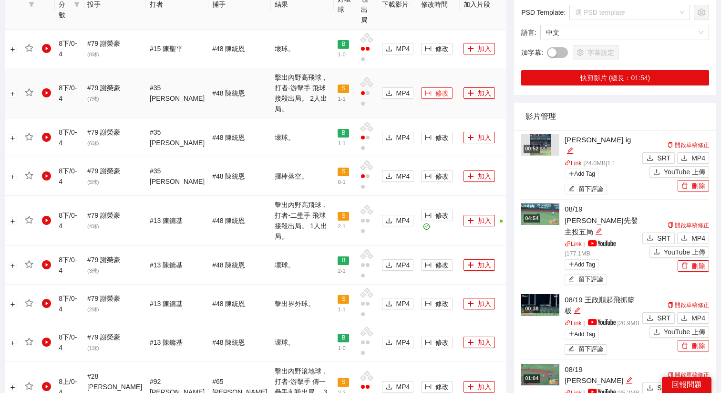
click at [421, 87] on button "修改" at bounding box center [436, 92] width 31 height 11
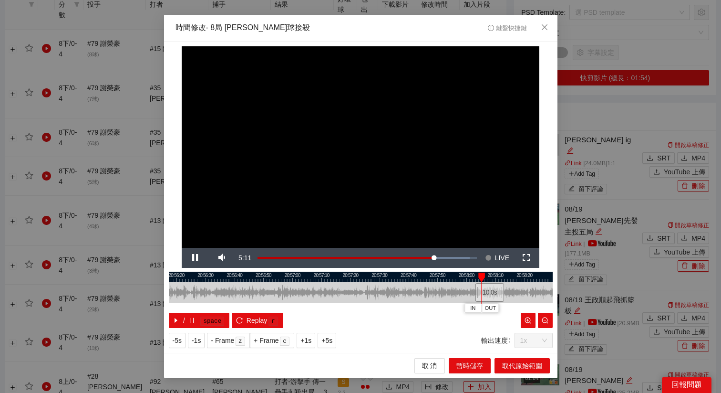
drag, startPoint x: 374, startPoint y: 279, endPoint x: 494, endPoint y: 284, distance: 119.8
click at [494, 284] on div "20:56:10 20:56:20 20:56:30 20:56:40 20:56:50 20:57:00 20:57:10 20:57:20 20:57:3…" at bounding box center [361, 299] width 384 height 56
drag, startPoint x: 490, startPoint y: 289, endPoint x: 218, endPoint y: 282, distance: 272.4
click at [217, 283] on div "10.0 s" at bounding box center [217, 292] width 29 height 19
click at [369, 304] on div "20:56:10 20:56:20 20:56:30 20:56:40 20:56:50 20:57:00 20:57:10 20:57:20 20:57:3…" at bounding box center [361, 299] width 384 height 56
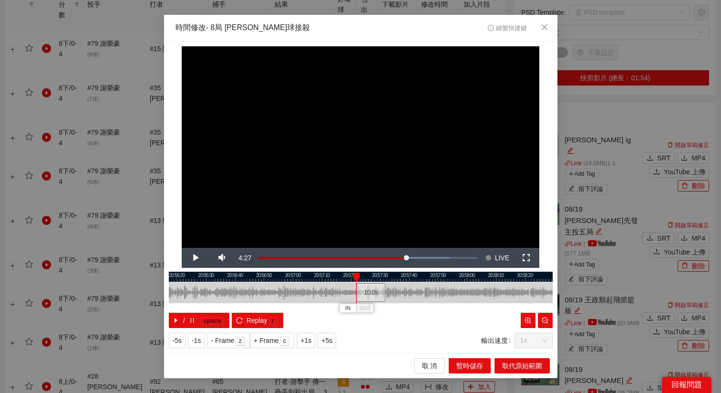
click at [368, 323] on div "/ space Replay r" at bounding box center [361, 319] width 384 height 15
click at [329, 341] on span "+5s" at bounding box center [326, 340] width 11 height 10
click at [422, 308] on span "OUT" at bounding box center [418, 308] width 11 height 9
click at [532, 366] on span "取代原始範圍" at bounding box center [522, 365] width 40 height 10
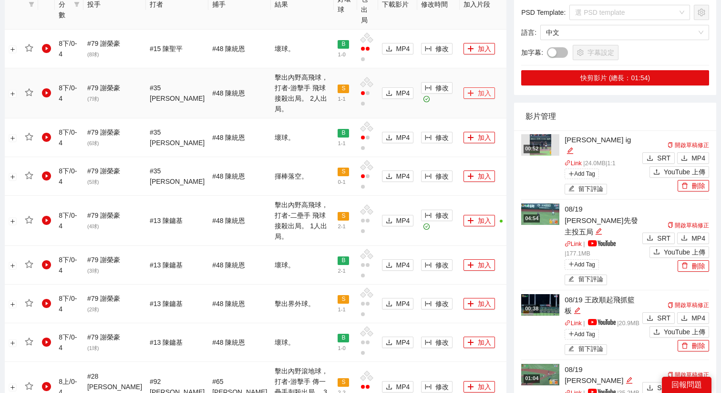
click at [466, 87] on button "加入" at bounding box center [479, 92] width 31 height 11
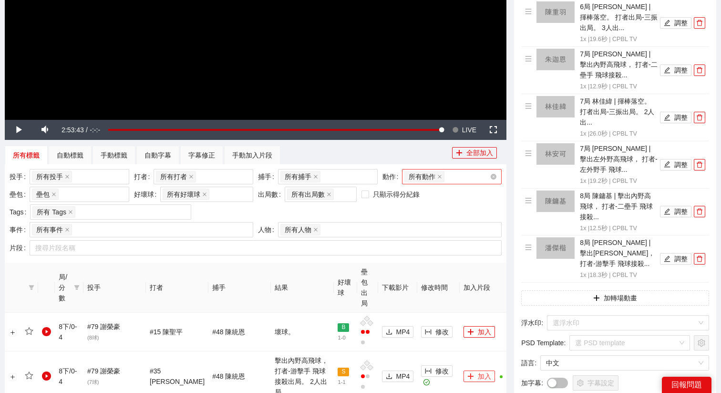
scroll to position [196, 0]
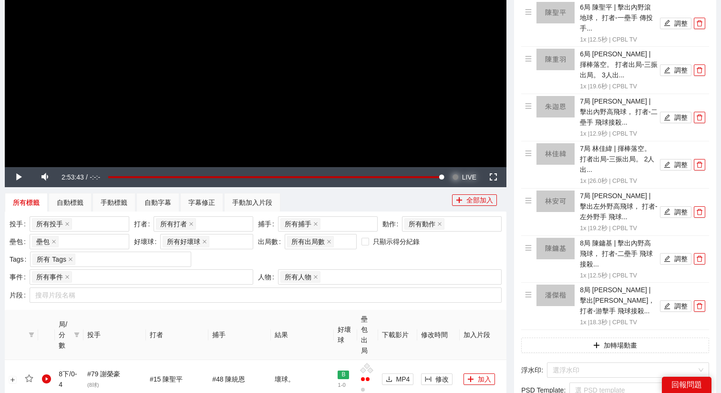
click at [472, 185] on span "LIVE" at bounding box center [469, 177] width 14 height 20
click at [398, 106] on video "Video Player" at bounding box center [256, 26] width 502 height 282
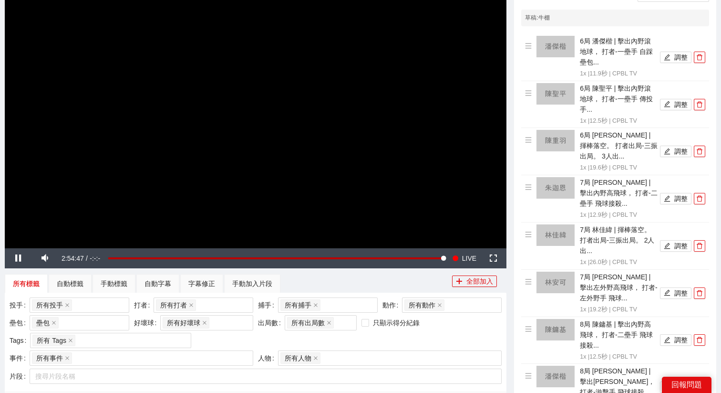
scroll to position [113, 0]
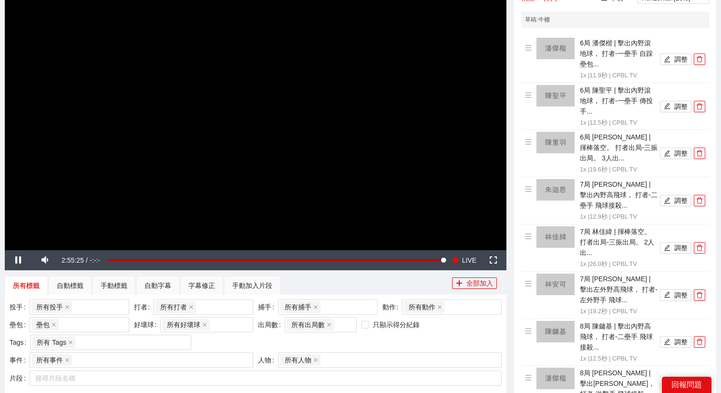
click at [310, 149] on video "Video Player" at bounding box center [256, 109] width 502 height 282
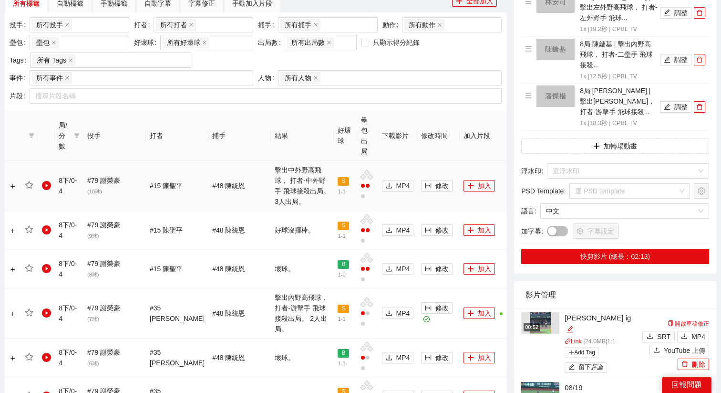
scroll to position [396, 0]
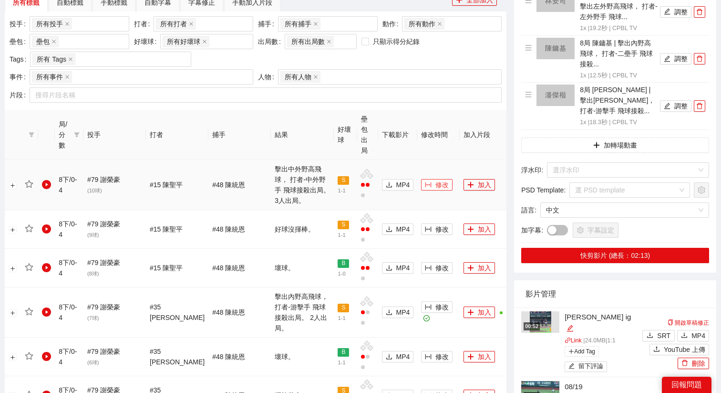
click at [435, 179] on span "修改" at bounding box center [441, 184] width 13 height 10
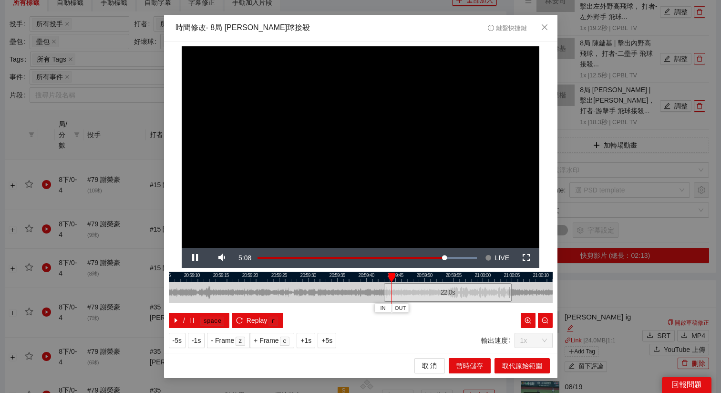
drag, startPoint x: 342, startPoint y: 277, endPoint x: 512, endPoint y: 287, distance: 170.1
click at [512, 287] on div "20:59:05 20:59:10 20:59:15 20:59:20 20:59:25 20:59:30 20:59:35 20:59:40 20:59:4…" at bounding box center [361, 299] width 384 height 56
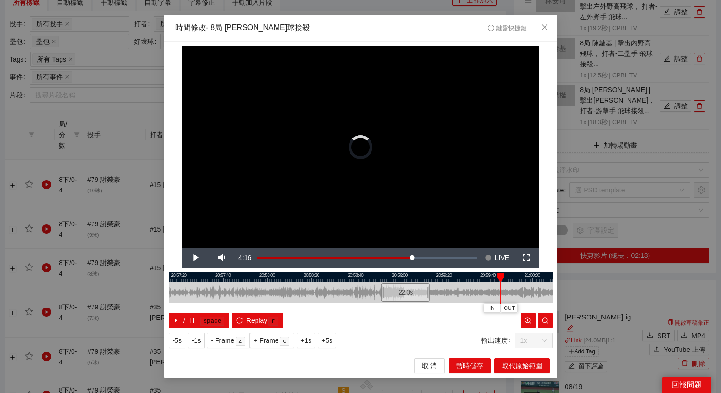
drag, startPoint x: 513, startPoint y: 289, endPoint x: 399, endPoint y: 288, distance: 114.0
click at [399, 288] on div "22.0 s" at bounding box center [405, 292] width 49 height 19
click at [261, 320] on span "Replay" at bounding box center [257, 320] width 21 height 10
drag, startPoint x: 396, startPoint y: 287, endPoint x: 363, endPoint y: 287, distance: 32.4
click at [363, 287] on div "22.0 s" at bounding box center [370, 292] width 49 height 19
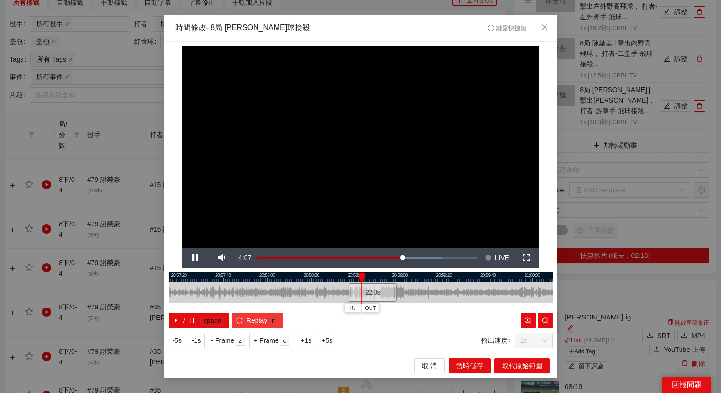
click at [262, 321] on span "Replay" at bounding box center [257, 320] width 21 height 10
click at [369, 297] on div "22.0 s" at bounding box center [372, 292] width 49 height 19
click at [333, 333] on button "+5s" at bounding box center [327, 339] width 19 height 15
click at [332, 333] on button "+5s" at bounding box center [327, 339] width 19 height 15
click at [311, 339] on span "+1s" at bounding box center [305, 340] width 11 height 10
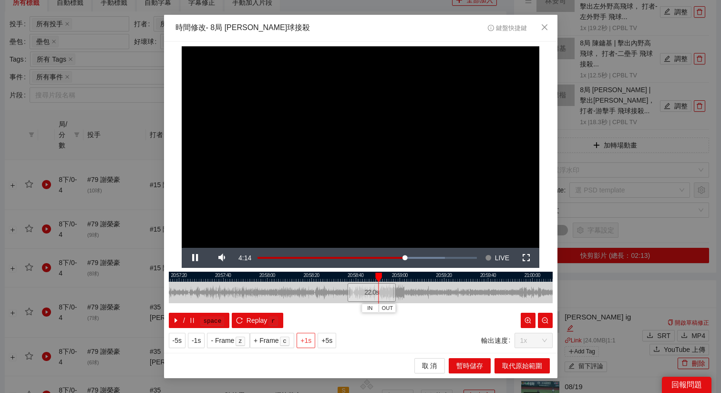
click at [311, 339] on span "+1s" at bounding box center [305, 340] width 11 height 10
click at [401, 311] on span "OUT" at bounding box center [396, 308] width 11 height 9
click at [518, 368] on span "取代原始範圍" at bounding box center [522, 365] width 40 height 10
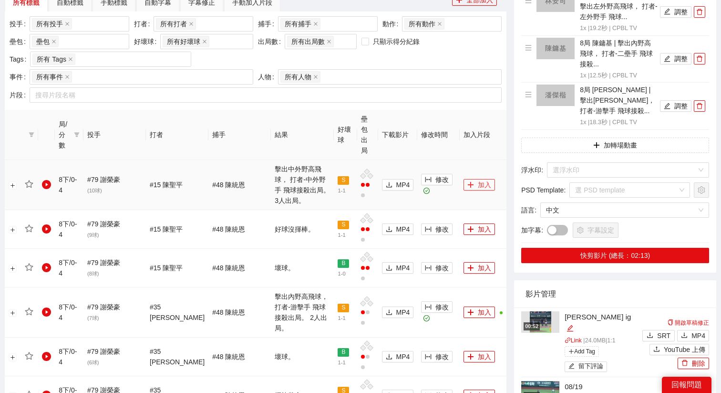
click at [465, 179] on button "加入" at bounding box center [479, 184] width 31 height 11
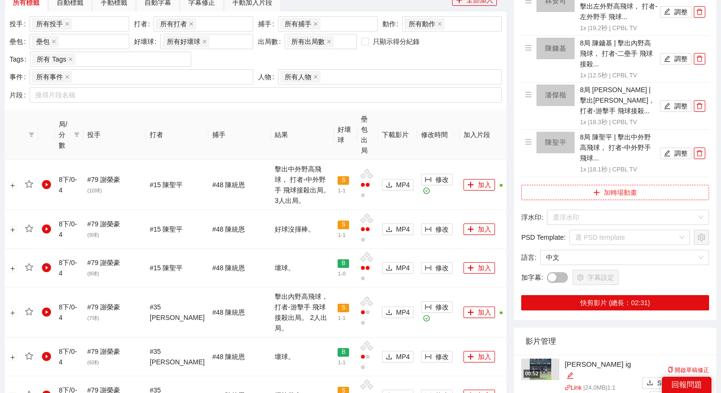
click at [565, 196] on button "加轉場動畫" at bounding box center [615, 192] width 188 height 15
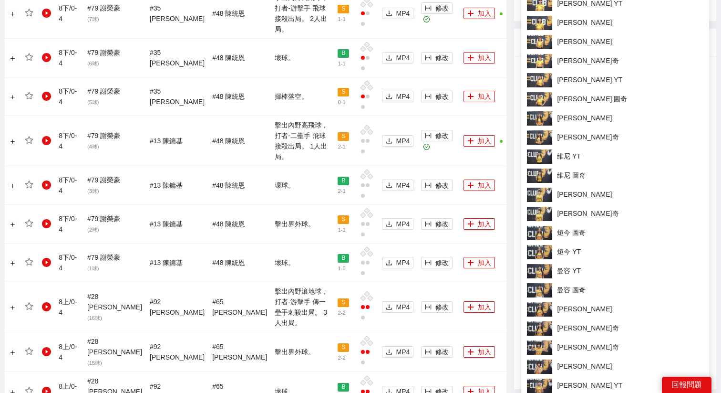
scroll to position [763, 0]
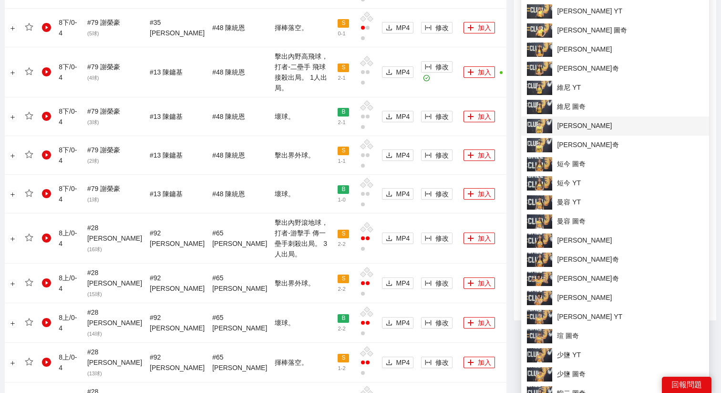
click at [563, 125] on span "[PERSON_NAME]" at bounding box center [615, 126] width 176 height 14
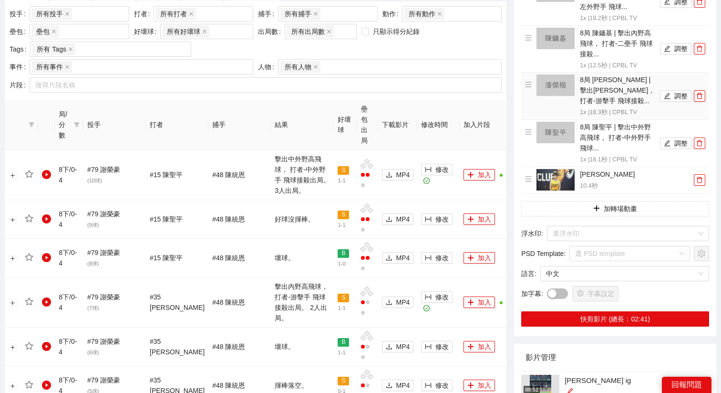
scroll to position [485, 0]
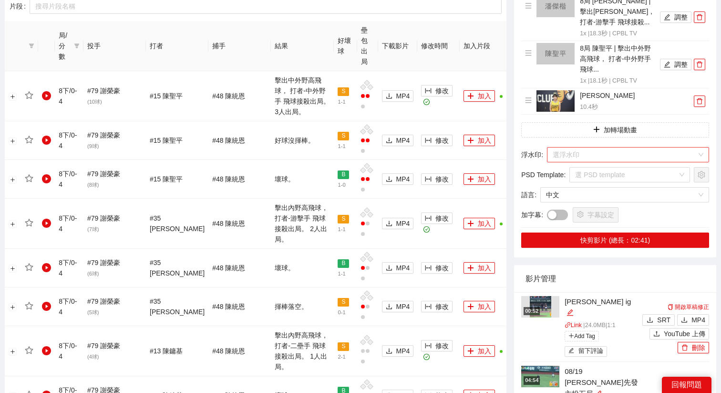
click at [574, 149] on input "search" at bounding box center [625, 154] width 144 height 14
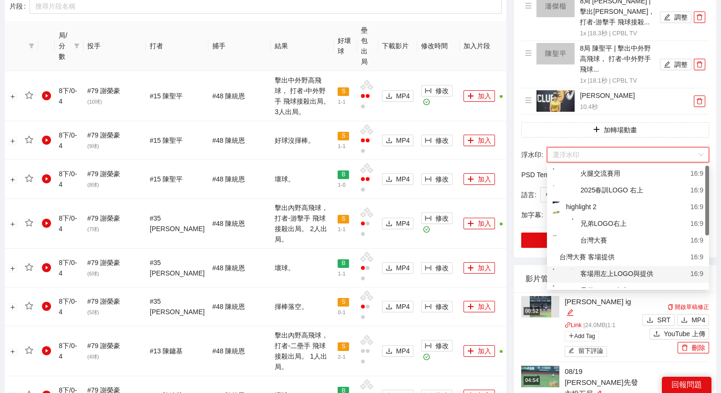
click at [599, 272] on div "客場用左上LOGO與提供" at bounding box center [603, 274] width 101 height 12
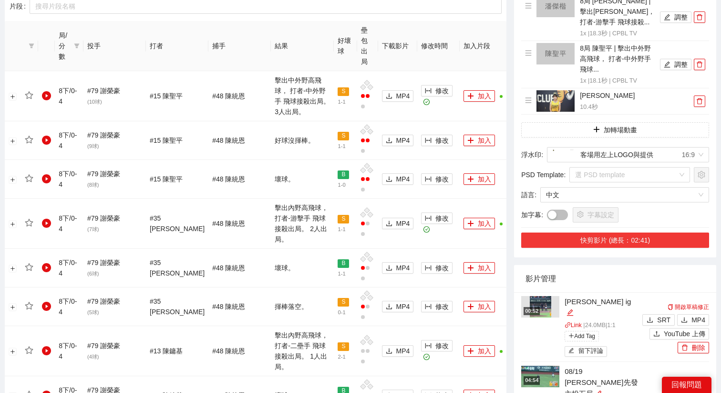
click at [604, 246] on button "快剪影片 (總長：02:41)" at bounding box center [615, 239] width 188 height 15
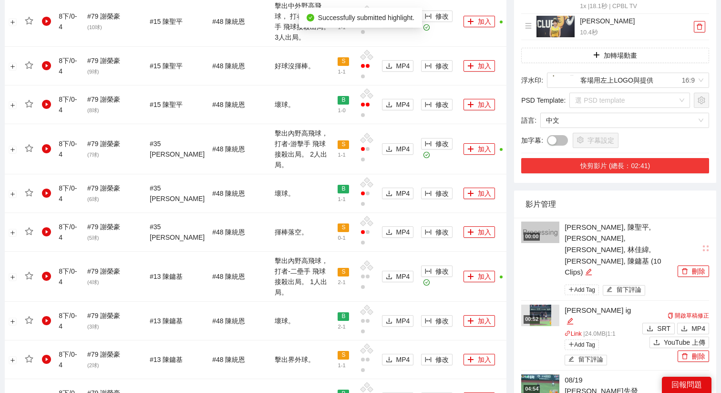
scroll to position [581, 0]
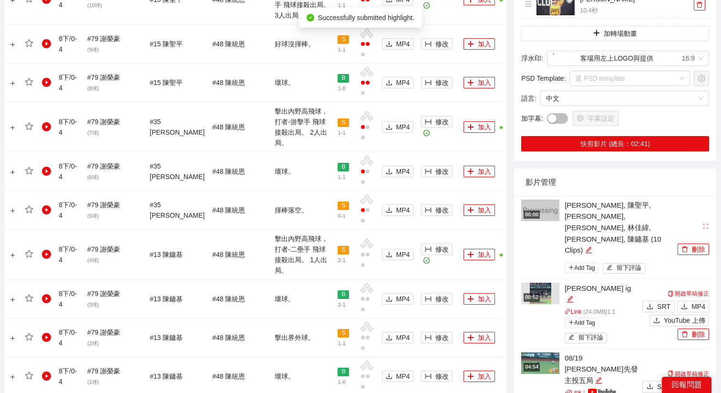
click at [675, 222] on div "[PERSON_NAME], [PERSON_NAME], [PERSON_NAME], [PERSON_NAME], 林佳緯, [PERSON_NAME],…" at bounding box center [620, 237] width 111 height 76
click at [674, 220] on div "[PERSON_NAME], 陳聖平, [PERSON_NAME], [PERSON_NAME], 林佳緯, [PERSON_NAME], 陳鏞基 (10 C…" at bounding box center [620, 227] width 111 height 56
click at [592, 246] on icon "edit" at bounding box center [588, 249] width 7 height 7
type textarea "**********"
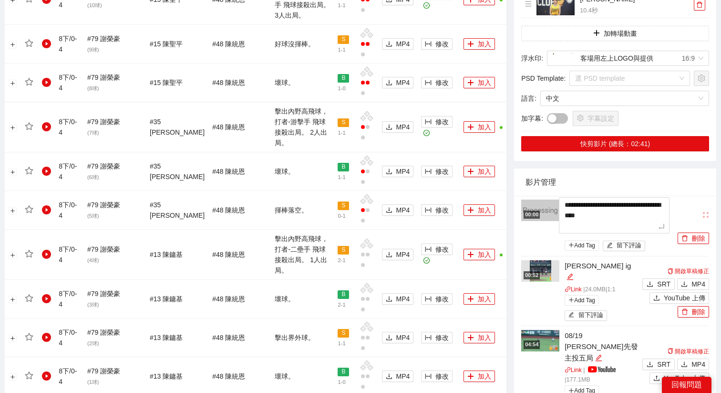
drag, startPoint x: 644, startPoint y: 232, endPoint x: 540, endPoint y: 186, distance: 113.4
click at [540, 186] on div "**********" at bounding box center [615, 378] width 202 height 421
type textarea "*"
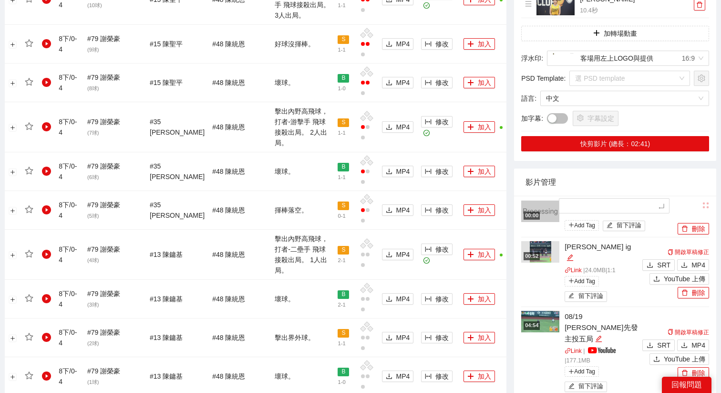
type textarea "*"
type textarea "**"
type textarea "***"
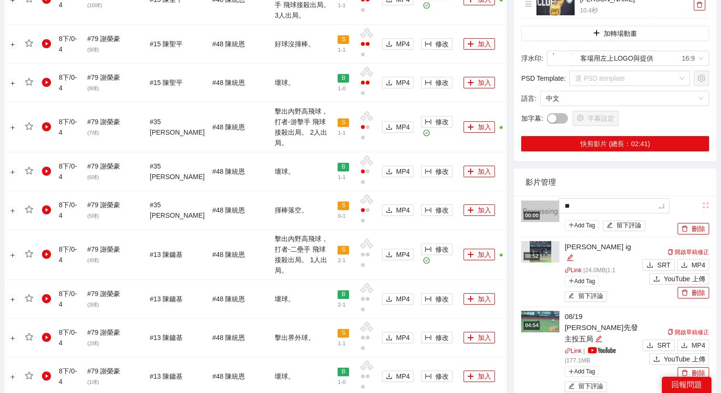
type textarea "***"
type textarea "****"
type textarea "*****"
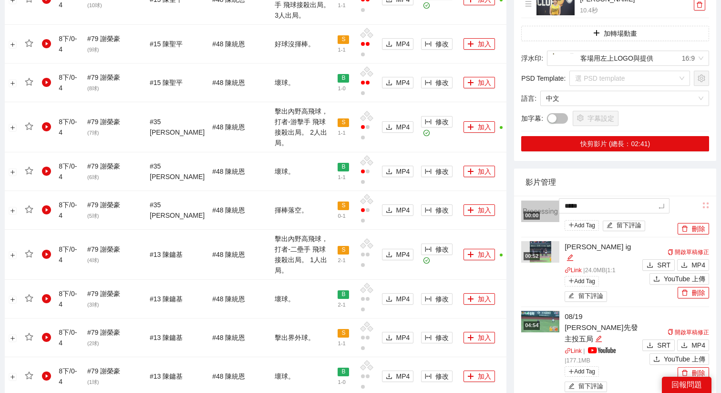
type textarea "*****"
type textarea "*******"
type textarea "********"
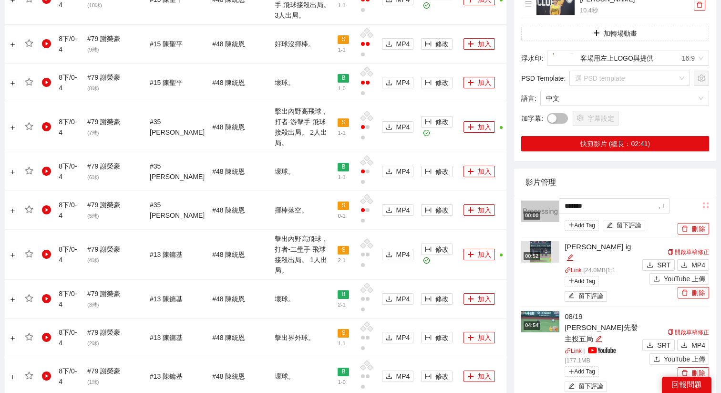
type textarea "********"
type textarea "*******"
type textarea "*****"
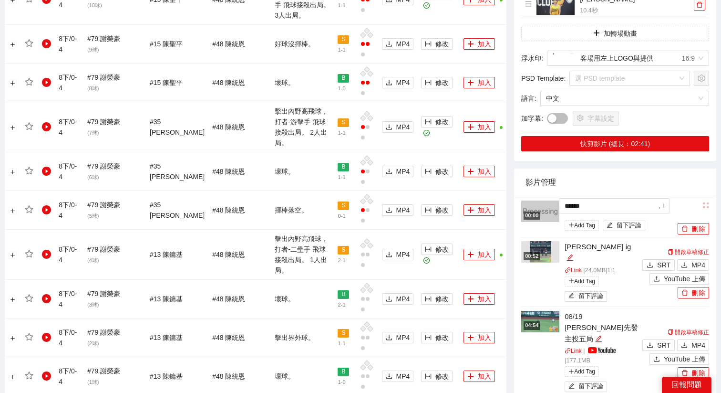
type textarea "*******"
type textarea "********"
type textarea "*********"
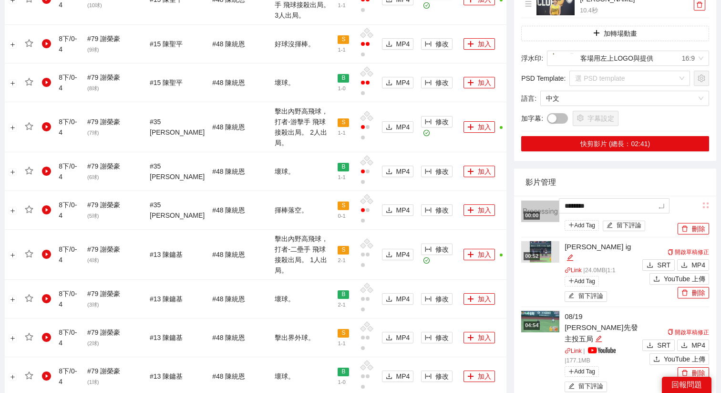
type textarea "*********"
type textarea "*******"
type textarea "*****"
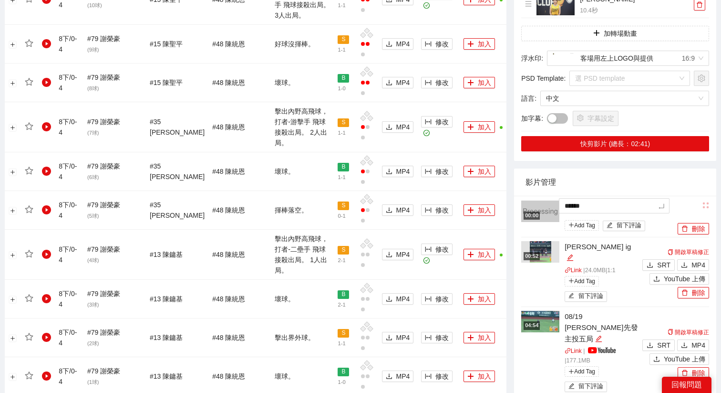
type textarea "*******"
type textarea "********"
type textarea "*********"
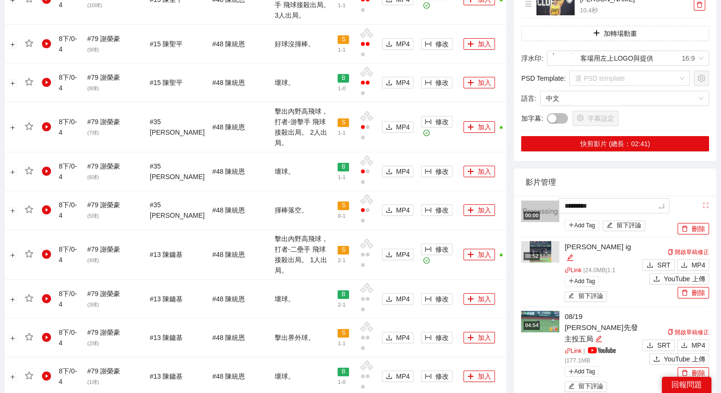
type textarea "*******"
type textarea "********"
type textarea "*********"
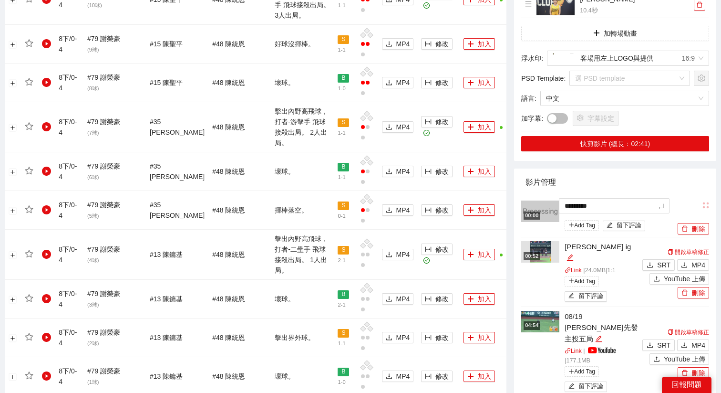
type textarea "********"
type textarea "*********"
type textarea "**********"
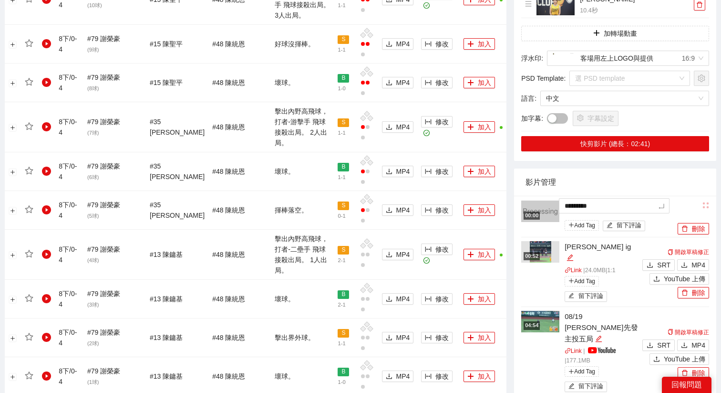
type textarea "**********"
type textarea "*********"
type textarea "**********"
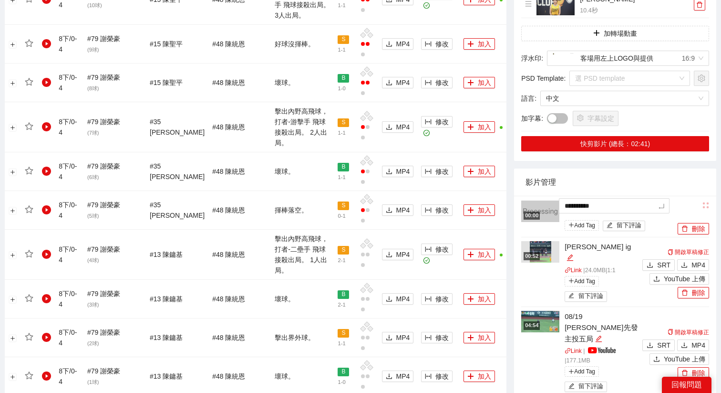
type textarea "**********"
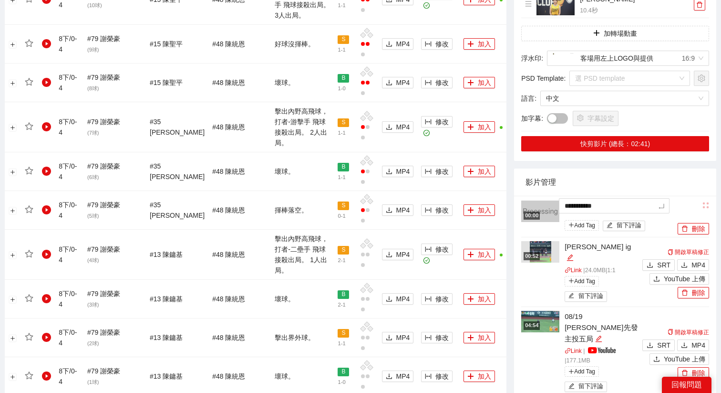
type textarea "**********"
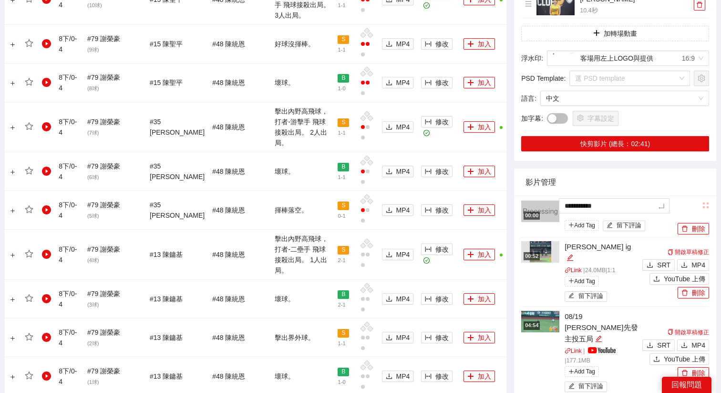
type textarea "**********"
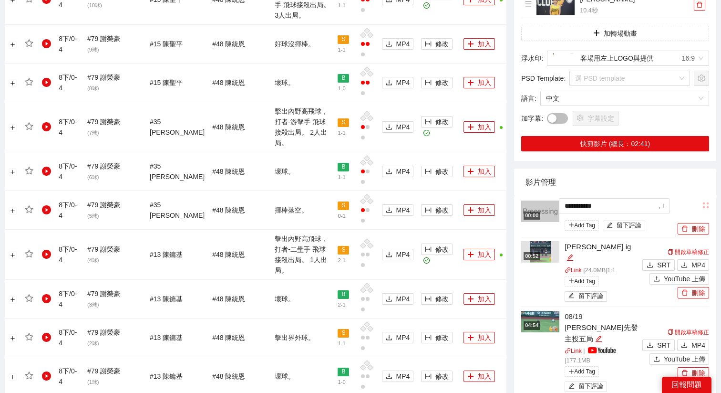
type textarea "**********"
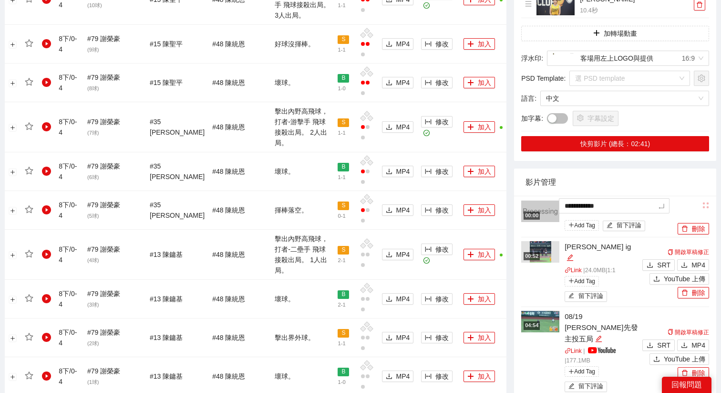
type textarea "**********"
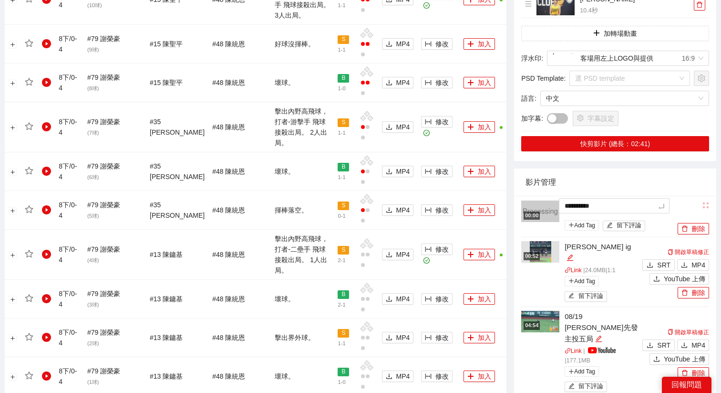
type textarea "**********"
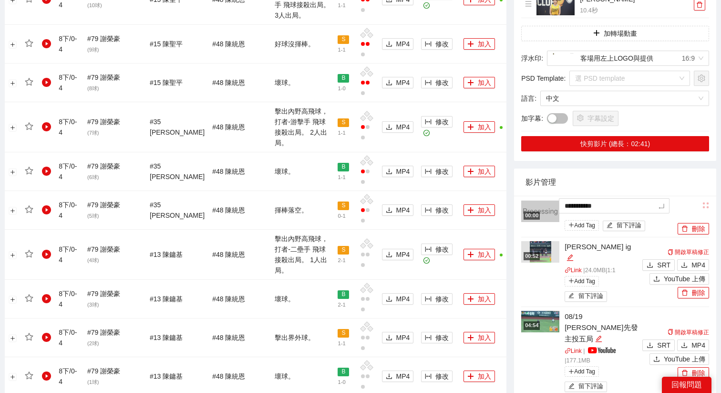
type textarea "**********"
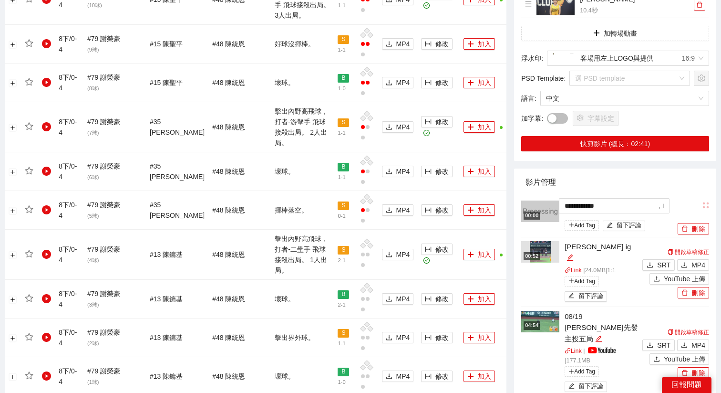
type textarea "**********"
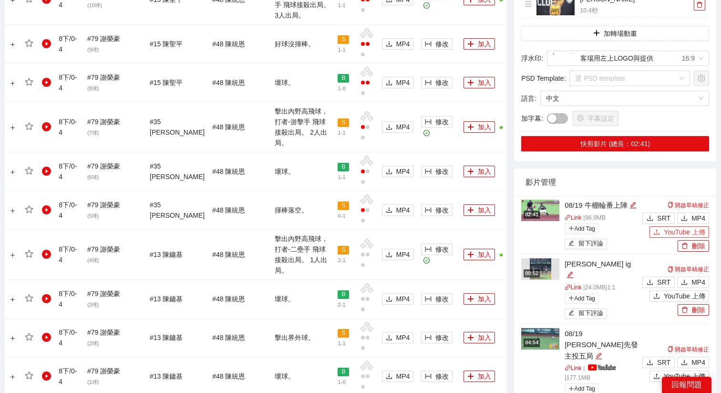
click at [663, 236] on button "YouTube 上傳" at bounding box center [680, 231] width 60 height 11
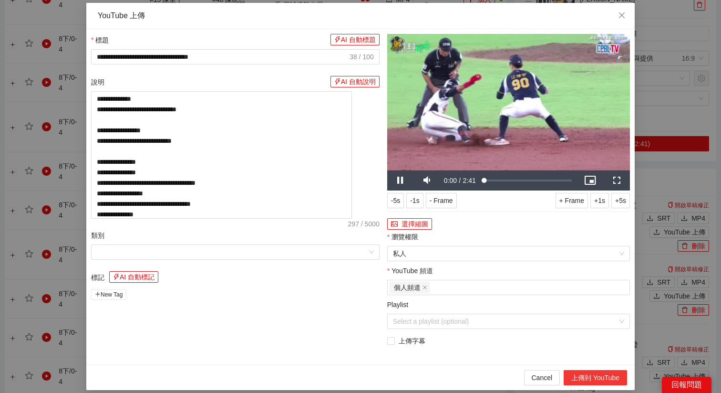
click at [586, 372] on button "上傳到 YouTube" at bounding box center [595, 377] width 63 height 15
click at [621, 17] on icon "close" at bounding box center [622, 15] width 6 height 6
type textarea "**********"
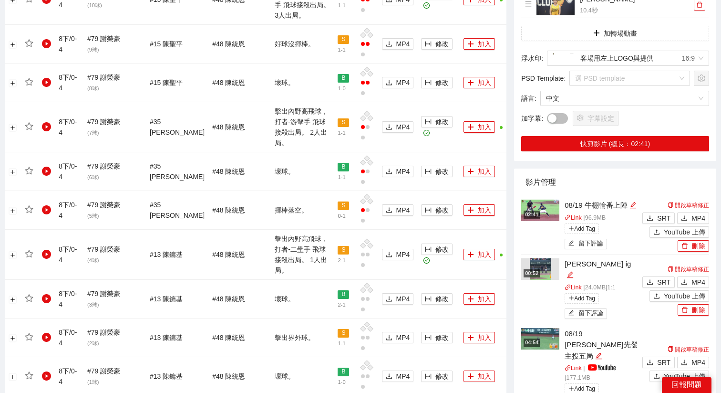
click at [540, 211] on div "02:41" at bounding box center [532, 214] width 16 height 8
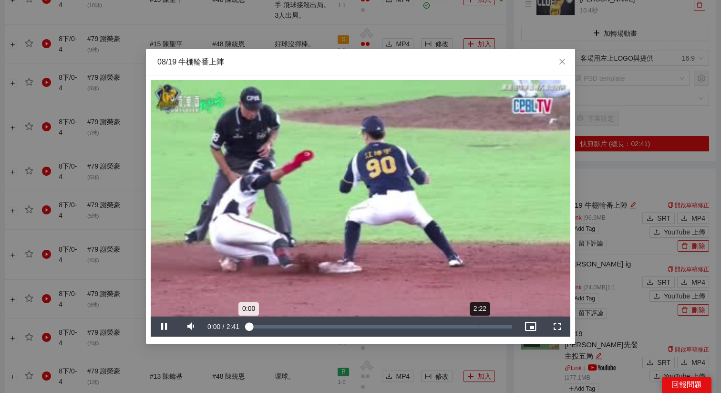
click at [480, 331] on div "Loaded : 0% 2:22 0:00" at bounding box center [380, 326] width 274 height 20
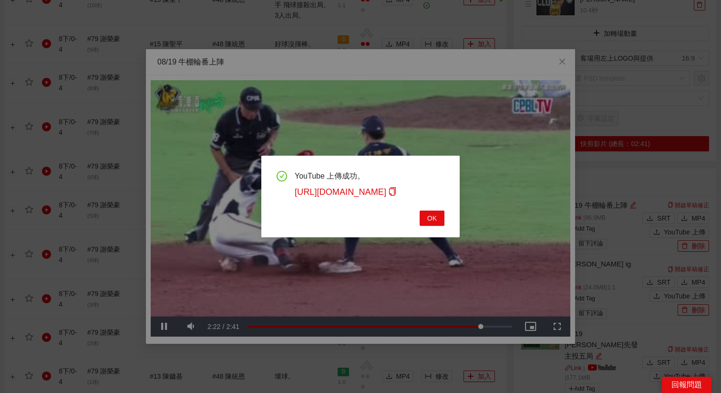
click at [489, 324] on div "YouTube 上傳成功。 [URL][DOMAIN_NAME] OK" at bounding box center [360, 196] width 721 height 393
click at [432, 222] on span "OK" at bounding box center [432, 218] width 10 height 10
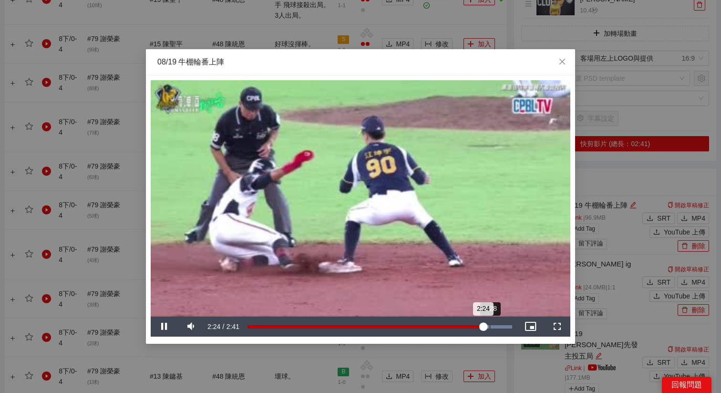
click at [483, 325] on div "2:24" at bounding box center [366, 326] width 236 height 3
click at [417, 327] on div "Loaded : 100.00% 1:54 2:27" at bounding box center [380, 326] width 265 height 3
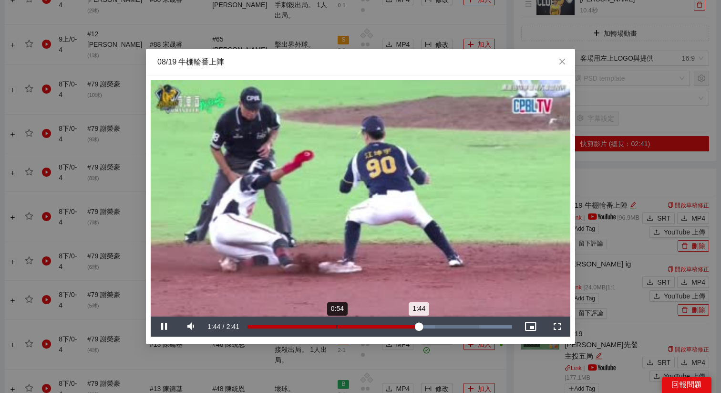
click at [324, 329] on div "Loaded : 100.00% 0:54 1:44" at bounding box center [380, 326] width 274 height 20
click at [331, 327] on div "Loaded : 100.00% 0:50 0:47" at bounding box center [380, 326] width 265 height 3
click at [342, 327] on div "0:57" at bounding box center [341, 326] width 0 height 3
click at [350, 327] on div "1:02" at bounding box center [350, 326] width 0 height 3
click at [357, 327] on div "Loaded : 100.00% 1:06 1:06" at bounding box center [380, 326] width 265 height 3
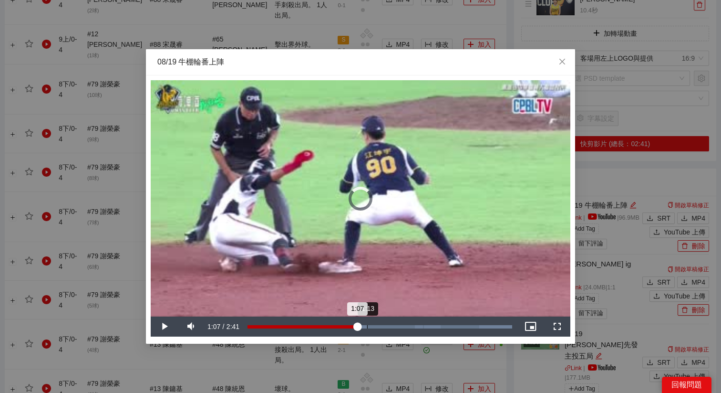
click at [367, 327] on div "1:13" at bounding box center [367, 326] width 0 height 3
click at [306, 331] on div "Loaded : 100.00% 0:35 0:35" at bounding box center [380, 326] width 274 height 20
click at [313, 323] on div "Loaded : 100.00% 0:45 0:37" at bounding box center [380, 326] width 274 height 20
click at [268, 249] on video "Video Player" at bounding box center [361, 198] width 420 height 236
click at [564, 62] on icon "close" at bounding box center [563, 62] width 8 height 8
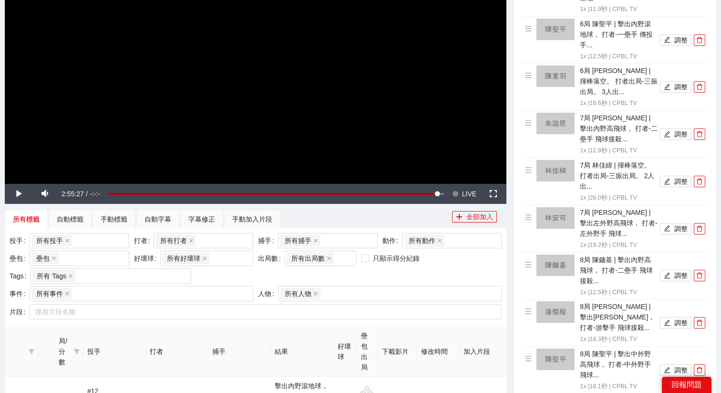
scroll to position [0, 0]
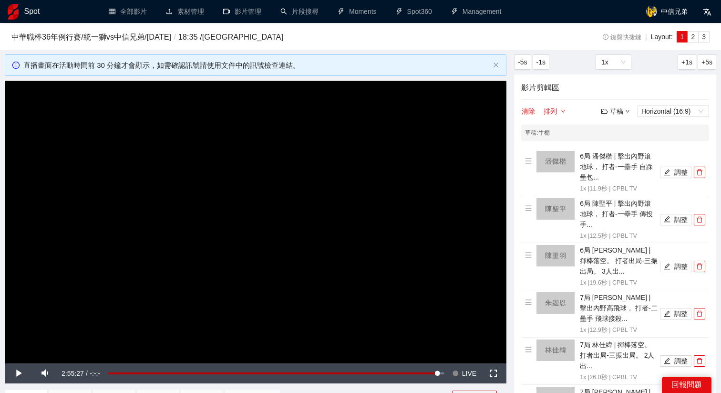
click at [207, 210] on video "Video Player" at bounding box center [256, 222] width 502 height 282
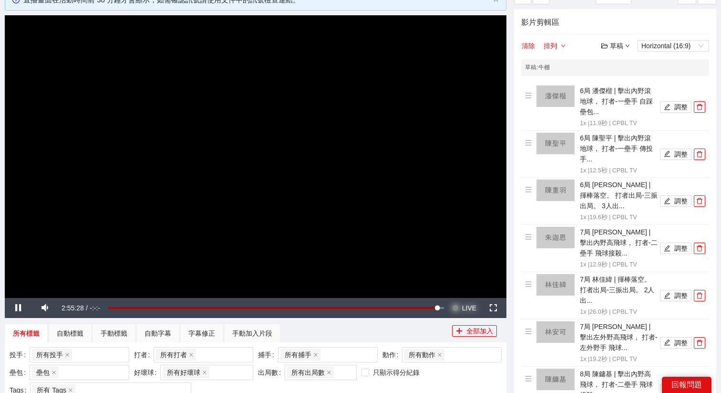
click at [467, 301] on span "LIVE" at bounding box center [469, 308] width 14 height 20
click at [630, 43] on div "草稿 Horizontal (16:9)" at bounding box center [655, 45] width 108 height 11
click at [622, 45] on div "草稿" at bounding box center [615, 46] width 29 height 10
click at [615, 121] on link "退出" at bounding box center [618, 117] width 22 height 8
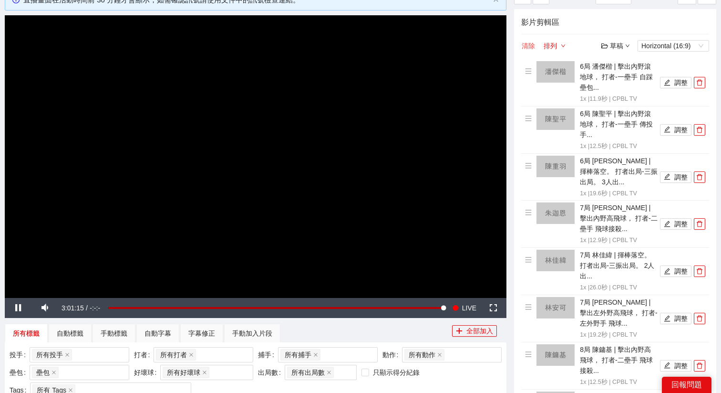
click at [534, 45] on button "清除" at bounding box center [528, 45] width 14 height 11
click at [347, 135] on video "Video Player" at bounding box center [256, 156] width 502 height 282
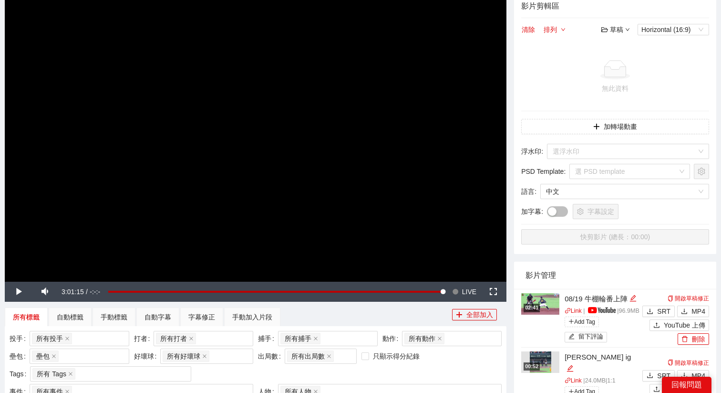
scroll to position [29, 0]
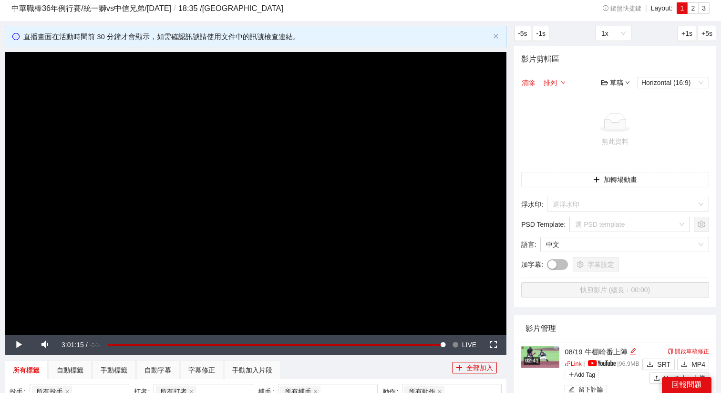
click at [308, 153] on video "Video Player" at bounding box center [256, 193] width 502 height 282
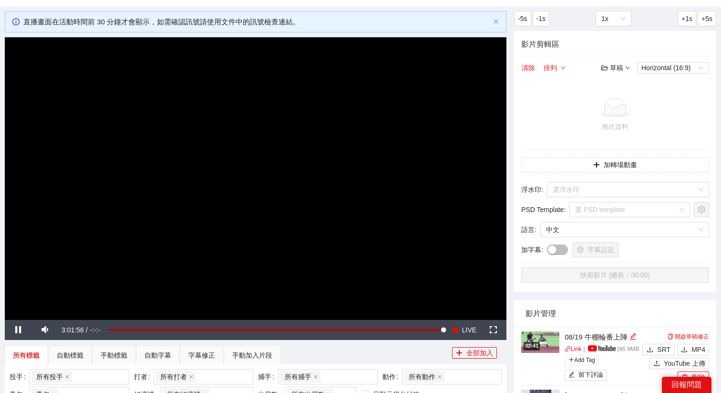
scroll to position [0, 0]
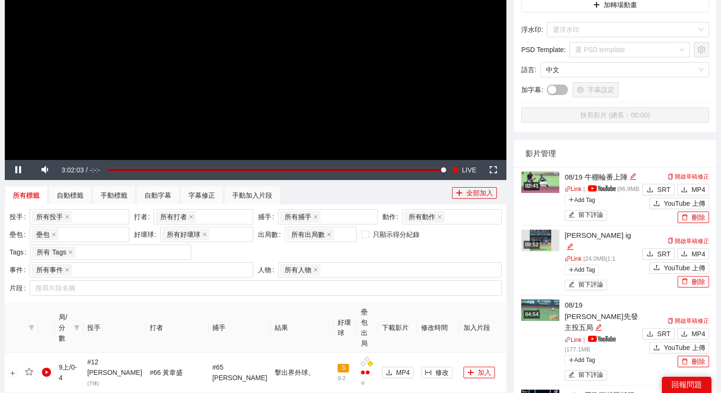
click at [304, 97] on video "Video Player" at bounding box center [256, 18] width 502 height 282
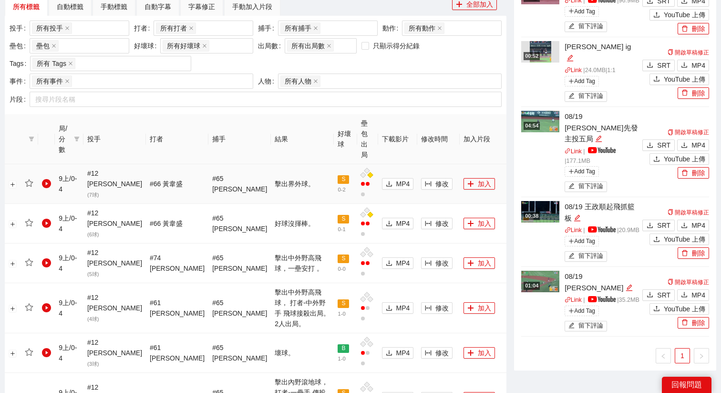
scroll to position [401, 0]
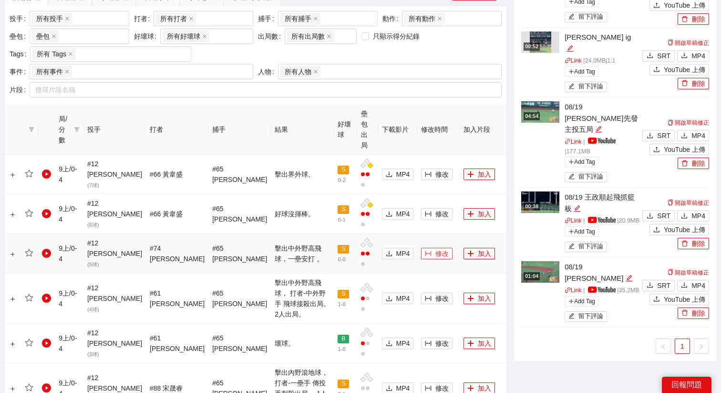
click at [437, 248] on button "修改" at bounding box center [436, 253] width 31 height 11
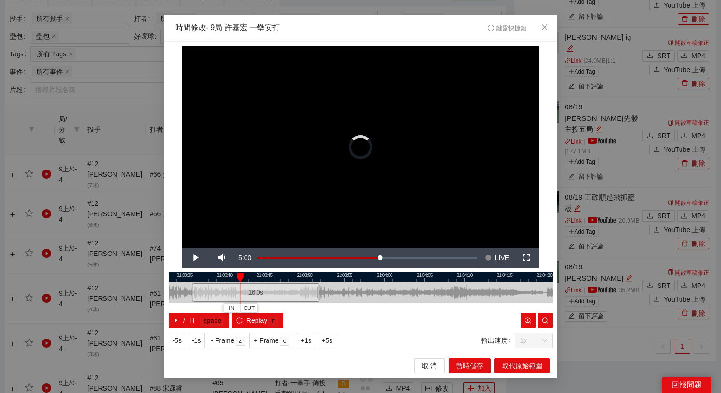
drag, startPoint x: 344, startPoint y: 297, endPoint x: 238, endPoint y: 293, distance: 105.5
click at [238, 293] on div "16.0 s" at bounding box center [256, 292] width 128 height 19
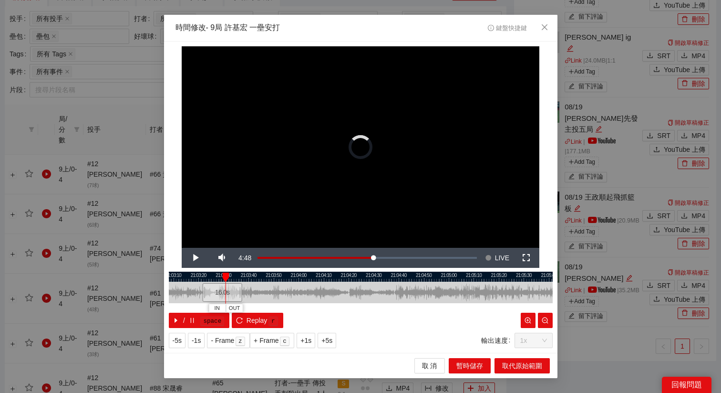
drag, startPoint x: 259, startPoint y: 290, endPoint x: 224, endPoint y: 290, distance: 35.3
click at [224, 290] on div "16.0 s" at bounding box center [222, 292] width 40 height 19
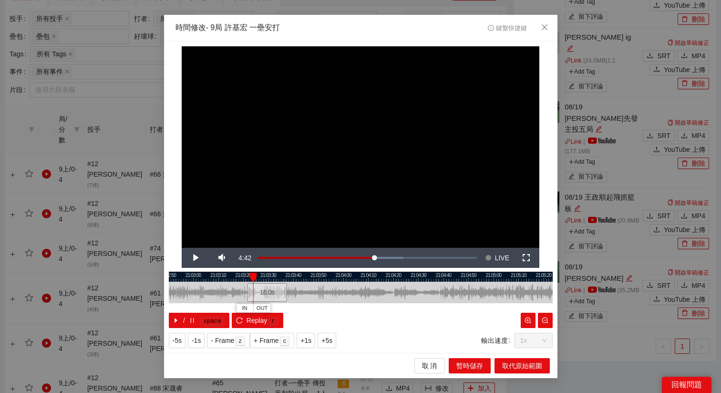
drag, startPoint x: 237, startPoint y: 272, endPoint x: 281, endPoint y: 286, distance: 46.5
click at [282, 286] on div "21:02:50 21:03:00 21:03:10 21:03:20 21:03:30 21:03:40 21:03:50 21:04:00 21:04:1…" at bounding box center [361, 299] width 384 height 56
click at [260, 326] on button "Replay r" at bounding box center [257, 319] width 51 height 15
click at [266, 292] on div "16.0 s" at bounding box center [270, 292] width 40 height 19
click at [262, 292] on div "16.0 s" at bounding box center [270, 292] width 40 height 19
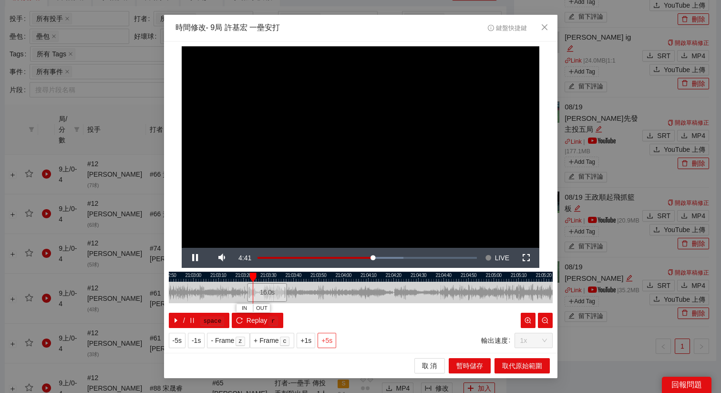
click at [332, 342] on span "+5s" at bounding box center [326, 340] width 11 height 10
click at [259, 273] on div at bounding box center [361, 276] width 384 height 10
click at [309, 336] on span "+1s" at bounding box center [305, 340] width 11 height 10
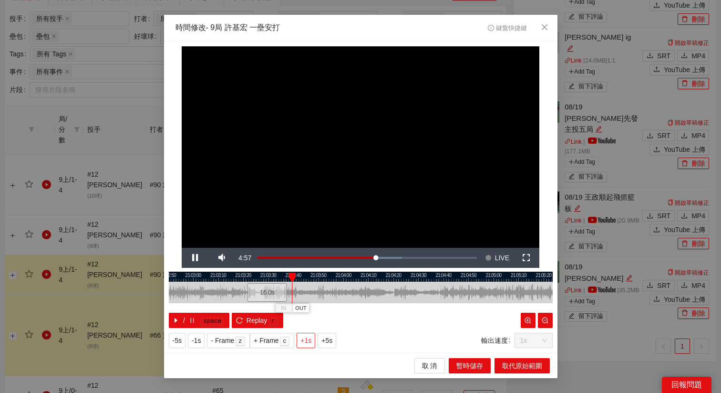
click at [311, 340] on span "+1s" at bounding box center [305, 340] width 11 height 10
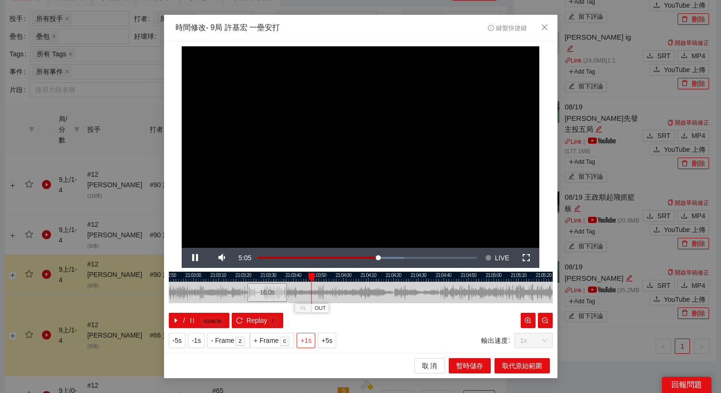
click at [311, 340] on span "+1s" at bounding box center [305, 340] width 11 height 10
click at [328, 342] on span "+5s" at bounding box center [326, 340] width 11 height 10
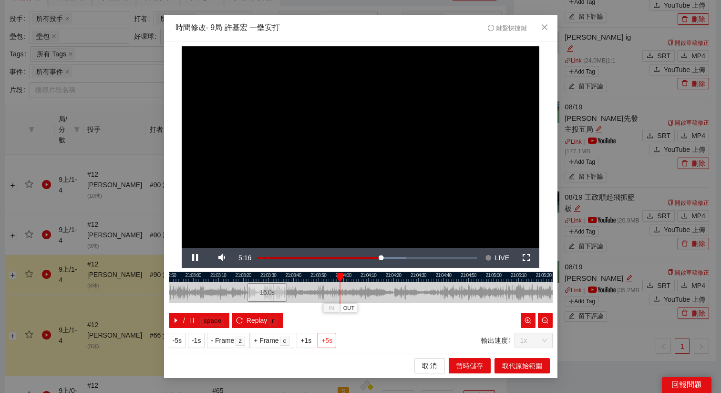
click at [328, 342] on span "+5s" at bounding box center [326, 340] width 11 height 10
click at [350, 272] on div at bounding box center [361, 276] width 384 height 10
click at [370, 309] on button "OUT" at bounding box center [364, 307] width 17 height 9
click at [513, 361] on span "取代原始範圍" at bounding box center [522, 365] width 40 height 10
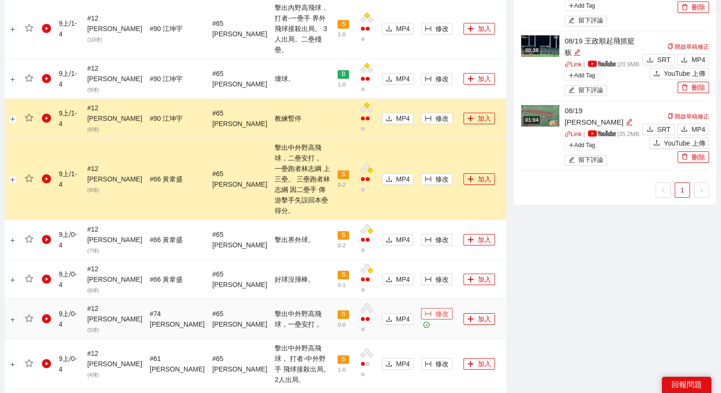
scroll to position [578, 0]
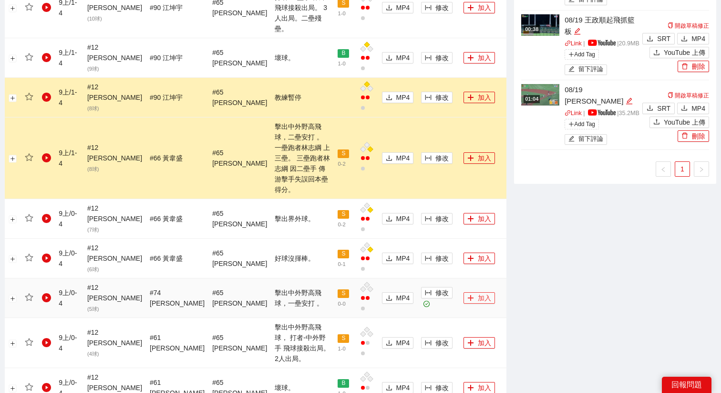
click at [467, 292] on button "加入" at bounding box center [479, 297] width 31 height 11
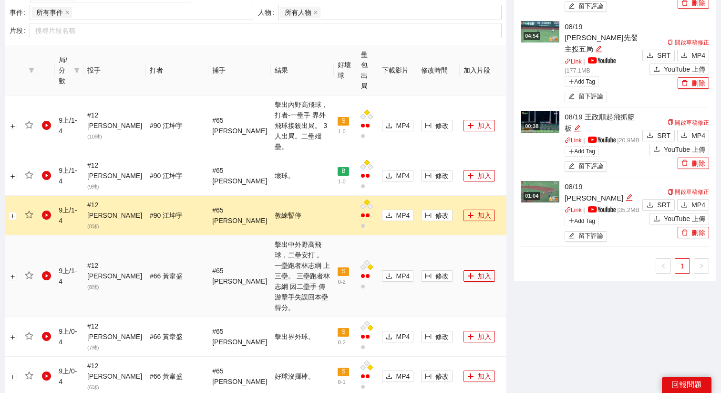
scroll to position [456, 0]
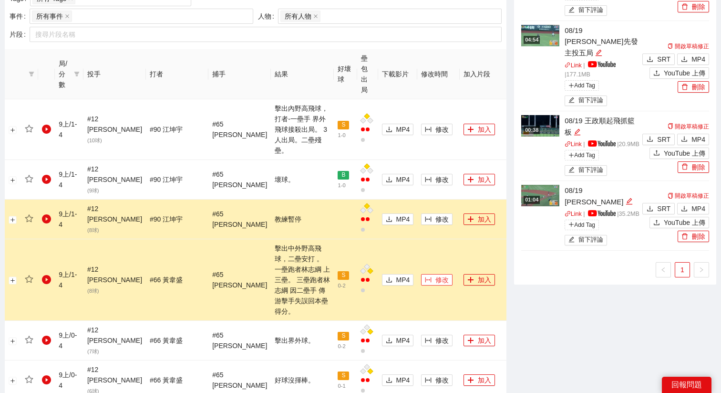
click at [422, 274] on button "修改" at bounding box center [436, 279] width 31 height 11
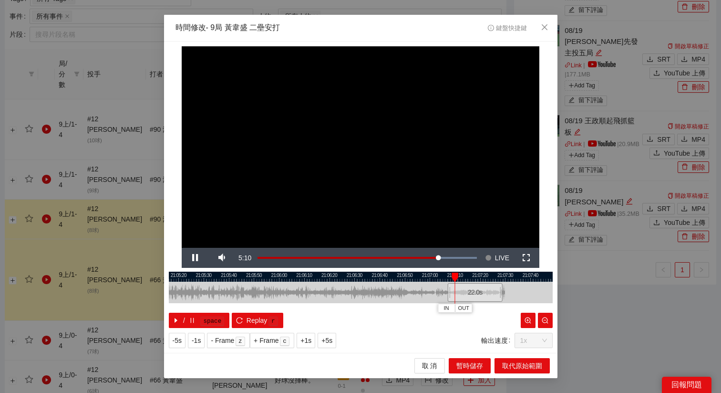
drag, startPoint x: 338, startPoint y: 276, endPoint x: 466, endPoint y: 285, distance: 127.6
click at [466, 285] on div "21:05:10 21:05:20 21:05:30 21:05:40 21:05:50 21:06:00 21:06:10 21:06:20 21:06:3…" at bounding box center [361, 299] width 384 height 56
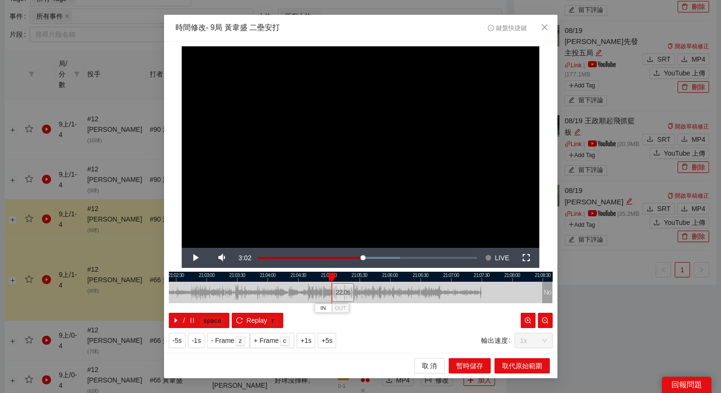
drag, startPoint x: 466, startPoint y: 289, endPoint x: 339, endPoint y: 289, distance: 126.4
click at [339, 289] on div "22.0 s" at bounding box center [343, 292] width 22 height 19
click at [342, 298] on div "22.0 s" at bounding box center [342, 292] width 22 height 19
click at [332, 337] on span "+5s" at bounding box center [326, 340] width 11 height 10
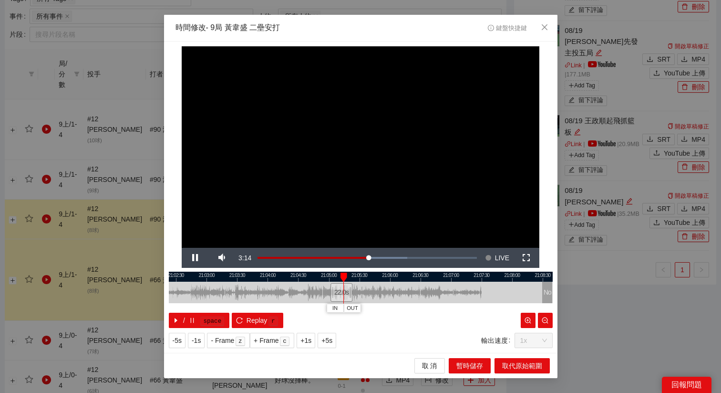
click at [335, 276] on div at bounding box center [361, 276] width 384 height 10
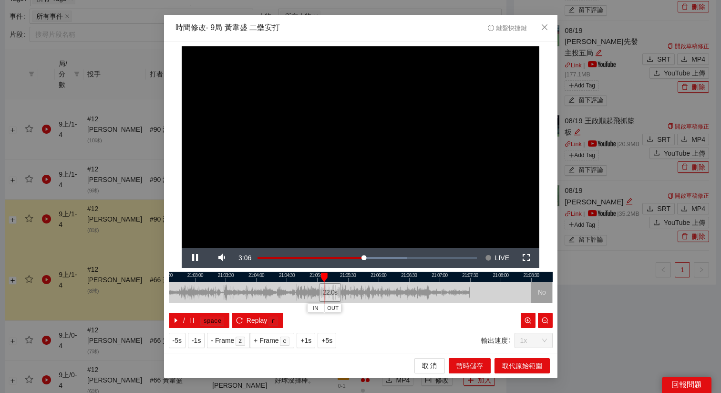
drag, startPoint x: 371, startPoint y: 275, endPoint x: 350, endPoint y: 277, distance: 21.5
click at [350, 277] on div at bounding box center [349, 276] width 384 height 10
click at [330, 345] on span "+5s" at bounding box center [326, 340] width 11 height 10
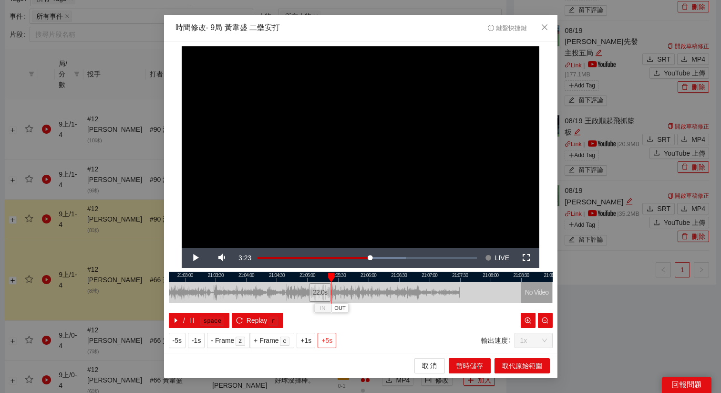
click at [330, 345] on span "+5s" at bounding box center [326, 340] width 11 height 10
click at [307, 338] on span "+1s" at bounding box center [305, 340] width 11 height 10
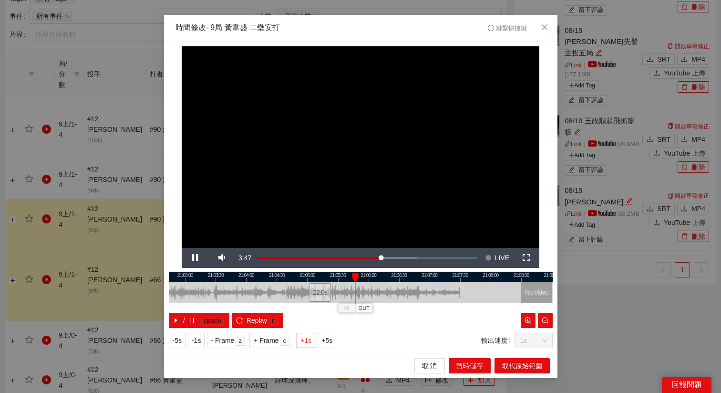
click at [307, 338] on span "+1s" at bounding box center [305, 340] width 11 height 10
click at [383, 310] on span "OUT" at bounding box center [378, 308] width 11 height 9
click at [512, 369] on span "取代原始範圍" at bounding box center [522, 365] width 40 height 10
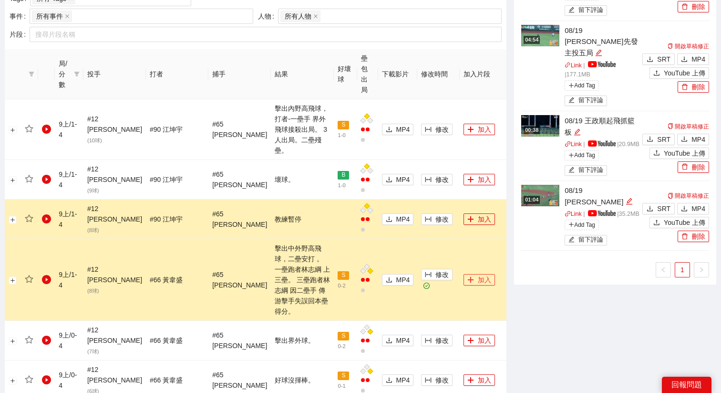
click at [470, 274] on button "加入" at bounding box center [479, 279] width 31 height 11
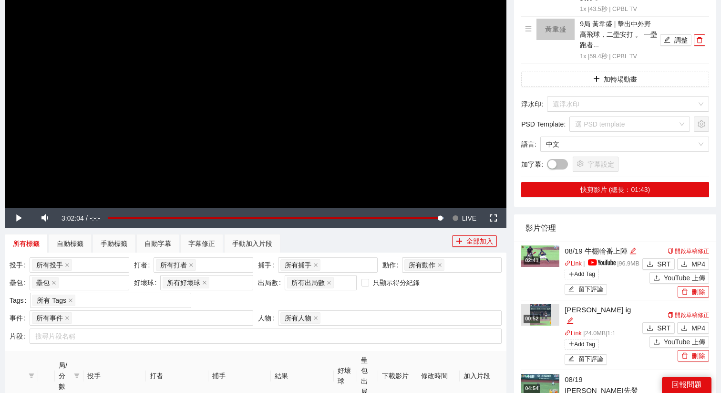
scroll to position [71, 0]
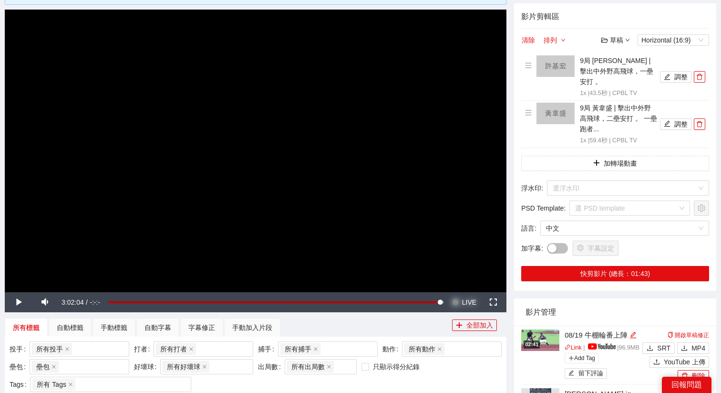
click at [459, 304] on button "Seek to live, currently behind live LIVE" at bounding box center [464, 302] width 31 height 20
click at [396, 179] on video "Video Player" at bounding box center [256, 151] width 502 height 282
click at [604, 156] on button "加轉場動畫" at bounding box center [615, 162] width 188 height 15
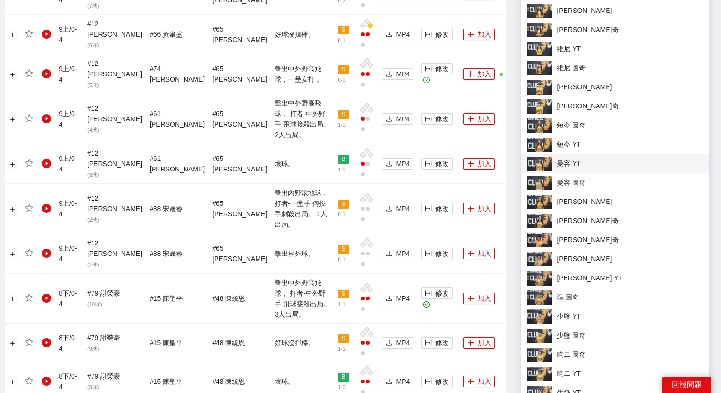
scroll to position [808, 0]
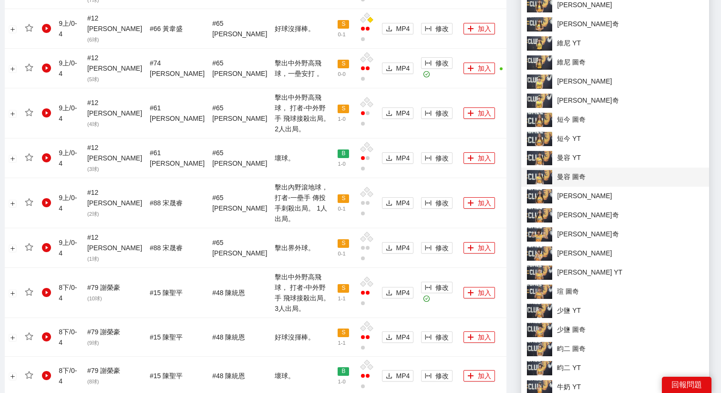
click at [573, 180] on span "曼容 圖奇" at bounding box center [615, 177] width 176 height 14
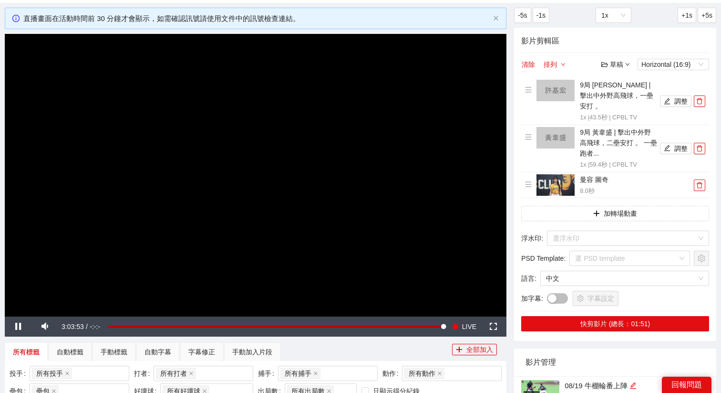
scroll to position [17, 0]
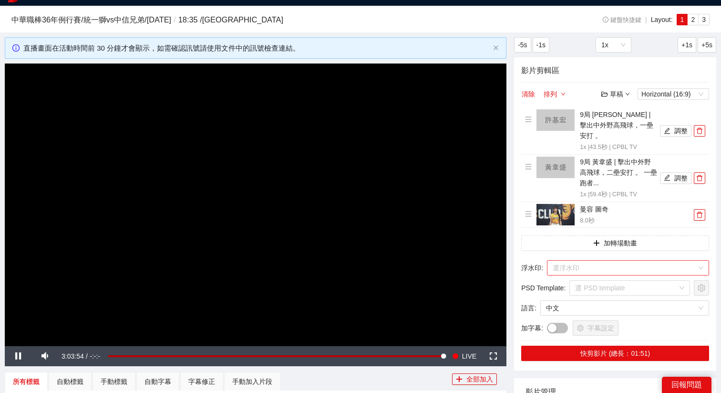
click at [565, 260] on input "search" at bounding box center [625, 267] width 144 height 14
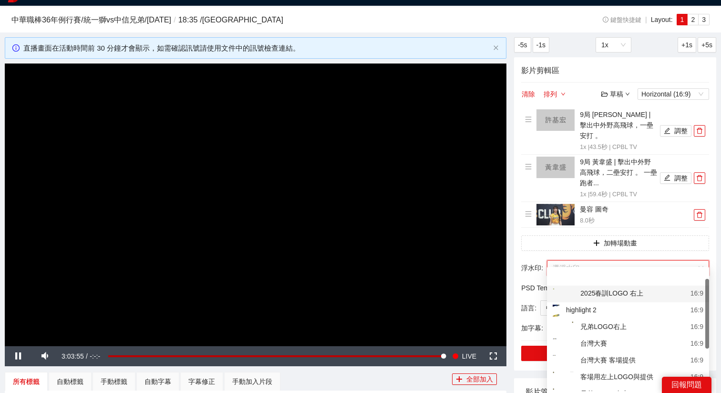
scroll to position [35, 0]
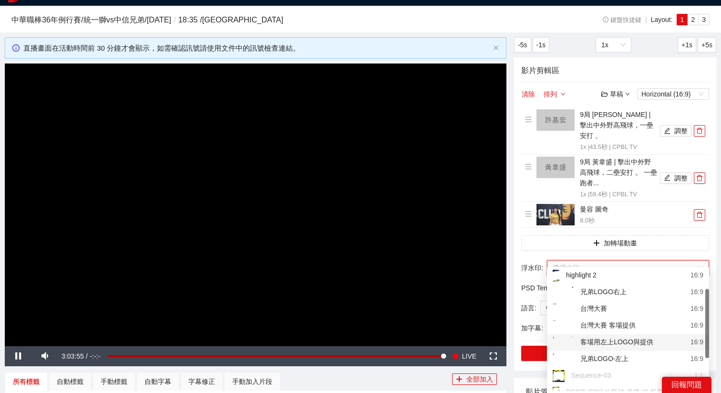
click at [592, 341] on div "客場用左上LOGO與提供" at bounding box center [603, 342] width 101 height 12
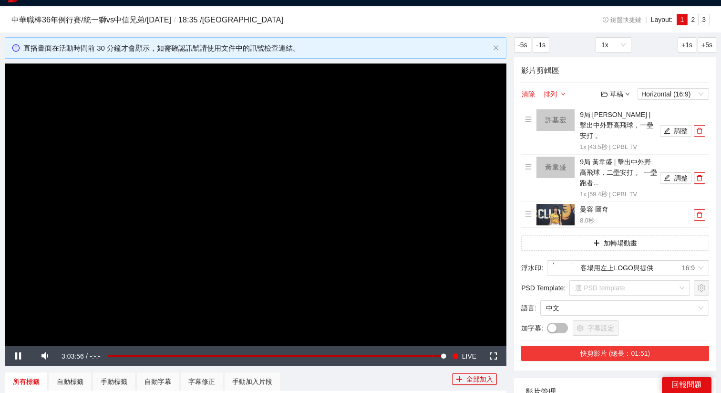
click at [592, 345] on button "快剪影片 (總長：01:51)" at bounding box center [615, 352] width 188 height 15
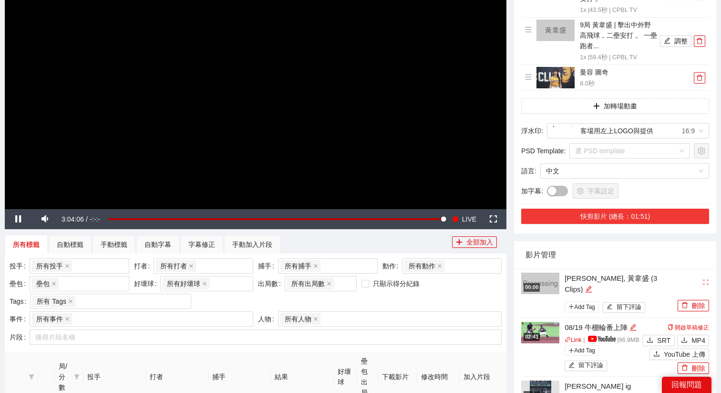
scroll to position [158, 0]
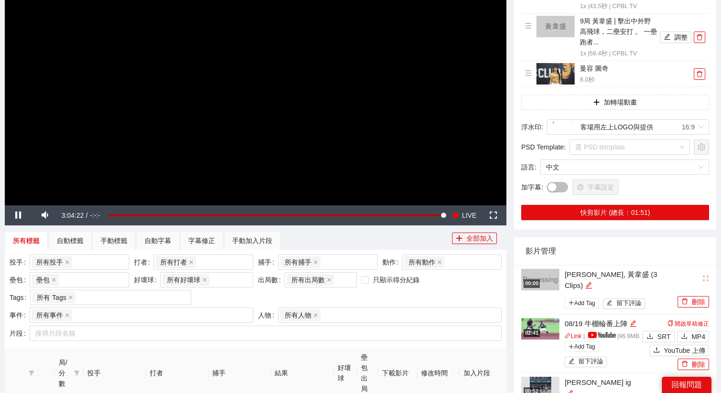
click at [387, 116] on video "Video Player" at bounding box center [256, 64] width 502 height 282
click at [591, 282] on icon "edit" at bounding box center [588, 285] width 6 height 6
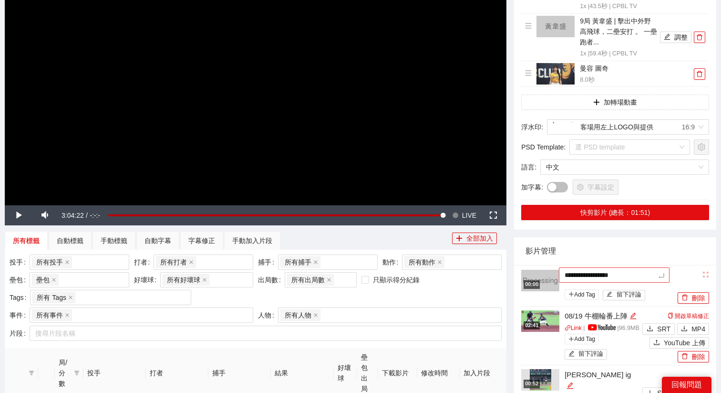
drag, startPoint x: 648, startPoint y: 265, endPoint x: 611, endPoint y: 268, distance: 36.8
click at [611, 268] on textarea "**********" at bounding box center [614, 274] width 111 height 15
type textarea "********"
type textarea "*********"
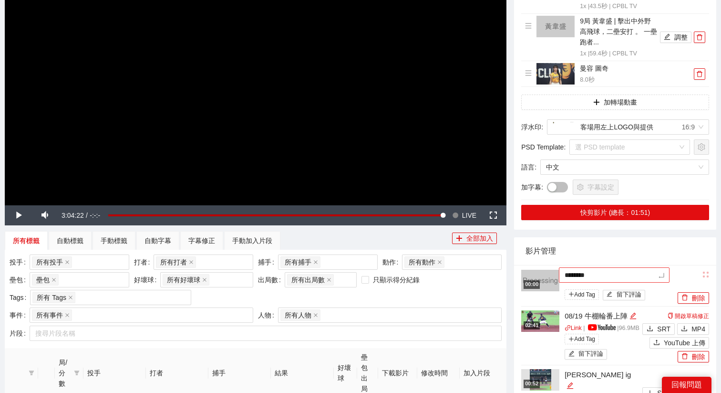
type textarea "*********"
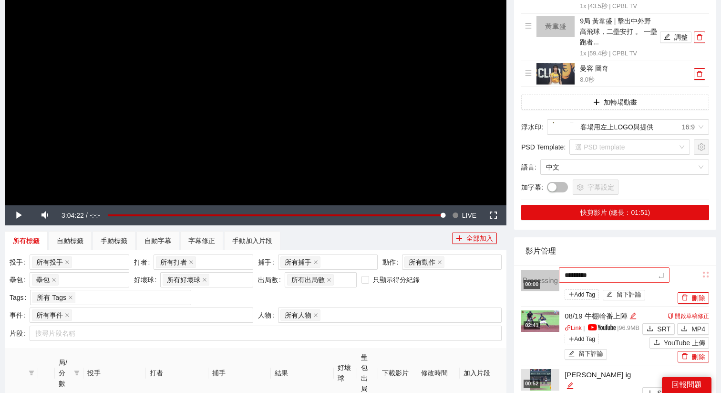
type textarea "**********"
type textarea "*********"
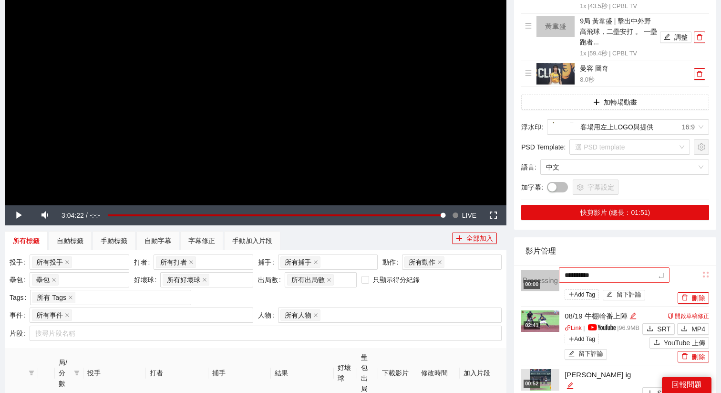
type textarea "*********"
type textarea "********"
type textarea "*********"
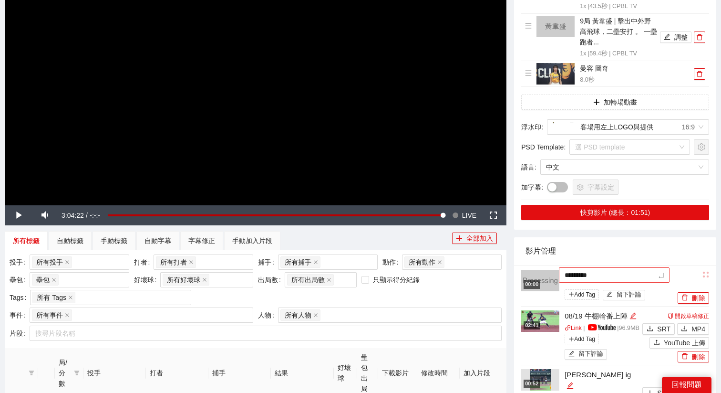
type textarea "**********"
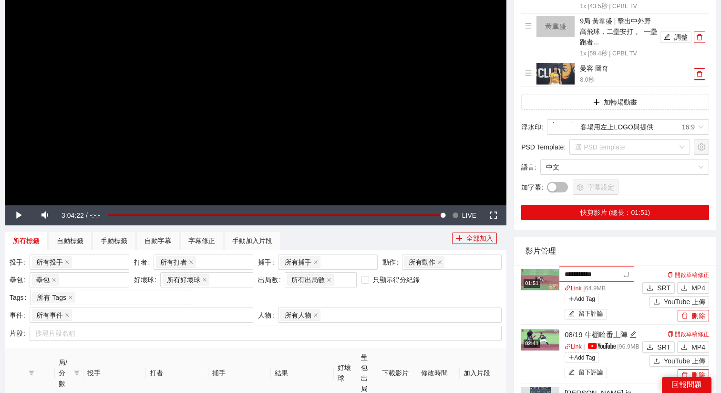
type textarea "**********"
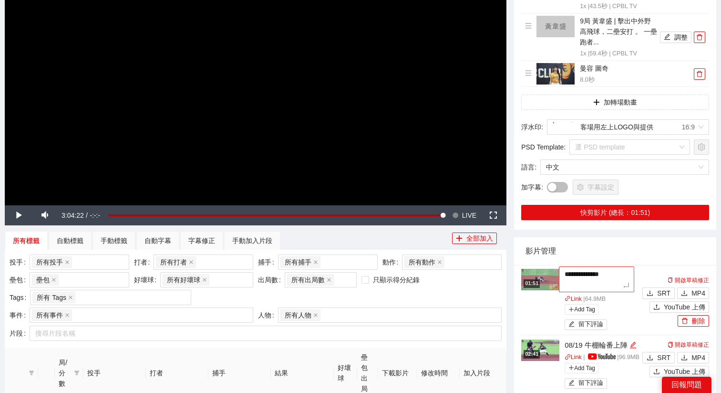
type textarea "**********"
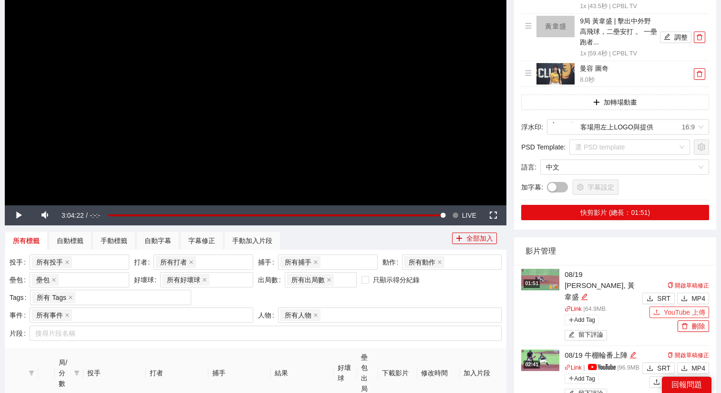
click at [663, 306] on button "YouTube 上傳" at bounding box center [680, 311] width 60 height 11
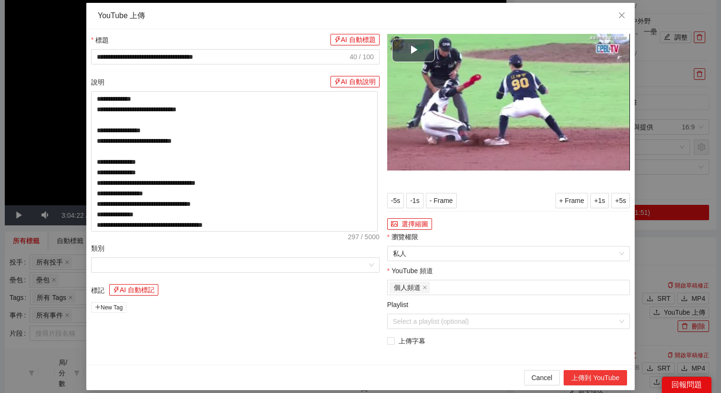
click at [589, 372] on button "上傳到 YouTube" at bounding box center [595, 377] width 63 height 15
click at [618, 18] on icon "close" at bounding box center [622, 15] width 8 height 8
type textarea "**********"
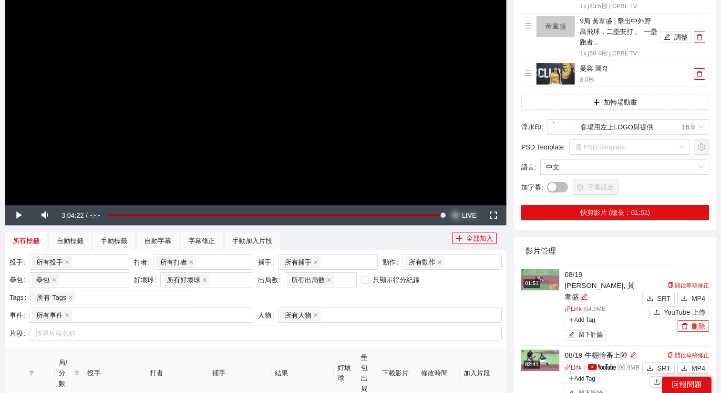
click at [462, 212] on button "Seek to live, currently behind live LIVE" at bounding box center [464, 215] width 31 height 20
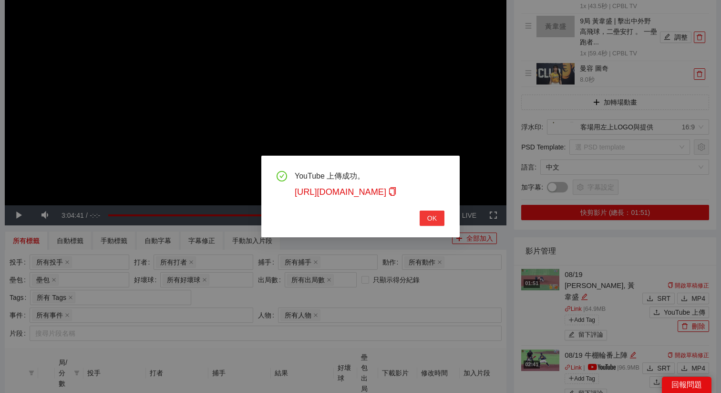
click at [432, 214] on span "OK" at bounding box center [432, 218] width 10 height 10
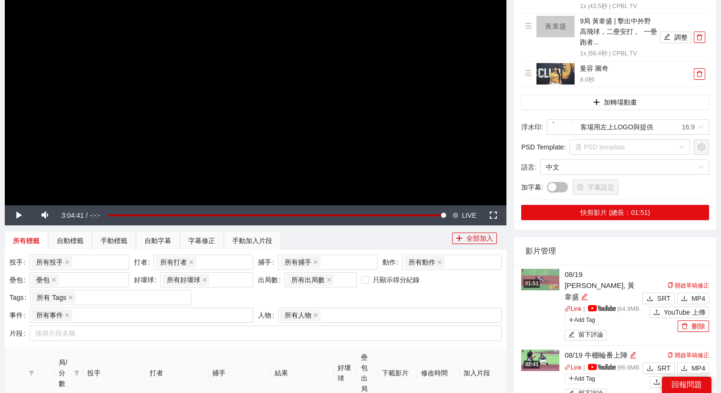
click at [536, 269] on img at bounding box center [540, 279] width 38 height 21
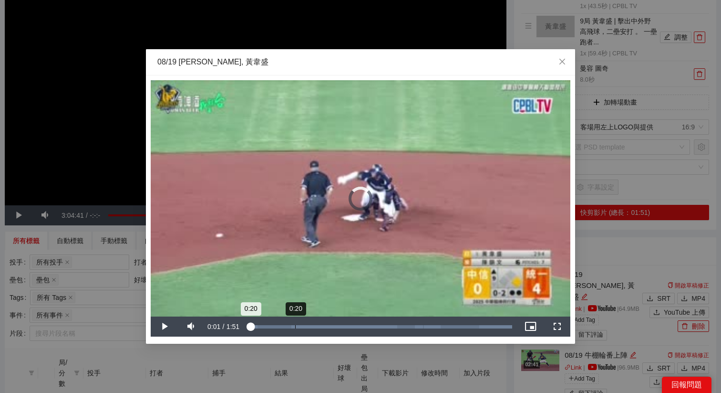
click at [295, 325] on div "Loaded : 100.00% 0:20 0:20" at bounding box center [380, 326] width 265 height 3
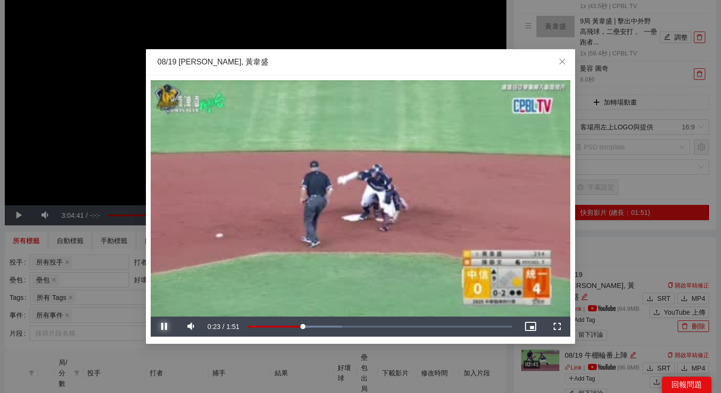
click at [164, 326] on span "Video Player" at bounding box center [164, 326] width 0 height 0
click at [497, 366] on div "**********" at bounding box center [360, 196] width 721 height 393
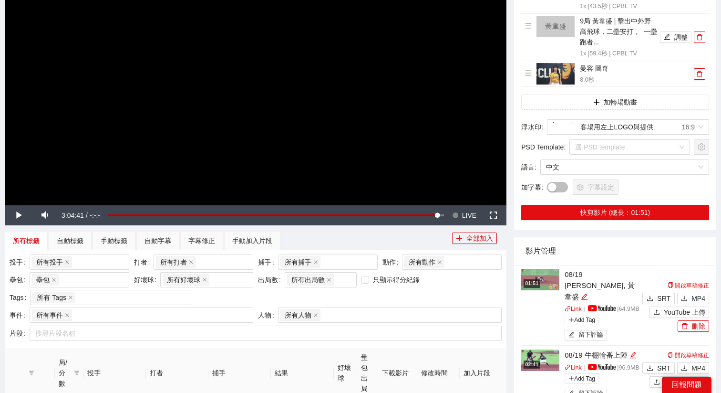
scroll to position [111, 0]
